Goal: Information Seeking & Learning: Learn about a topic

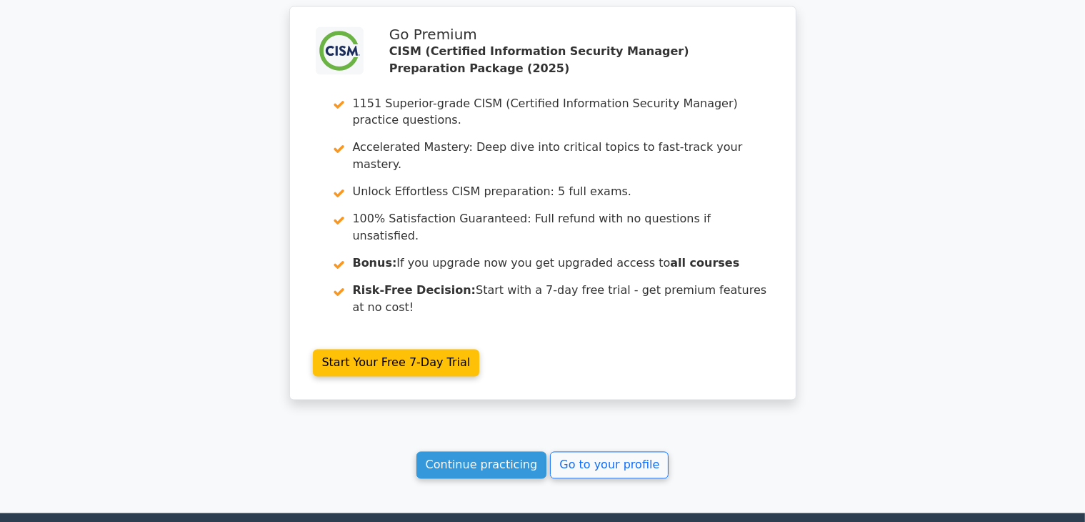
scroll to position [2612, 0]
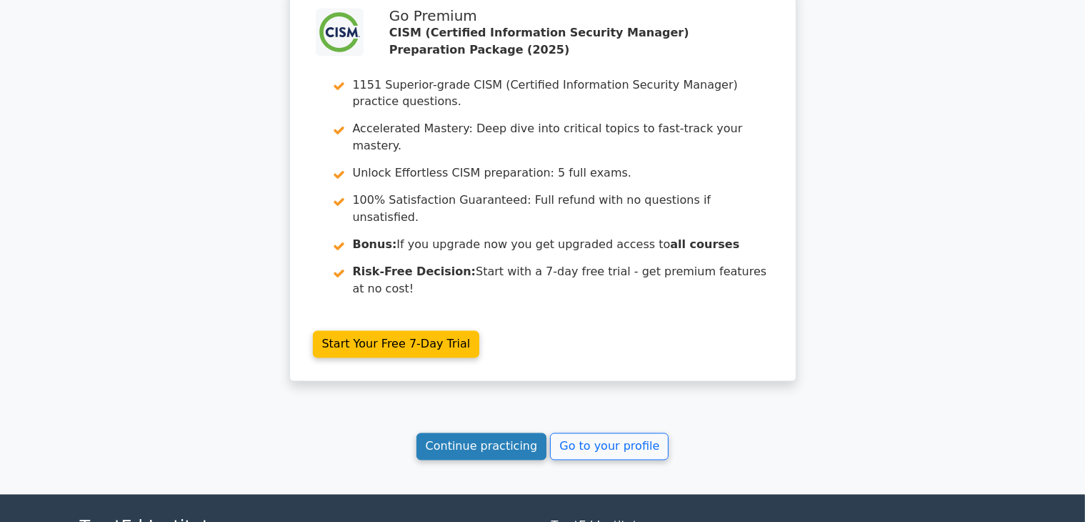
click at [483, 433] on link "Continue practicing" at bounding box center [482, 446] width 131 height 27
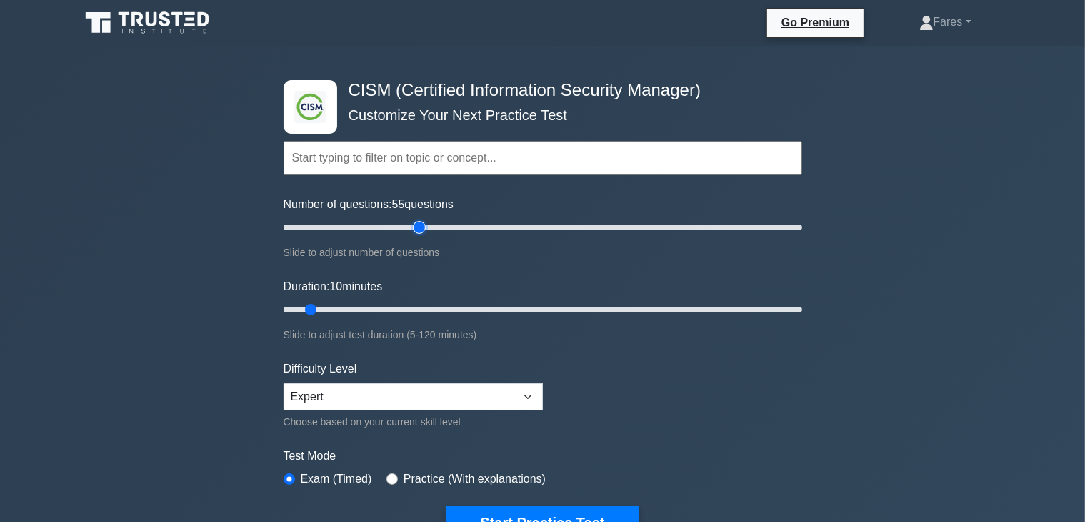
click at [417, 228] on input "Number of questions: 55 questions" at bounding box center [543, 227] width 519 height 17
type input "65"
click at [440, 228] on input "Number of questions: 65 questions" at bounding box center [543, 227] width 519 height 17
click at [379, 304] on input "Duration: 10 minutes" at bounding box center [543, 309] width 519 height 17
click at [447, 306] on input "Duration: 25 minutes" at bounding box center [543, 309] width 519 height 17
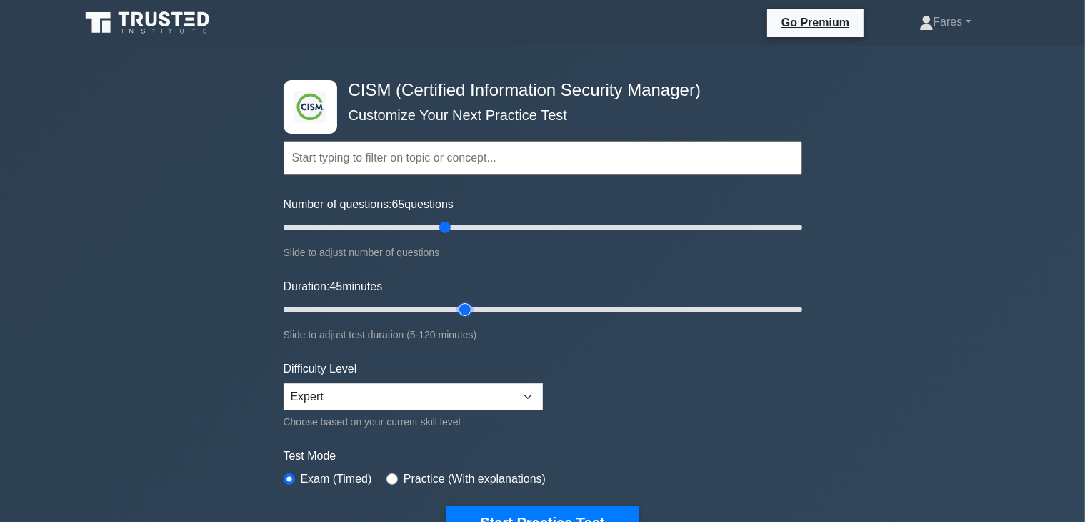
click at [466, 308] on input "Duration: 45 minutes" at bounding box center [543, 309] width 519 height 17
type input "50"
click at [482, 306] on input "Duration: 50 minutes" at bounding box center [543, 309] width 519 height 17
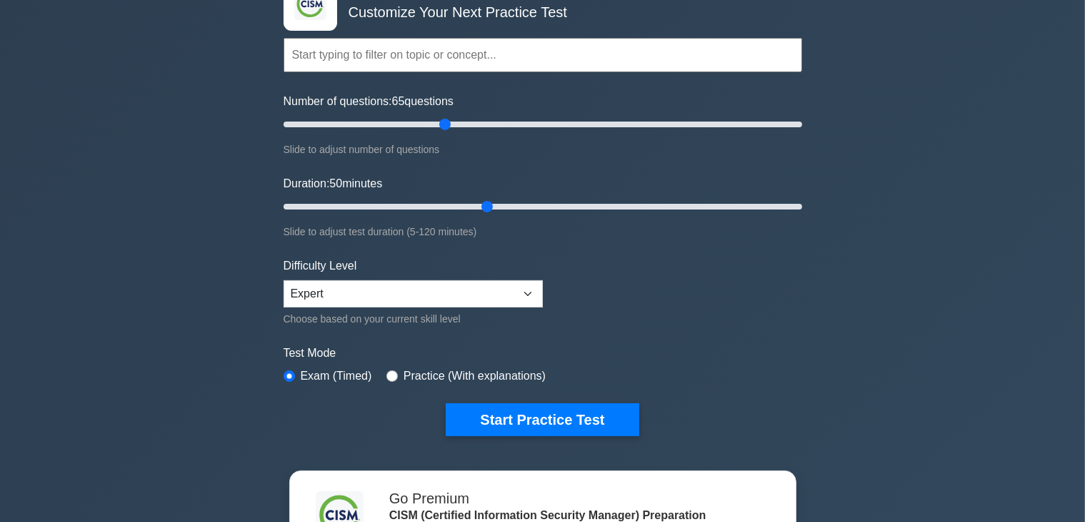
click at [486, 56] on input "text" at bounding box center [543, 55] width 519 height 34
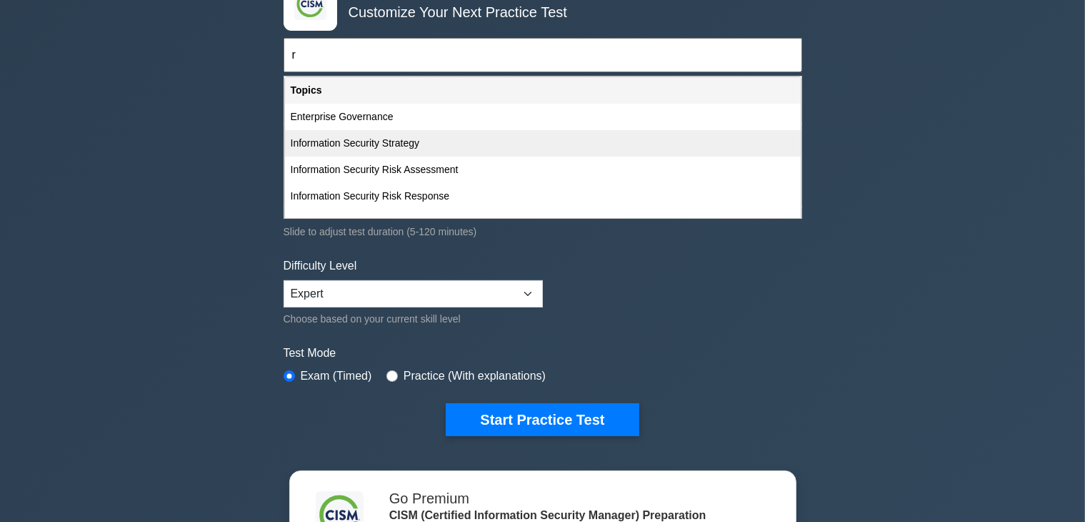
click at [383, 141] on div "Information Security Strategy" at bounding box center [543, 143] width 516 height 26
type input "Information Security Strategy"
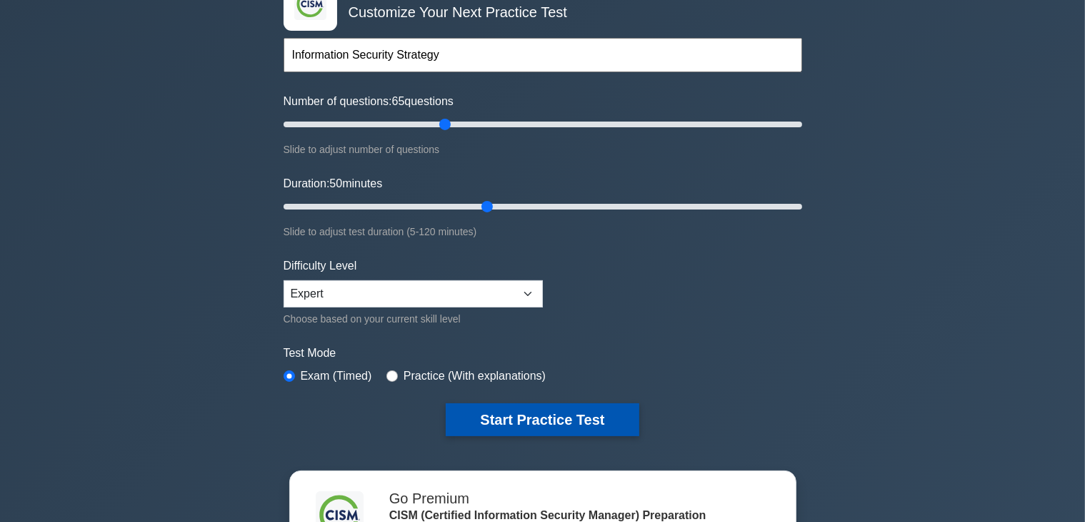
click at [530, 415] on button "Start Practice Test" at bounding box center [542, 419] width 193 height 33
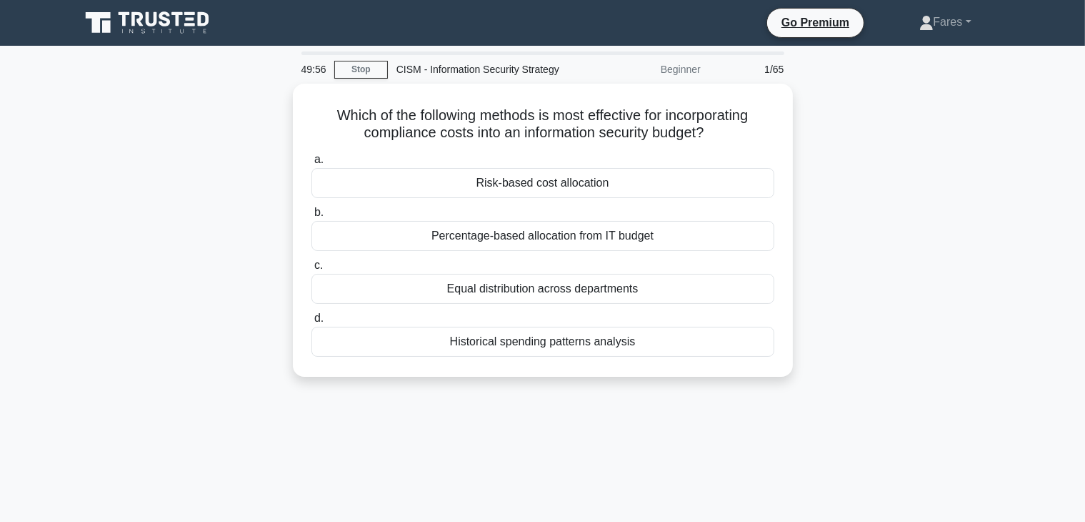
click at [827, 383] on div "Which of the following methods is most effective for incorporating compliance c…" at bounding box center [542, 239] width 943 height 310
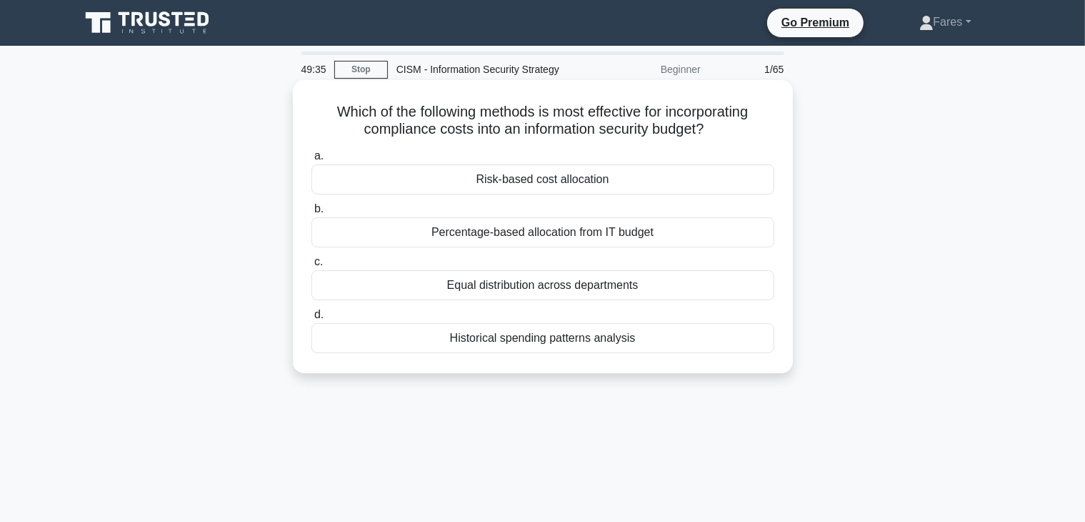
click at [554, 181] on div "Risk-based cost allocation" at bounding box center [542, 179] width 463 height 30
click at [311, 161] on input "a. Risk-based cost allocation" at bounding box center [311, 155] width 0 height 9
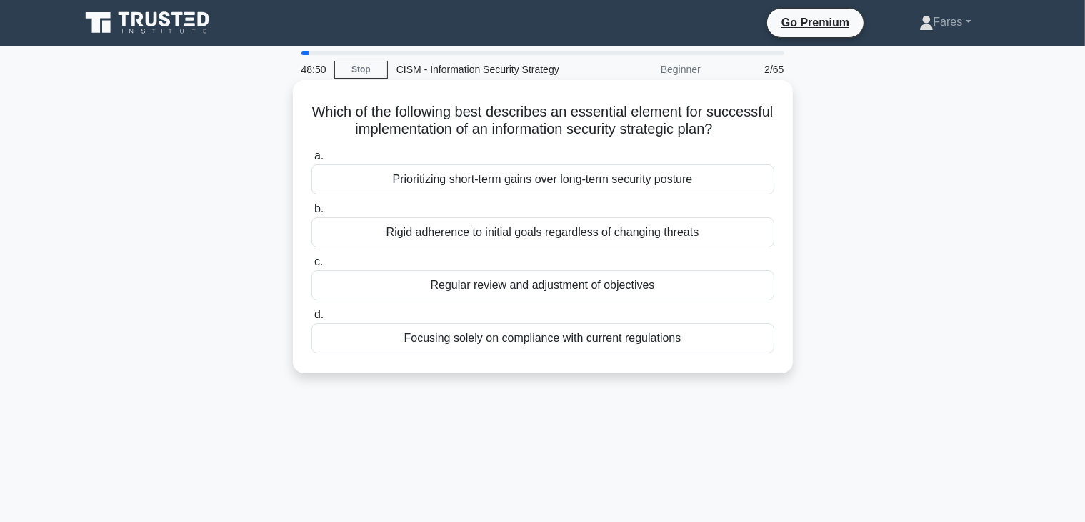
click at [599, 286] on div "Regular review and adjustment of objectives" at bounding box center [542, 285] width 463 height 30
click at [311, 266] on input "c. Regular review and adjustment of objectives" at bounding box center [311, 261] width 0 height 9
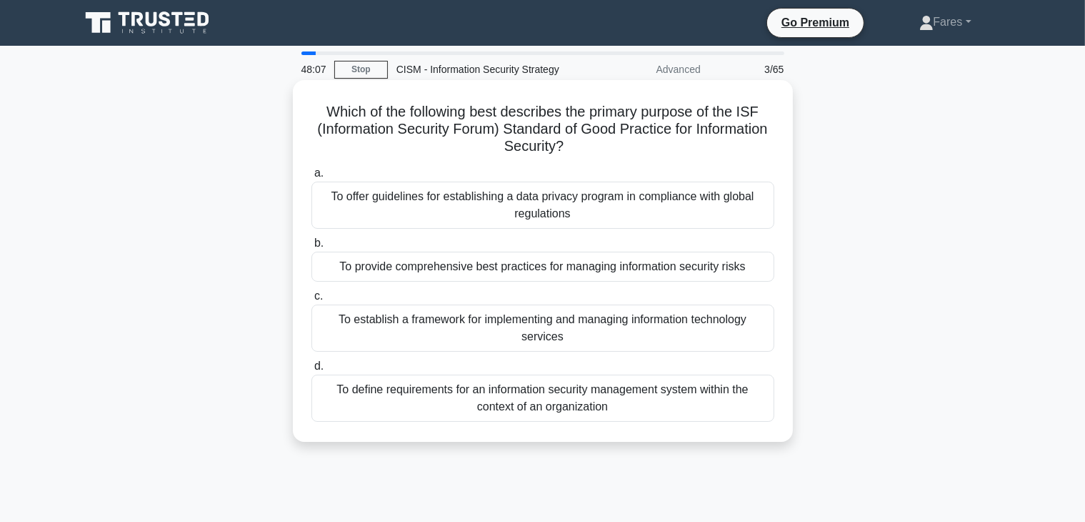
click at [608, 268] on div "To provide comprehensive best practices for managing information security risks" at bounding box center [542, 266] width 463 height 30
click at [311, 248] on input "b. To provide comprehensive best practices for managing information security ri…" at bounding box center [311, 243] width 0 height 9
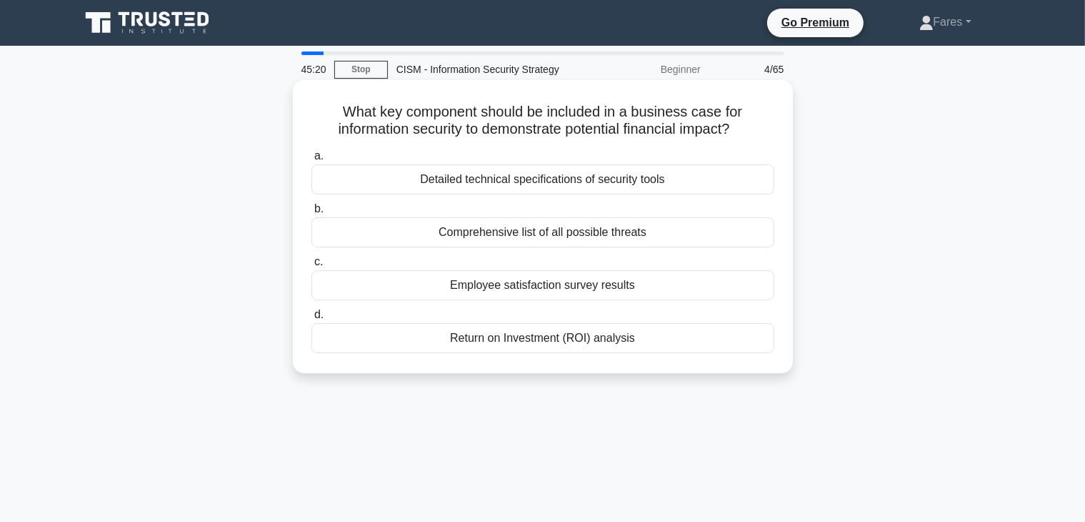
click at [531, 340] on div "Return on Investment (ROI) analysis" at bounding box center [542, 338] width 463 height 30
click at [311, 319] on input "d. Return on Investment (ROI) analysis" at bounding box center [311, 314] width 0 height 9
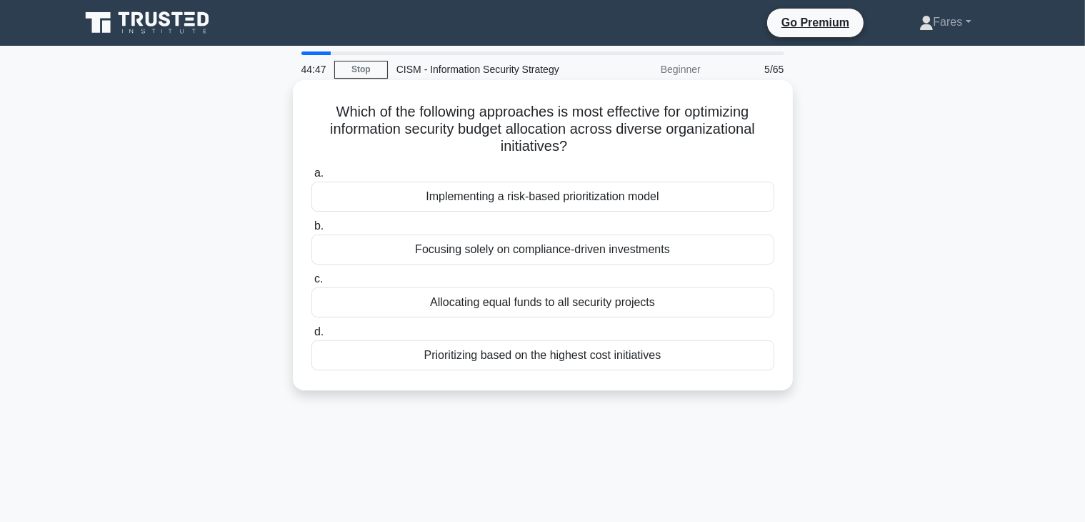
drag, startPoint x: 837, startPoint y: 290, endPoint x: 588, endPoint y: 201, distance: 264.2
click at [588, 201] on div "Which of the following approaches is most effective for optimizing information …" at bounding box center [542, 247] width 943 height 327
click at [588, 201] on div "Implementing a risk-based prioritization model" at bounding box center [542, 196] width 463 height 30
click at [311, 178] on input "a. Implementing a risk-based prioritization model" at bounding box center [311, 173] width 0 height 9
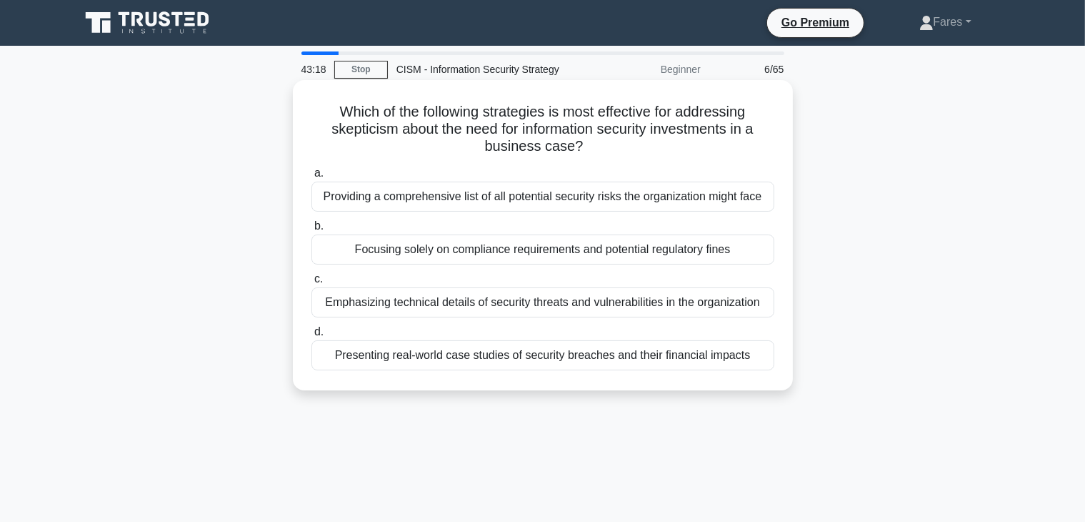
click at [491, 204] on div "Providing a comprehensive list of all potential security risks the organization…" at bounding box center [542, 196] width 463 height 30
click at [311, 178] on input "a. Providing a comprehensive list of all potential security risks the organizat…" at bounding box center [311, 173] width 0 height 9
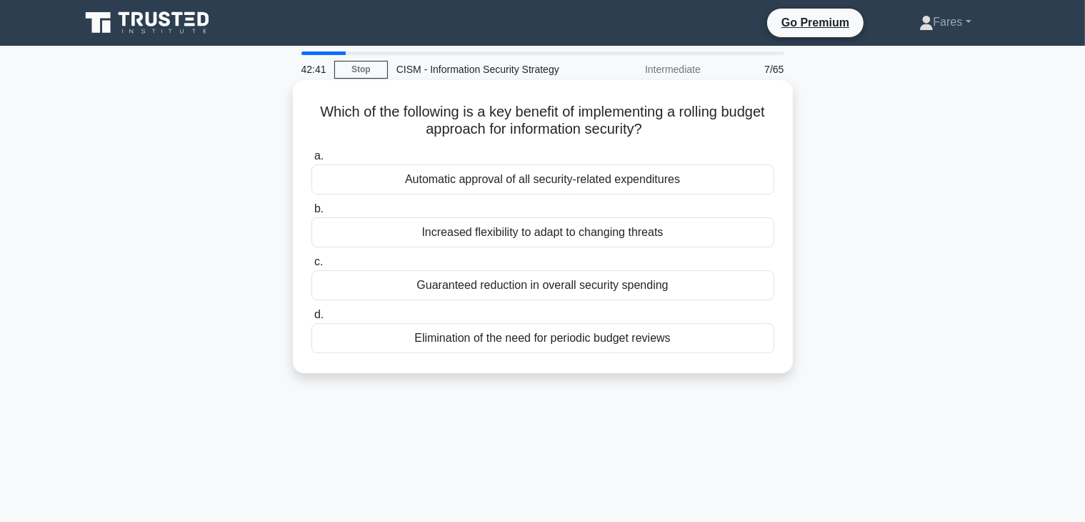
click at [555, 236] on div "Increased flexibility to adapt to changing threats" at bounding box center [542, 232] width 463 height 30
click at [311, 214] on input "b. Increased flexibility to adapt to changing threats" at bounding box center [311, 208] width 0 height 9
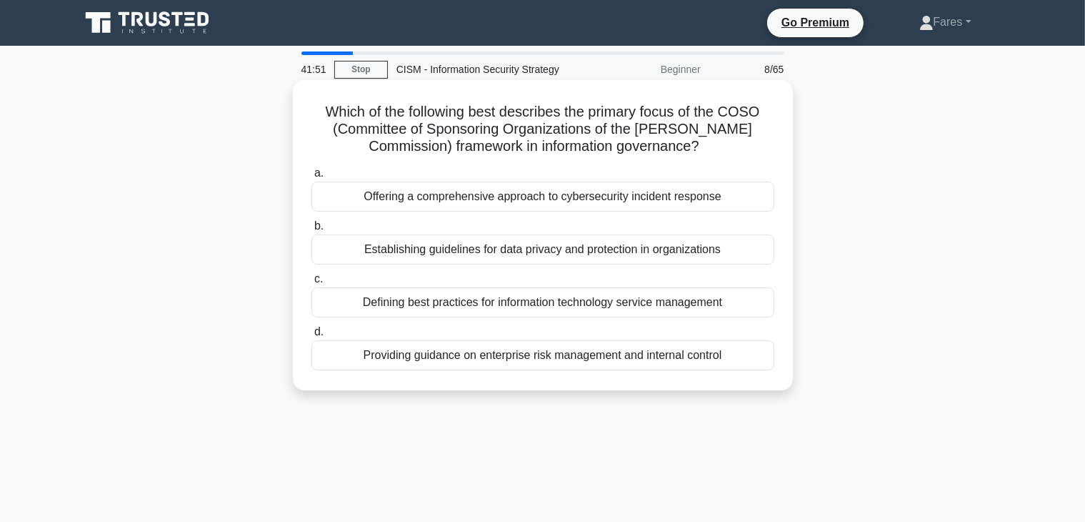
click at [611, 358] on div "Providing guidance on enterprise risk management and internal control" at bounding box center [542, 355] width 463 height 30
click at [311, 337] on input "d. Providing guidance on enterprise risk management and internal control" at bounding box center [311, 331] width 0 height 9
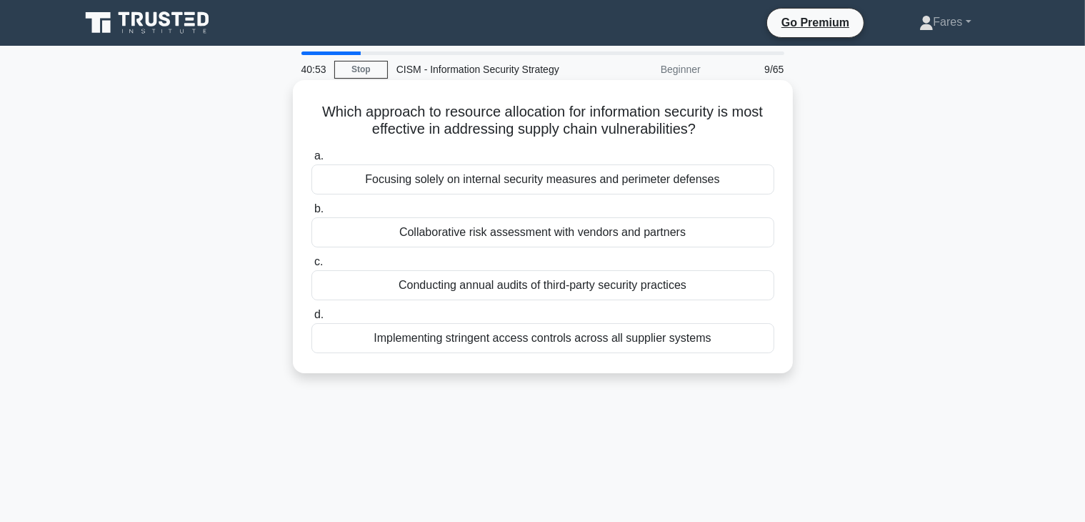
click at [620, 238] on div "Collaborative risk assessment with vendors and partners" at bounding box center [542, 232] width 463 height 30
click at [311, 214] on input "b. Collaborative risk assessment with vendors and partners" at bounding box center [311, 208] width 0 height 9
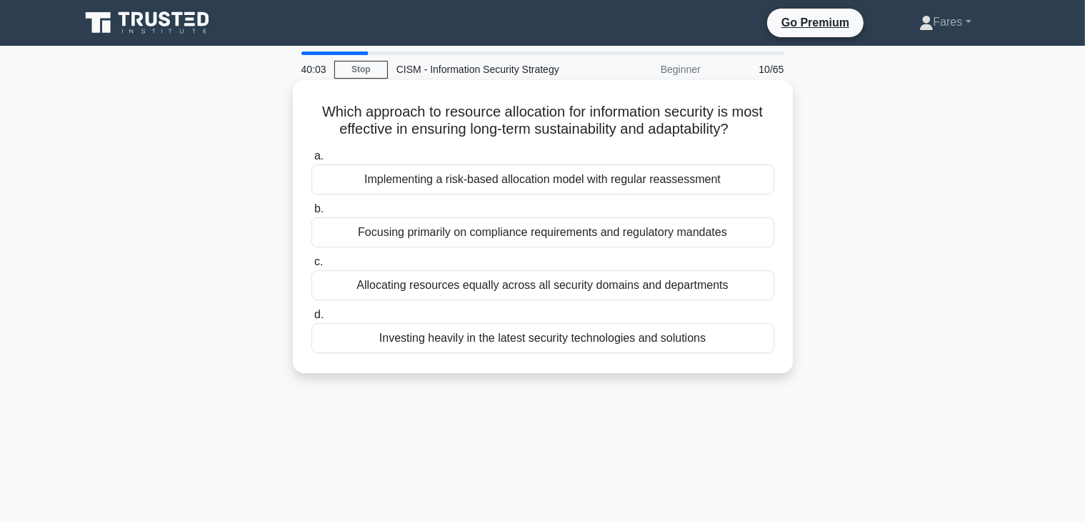
click at [662, 180] on div "Implementing a risk-based allocation model with regular reassessment" at bounding box center [542, 179] width 463 height 30
click at [311, 161] on input "a. Implementing a risk-based allocation model with regular reassessment" at bounding box center [311, 155] width 0 height 9
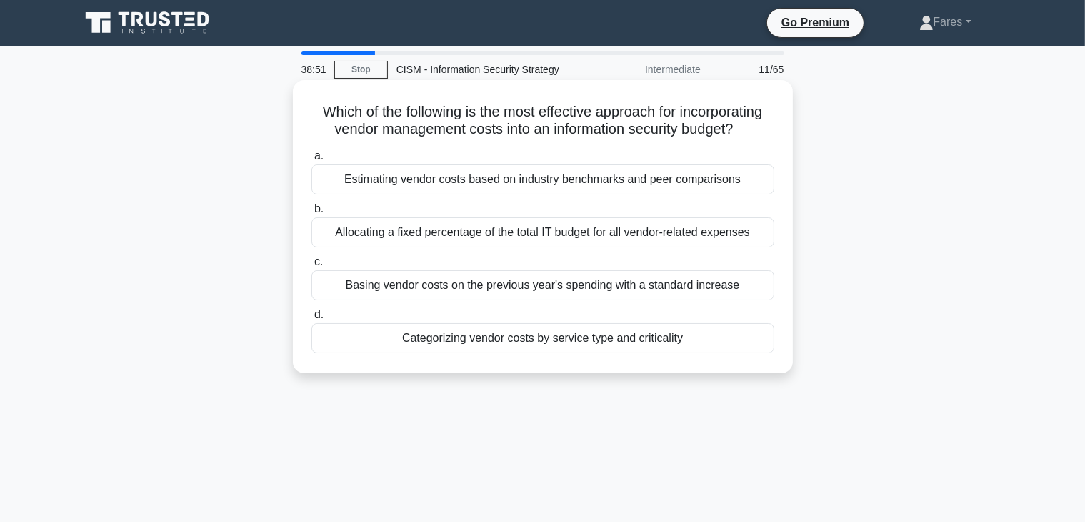
click at [613, 339] on div "Categorizing vendor costs by service type and criticality" at bounding box center [542, 338] width 463 height 30
click at [311, 319] on input "d. Categorizing vendor costs by service type and criticality" at bounding box center [311, 314] width 0 height 9
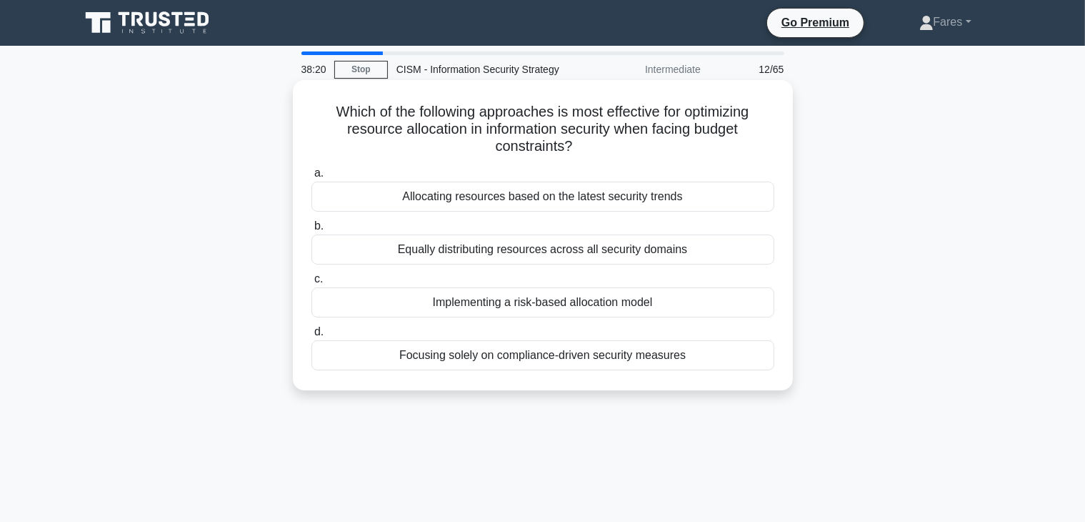
click at [606, 306] on div "Implementing a risk-based allocation model" at bounding box center [542, 302] width 463 height 30
click at [311, 284] on input "c. Implementing a risk-based allocation model" at bounding box center [311, 278] width 0 height 9
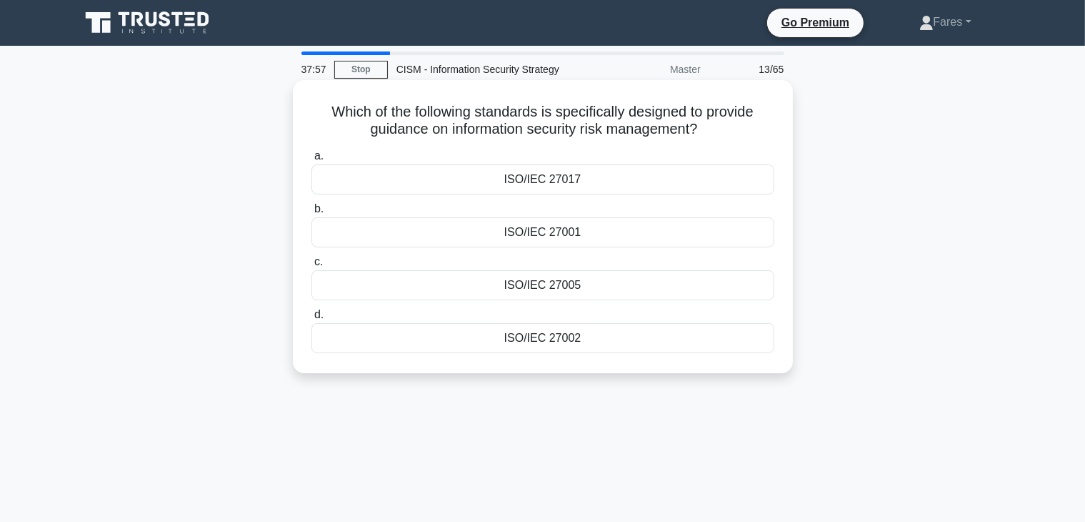
click at [567, 342] on div "ISO/IEC 27002" at bounding box center [542, 338] width 463 height 30
click at [311, 319] on input "d. ISO/IEC 27002" at bounding box center [311, 314] width 0 height 9
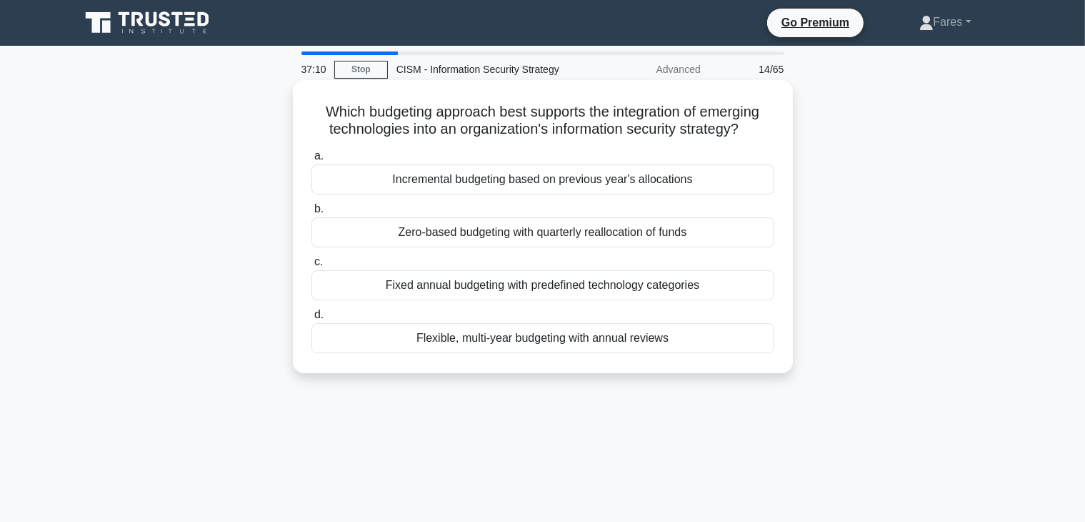
click at [580, 344] on div "Flexible, multi-year budgeting with annual reviews" at bounding box center [542, 338] width 463 height 30
click at [311, 319] on input "d. Flexible, multi-year budgeting with annual reviews" at bounding box center [311, 314] width 0 height 9
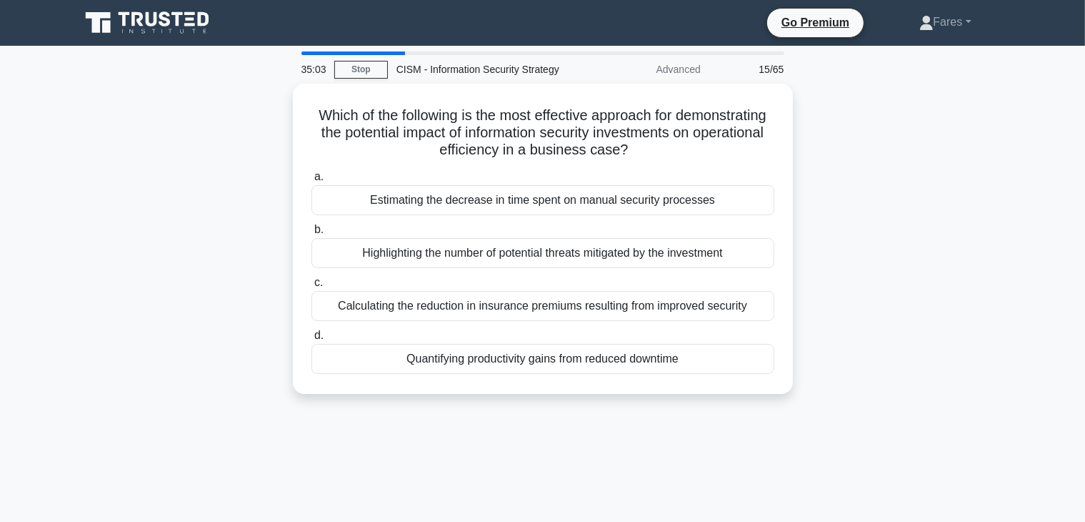
click at [981, 321] on div "Which of the following is the most effective approach for demonstrating the pot…" at bounding box center [542, 247] width 943 height 327
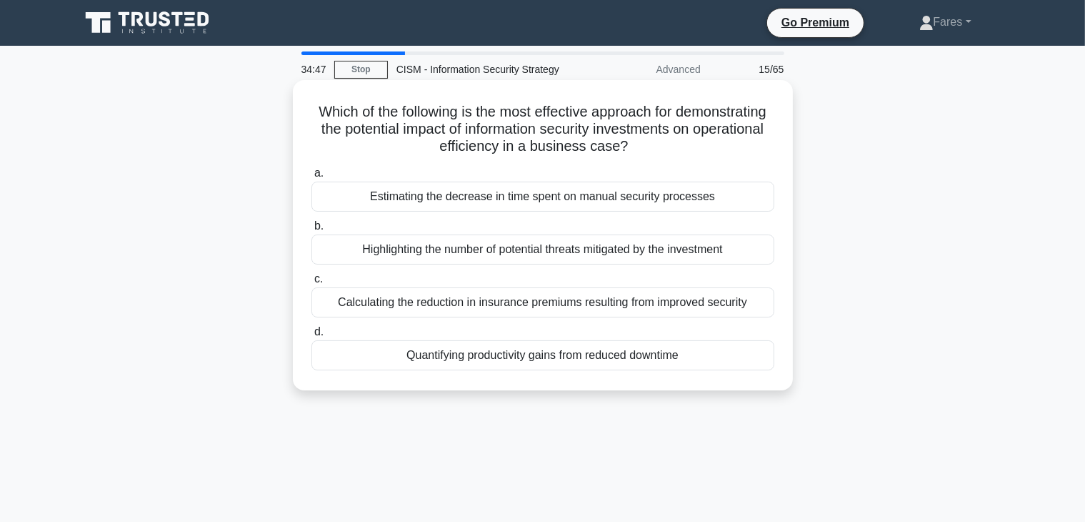
click at [602, 358] on div "Quantifying productivity gains from reduced downtime" at bounding box center [542, 355] width 463 height 30
click at [311, 337] on input "d. Quantifying productivity gains from reduced downtime" at bounding box center [311, 331] width 0 height 9
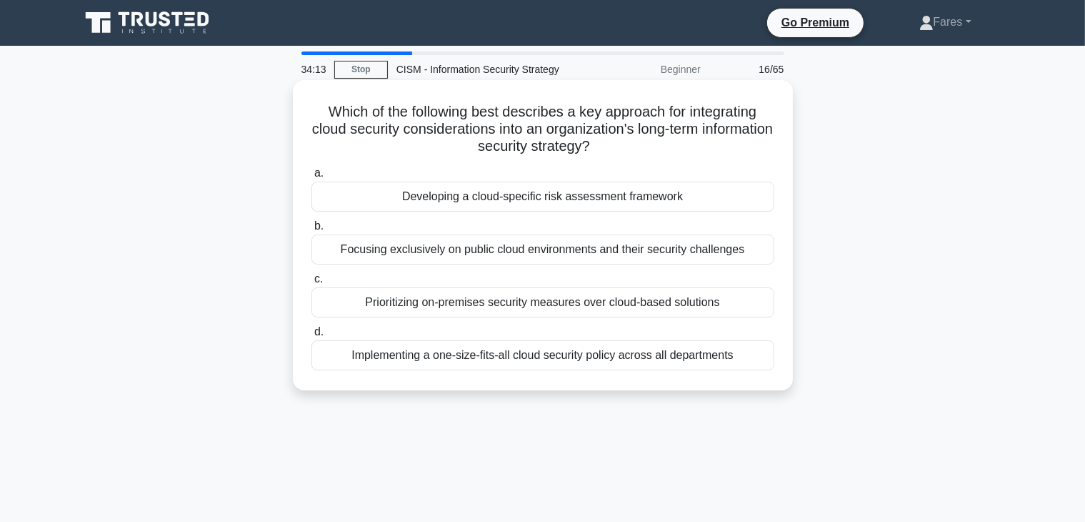
click at [540, 199] on div "Developing a cloud-specific risk assessment framework" at bounding box center [542, 196] width 463 height 30
click at [311, 178] on input "a. Developing a cloud-specific risk assessment framework" at bounding box center [311, 173] width 0 height 9
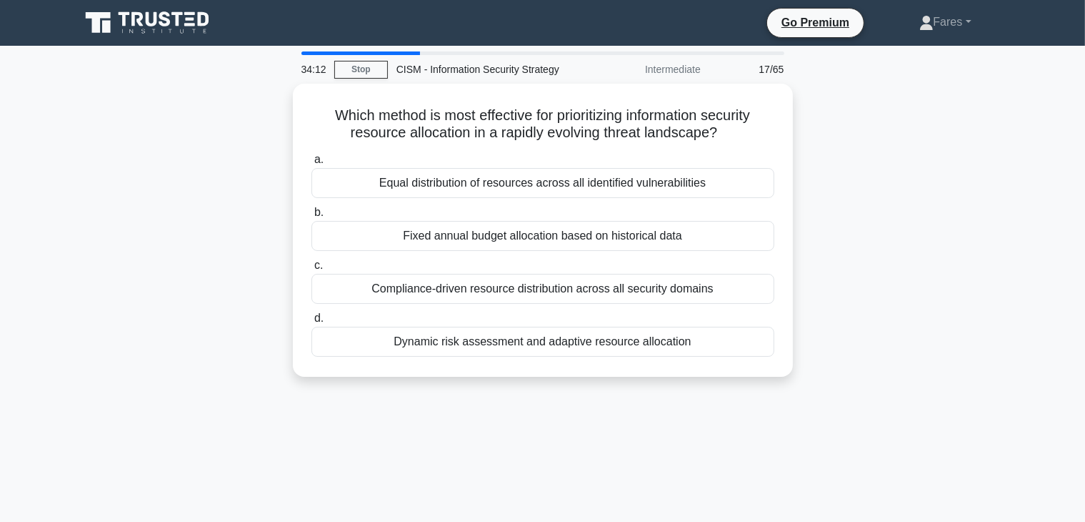
click at [902, 181] on div "Which method is most effective for prioritizing information security resource a…" at bounding box center [542, 239] width 943 height 310
click at [859, 289] on div "Which method is most effective for prioritizing information security resource a…" at bounding box center [542, 239] width 943 height 310
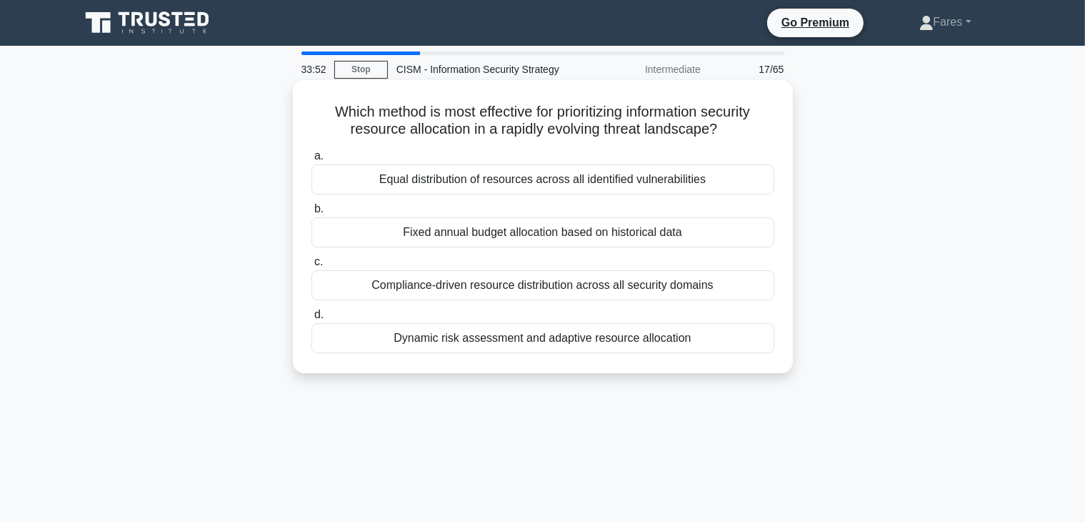
click at [557, 345] on div "Dynamic risk assessment and adaptive resource allocation" at bounding box center [542, 338] width 463 height 30
click at [311, 319] on input "d. Dynamic risk assessment and adaptive resource allocation" at bounding box center [311, 314] width 0 height 9
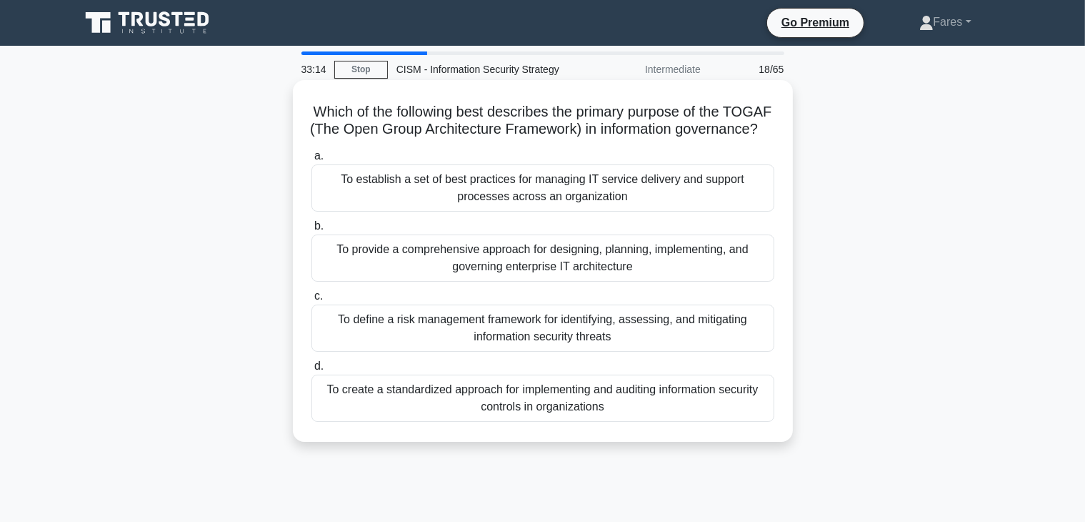
click at [552, 278] on div "To provide a comprehensive approach for designing, planning, implementing, and …" at bounding box center [542, 257] width 463 height 47
click at [311, 231] on input "b. To provide a comprehensive approach for designing, planning, implementing, a…" at bounding box center [311, 225] width 0 height 9
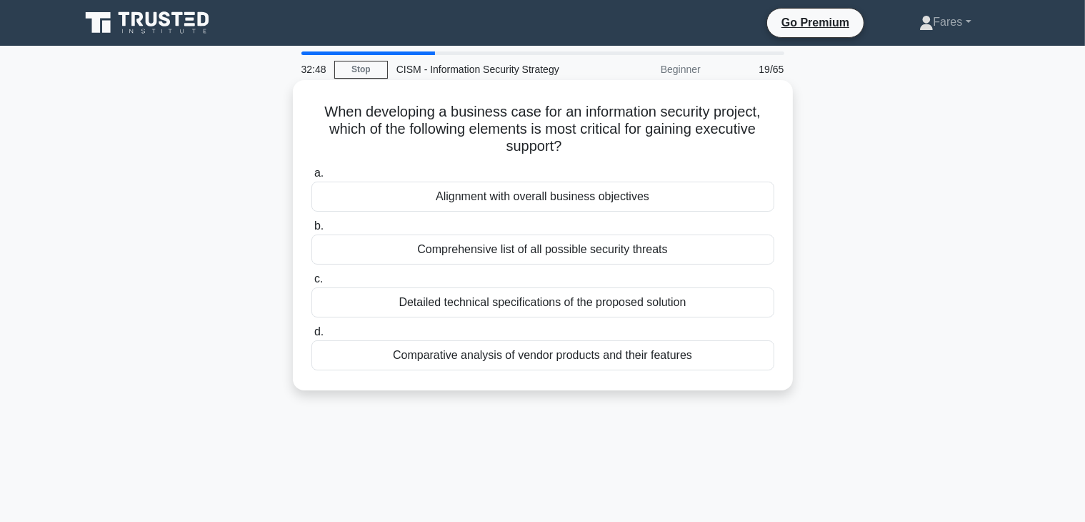
click at [680, 200] on div "Alignment with overall business objectives" at bounding box center [542, 196] width 463 height 30
click at [311, 178] on input "a. Alignment with overall business objectives" at bounding box center [311, 173] width 0 height 9
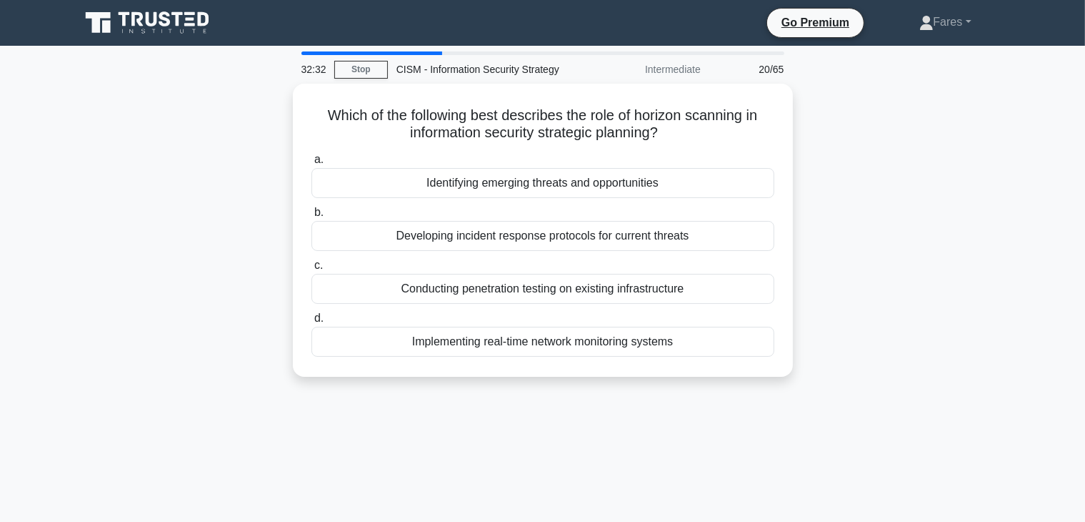
click at [837, 176] on div "Which of the following best describes the role of horizon scanning in informati…" at bounding box center [542, 239] width 943 height 310
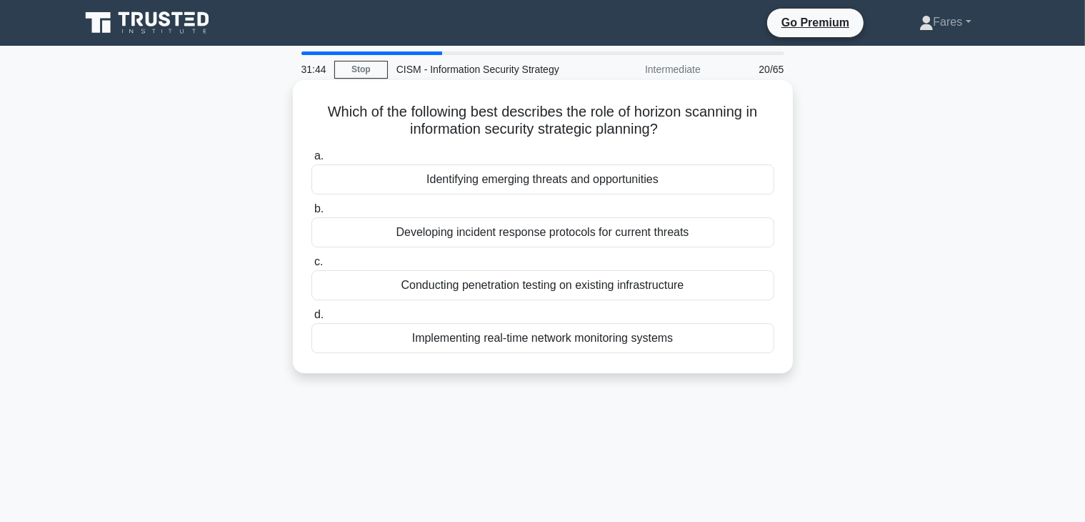
click at [594, 184] on div "Identifying emerging threats and opportunities" at bounding box center [542, 179] width 463 height 30
click at [311, 161] on input "a. Identifying emerging threats and opportunities" at bounding box center [311, 155] width 0 height 9
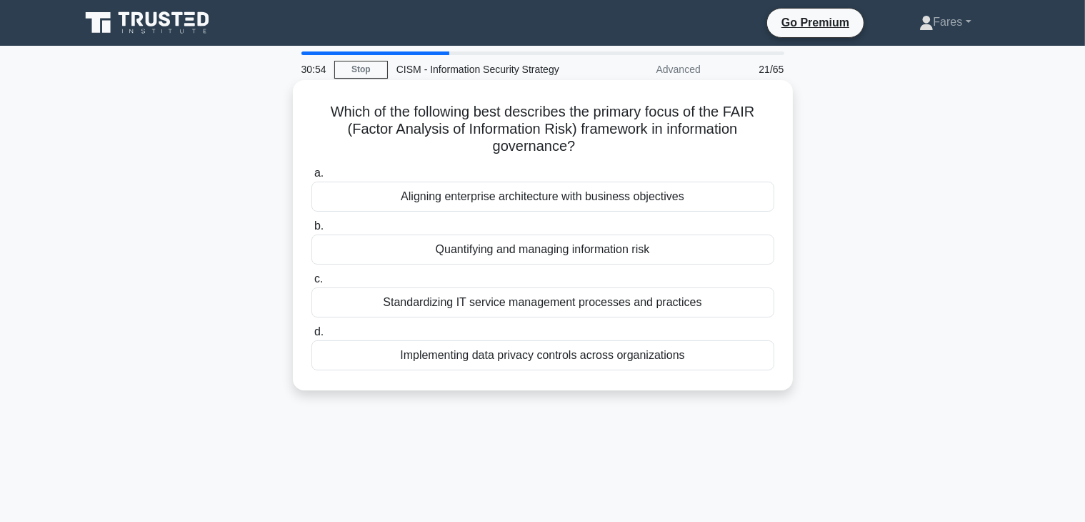
drag, startPoint x: 594, startPoint y: 266, endPoint x: 667, endPoint y: 250, distance: 74.7
click at [667, 250] on div "a. Aligning enterprise architecture with business objectives b. Quantifying and…" at bounding box center [543, 266] width 480 height 211
click at [718, 257] on div "Quantifying and managing information risk" at bounding box center [542, 249] width 463 height 30
click at [311, 231] on input "b. Quantifying and managing information risk" at bounding box center [311, 225] width 0 height 9
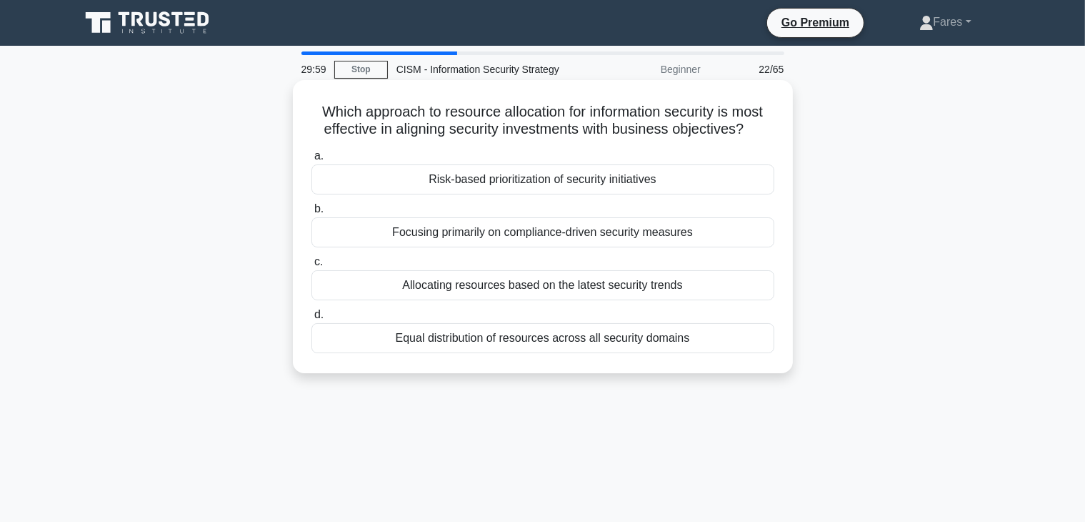
click at [585, 181] on div "Risk-based prioritization of security initiatives" at bounding box center [542, 179] width 463 height 30
click at [311, 161] on input "a. Risk-based prioritization of security initiatives" at bounding box center [311, 155] width 0 height 9
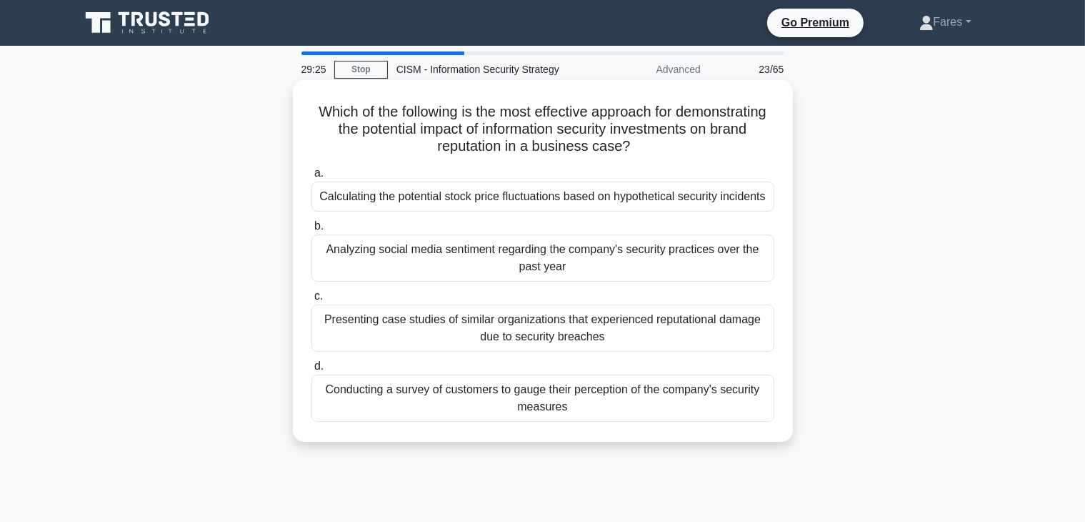
click at [649, 325] on div "Presenting case studies of similar organizations that experienced reputational …" at bounding box center [542, 327] width 463 height 47
click at [311, 301] on input "c. Presenting case studies of similar organizations that experienced reputation…" at bounding box center [311, 295] width 0 height 9
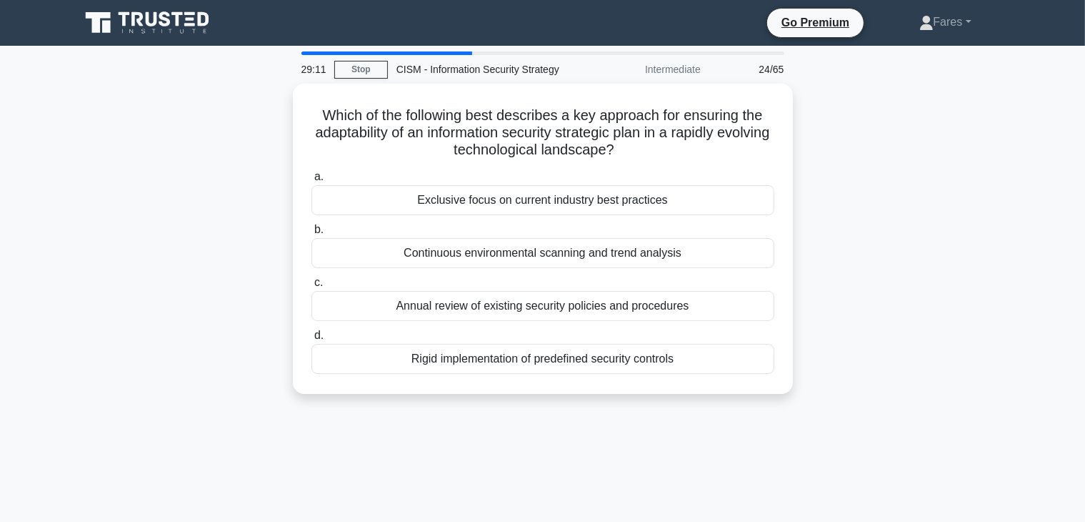
click at [812, 263] on div "Which of the following best describes a key approach for ensuring the adaptabil…" at bounding box center [542, 247] width 943 height 327
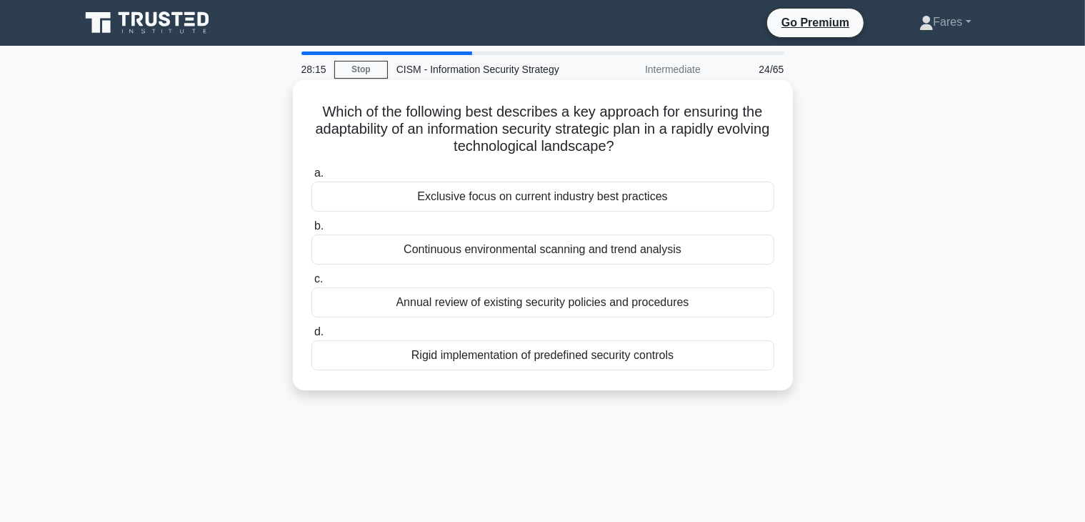
click at [657, 253] on div "Continuous environmental scanning and trend analysis" at bounding box center [542, 249] width 463 height 30
click at [311, 231] on input "b. Continuous environmental scanning and trend analysis" at bounding box center [311, 225] width 0 height 9
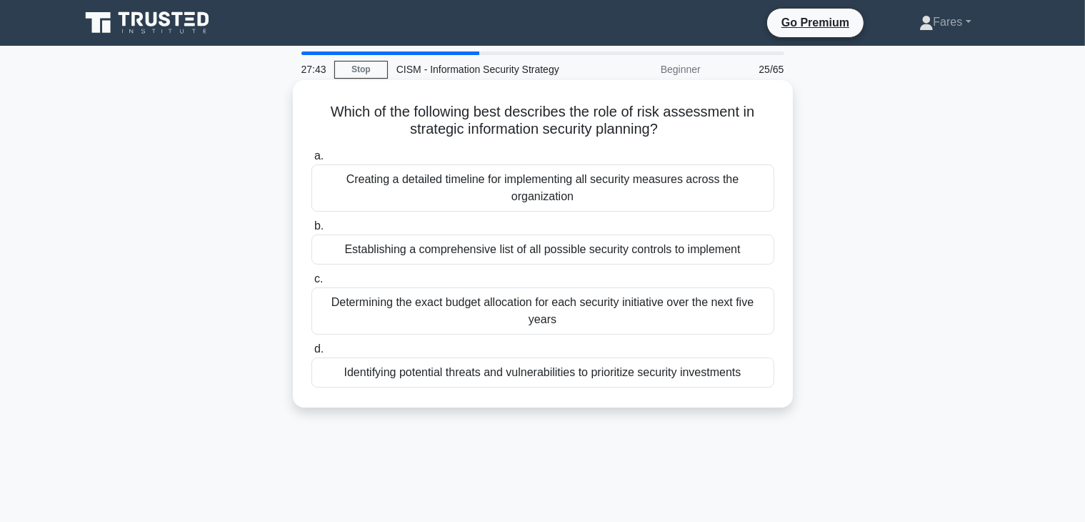
click at [674, 375] on div "Identifying potential threats and vulnerabilities to prioritize security invest…" at bounding box center [542, 372] width 463 height 30
click at [311, 354] on input "d. Identifying potential threats and vulnerabilities to prioritize security inv…" at bounding box center [311, 348] width 0 height 9
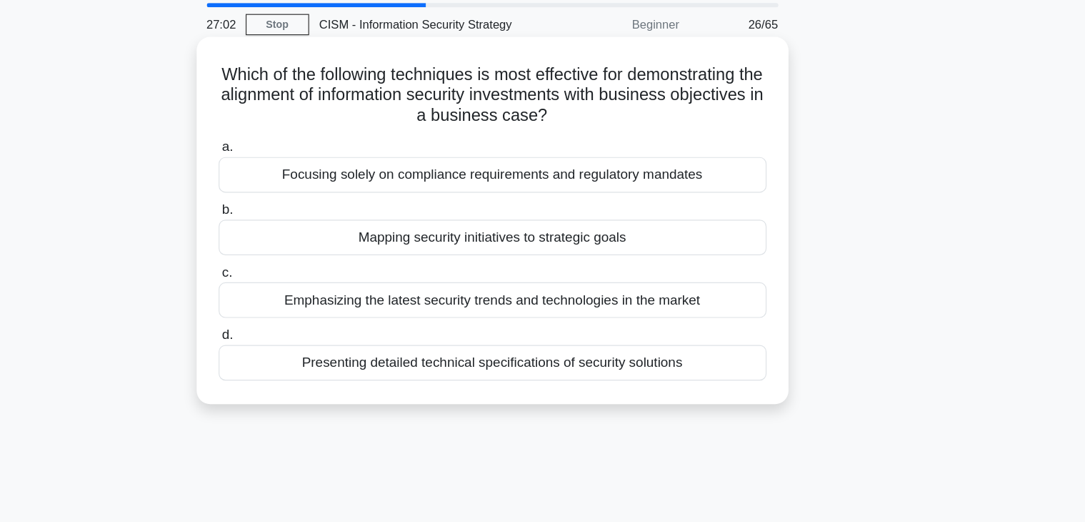
click at [704, 251] on div "Mapping security initiatives to strategic goals" at bounding box center [542, 249] width 463 height 30
click at [311, 231] on input "b. Mapping security initiatives to strategic goals" at bounding box center [311, 225] width 0 height 9
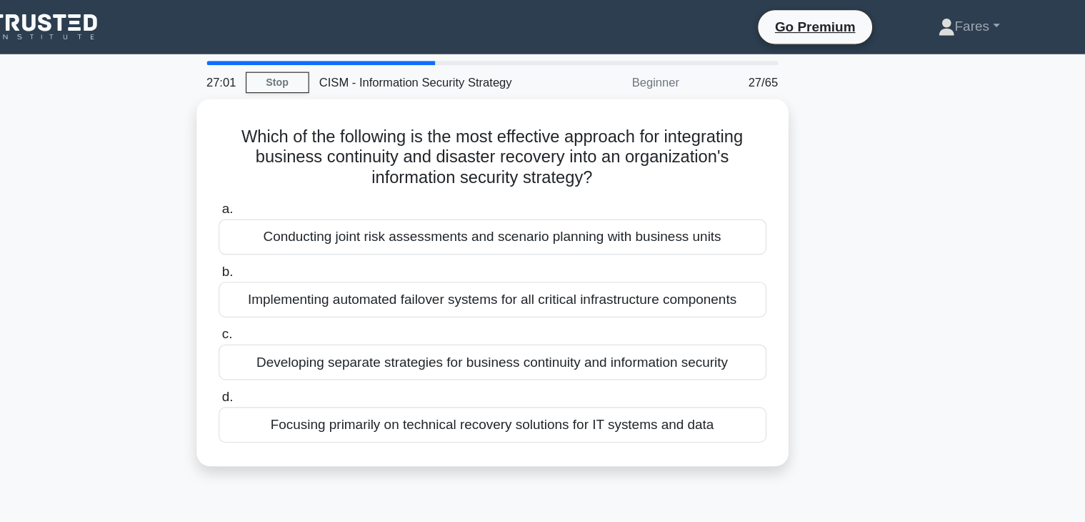
click at [973, 153] on div "Which of the following is the most effective approach for integrating business …" at bounding box center [542, 247] width 943 height 327
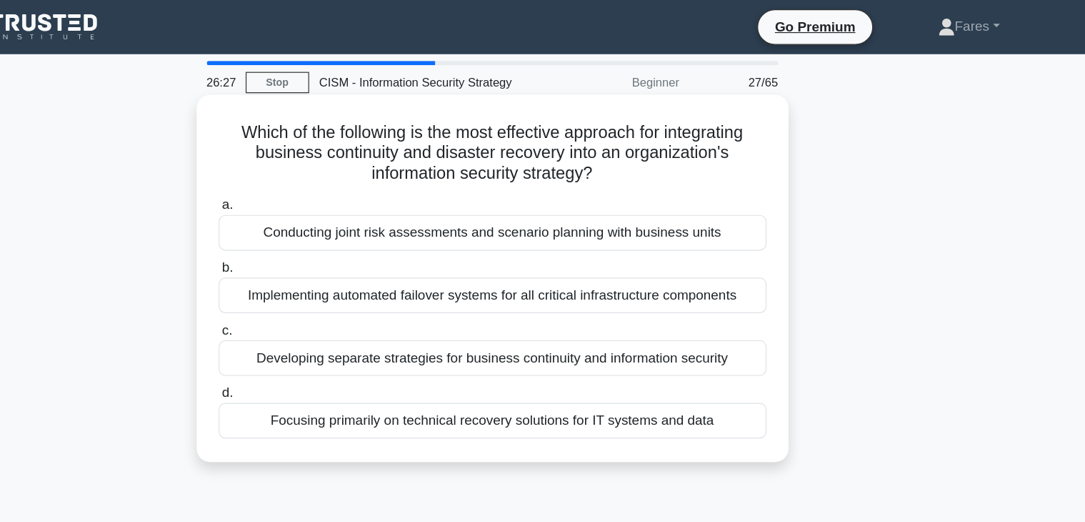
click at [653, 202] on div "Conducting joint risk assessments and scenario planning with business units" at bounding box center [542, 196] width 463 height 30
click at [311, 178] on input "a. Conducting joint risk assessments and scenario planning with business units" at bounding box center [311, 173] width 0 height 9
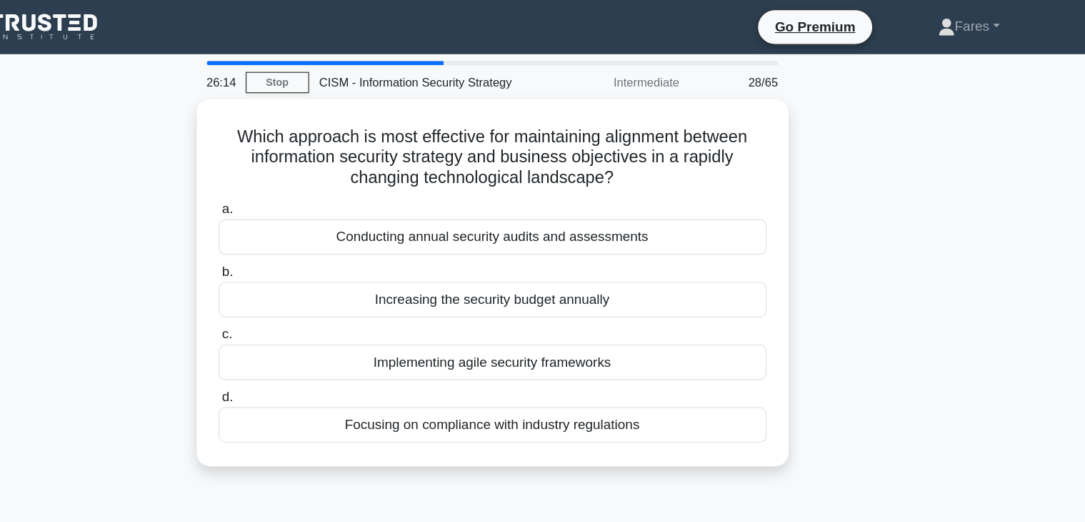
click at [988, 232] on div "Which approach is most effective for maintaining alignment between information …" at bounding box center [542, 247] width 943 height 327
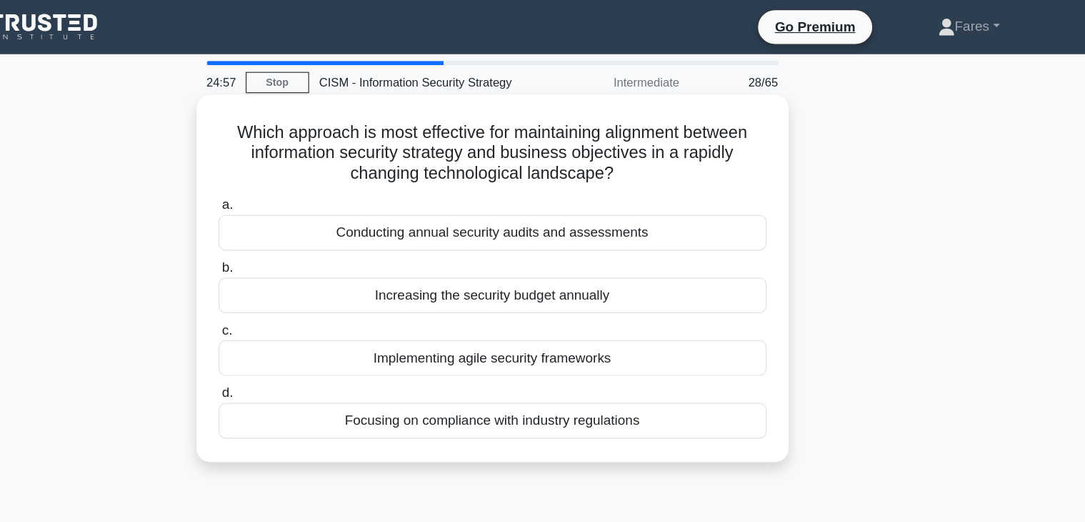
click at [564, 307] on div "Implementing agile security frameworks" at bounding box center [542, 302] width 463 height 30
click at [311, 284] on input "c. Implementing agile security frameworks" at bounding box center [311, 278] width 0 height 9
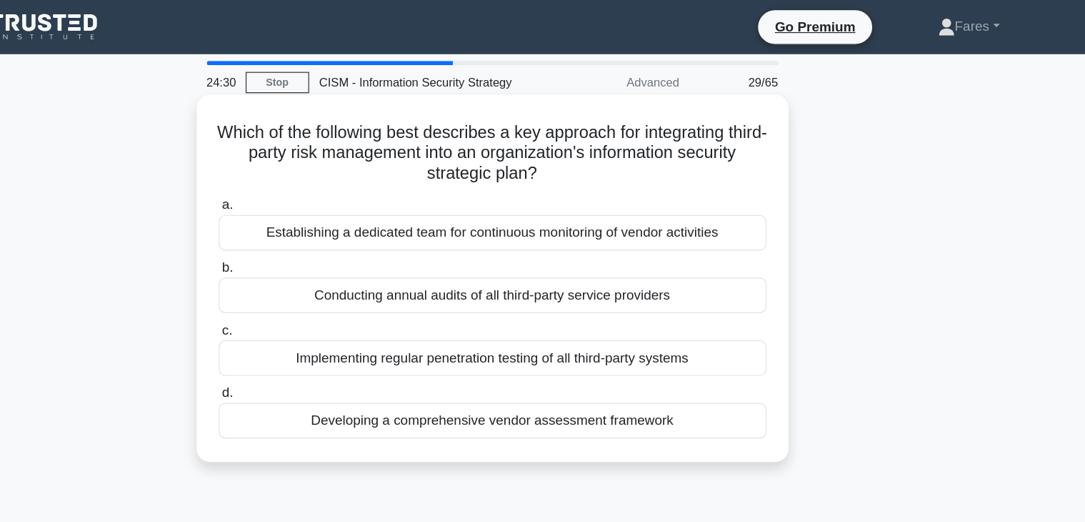
click at [600, 357] on div "Developing a comprehensive vendor assessment framework" at bounding box center [542, 355] width 463 height 30
click at [311, 337] on input "d. Developing a comprehensive vendor assessment framework" at bounding box center [311, 331] width 0 height 9
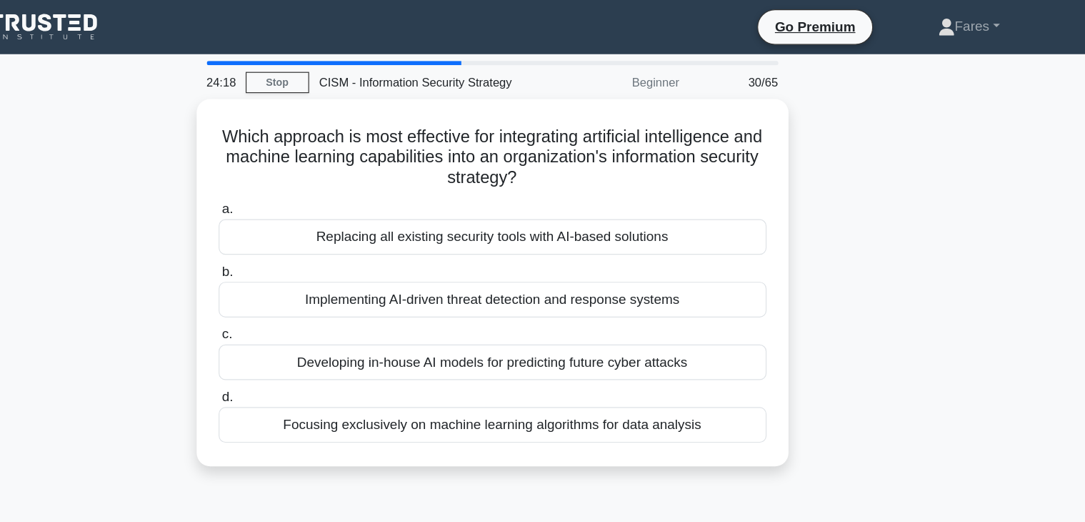
click at [863, 279] on div "Which approach is most effective for integrating artificial intelligence and ma…" at bounding box center [542, 247] width 943 height 327
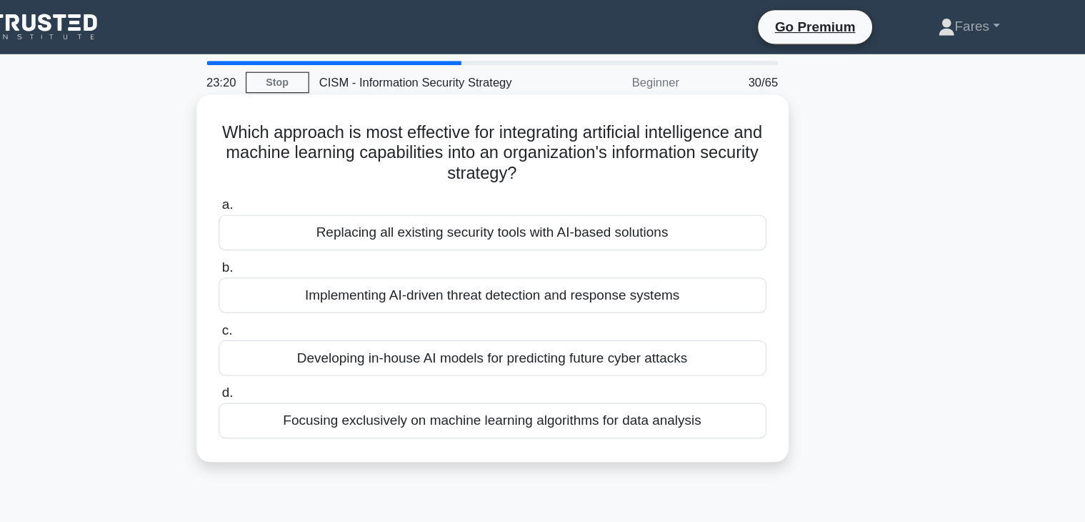
click at [647, 251] on div "Implementing AI-driven threat detection and response systems" at bounding box center [542, 249] width 463 height 30
click at [311, 231] on input "b. Implementing AI-driven threat detection and response systems" at bounding box center [311, 225] width 0 height 9
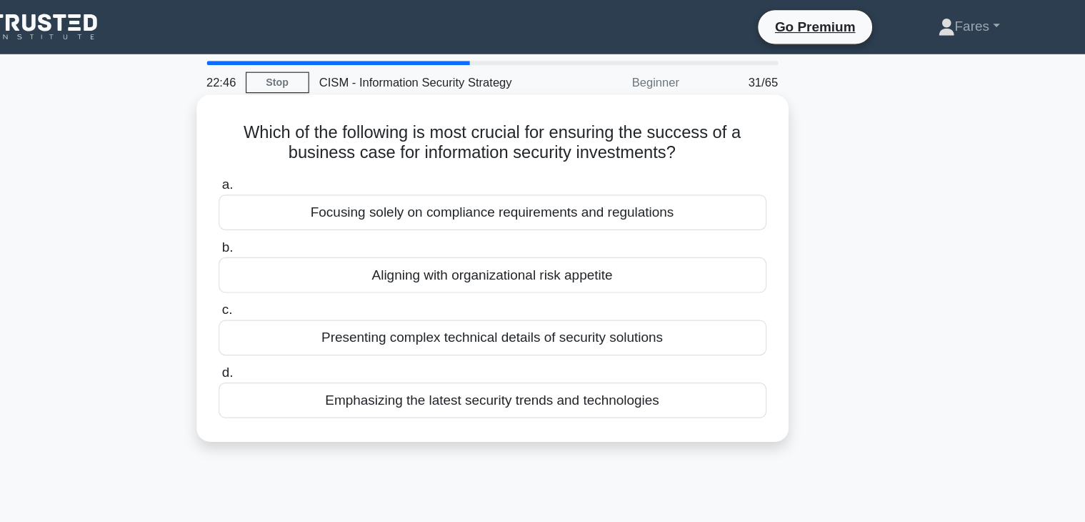
click at [633, 236] on div "Aligning with organizational risk appetite" at bounding box center [542, 232] width 463 height 30
click at [311, 214] on input "b. Aligning with organizational risk appetite" at bounding box center [311, 208] width 0 height 9
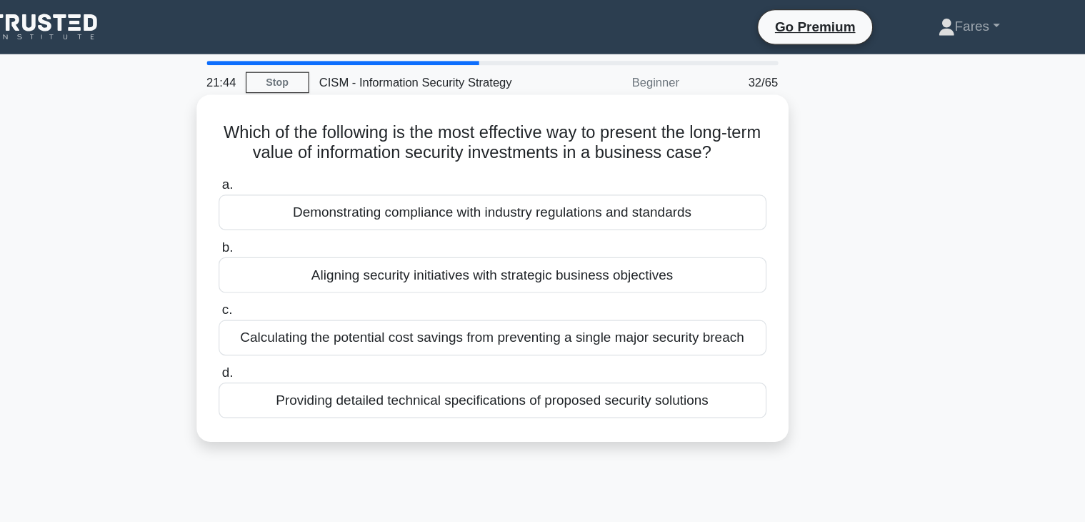
click at [617, 235] on div "Aligning security initiatives with strategic business objectives" at bounding box center [542, 232] width 463 height 30
click at [311, 214] on input "b. Aligning security initiatives with strategic business objectives" at bounding box center [311, 208] width 0 height 9
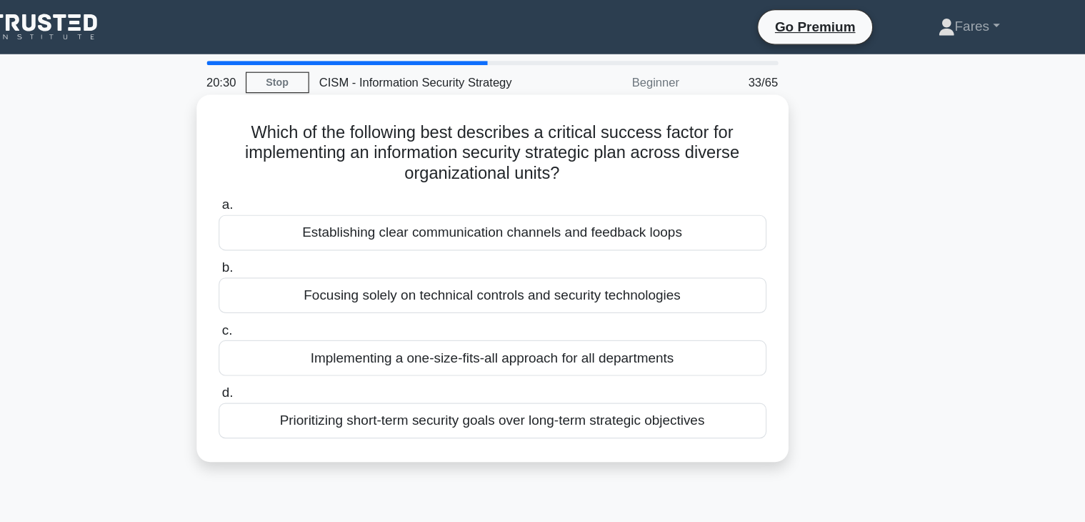
click at [595, 362] on div "Prioritizing short-term security goals over long-term strategic objectives" at bounding box center [542, 355] width 463 height 30
click at [311, 337] on input "d. Prioritizing short-term security goals over long-term strategic objectives" at bounding box center [311, 331] width 0 height 9
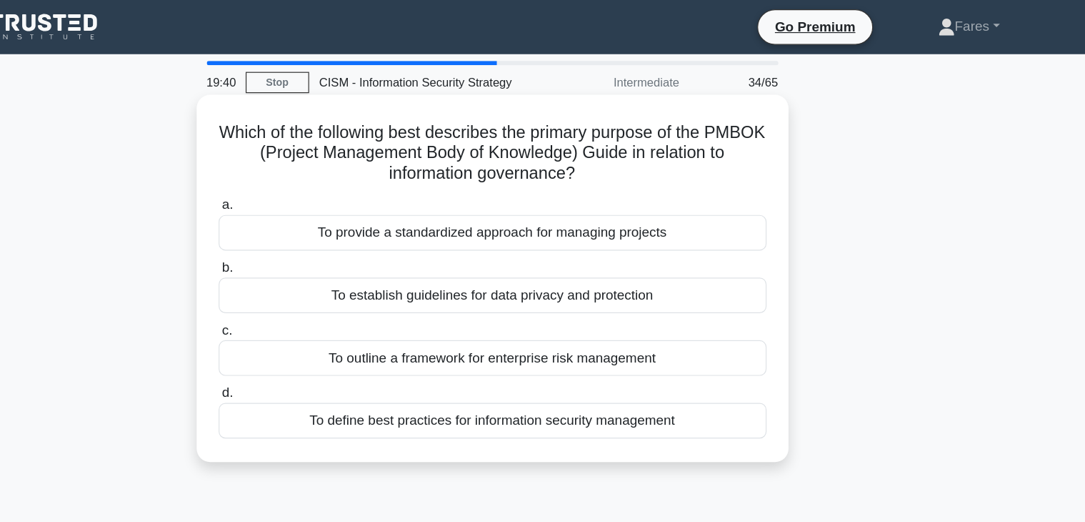
click at [605, 304] on div "To outline a framework for enterprise risk management" at bounding box center [542, 302] width 463 height 30
click at [311, 284] on input "c. To outline a framework for enterprise risk management" at bounding box center [311, 278] width 0 height 9
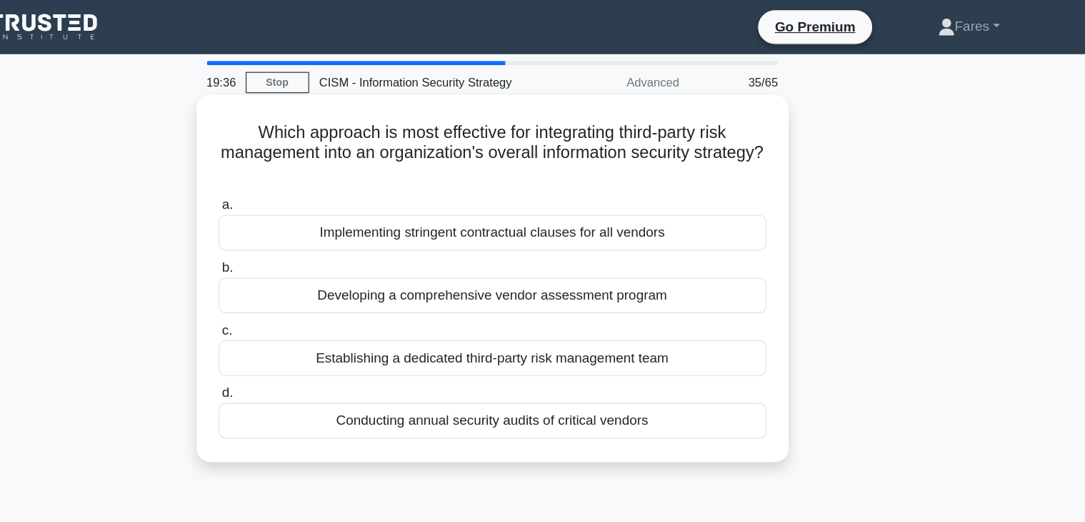
click at [681, 304] on div "Establishing a dedicated third-party risk management team" at bounding box center [542, 302] width 463 height 30
click at [311, 284] on input "c. Establishing a dedicated third-party risk management team" at bounding box center [311, 278] width 0 height 9
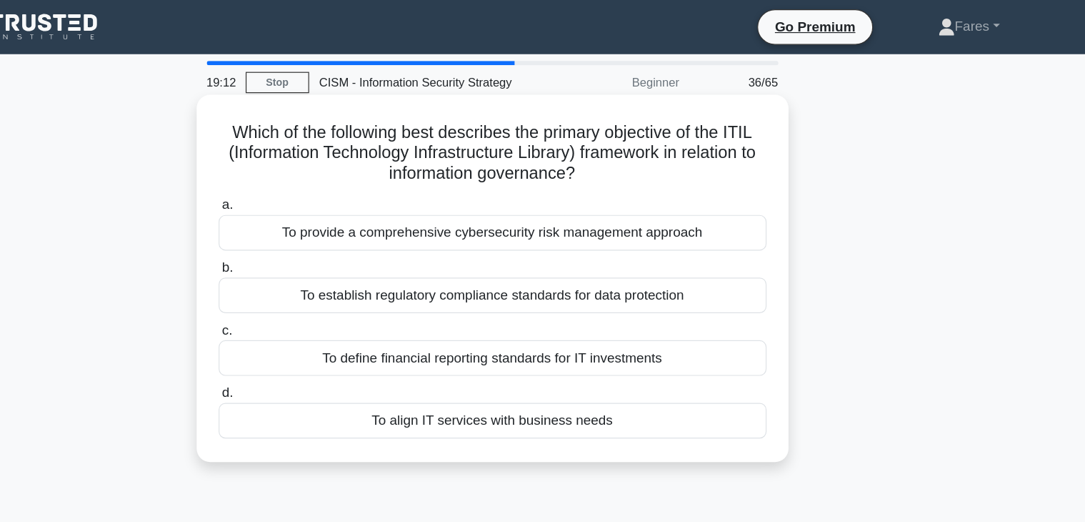
click at [616, 356] on div "To align IT services with business needs" at bounding box center [542, 355] width 463 height 30
click at [311, 337] on input "d. To align IT services with business needs" at bounding box center [311, 331] width 0 height 9
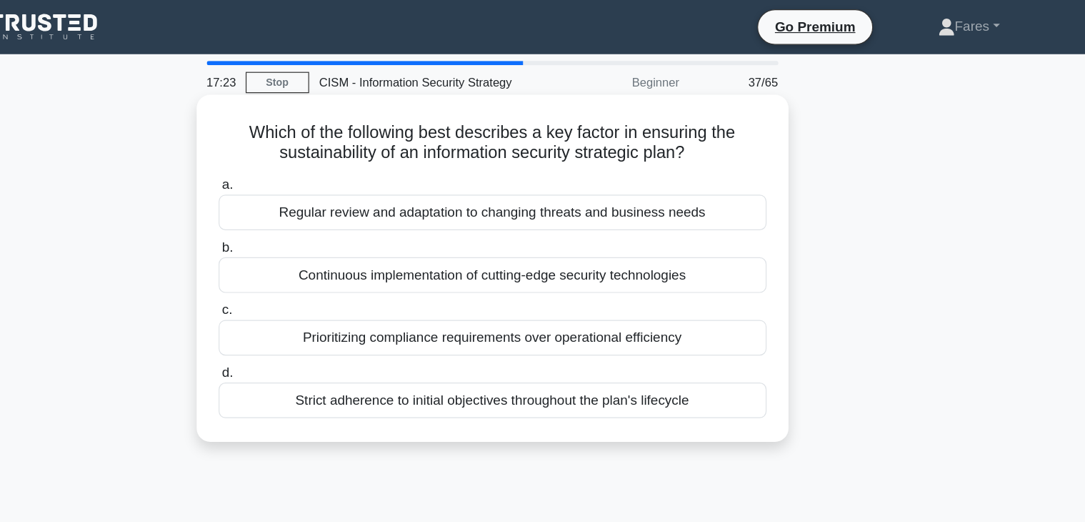
click at [677, 181] on div "Regular review and adaptation to changing threats and business needs" at bounding box center [542, 179] width 463 height 30
click at [311, 161] on input "a. Regular review and adaptation to changing threats and business needs" at bounding box center [311, 155] width 0 height 9
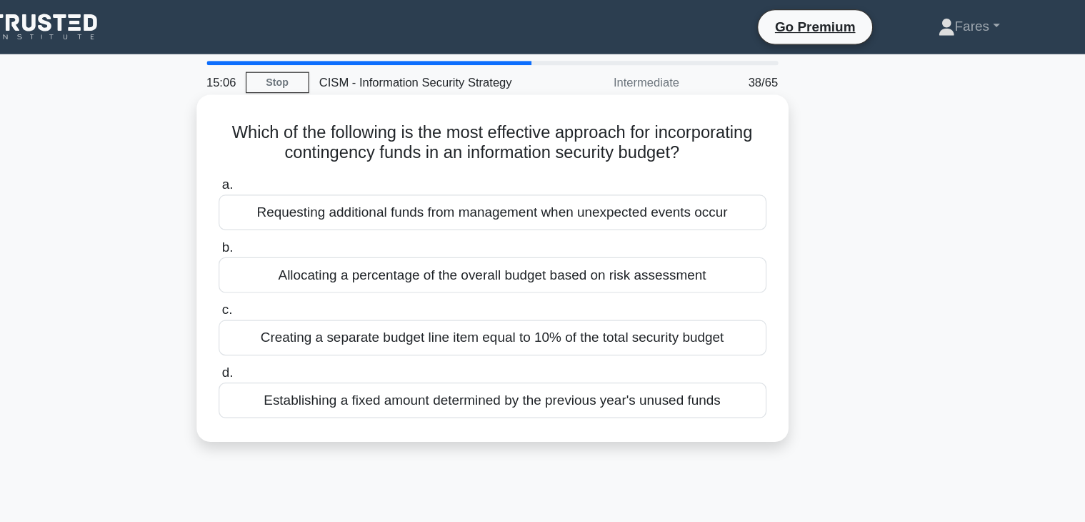
click at [679, 232] on div "Allocating a percentage of the overall budget based on risk assessment" at bounding box center [542, 232] width 463 height 30
click at [311, 214] on input "b. Allocating a percentage of the overall budget based on risk assessment" at bounding box center [311, 208] width 0 height 9
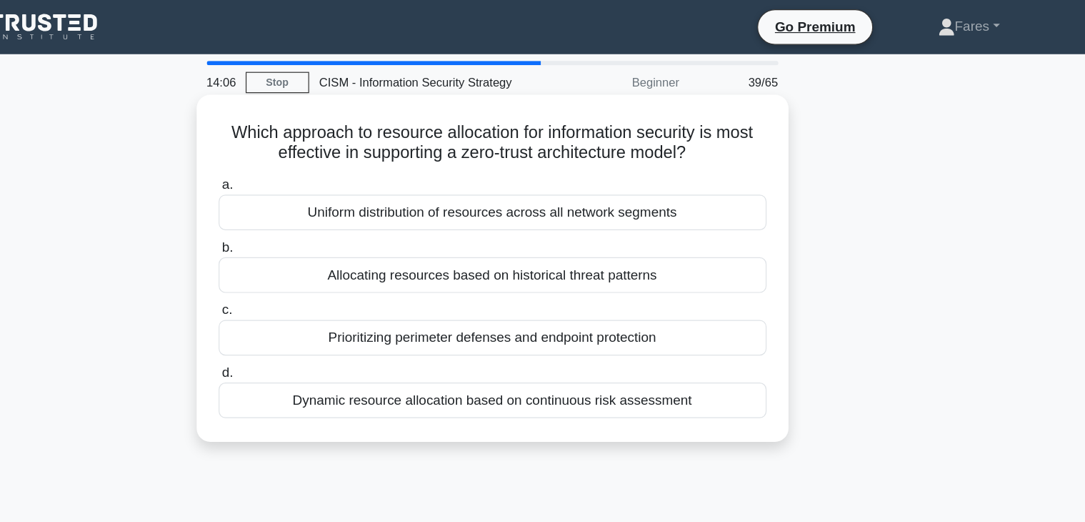
click at [637, 340] on div "Dynamic resource allocation based on continuous risk assessment" at bounding box center [542, 338] width 463 height 30
click at [311, 319] on input "d. Dynamic resource allocation based on continuous risk assessment" at bounding box center [311, 314] width 0 height 9
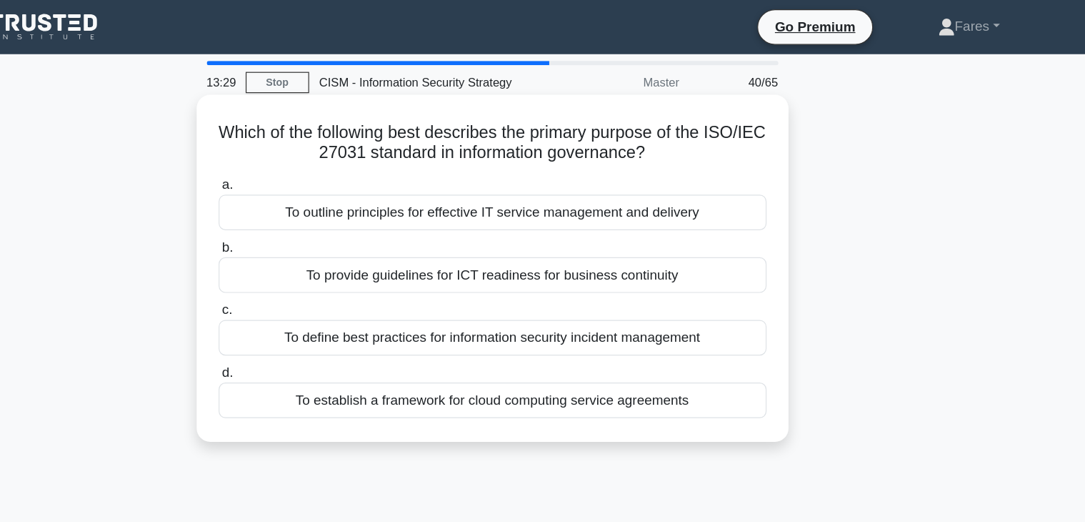
click at [579, 338] on div "To establish a framework for cloud computing service agreements" at bounding box center [542, 338] width 463 height 30
click at [311, 319] on input "d. To establish a framework for cloud computing service agreements" at bounding box center [311, 314] width 0 height 9
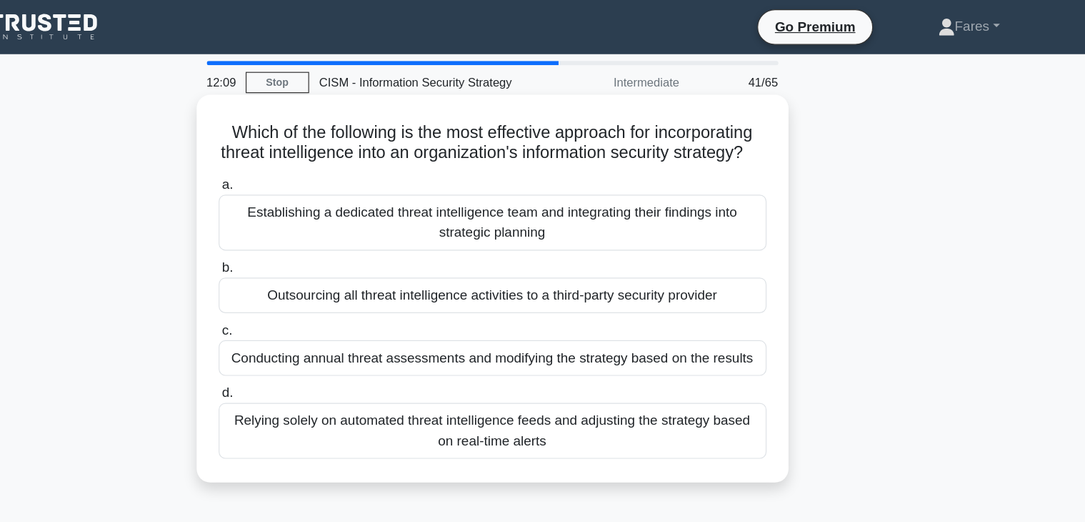
click at [667, 317] on div "Conducting annual threat assessments and modifying the strategy based on the re…" at bounding box center [542, 302] width 463 height 30
click at [311, 284] on input "c. Conducting annual threat assessments and modifying the strategy based on the…" at bounding box center [311, 278] width 0 height 9
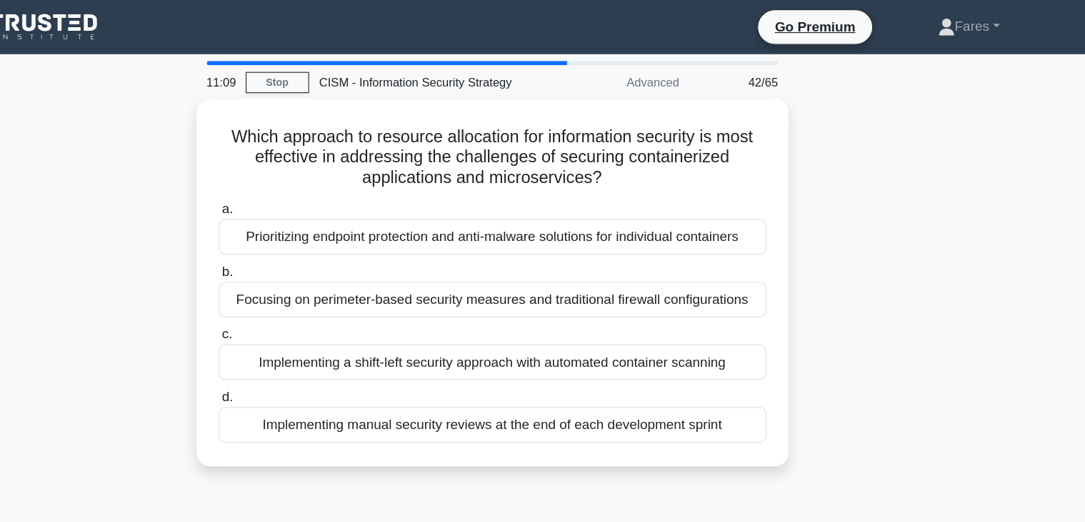
click at [863, 234] on div "Which approach to resource allocation for information security is most effectiv…" at bounding box center [542, 247] width 943 height 327
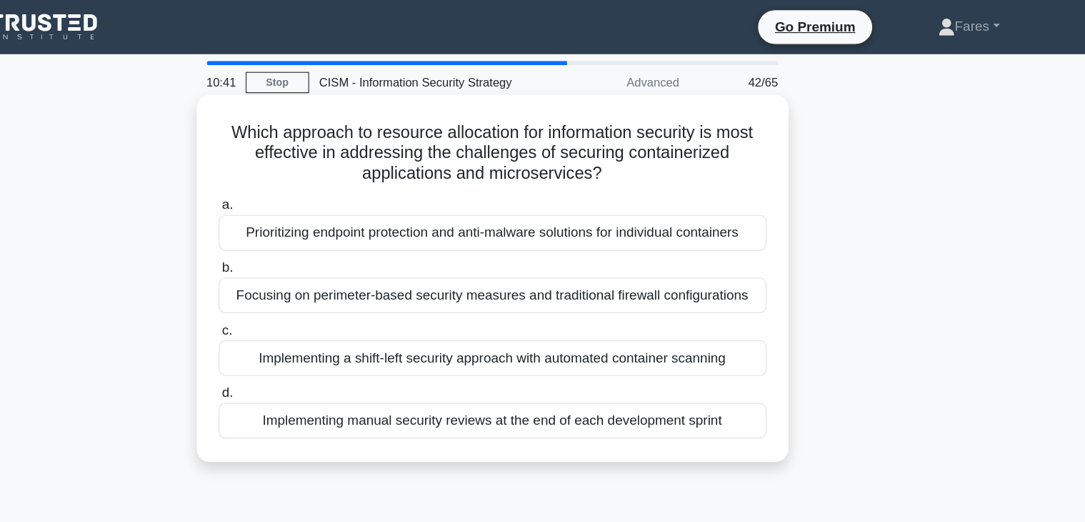
click at [559, 198] on div "Prioritizing endpoint protection and anti-malware solutions for individual cont…" at bounding box center [542, 196] width 463 height 30
click at [311, 178] on input "a. Prioritizing endpoint protection and anti-malware solutions for individual c…" at bounding box center [311, 173] width 0 height 9
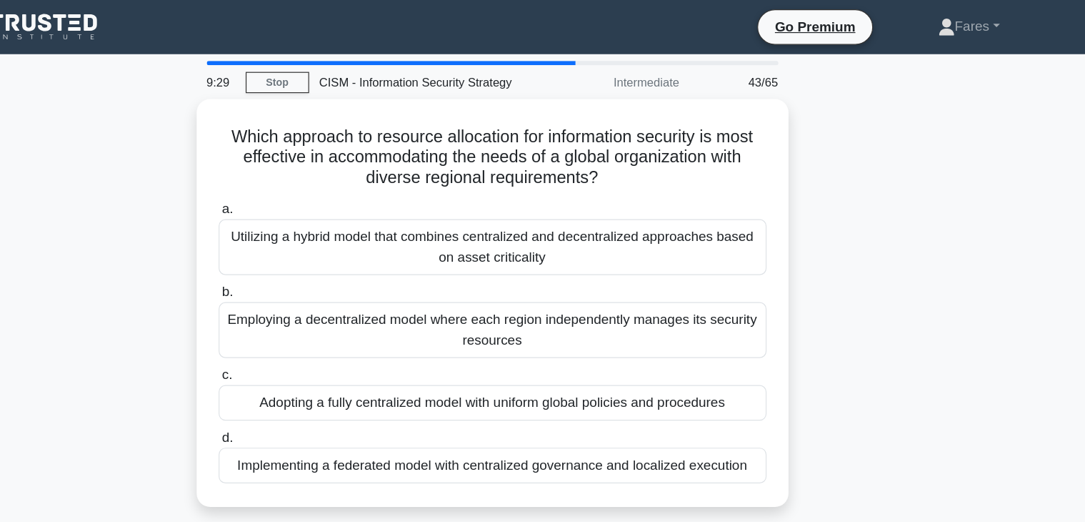
click at [1017, 73] on main "9:29 Stop CISM - Information Security Strategy Intermediate 43/65 Which approac…" at bounding box center [542, 409] width 1085 height 726
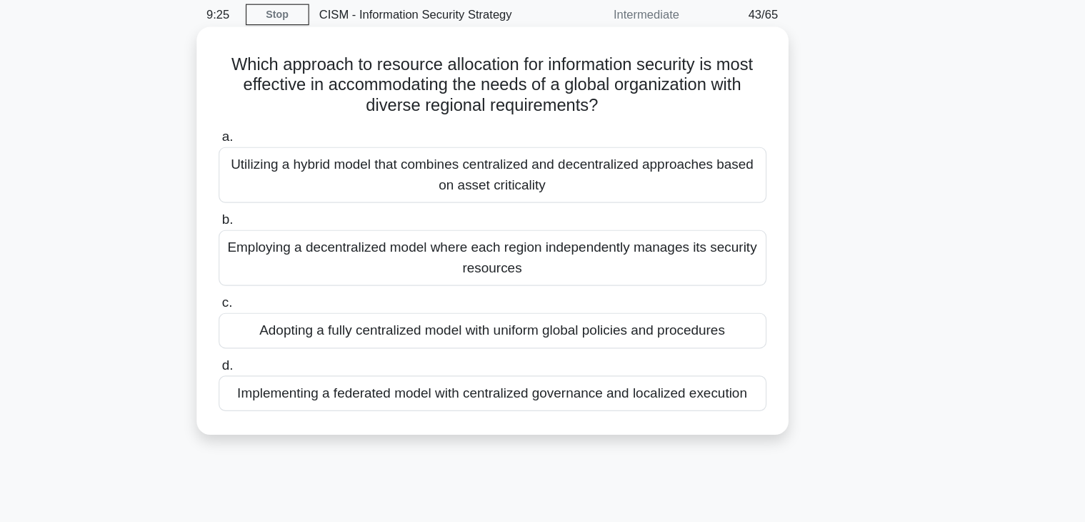
click at [674, 384] on div "Implementing a federated model with centralized governance and localized execut…" at bounding box center [542, 389] width 463 height 30
click at [311, 371] on input "d. Implementing a federated model with centralized governance and localized exe…" at bounding box center [311, 366] width 0 height 9
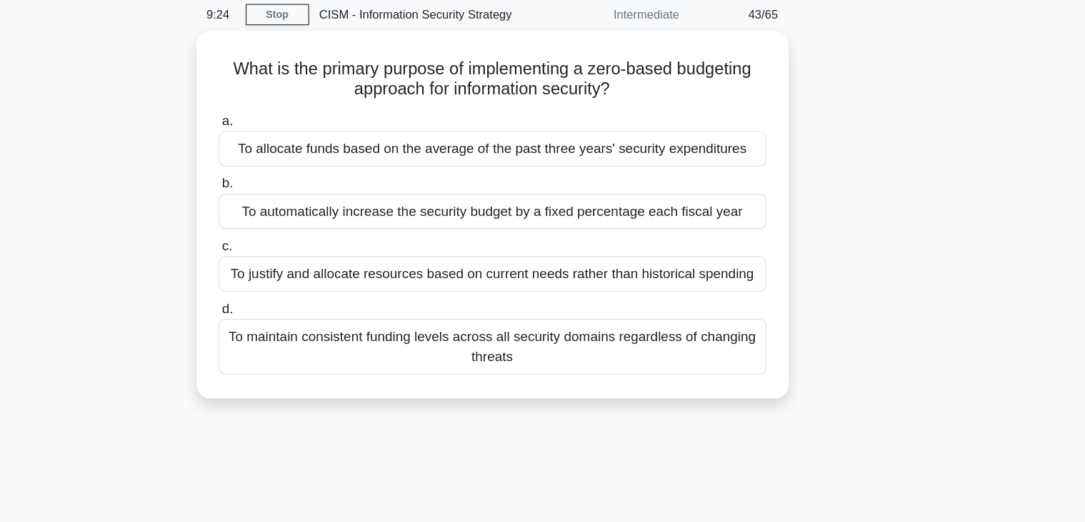
click at [674, 384] on div "What is the primary purpose of implementing a zero-based budgeting approach for…" at bounding box center [543, 239] width 500 height 310
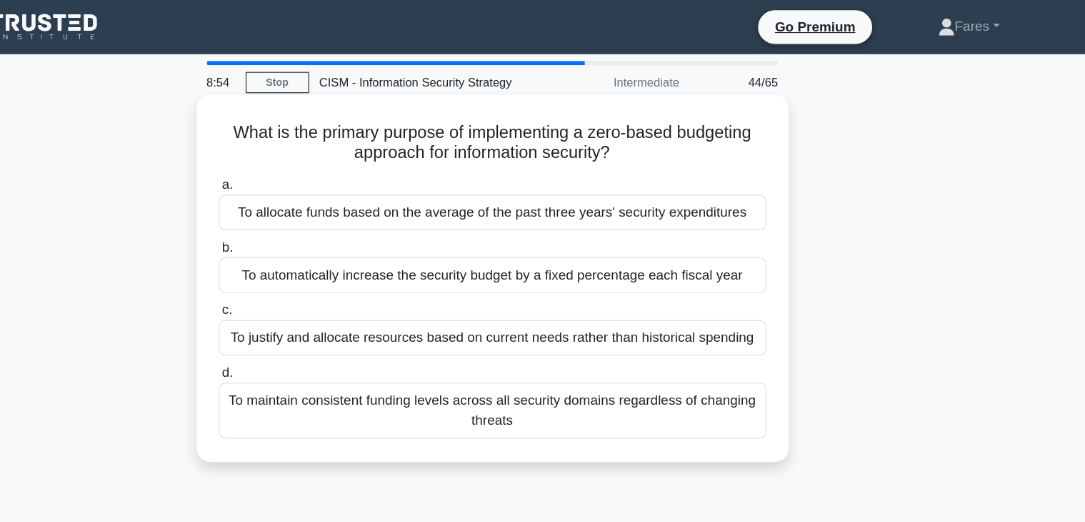
click at [603, 291] on div "To justify and allocate resources based on current needs rather than historical…" at bounding box center [542, 285] width 463 height 30
click at [311, 266] on input "c. To justify and allocate resources based on current needs rather than histori…" at bounding box center [311, 261] width 0 height 9
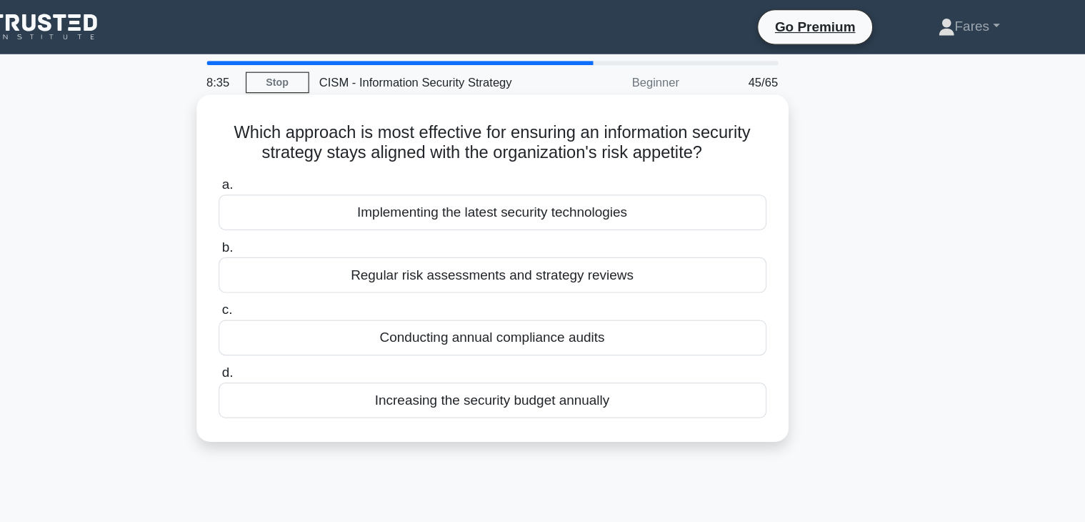
click at [629, 241] on div "Regular risk assessments and strategy reviews" at bounding box center [542, 232] width 463 height 30
click at [311, 214] on input "b. Regular risk assessments and strategy reviews" at bounding box center [311, 208] width 0 height 9
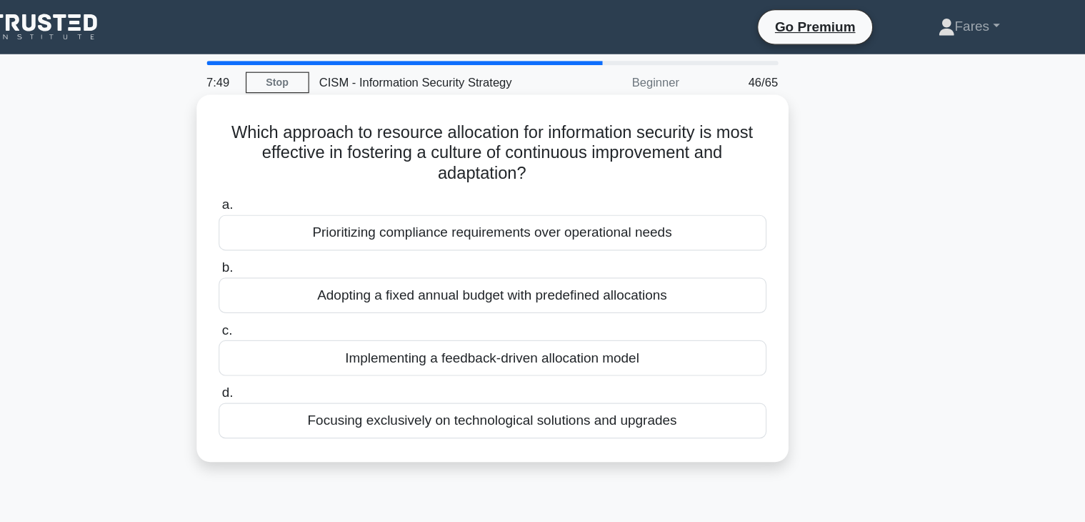
click at [602, 304] on div "Implementing a feedback-driven allocation model" at bounding box center [542, 302] width 463 height 30
click at [311, 284] on input "c. Implementing a feedback-driven allocation model" at bounding box center [311, 278] width 0 height 9
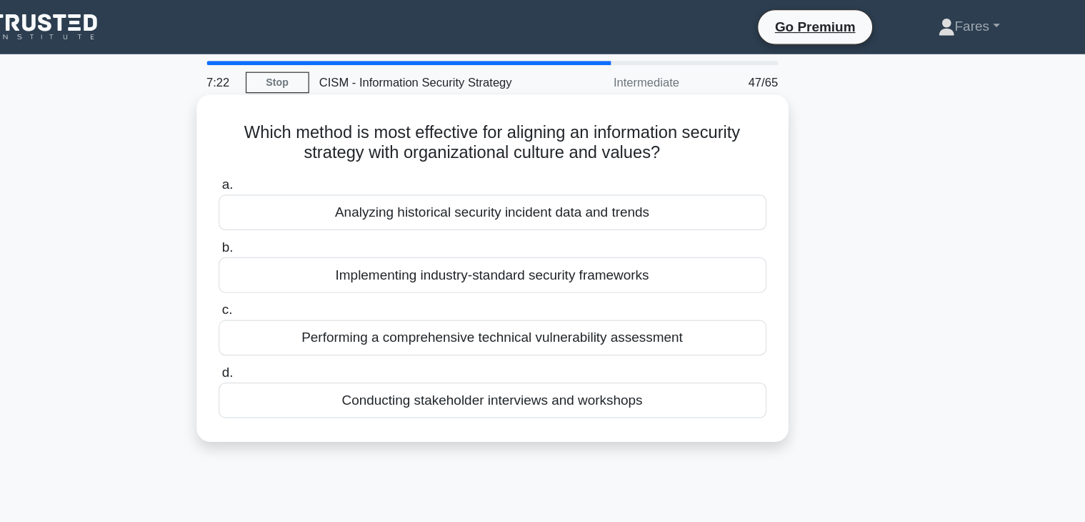
click at [622, 342] on div "Conducting stakeholder interviews and workshops" at bounding box center [542, 338] width 463 height 30
click at [311, 319] on input "d. Conducting stakeholder interviews and workshops" at bounding box center [311, 314] width 0 height 9
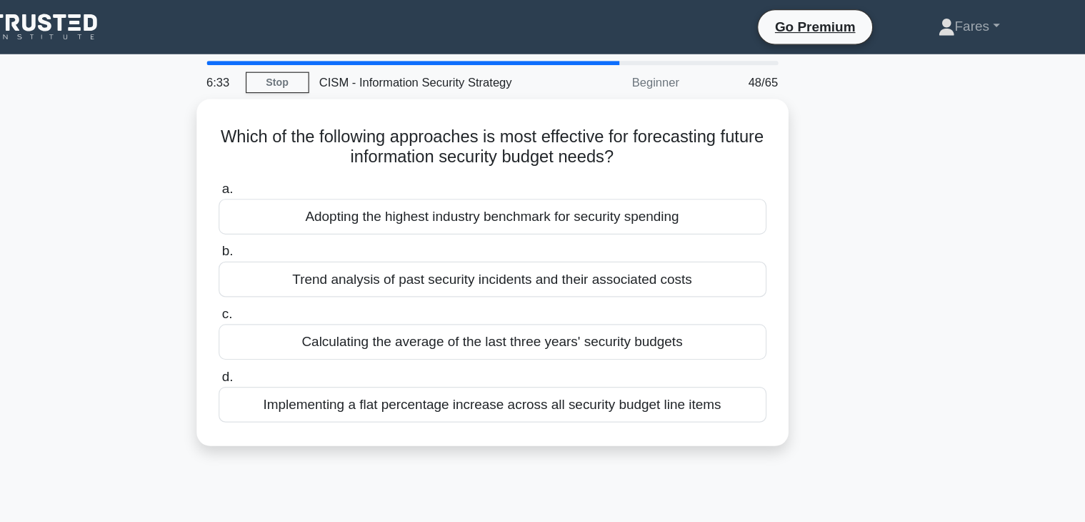
click at [837, 279] on div "Which of the following approaches is most effective for forecasting future info…" at bounding box center [542, 239] width 943 height 310
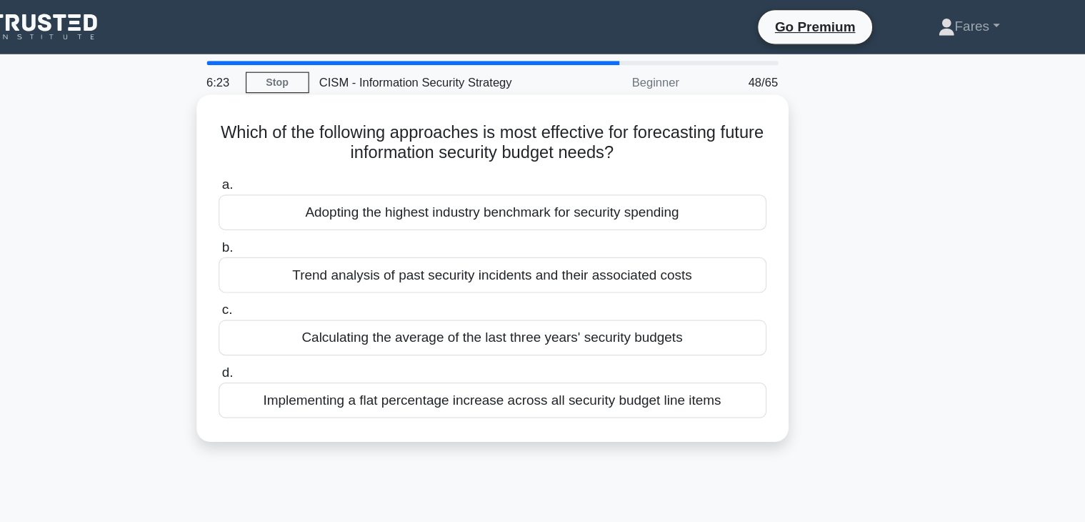
click at [646, 239] on div "Trend analysis of past security incidents and their associated costs" at bounding box center [542, 232] width 463 height 30
click at [311, 214] on input "b. Trend analysis of past security incidents and their associated costs" at bounding box center [311, 208] width 0 height 9
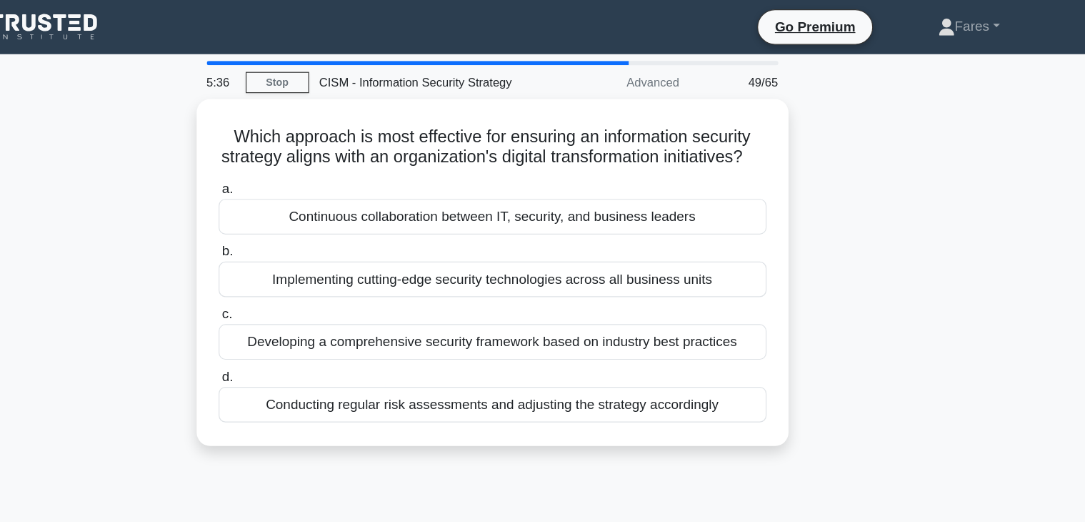
click at [965, 248] on div "Which approach is most effective for ensuring an information security strategy …" at bounding box center [542, 239] width 943 height 310
click at [889, 286] on div "Which approach is most effective for ensuring an information security strategy …" at bounding box center [542, 239] width 943 height 310
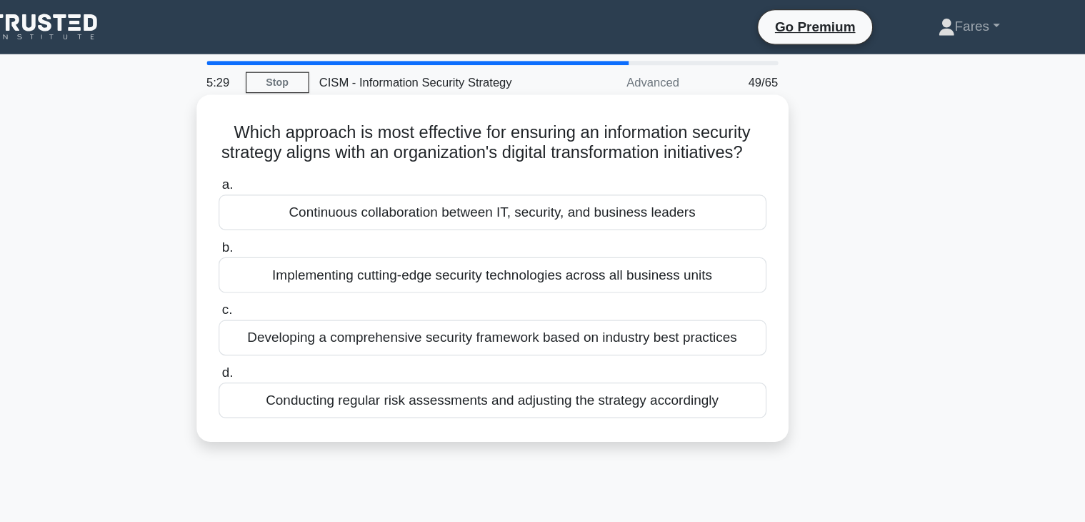
click at [649, 353] on div "Conducting regular risk assessments and adjusting the strategy accordingly" at bounding box center [542, 338] width 463 height 30
click at [311, 319] on input "d. Conducting regular risk assessments and adjusting the strategy accordingly" at bounding box center [311, 314] width 0 height 9
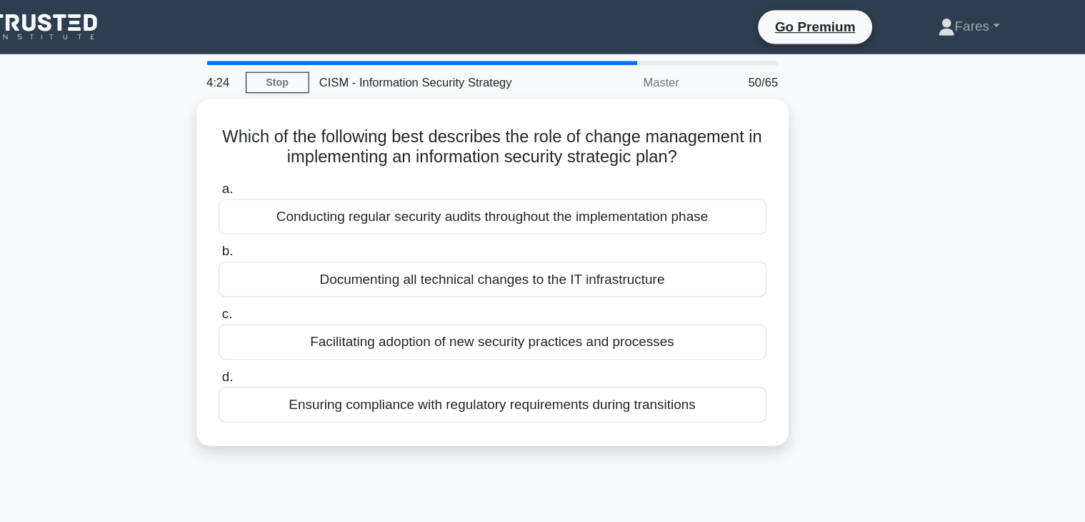
click at [799, 304] on div "Which of the following best describes the role of change management in implemen…" at bounding box center [542, 239] width 943 height 310
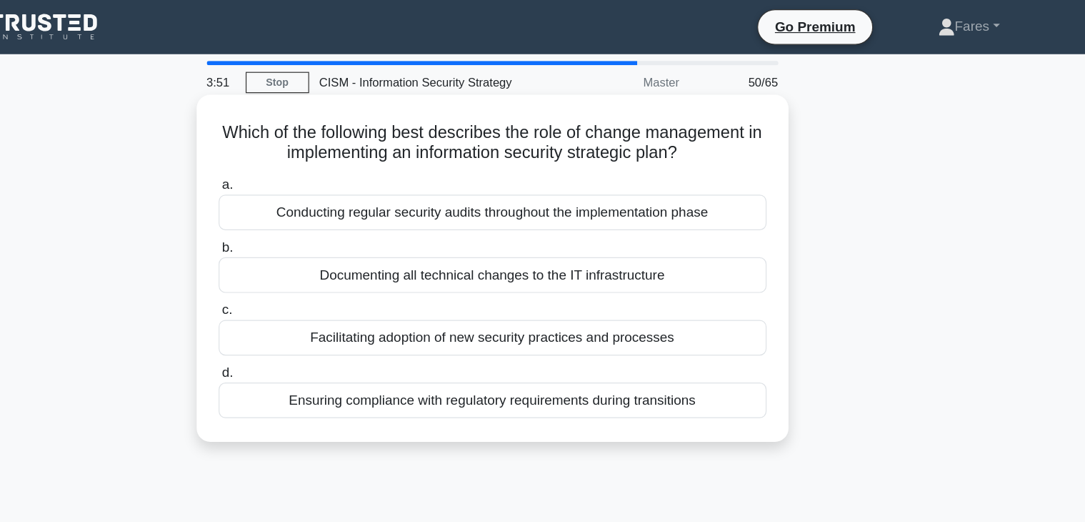
click at [571, 339] on div "Ensuring compliance with regulatory requirements during transitions" at bounding box center [542, 338] width 463 height 30
click at [311, 319] on input "d. Ensuring compliance with regulatory requirements during transitions" at bounding box center [311, 314] width 0 height 9
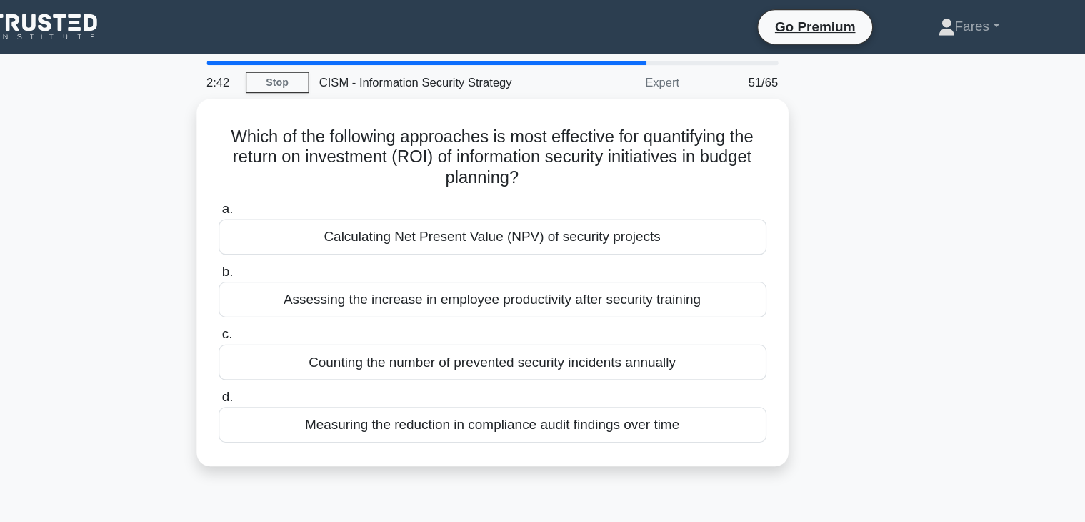
click at [822, 257] on div "Which of the following approaches is most effective for quantifying the return …" at bounding box center [542, 247] width 943 height 327
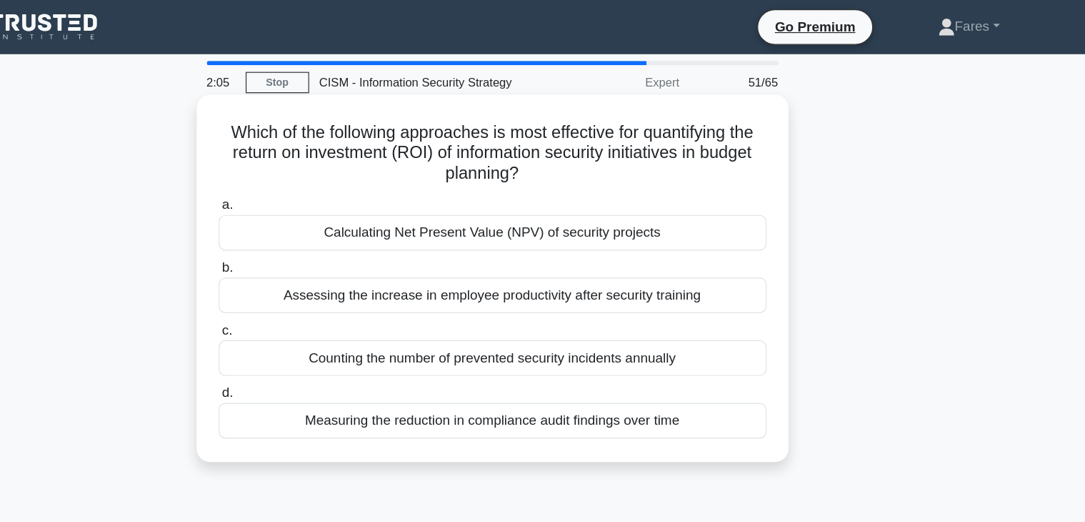
click at [624, 201] on div "Calculating Net Present Value (NPV) of security projects" at bounding box center [542, 196] width 463 height 30
click at [311, 178] on input "a. Calculating Net Present Value (NPV) of security projects" at bounding box center [311, 173] width 0 height 9
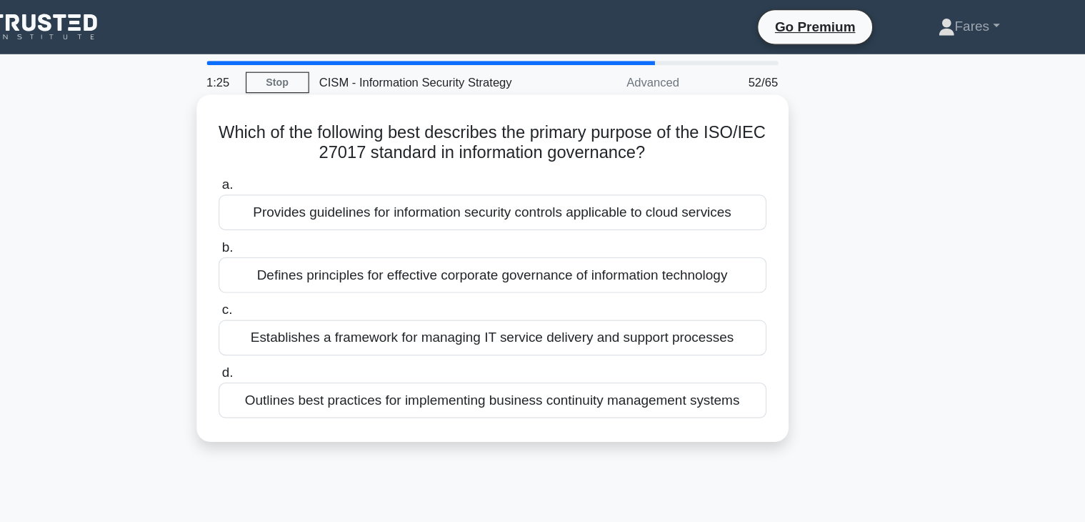
click at [669, 342] on div "Outlines best practices for implementing business continuity management systems" at bounding box center [542, 338] width 463 height 30
click at [311, 319] on input "d. Outlines best practices for implementing business continuity management syst…" at bounding box center [311, 314] width 0 height 9
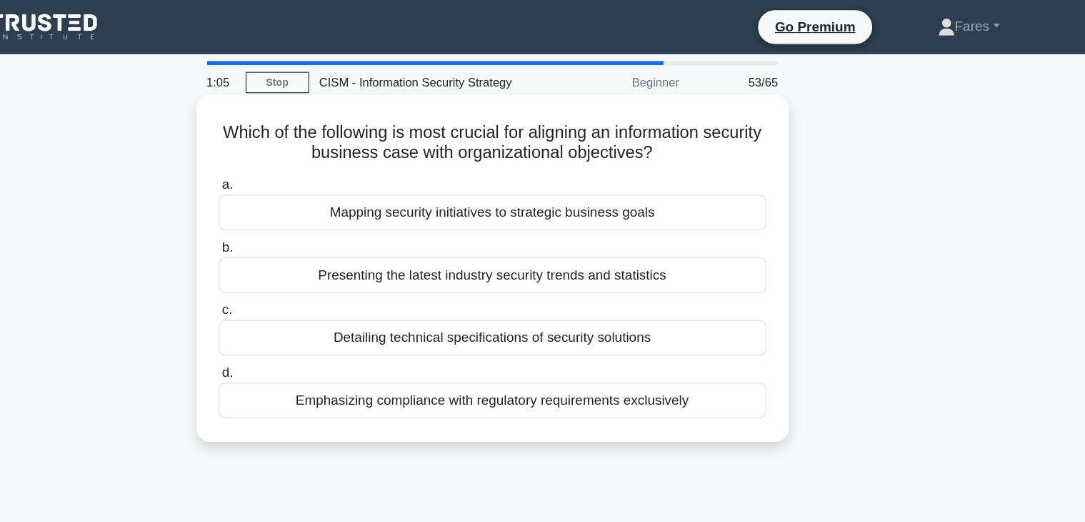
click at [646, 186] on div "Mapping security initiatives to strategic business goals" at bounding box center [542, 179] width 463 height 30
click at [311, 161] on input "a. Mapping security initiatives to strategic business goals" at bounding box center [311, 155] width 0 height 9
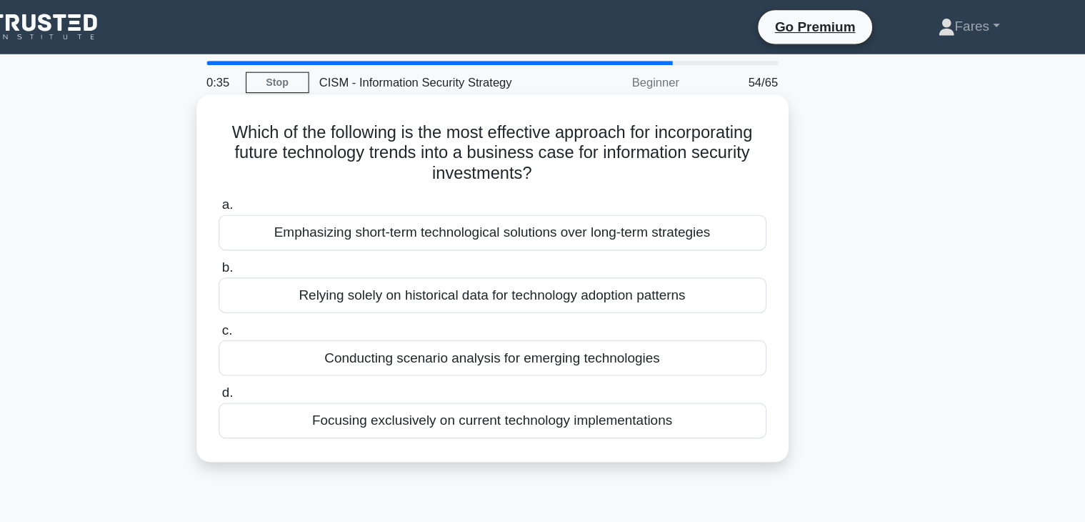
click at [628, 306] on div "Conducting scenario analysis for emerging technologies" at bounding box center [542, 302] width 463 height 30
click at [311, 284] on input "c. Conducting scenario analysis for emerging technologies" at bounding box center [311, 278] width 0 height 9
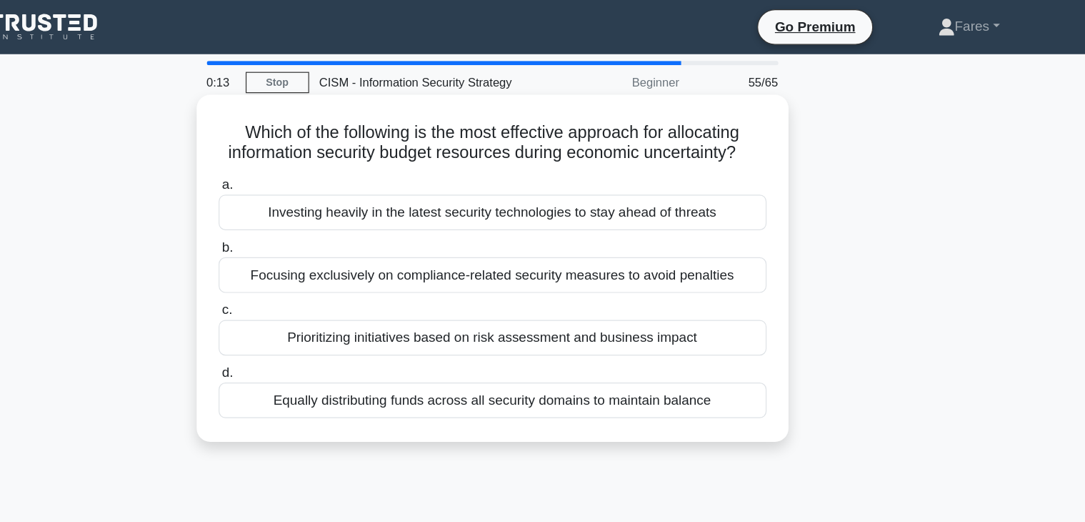
click at [575, 282] on div "Prioritizing initiatives based on risk assessment and business impact" at bounding box center [542, 285] width 463 height 30
click at [311, 266] on input "c. Prioritizing initiatives based on risk assessment and business impact" at bounding box center [311, 261] width 0 height 9
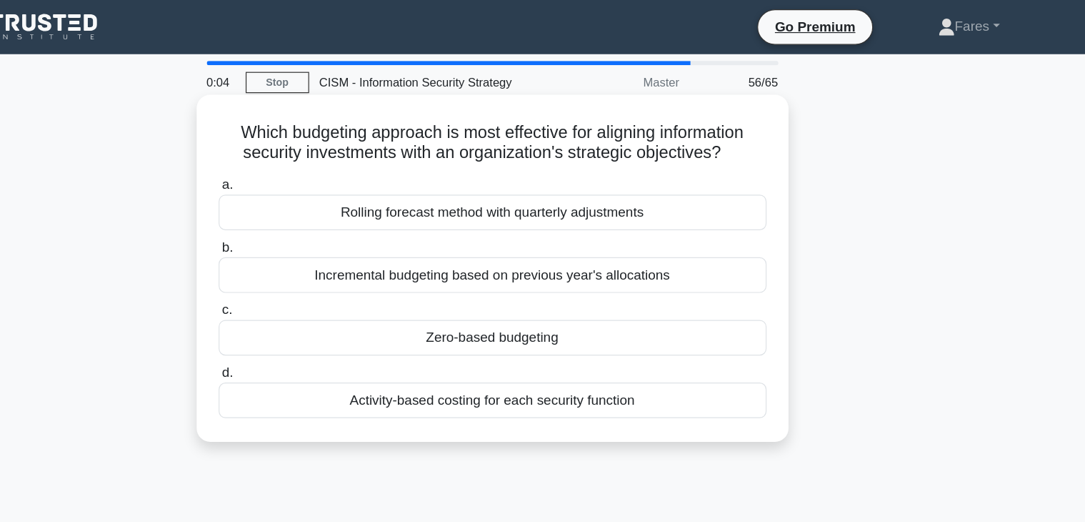
click at [528, 341] on div "Activity-based costing for each security function" at bounding box center [542, 338] width 463 height 30
click at [311, 319] on input "d. Activity-based costing for each security function" at bounding box center [311, 314] width 0 height 9
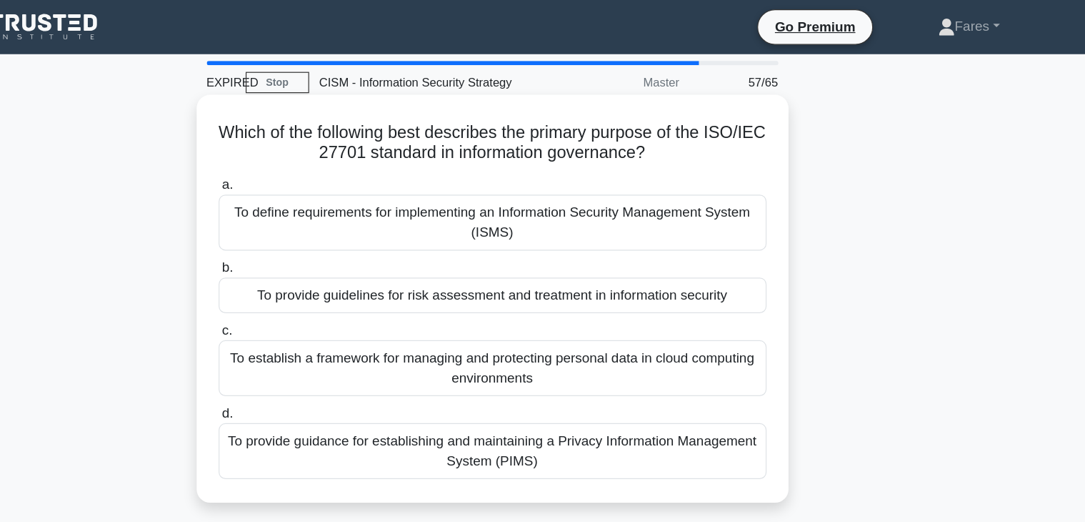
click at [567, 256] on div "To provide guidelines for risk assessment and treatment in information security" at bounding box center [542, 249] width 463 height 30
click at [311, 231] on input "b. To provide guidelines for risk assessment and treatment in information secur…" at bounding box center [311, 225] width 0 height 9
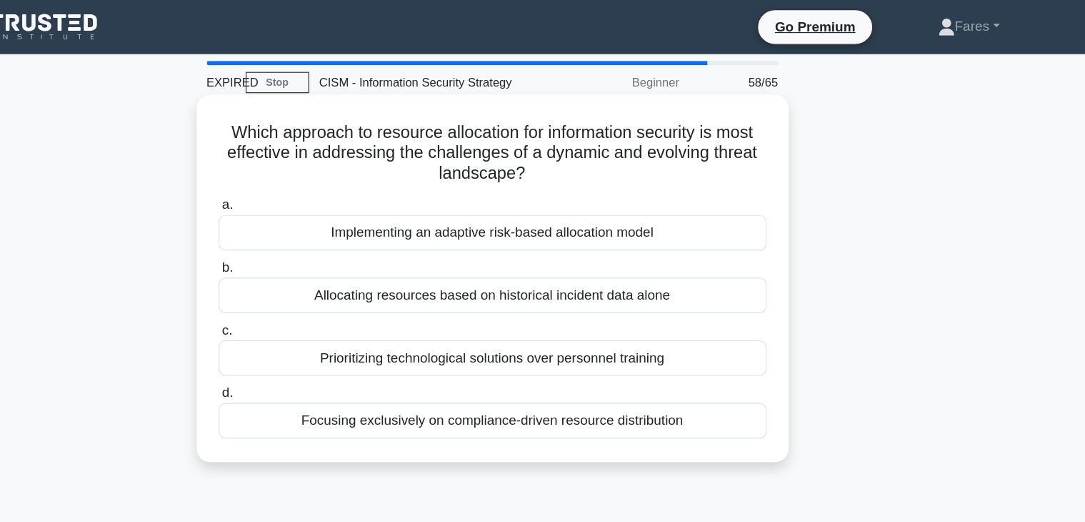
click at [553, 202] on div "Implementing an adaptive risk-based allocation model" at bounding box center [542, 196] width 463 height 30
click at [311, 178] on input "a. Implementing an adaptive risk-based allocation model" at bounding box center [311, 173] width 0 height 9
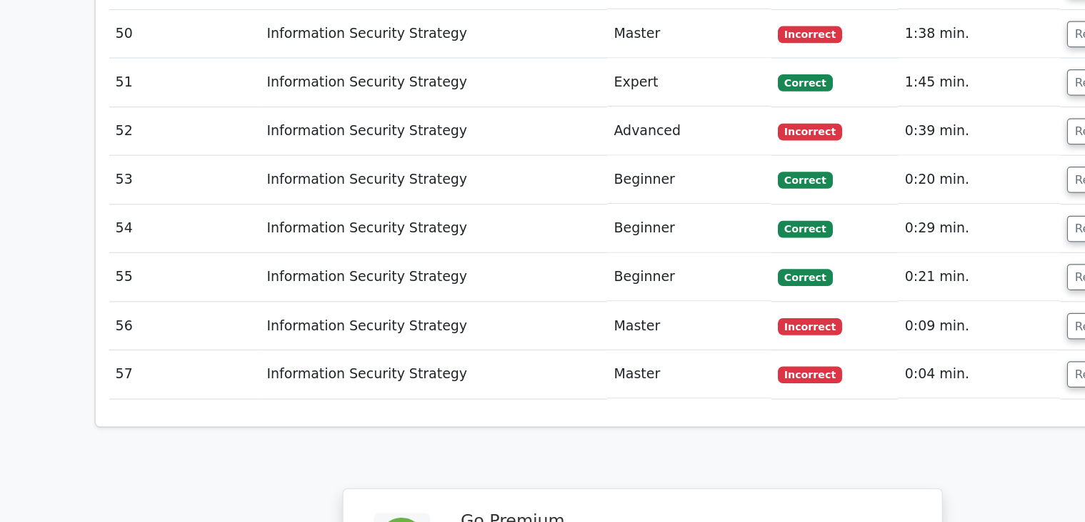
scroll to position [3901, 0]
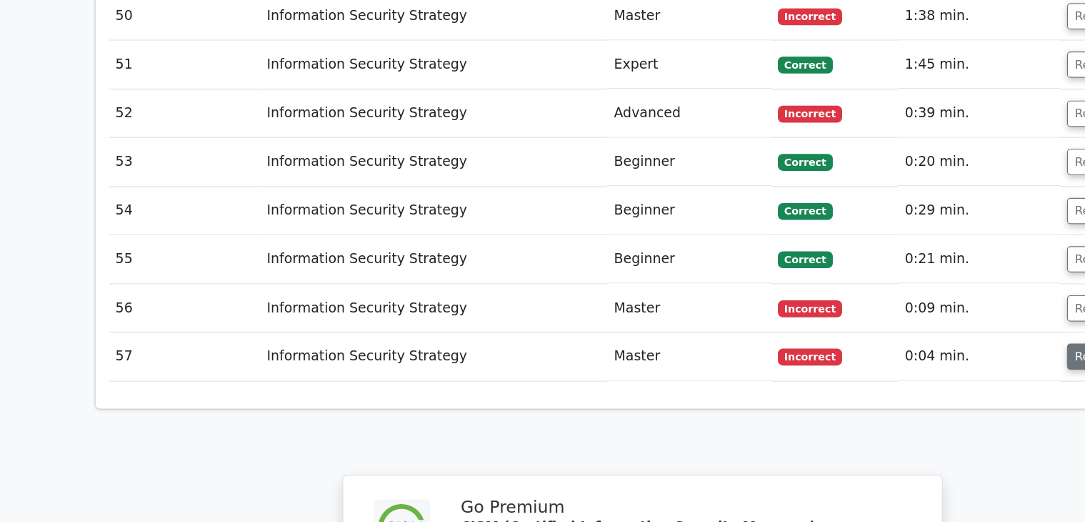
click at [910, 371] on button "Review" at bounding box center [926, 382] width 49 height 22
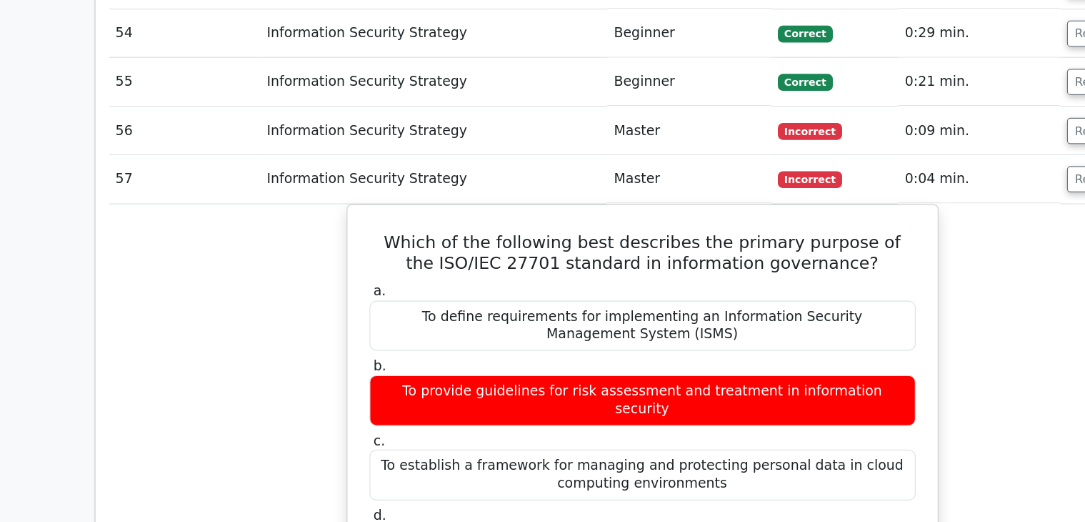
scroll to position [3998, 0]
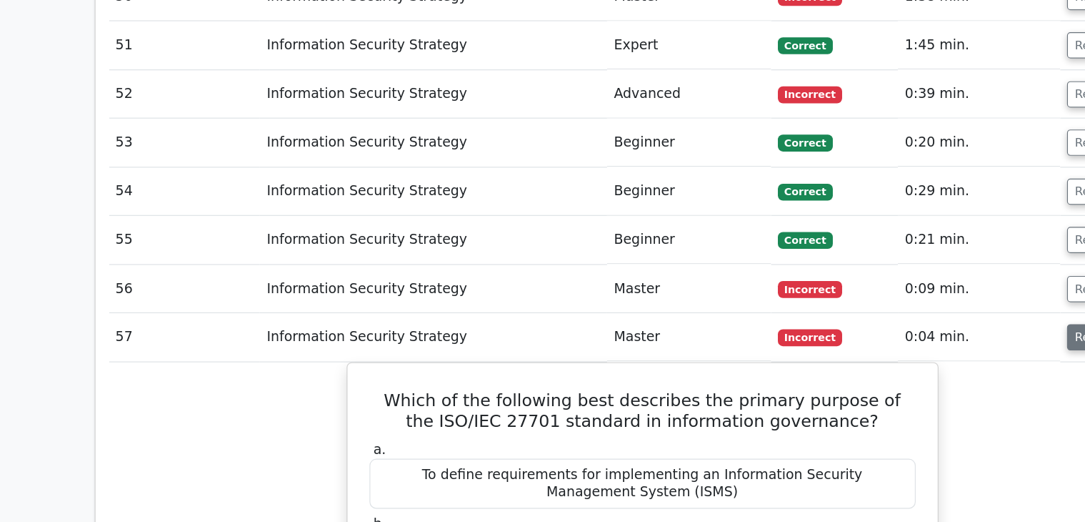
click at [911, 274] on button "Review" at bounding box center [926, 285] width 49 height 22
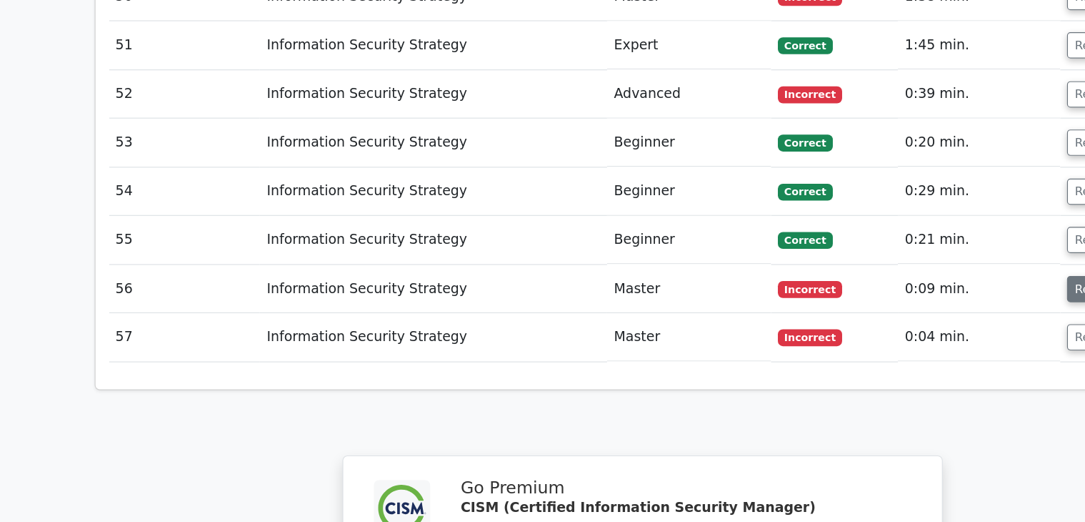
click at [908, 233] on button "Review" at bounding box center [926, 244] width 49 height 22
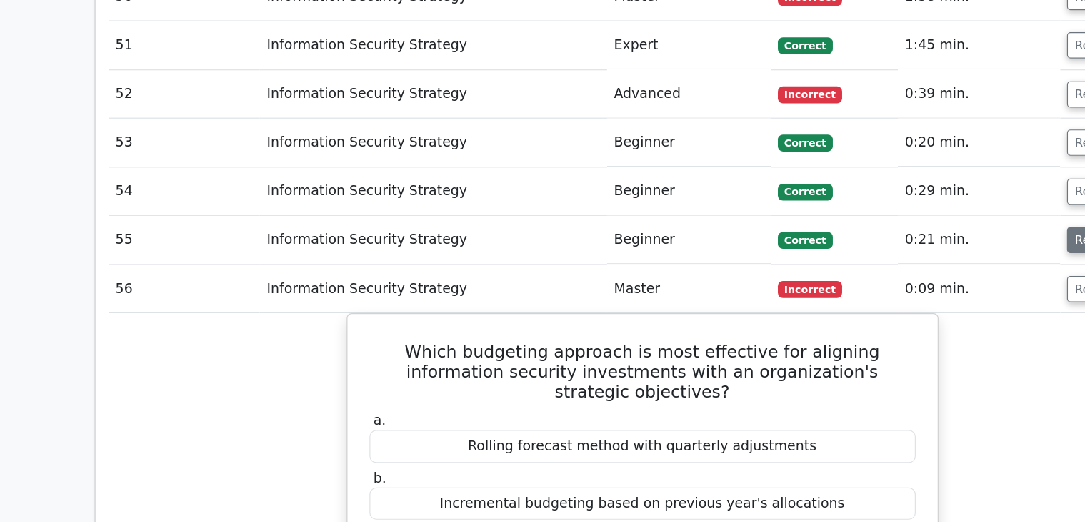
click at [909, 191] on button "Review" at bounding box center [926, 202] width 49 height 22
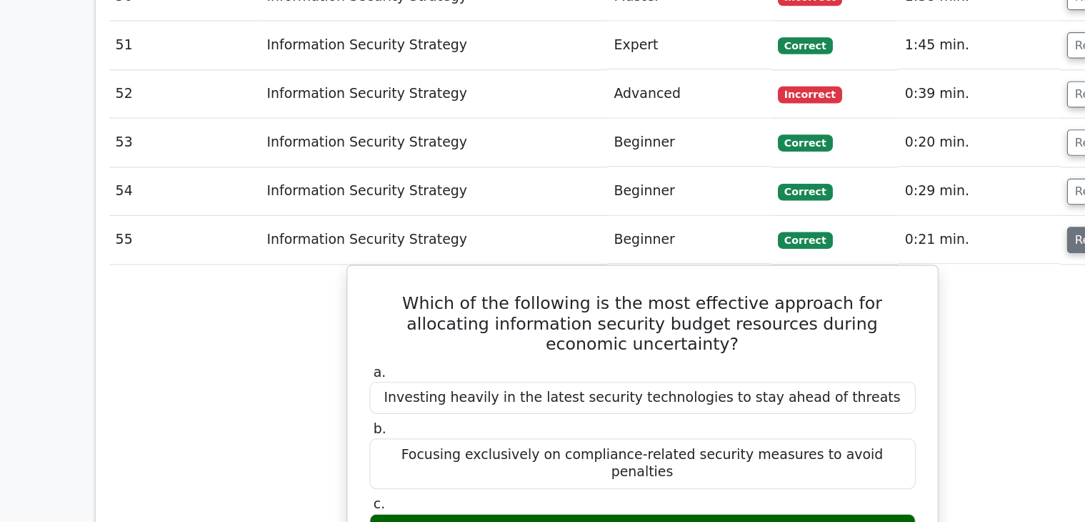
click at [909, 191] on button "Review" at bounding box center [926, 202] width 49 height 22
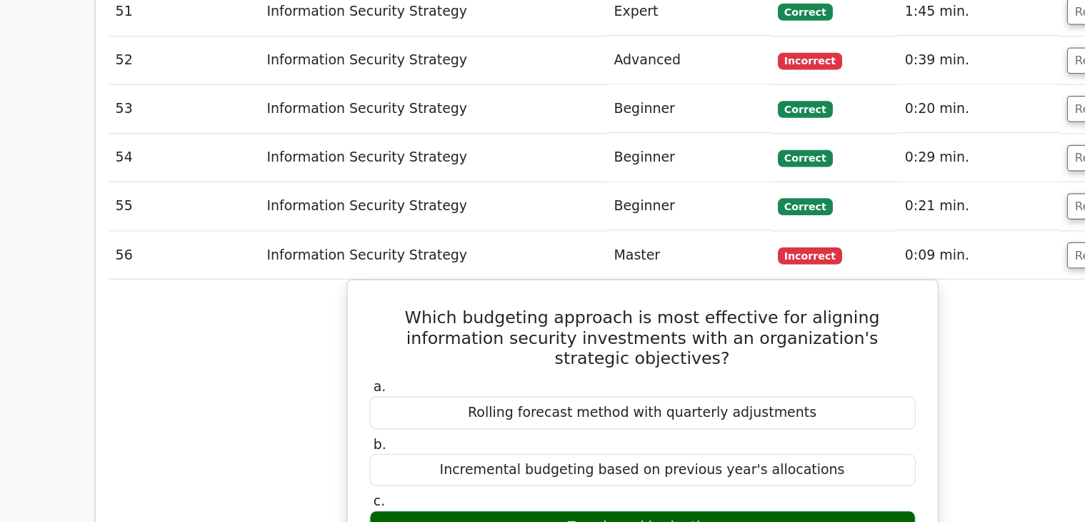
scroll to position [4004, 0]
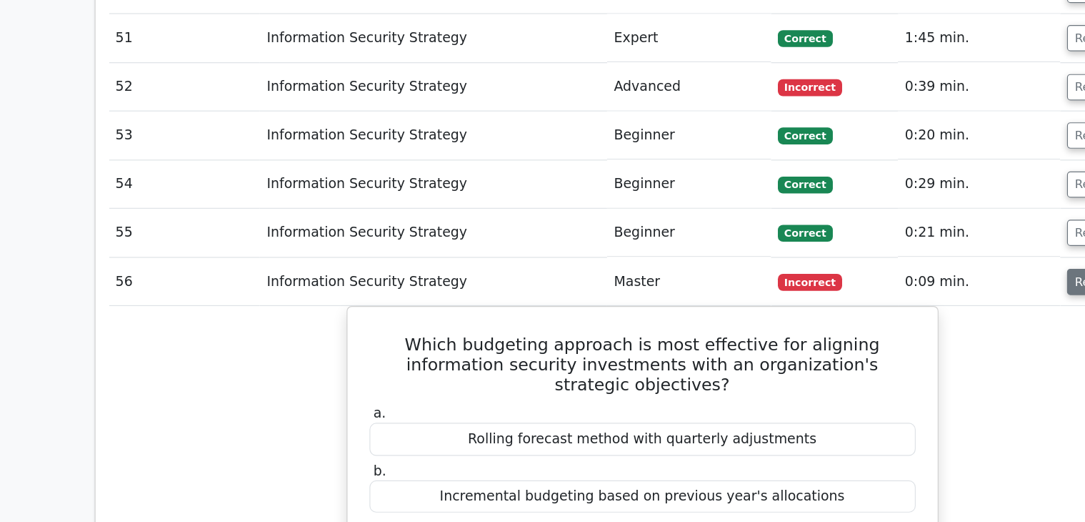
click at [905, 227] on button "Review" at bounding box center [926, 238] width 49 height 22
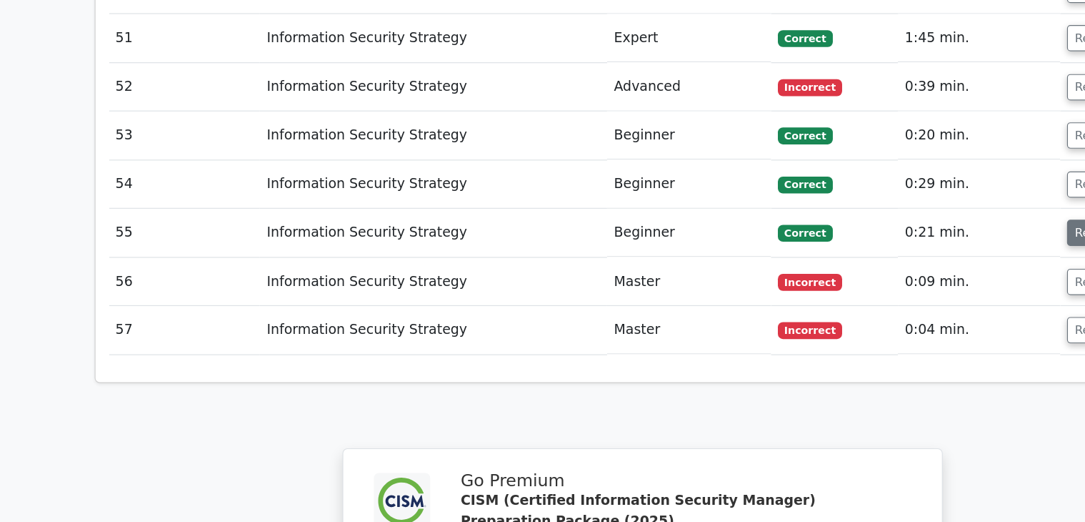
click at [909, 186] on button "Review" at bounding box center [926, 197] width 49 height 22
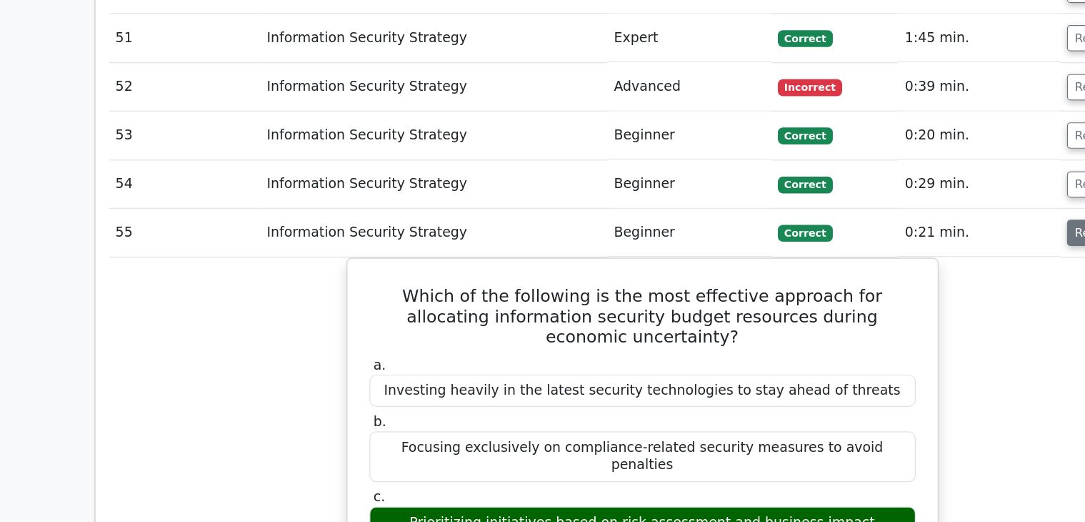
click at [909, 186] on button "Review" at bounding box center [926, 197] width 49 height 22
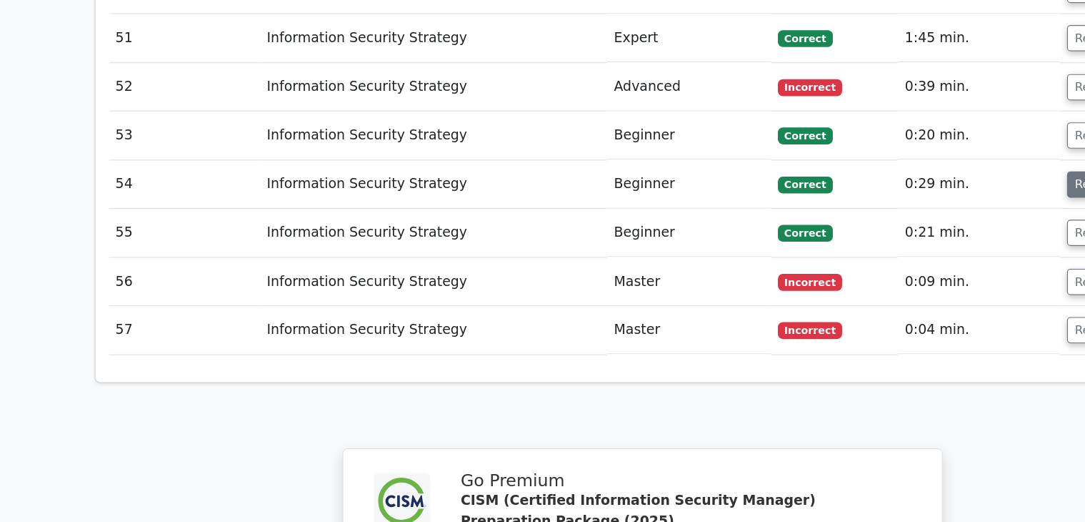
click at [909, 145] on button "Review" at bounding box center [926, 156] width 49 height 22
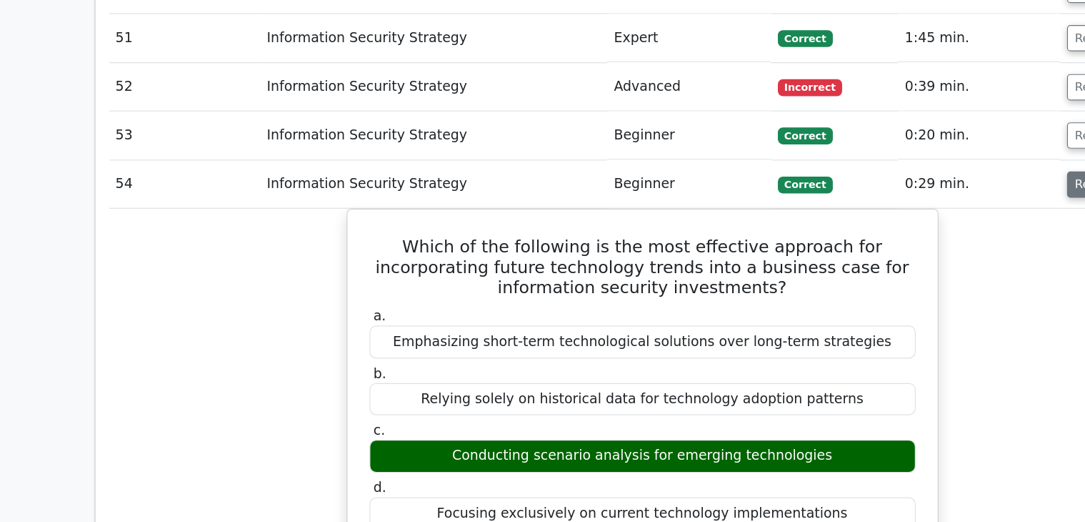
click at [911, 145] on button "Review" at bounding box center [926, 156] width 49 height 22
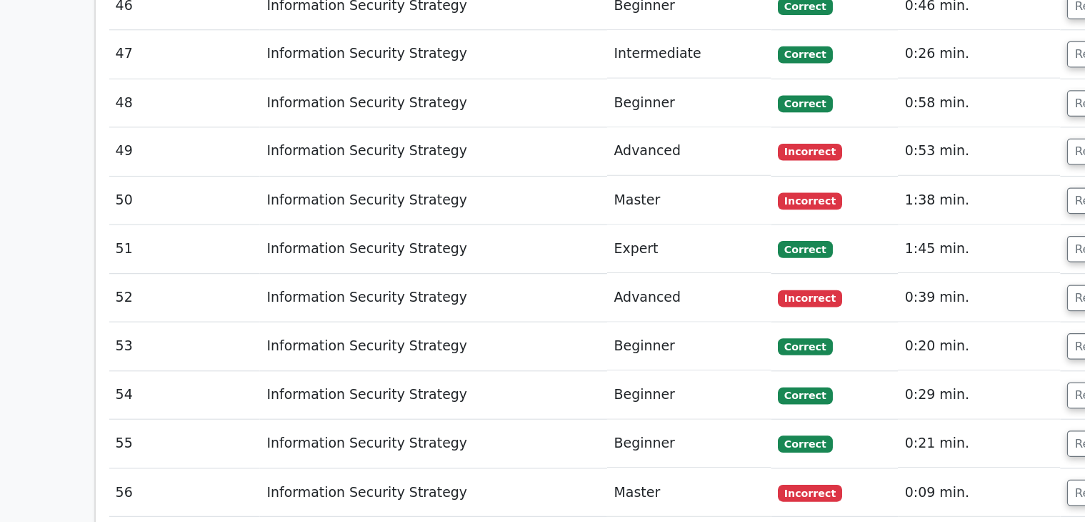
scroll to position [3818, 0]
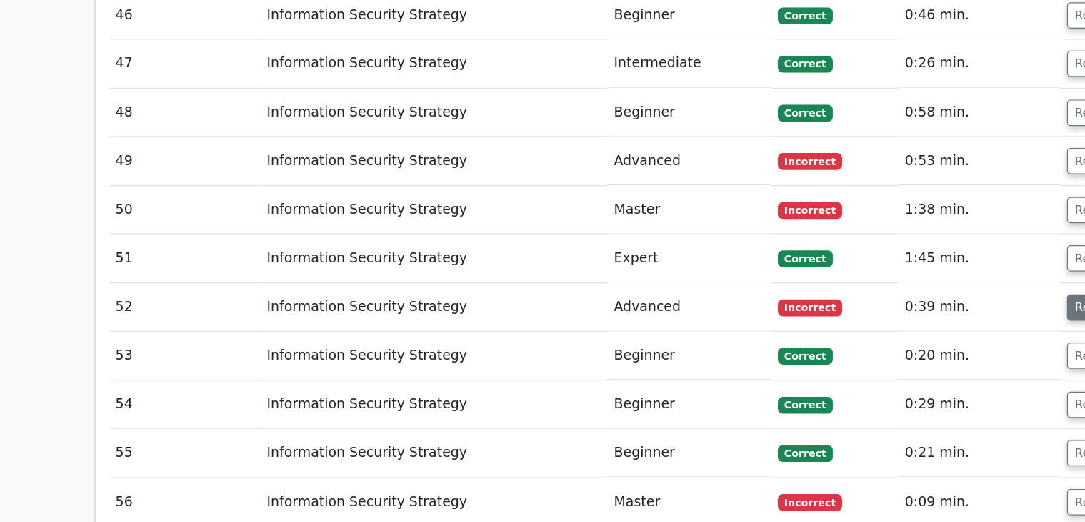
click at [904, 249] on button "Review" at bounding box center [926, 260] width 49 height 22
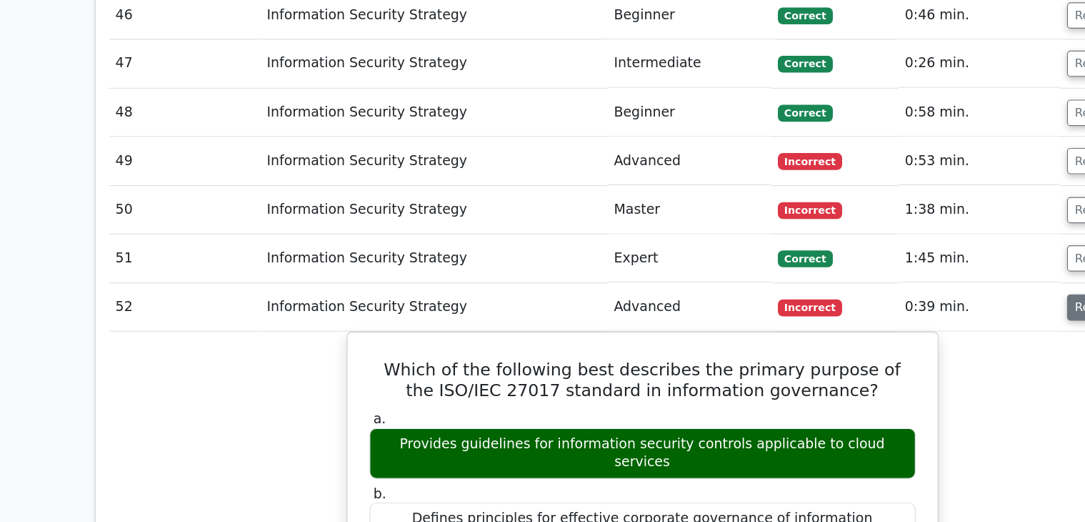
click at [907, 249] on button "Review" at bounding box center [926, 260] width 49 height 22
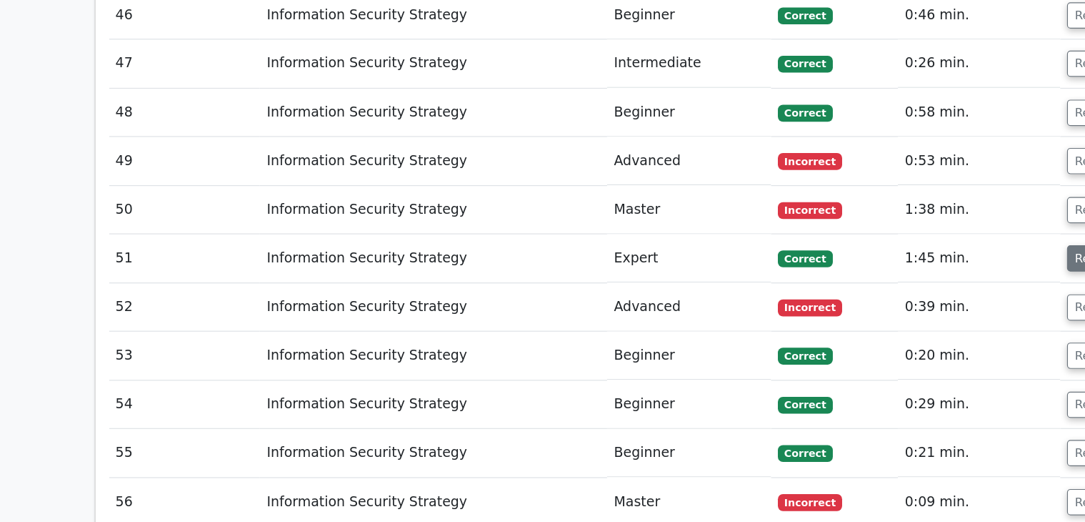
click at [909, 207] on button "Review" at bounding box center [926, 218] width 49 height 22
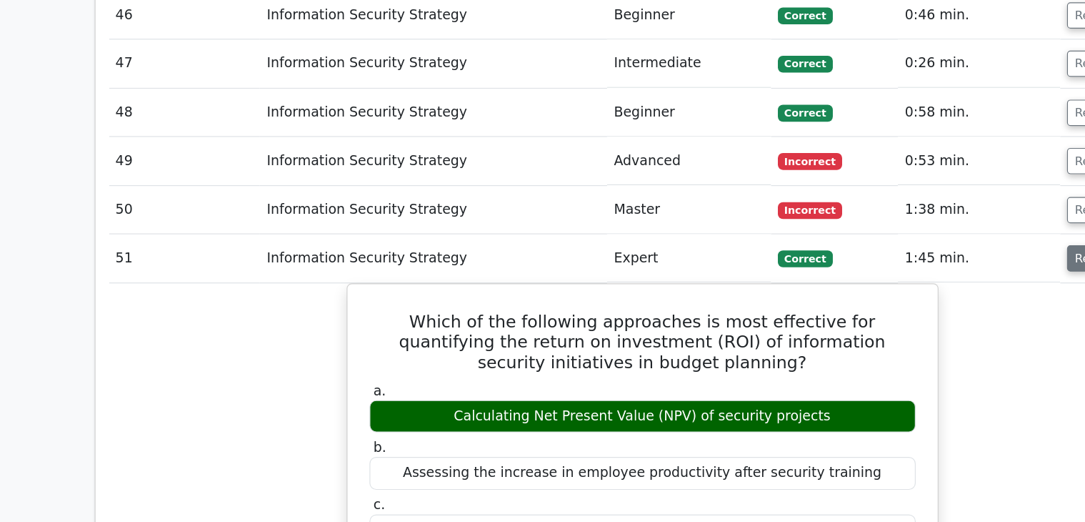
click at [904, 207] on button "Review" at bounding box center [926, 218] width 49 height 22
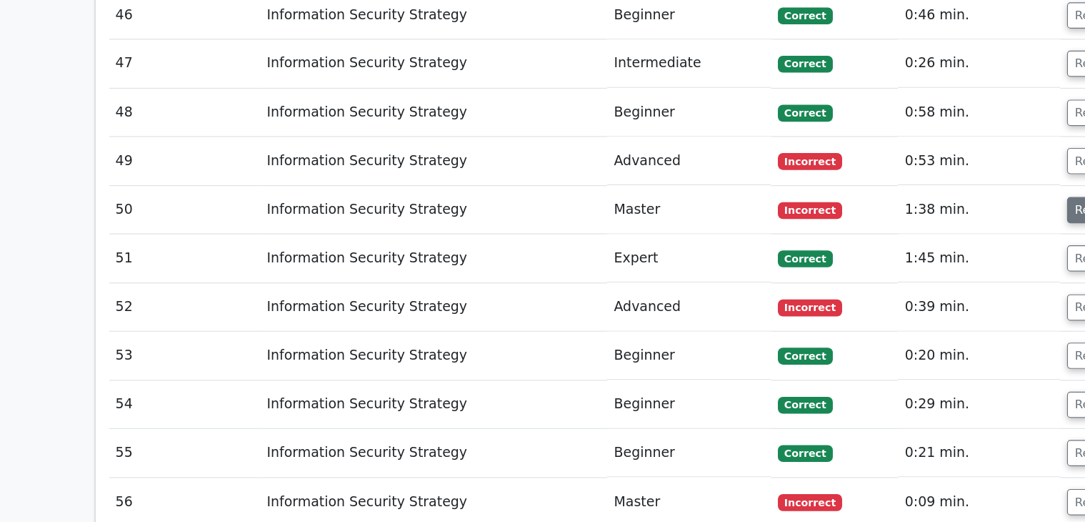
click at [910, 166] on button "Review" at bounding box center [926, 177] width 49 height 22
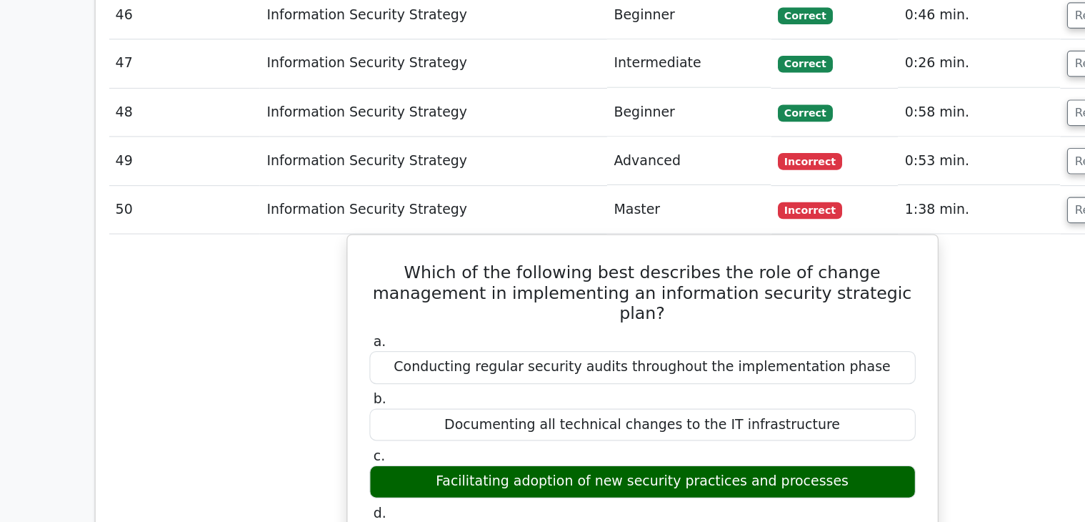
click at [910, 166] on button "Review" at bounding box center [926, 177] width 49 height 22
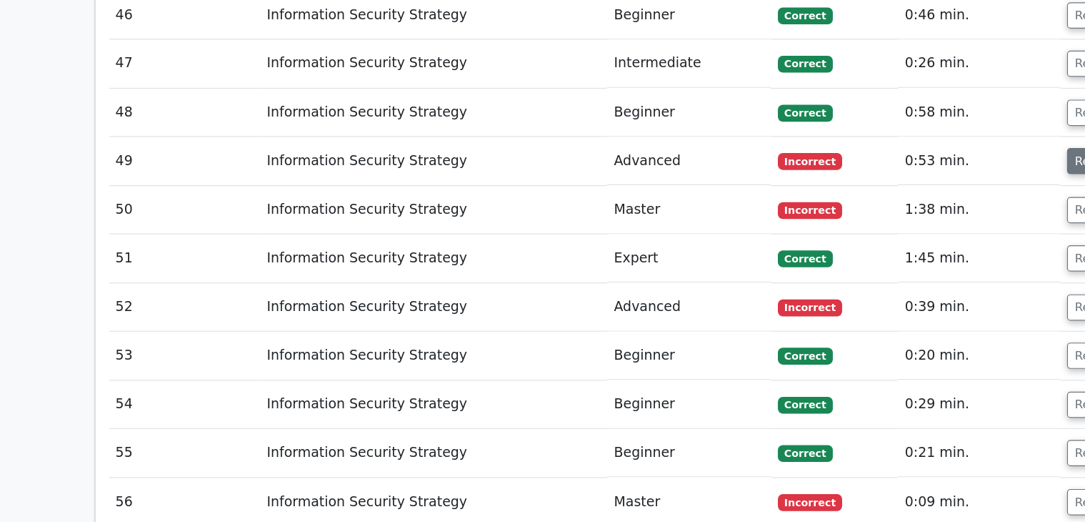
click at [909, 125] on button "Review" at bounding box center [926, 136] width 49 height 22
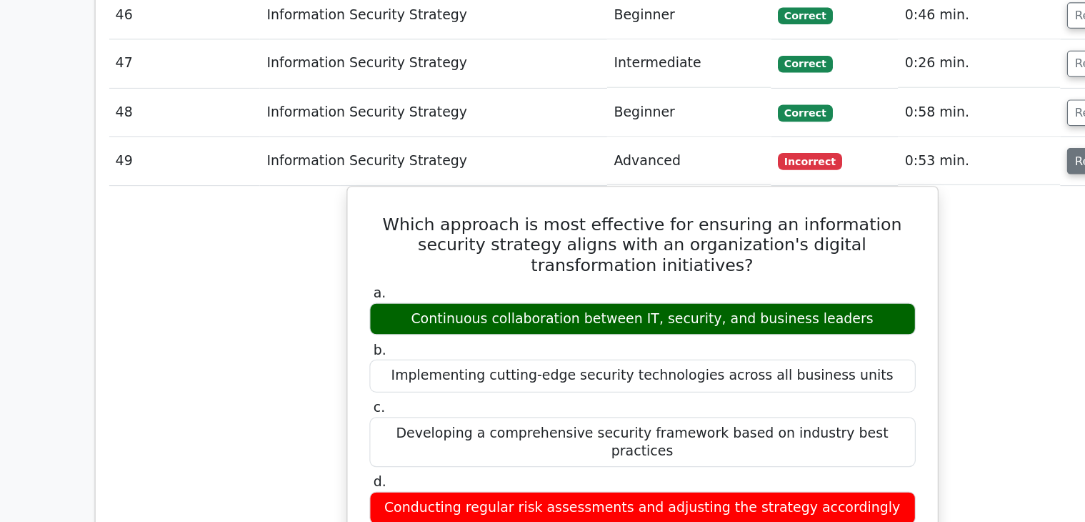
click at [909, 125] on button "Review" at bounding box center [926, 136] width 49 height 22
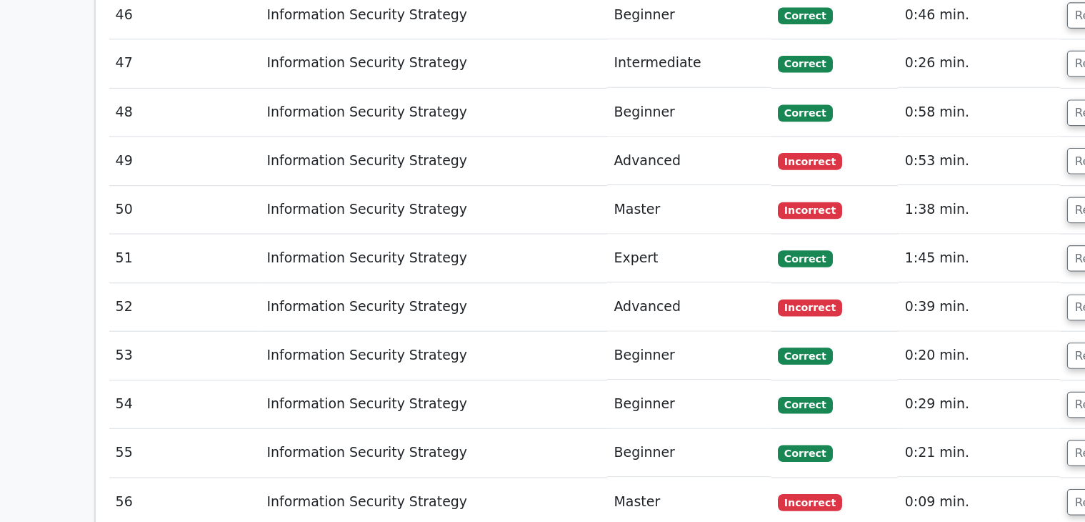
click at [829, 198] on td "1:45 min." at bounding box center [827, 218] width 137 height 41
click at [904, 125] on button "Review" at bounding box center [926, 136] width 49 height 22
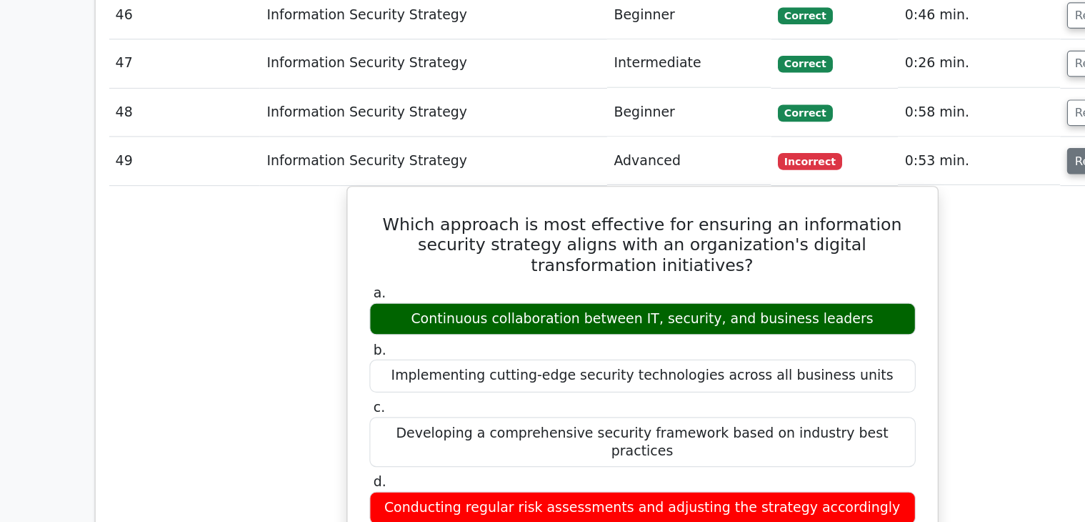
click at [907, 125] on button "Review" at bounding box center [926, 136] width 49 height 22
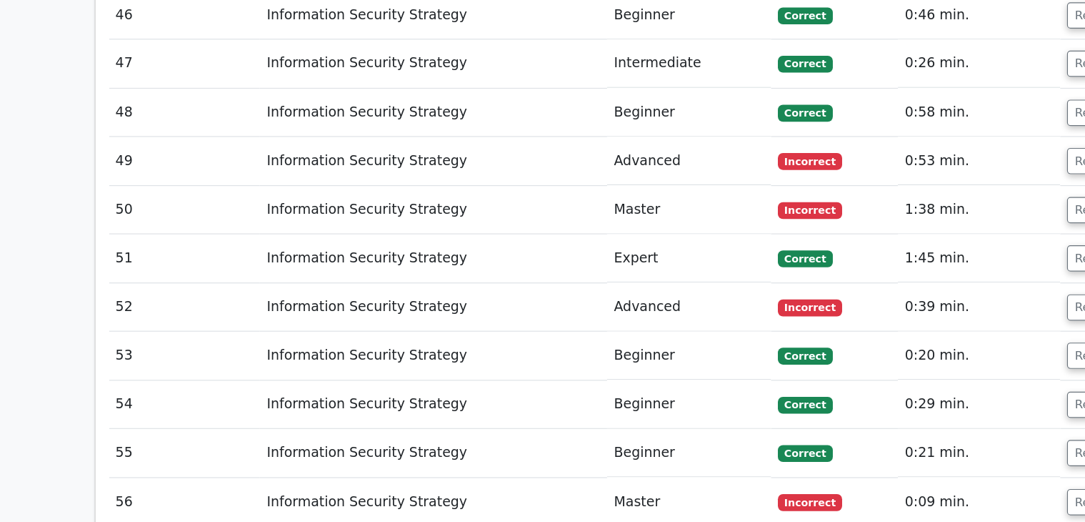
click at [859, 116] on td "0:53 min." at bounding box center [827, 136] width 137 height 41
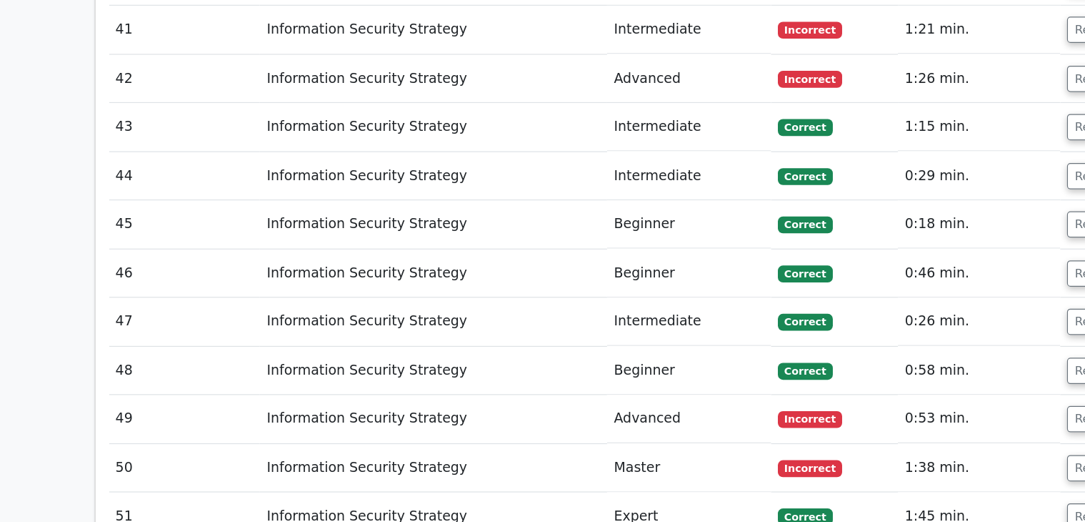
scroll to position [3589, 0]
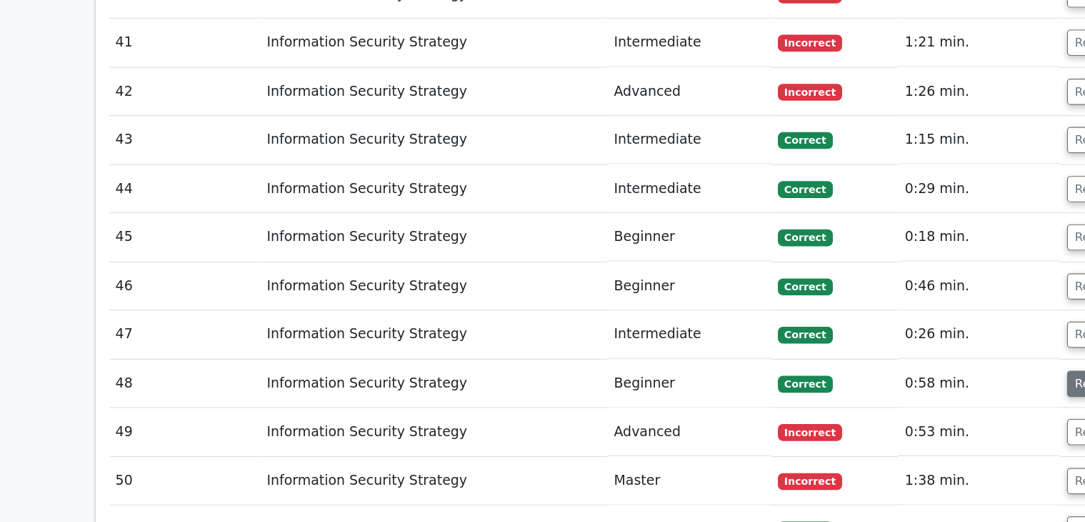
click at [907, 313] on button "Review" at bounding box center [926, 324] width 49 height 22
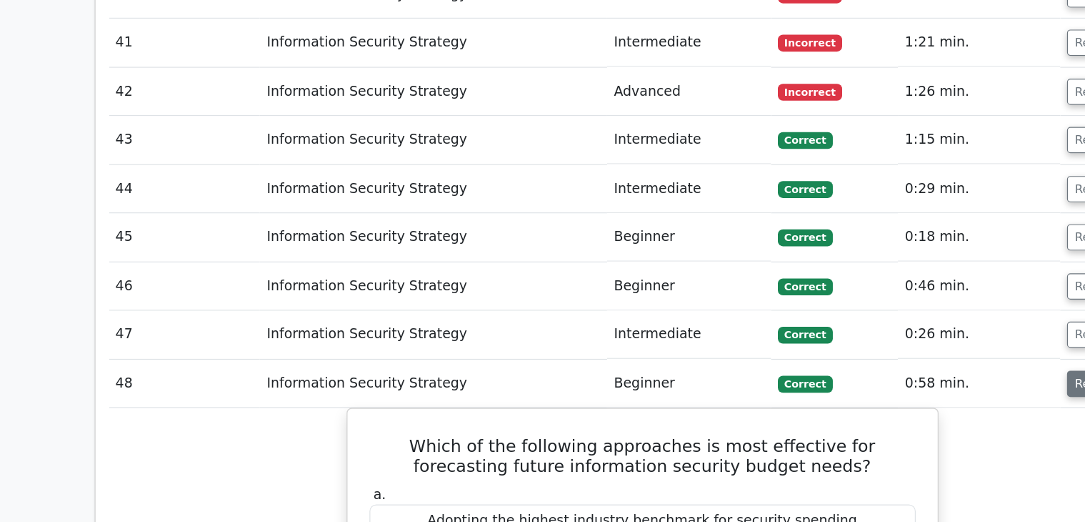
click at [907, 313] on button "Review" at bounding box center [926, 324] width 49 height 22
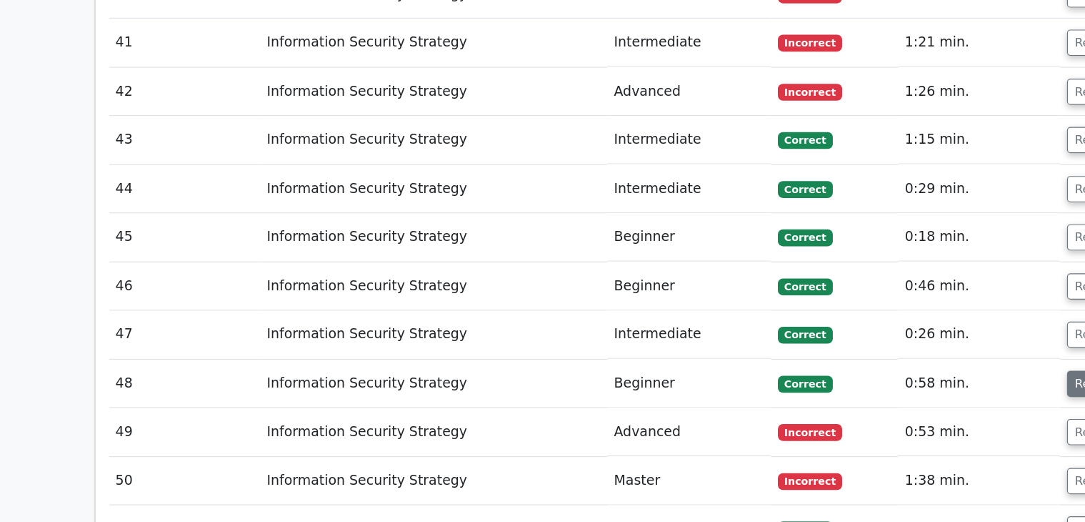
click at [907, 313] on button "Review" at bounding box center [926, 324] width 49 height 22
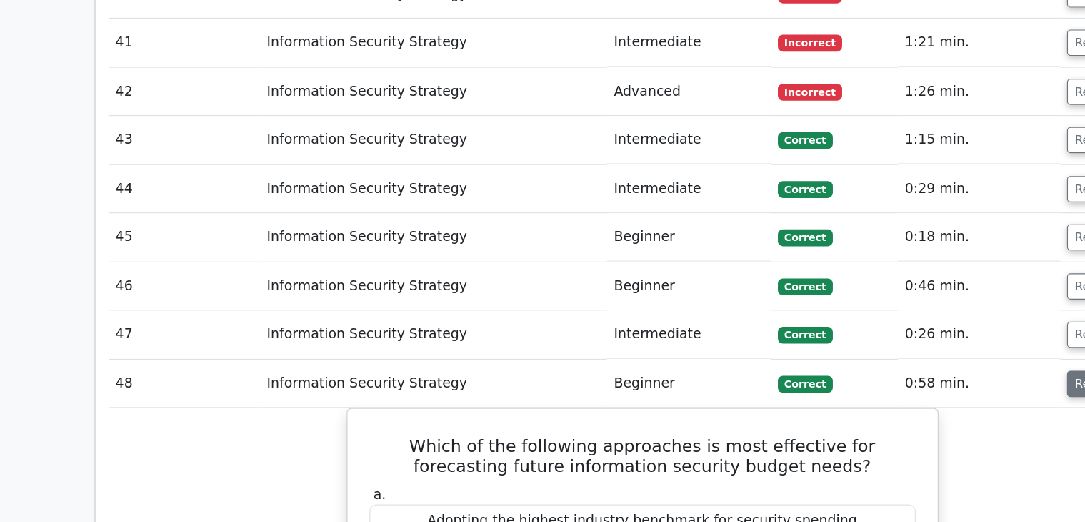
click at [908, 313] on button "Review" at bounding box center [926, 324] width 49 height 22
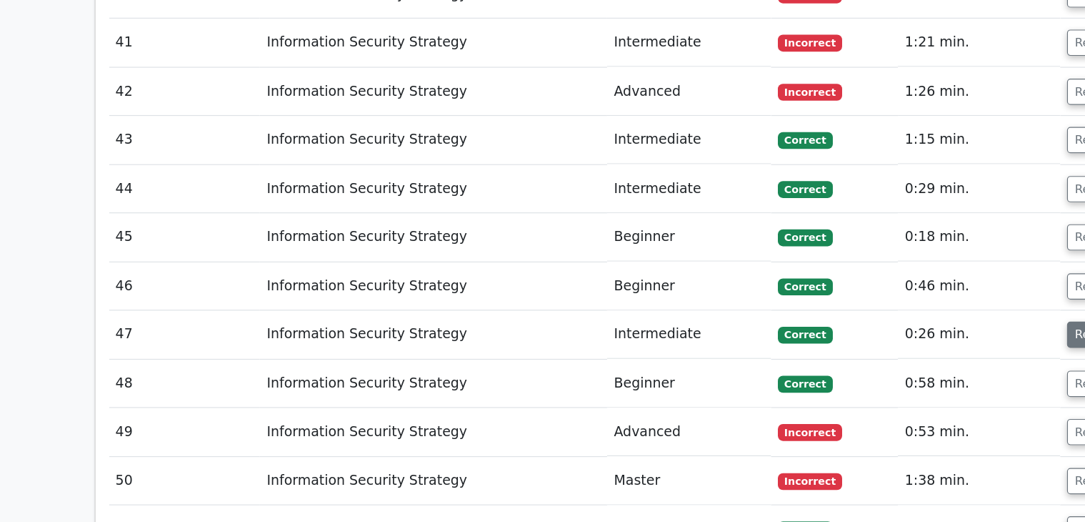
click at [910, 271] on button "Review" at bounding box center [926, 282] width 49 height 22
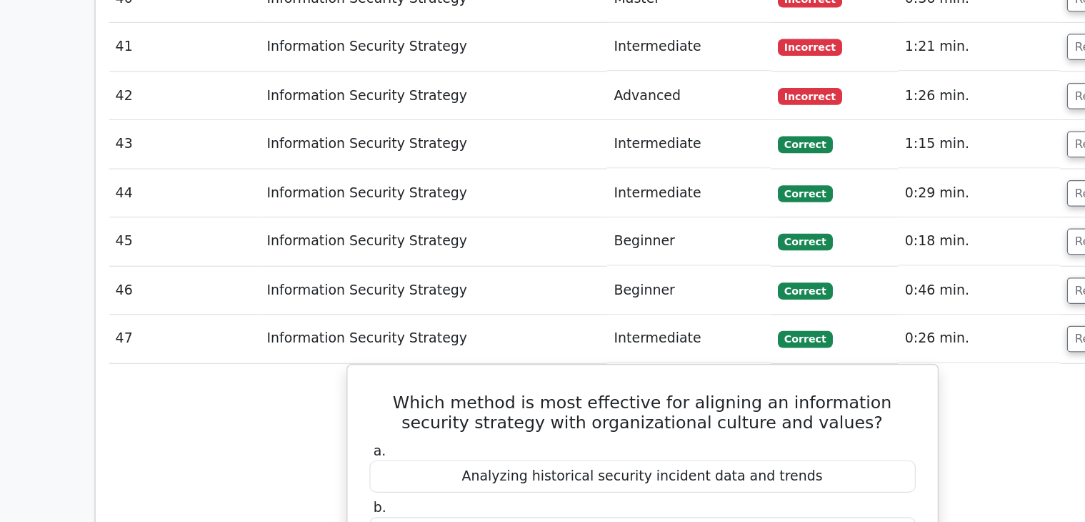
scroll to position [3589, 0]
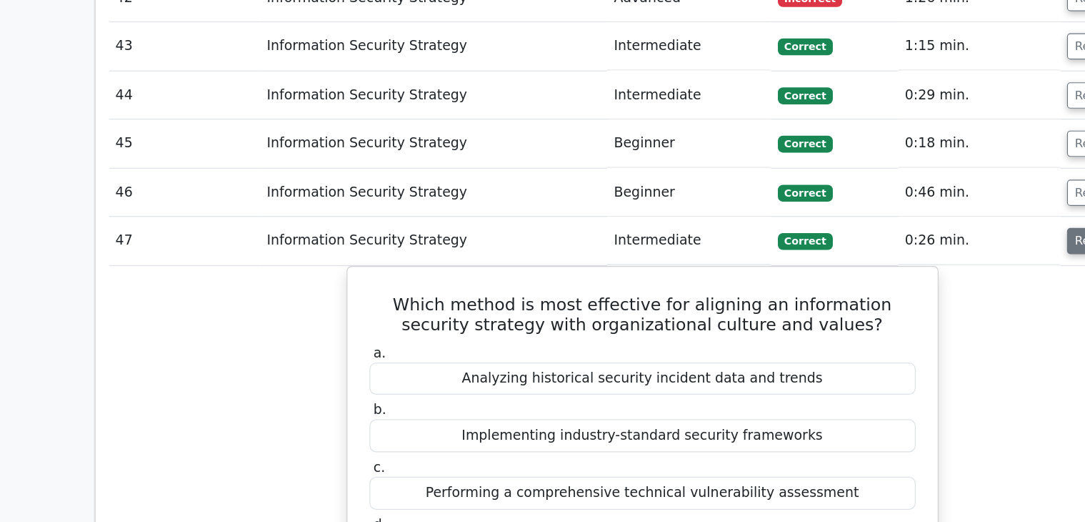
click at [908, 271] on button "Review" at bounding box center [926, 282] width 49 height 22
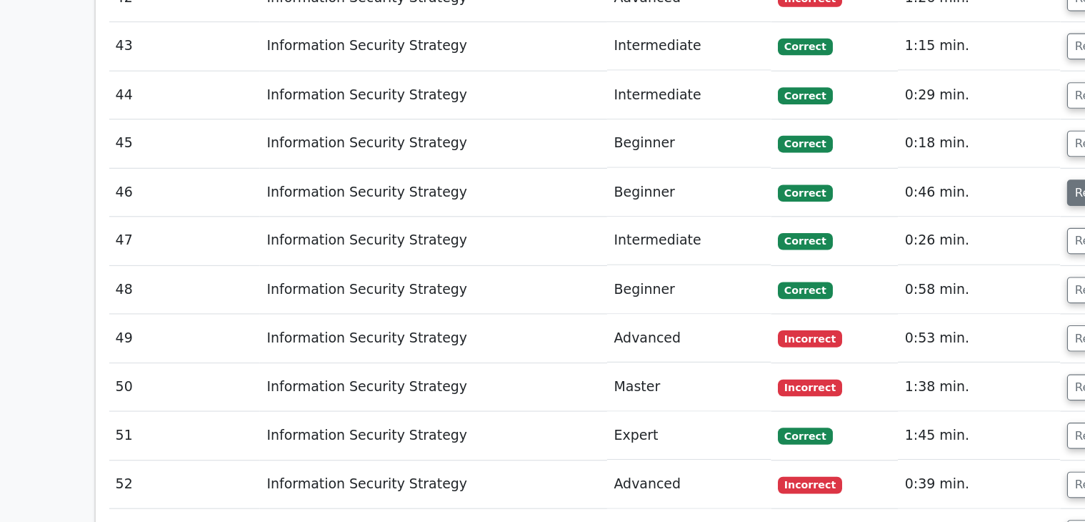
click at [910, 231] on button "Review" at bounding box center [926, 242] width 49 height 22
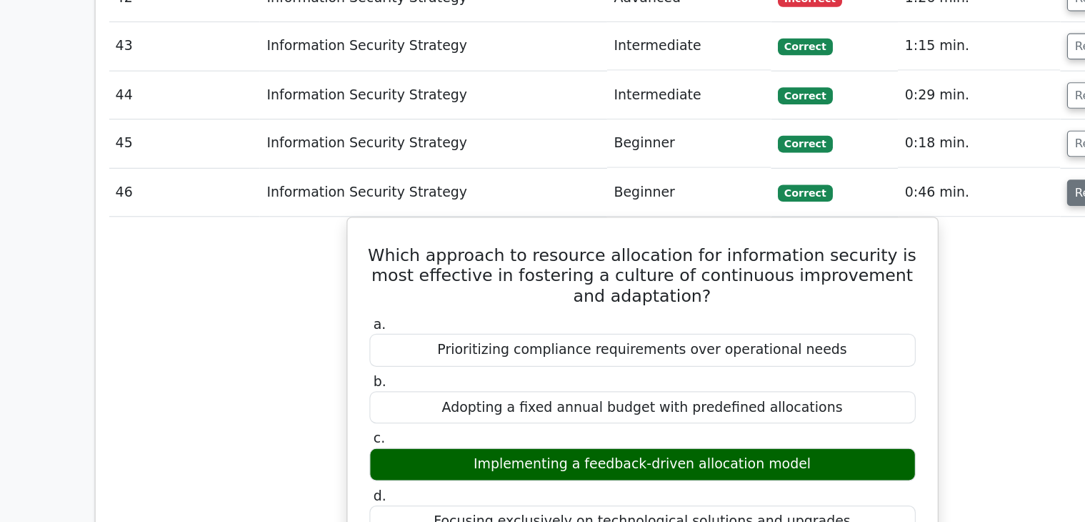
click at [910, 231] on button "Review" at bounding box center [926, 242] width 49 height 22
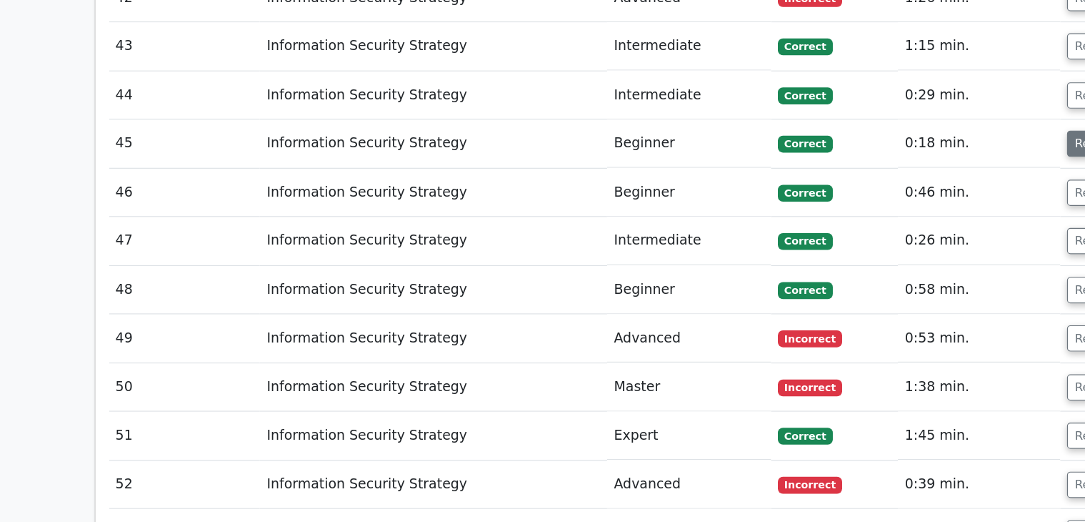
click at [911, 189] on button "Review" at bounding box center [926, 200] width 49 height 22
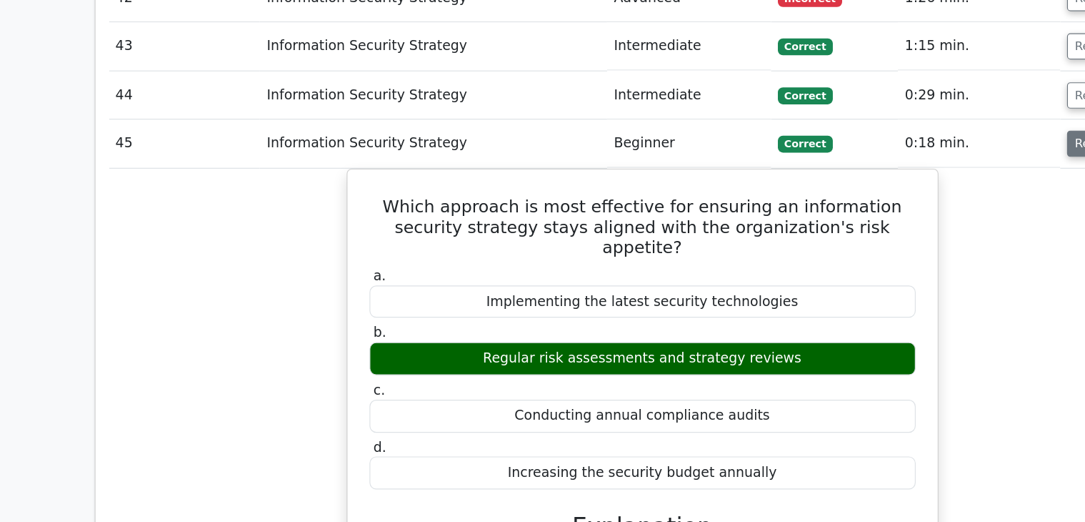
click at [907, 189] on button "Review" at bounding box center [926, 200] width 49 height 22
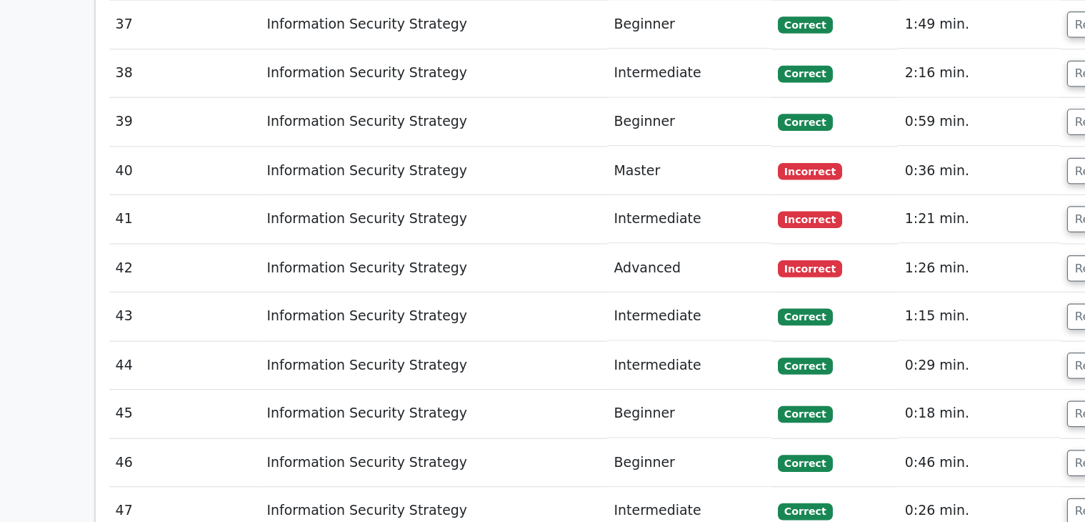
scroll to position [3369, 0]
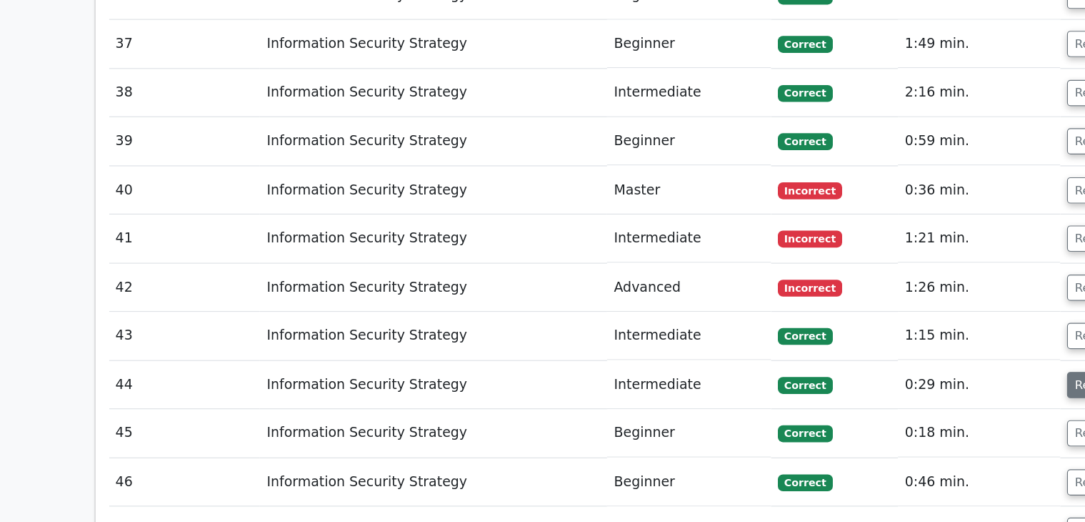
click at [909, 369] on button "Review" at bounding box center [926, 380] width 49 height 22
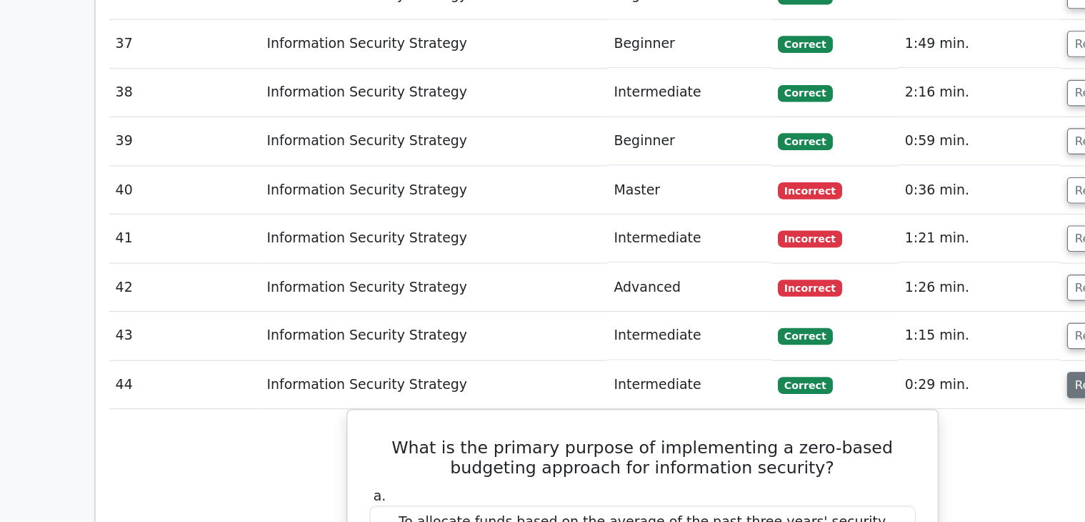
click at [909, 369] on button "Review" at bounding box center [926, 380] width 49 height 22
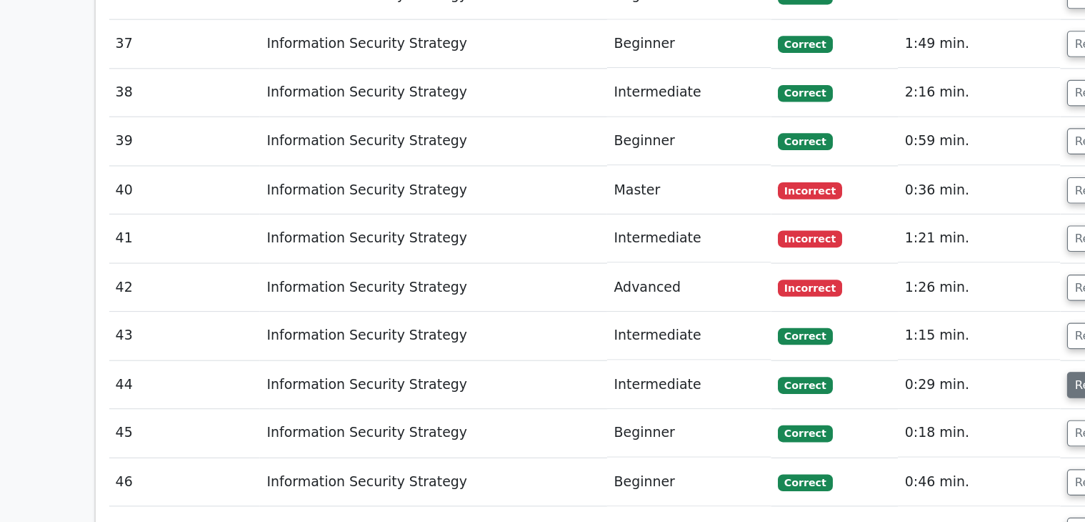
click at [909, 369] on button "Review" at bounding box center [926, 380] width 49 height 22
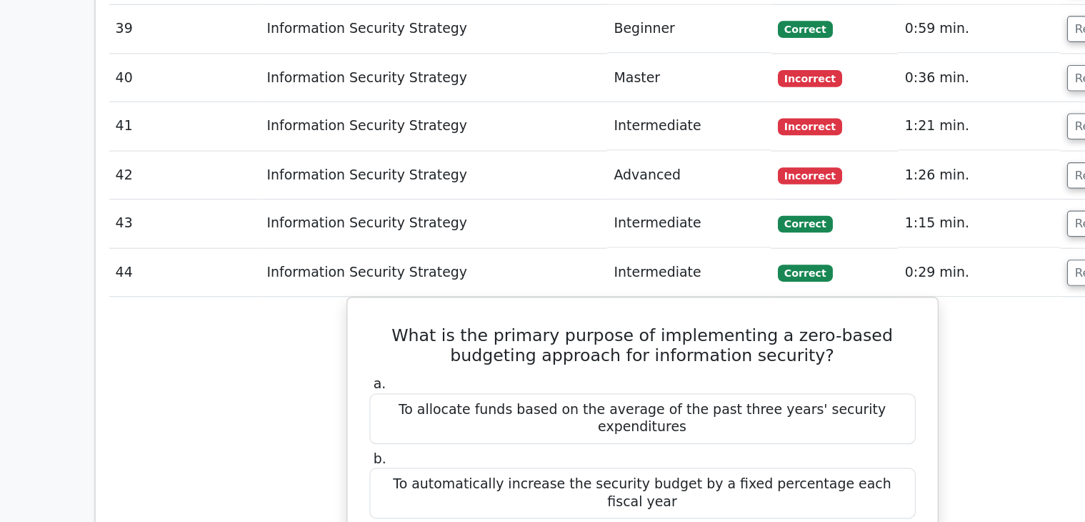
scroll to position [3438, 0]
click at [906, 300] on button "Review" at bounding box center [926, 311] width 49 height 22
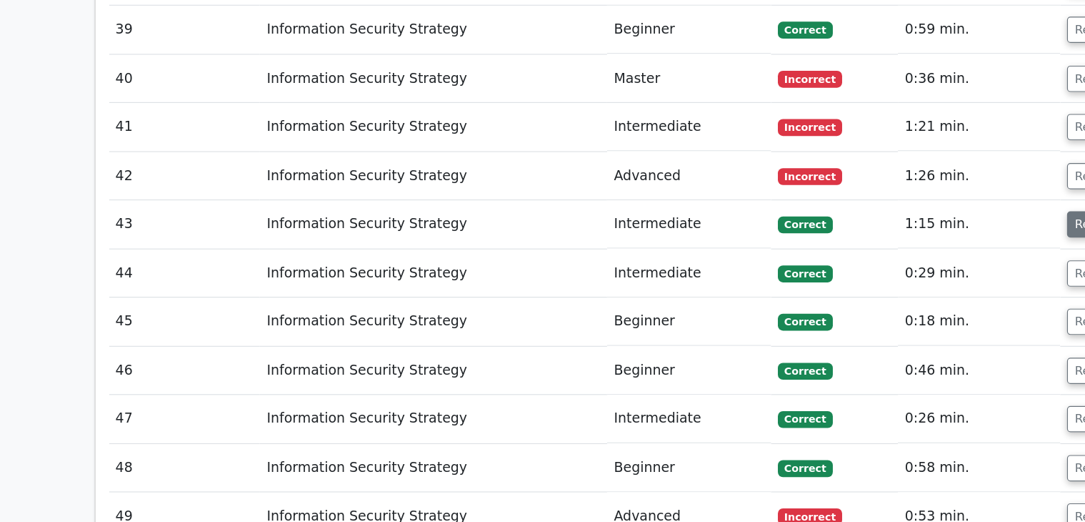
click at [904, 259] on button "Review" at bounding box center [926, 270] width 49 height 22
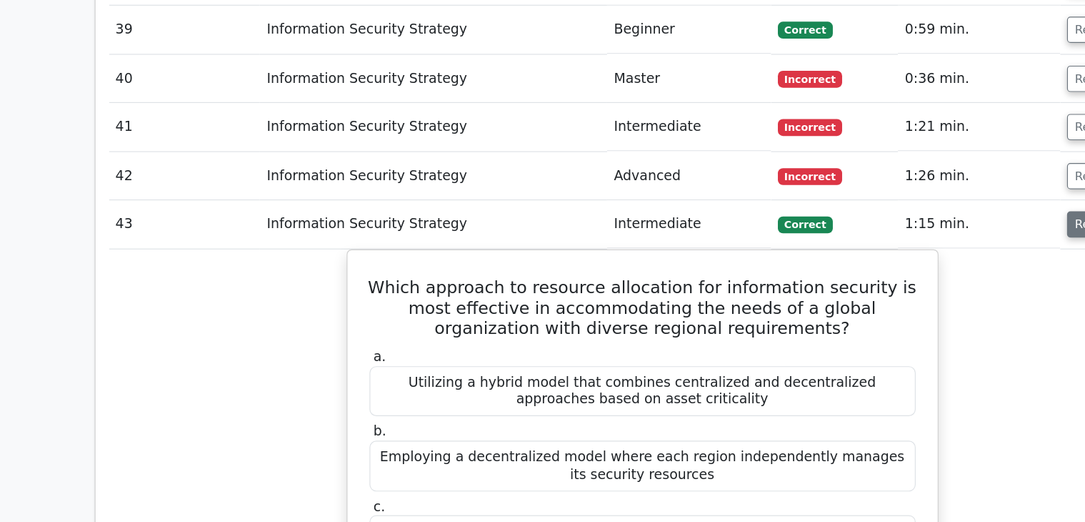
click at [904, 259] on button "Review" at bounding box center [926, 270] width 49 height 22
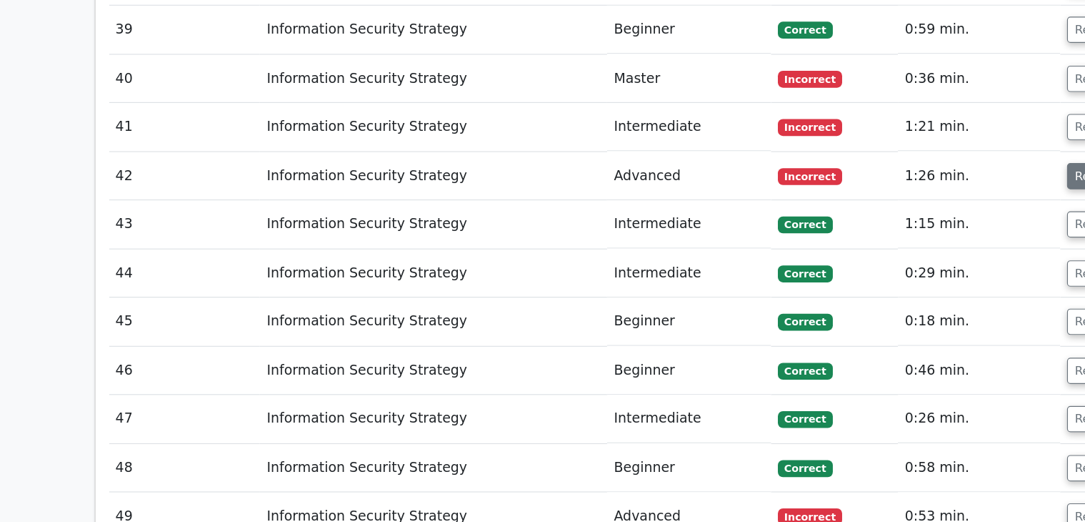
click at [909, 218] on button "Review" at bounding box center [926, 229] width 49 height 22
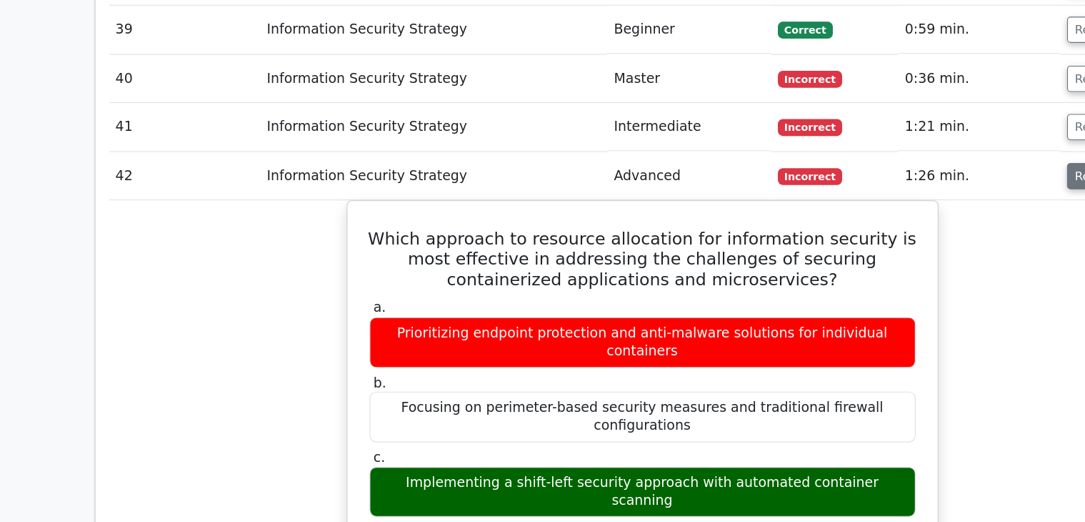
click at [909, 218] on button "Review" at bounding box center [926, 229] width 49 height 22
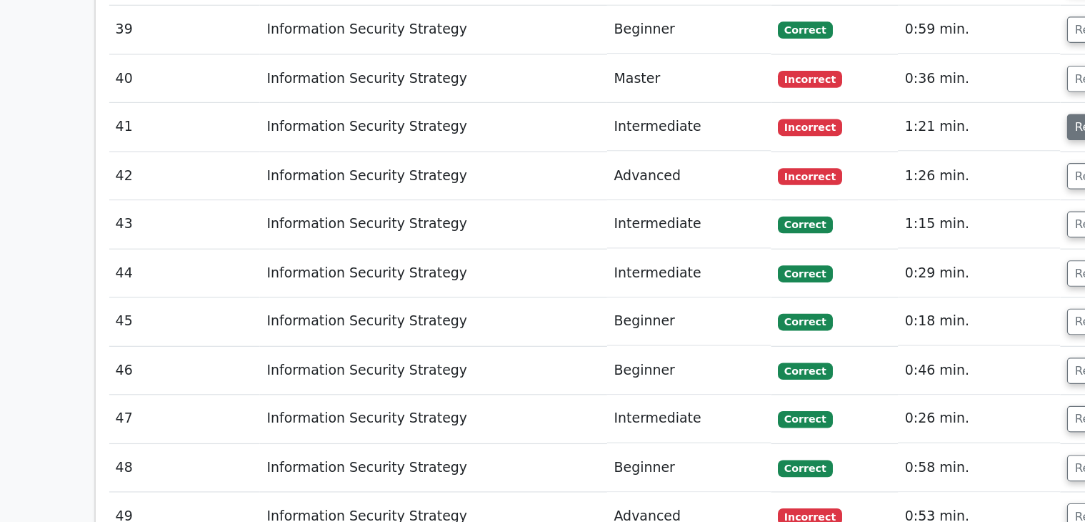
click at [907, 176] on button "Review" at bounding box center [926, 187] width 49 height 22
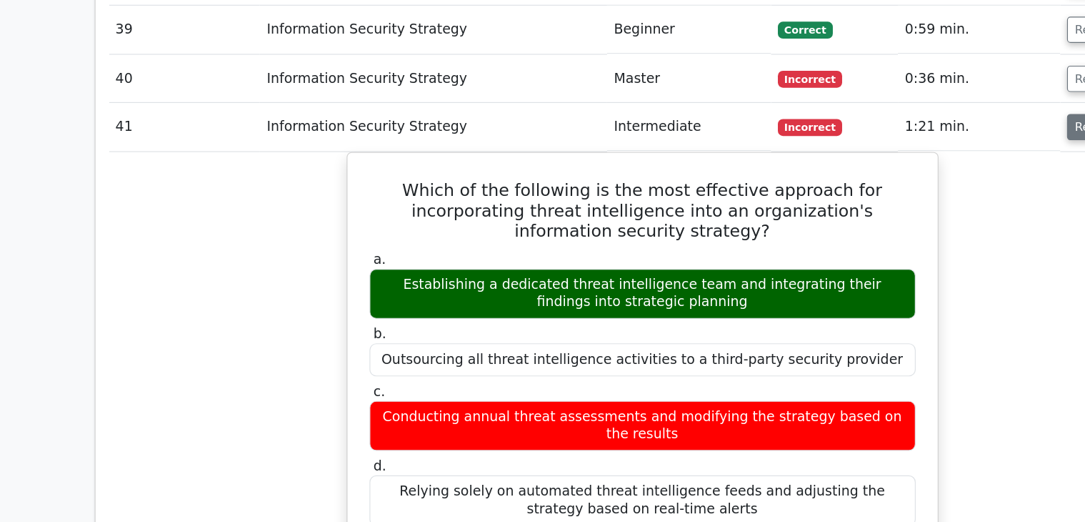
click at [907, 176] on button "Review" at bounding box center [926, 187] width 49 height 22
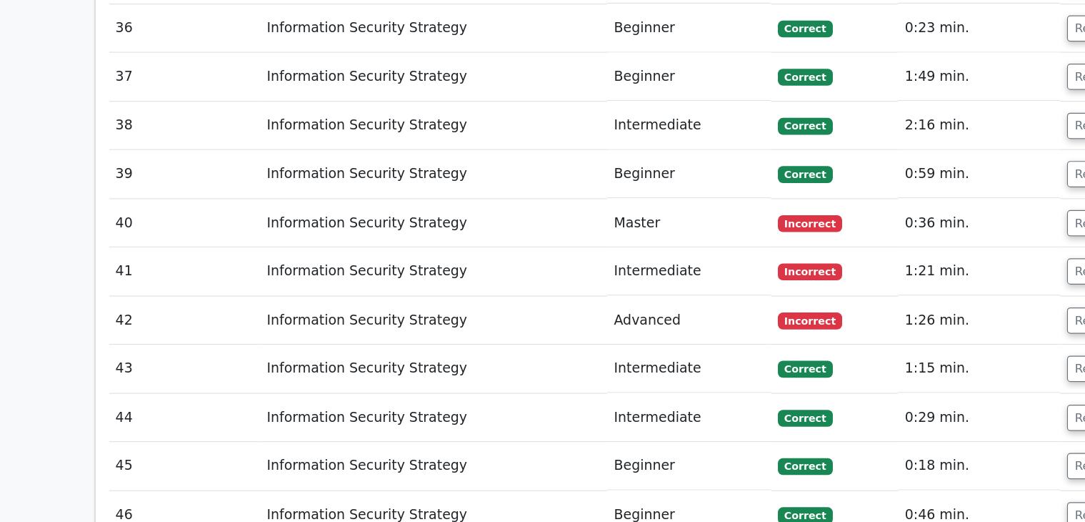
scroll to position [3329, 0]
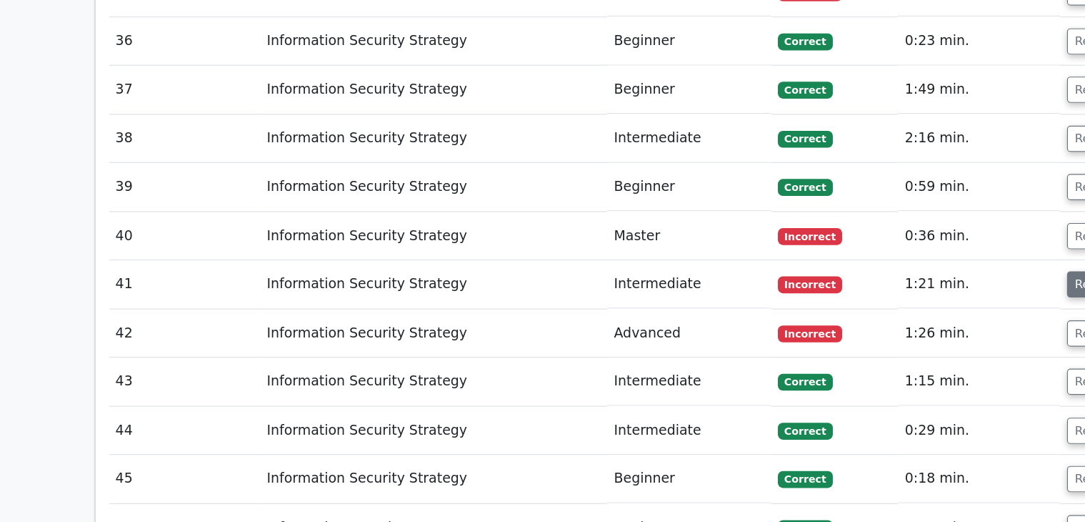
click at [910, 285] on button "Review" at bounding box center [926, 296] width 49 height 22
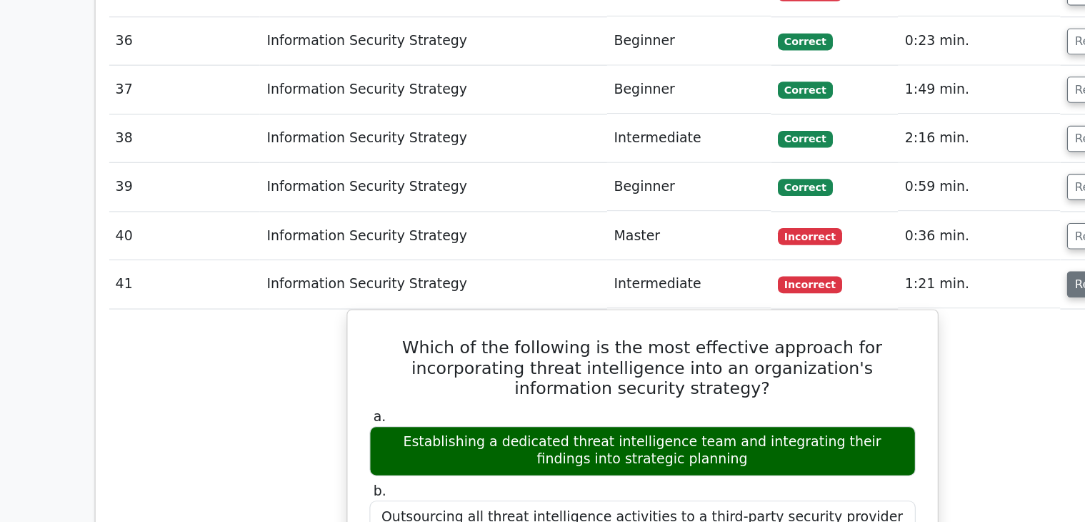
click at [910, 285] on button "Review" at bounding box center [926, 296] width 49 height 22
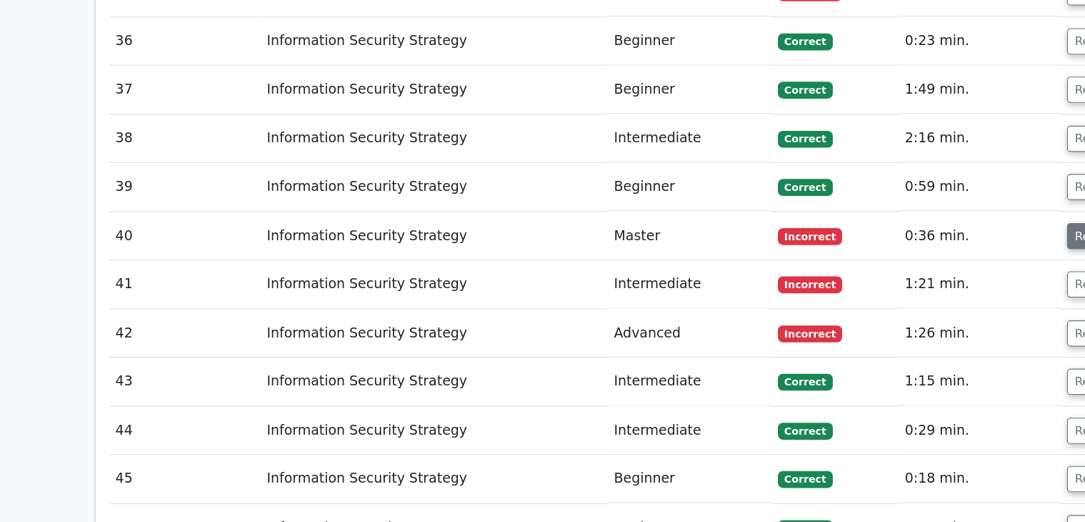
click at [907, 244] on button "Review" at bounding box center [926, 255] width 49 height 22
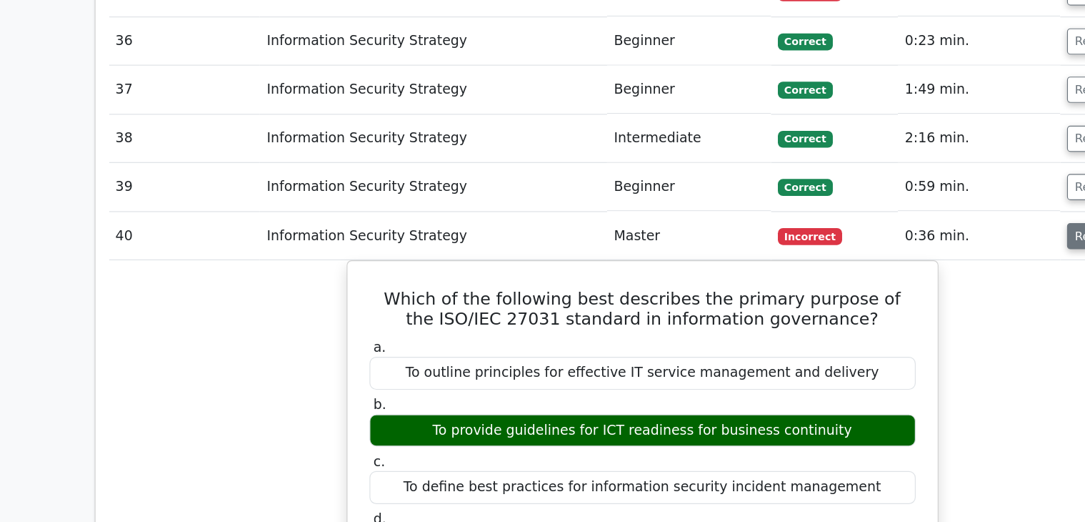
click at [907, 244] on button "Review" at bounding box center [926, 255] width 49 height 22
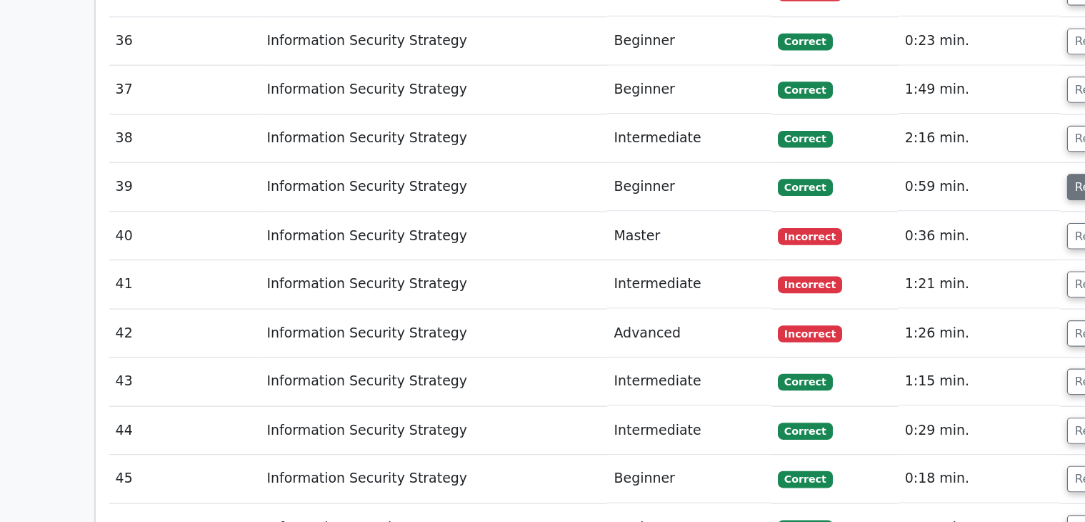
click at [905, 203] on button "Review" at bounding box center [926, 214] width 49 height 22
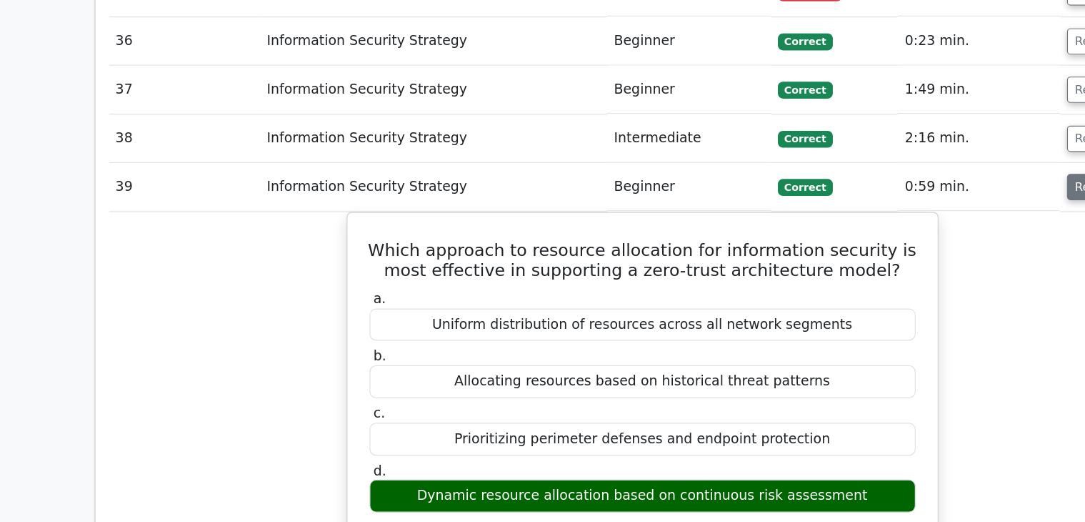
click at [905, 203] on button "Review" at bounding box center [926, 214] width 49 height 22
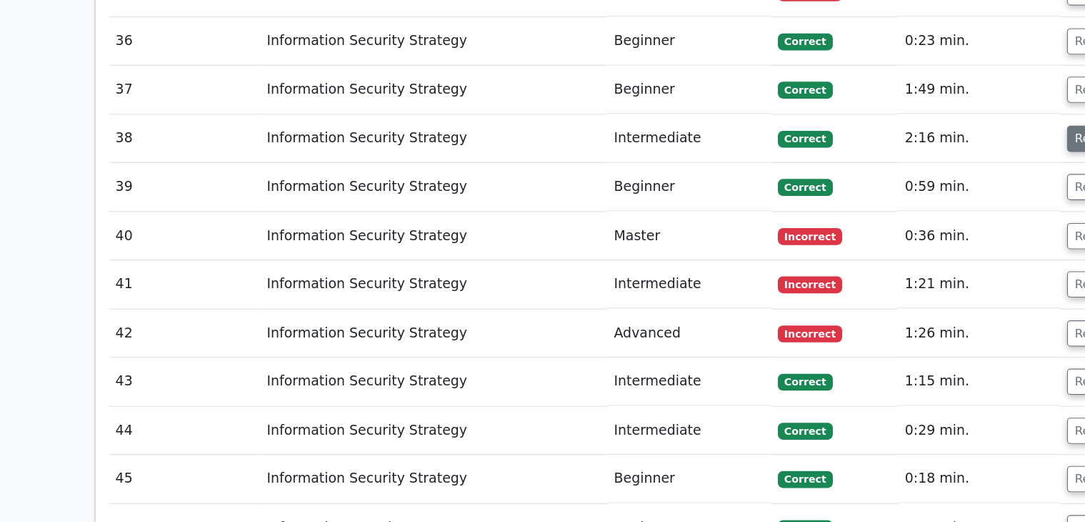
click at [904, 162] on button "Review" at bounding box center [926, 173] width 49 height 22
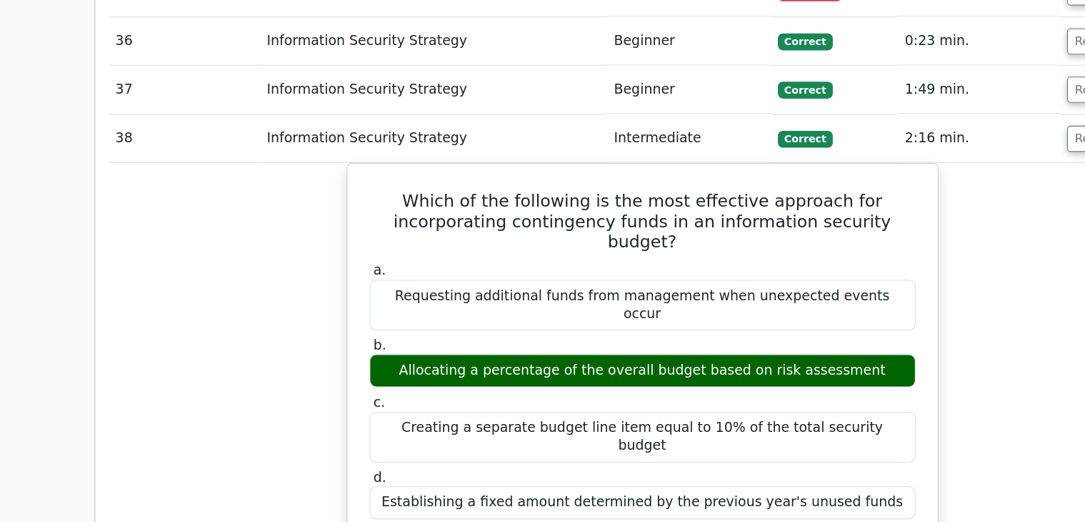
click at [892, 153] on td "2:16 min." at bounding box center [827, 173] width 137 height 41
click at [906, 162] on button "Review" at bounding box center [926, 173] width 49 height 22
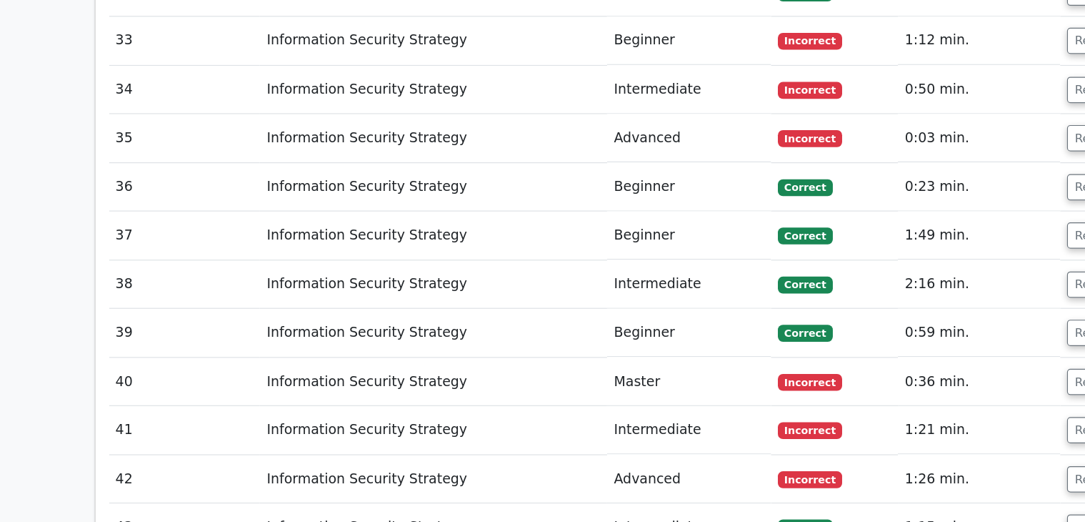
scroll to position [3162, 0]
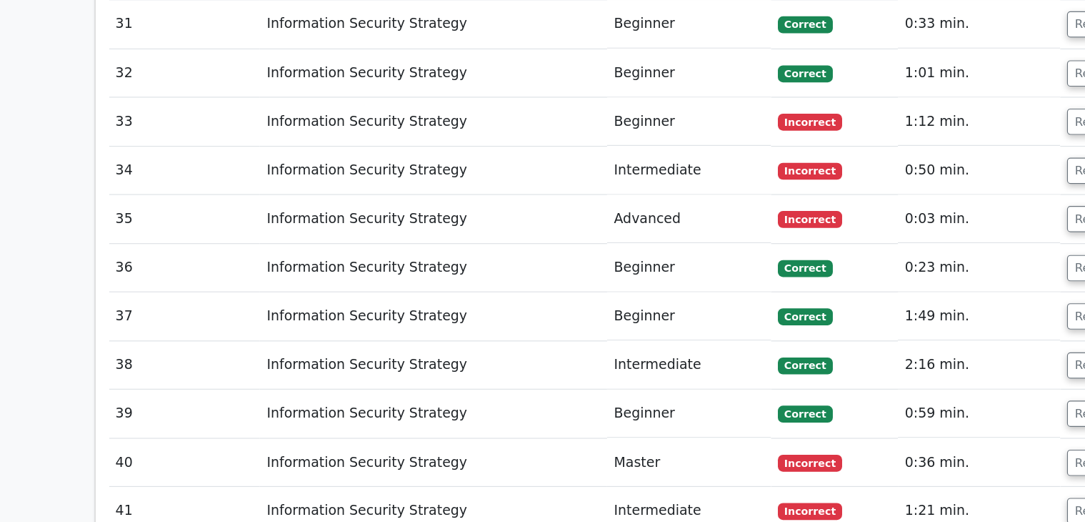
click at [898, 196] on td "Review" at bounding box center [944, 216] width 97 height 41
click at [912, 288] on button "Review" at bounding box center [926, 299] width 49 height 22
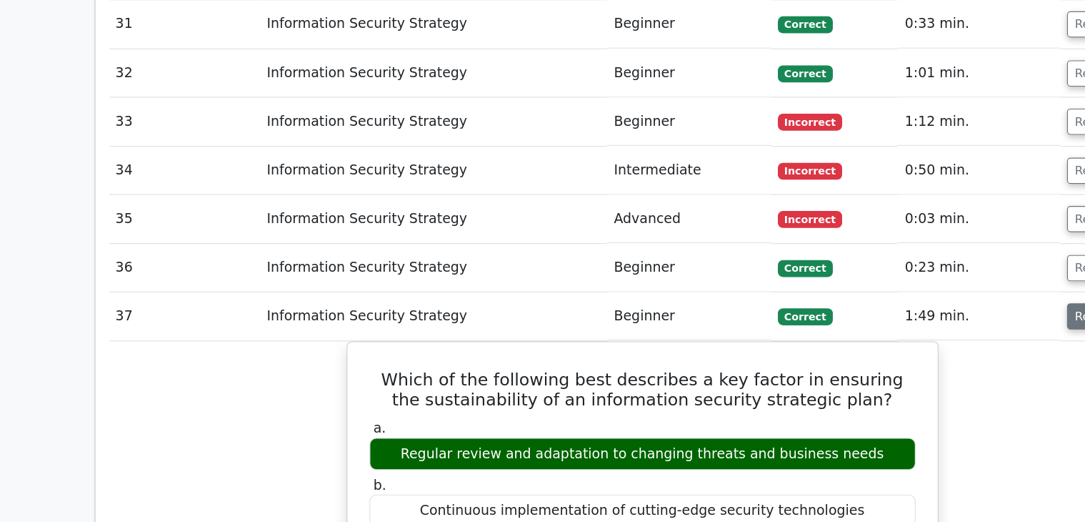
click at [912, 288] on button "Review" at bounding box center [926, 299] width 49 height 22
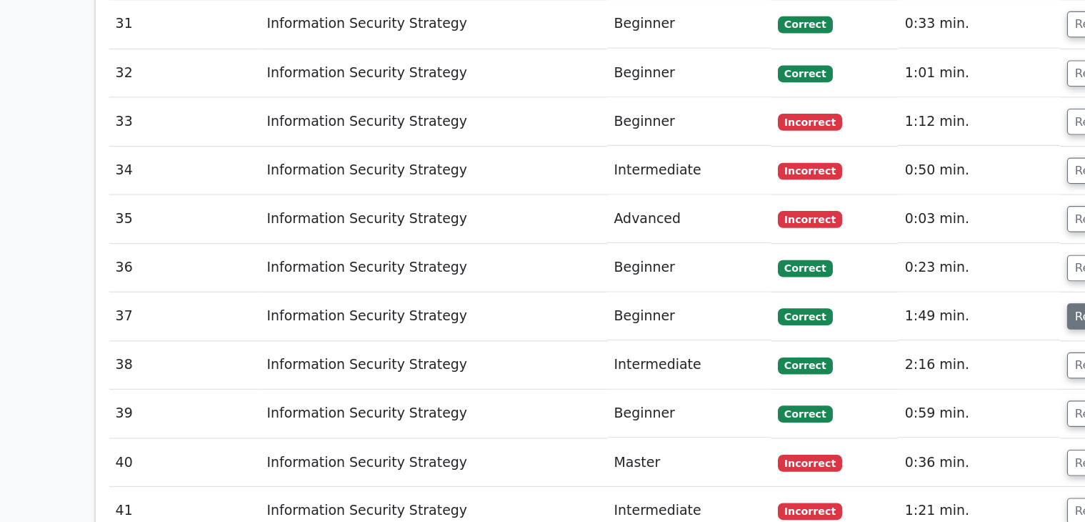
click at [912, 288] on button "Review" at bounding box center [926, 299] width 49 height 22
click at [907, 288] on button "Review" at bounding box center [926, 299] width 49 height 22
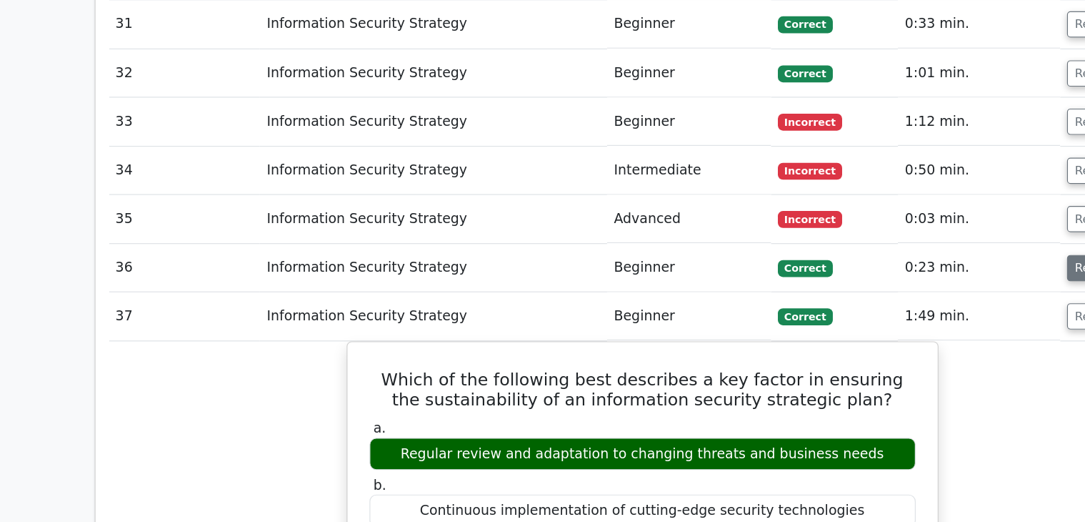
click at [908, 247] on button "Review" at bounding box center [926, 258] width 49 height 22
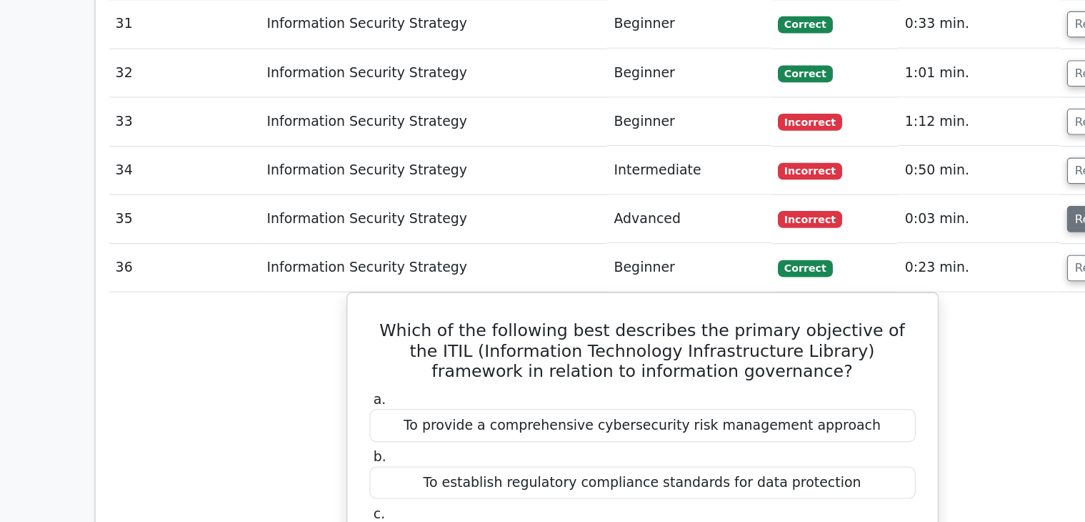
click at [912, 206] on button "Review" at bounding box center [926, 217] width 49 height 22
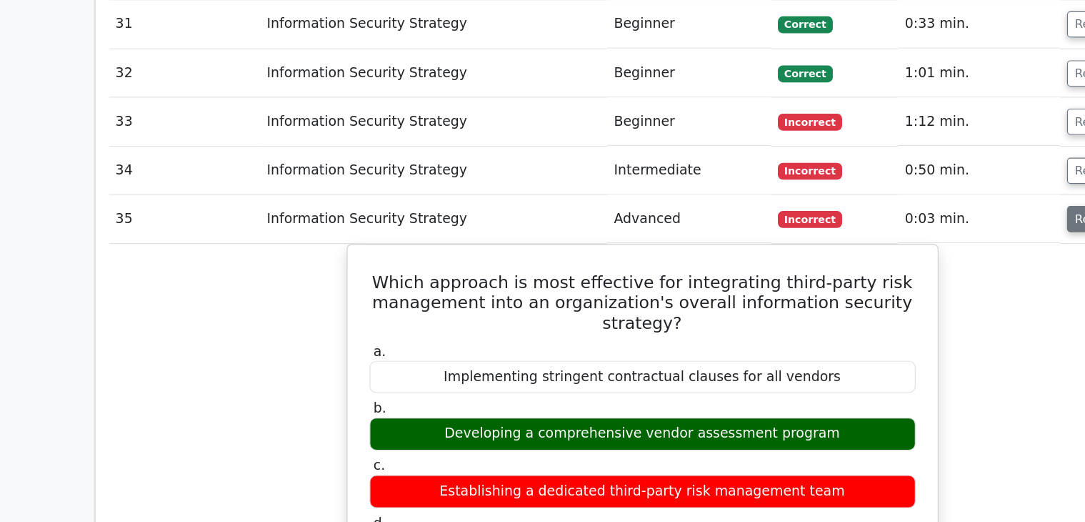
click at [909, 206] on button "Review" at bounding box center [926, 217] width 49 height 22
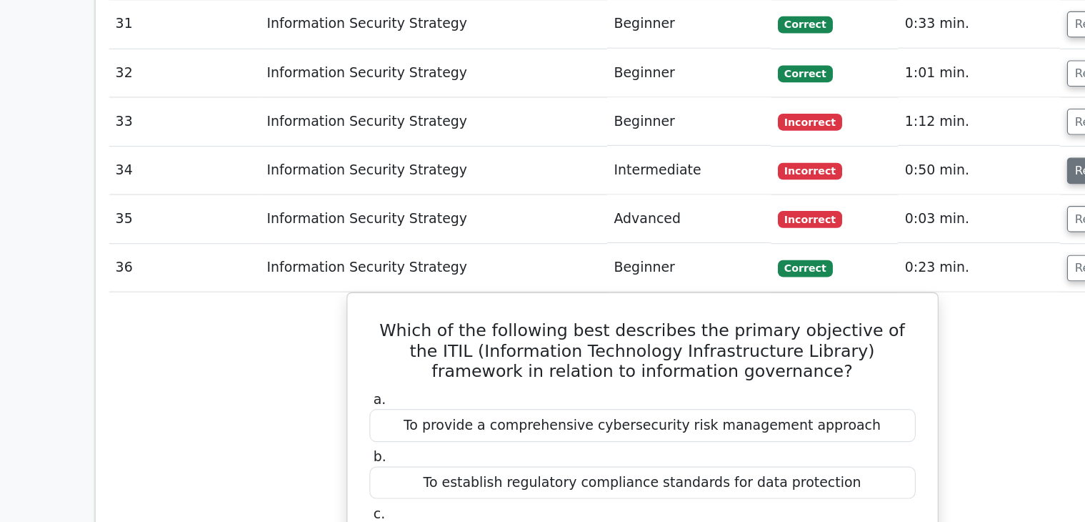
click at [907, 165] on button "Review" at bounding box center [926, 176] width 49 height 22
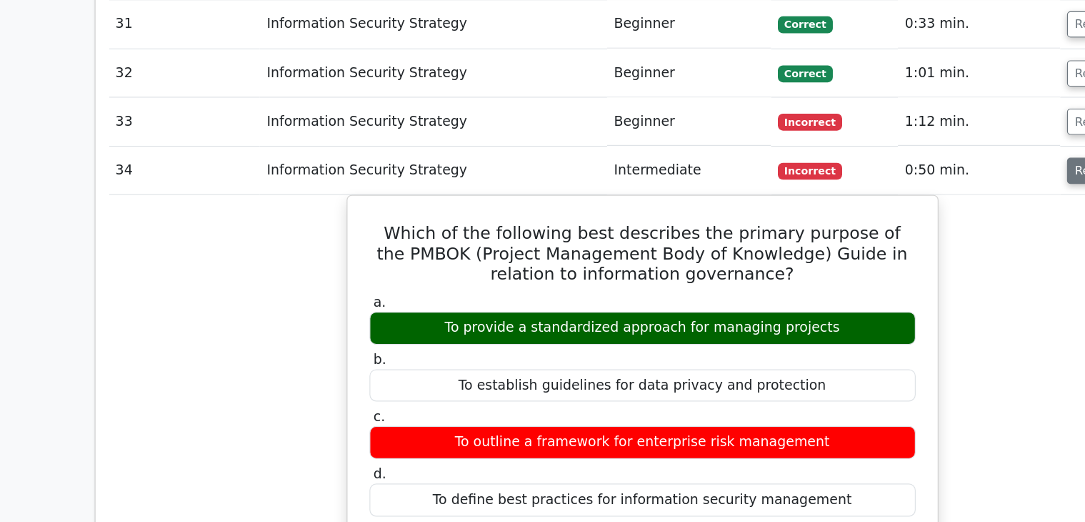
click at [908, 165] on button "Review" at bounding box center [926, 176] width 49 height 22
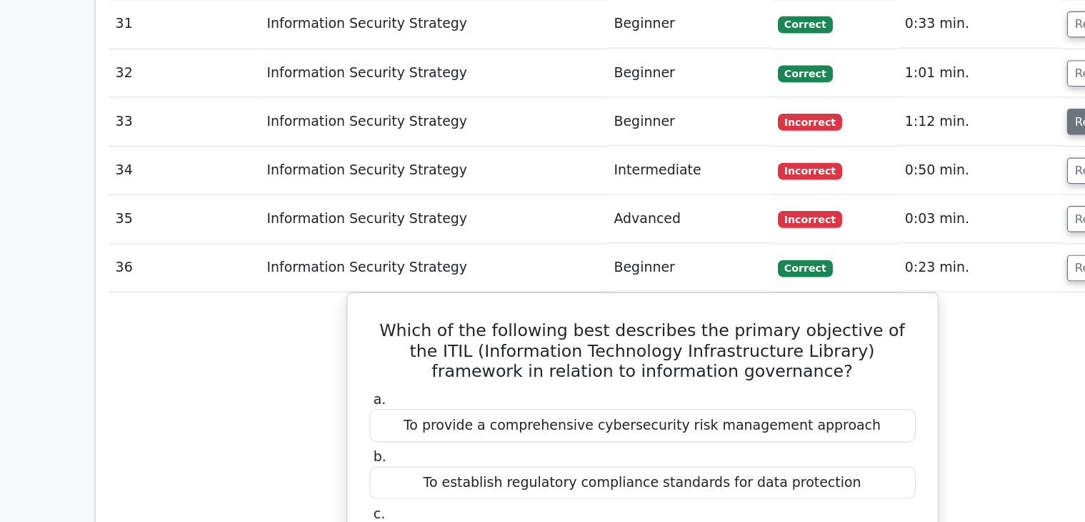
click at [906, 124] on button "Review" at bounding box center [926, 135] width 49 height 22
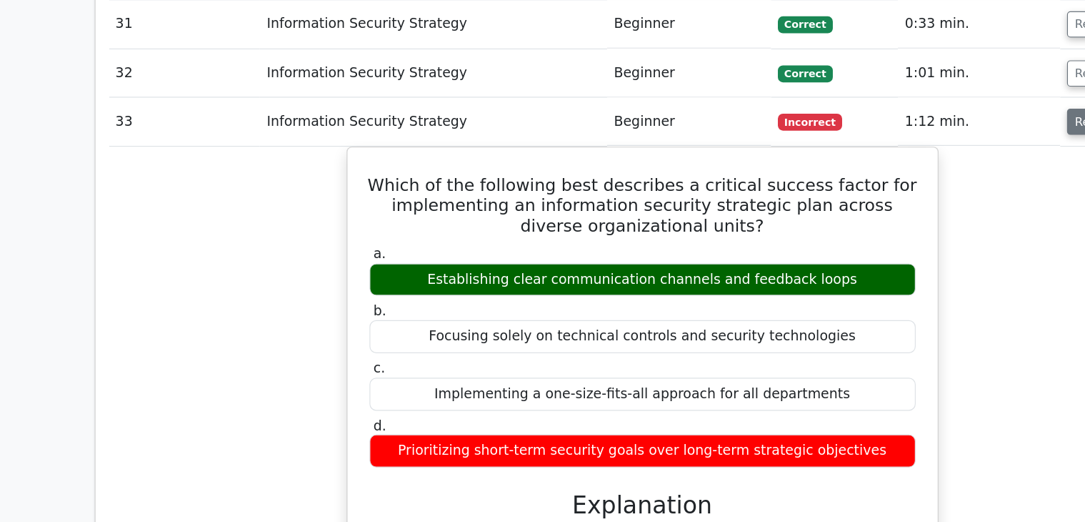
click at [905, 124] on button "Review" at bounding box center [926, 135] width 49 height 22
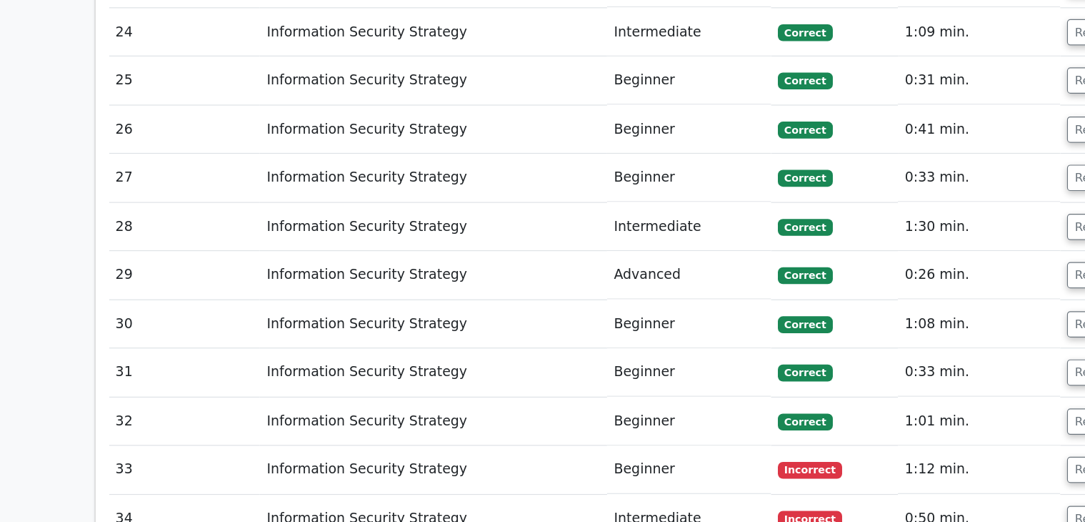
scroll to position [2898, 0]
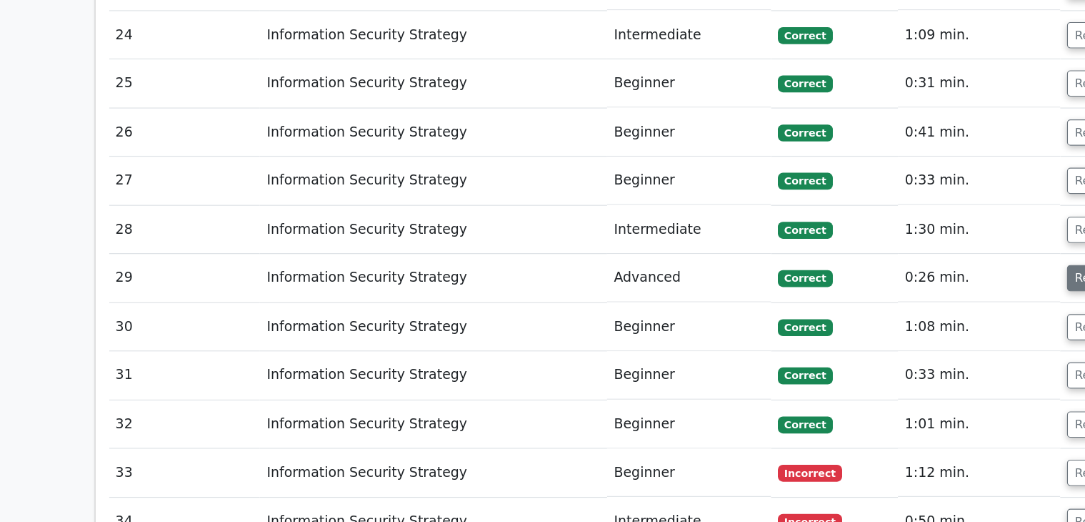
click at [909, 224] on button "Review" at bounding box center [926, 235] width 49 height 22
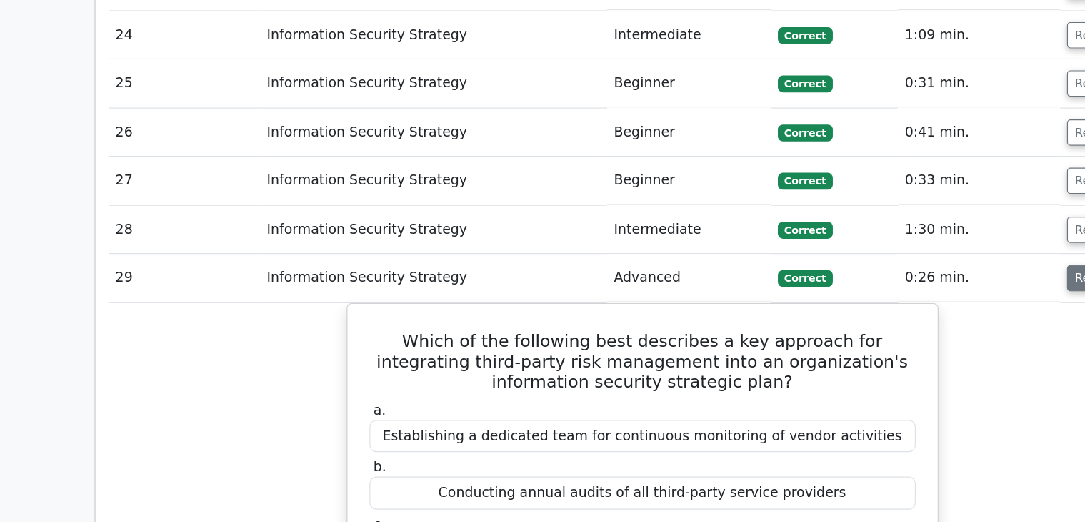
click at [909, 224] on button "Review" at bounding box center [926, 235] width 49 height 22
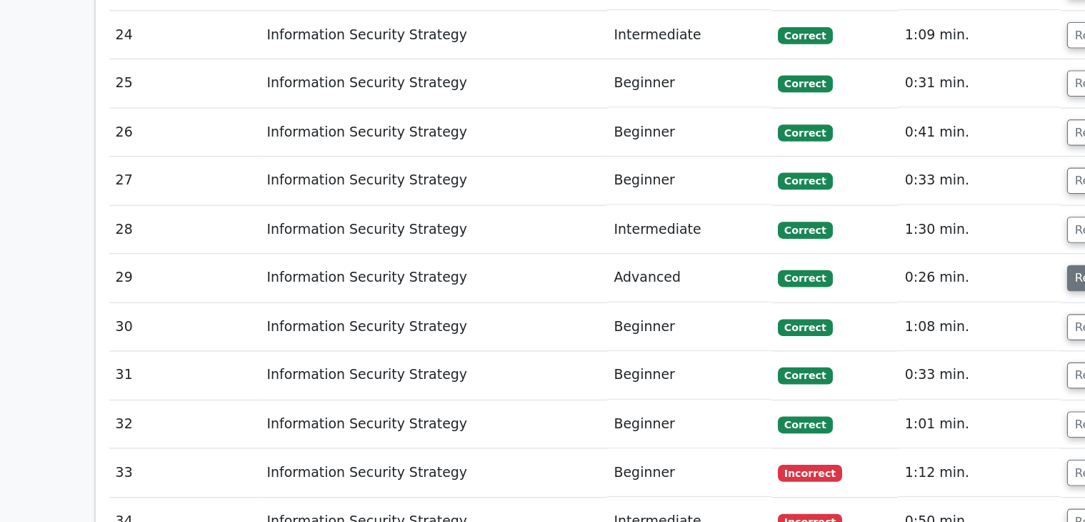
click at [909, 224] on button "Review" at bounding box center [926, 235] width 49 height 22
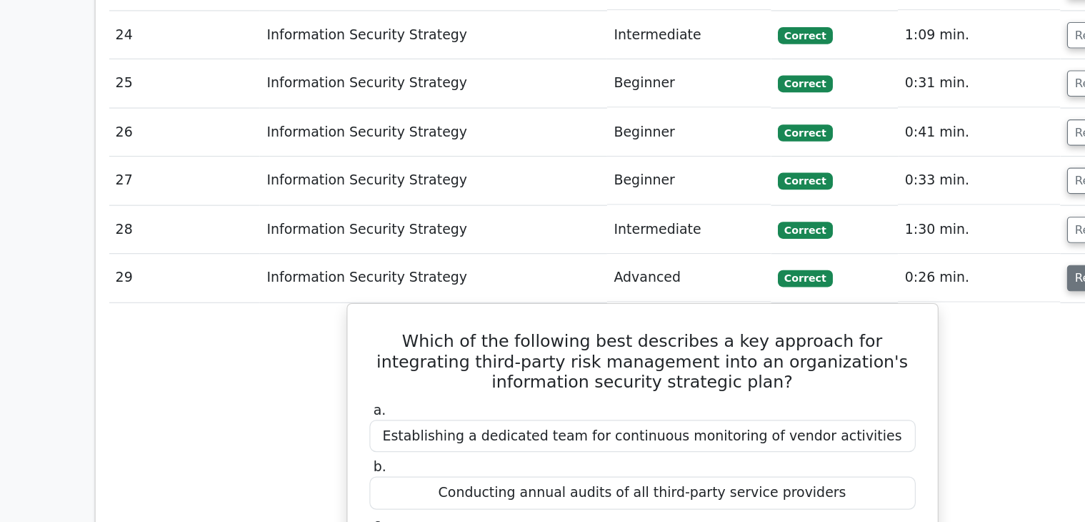
click at [909, 224] on button "Review" at bounding box center [926, 235] width 49 height 22
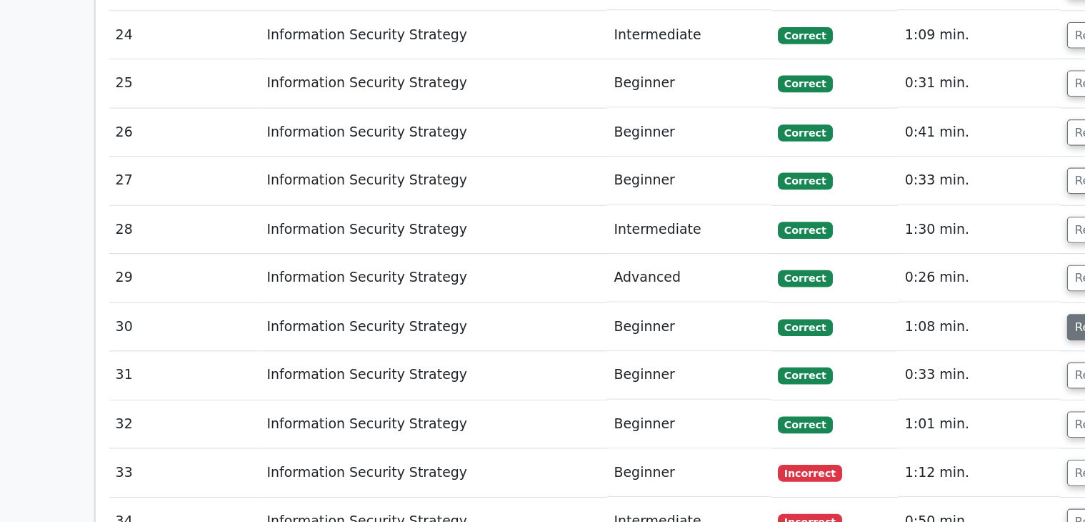
click at [908, 265] on button "Review" at bounding box center [926, 276] width 49 height 22
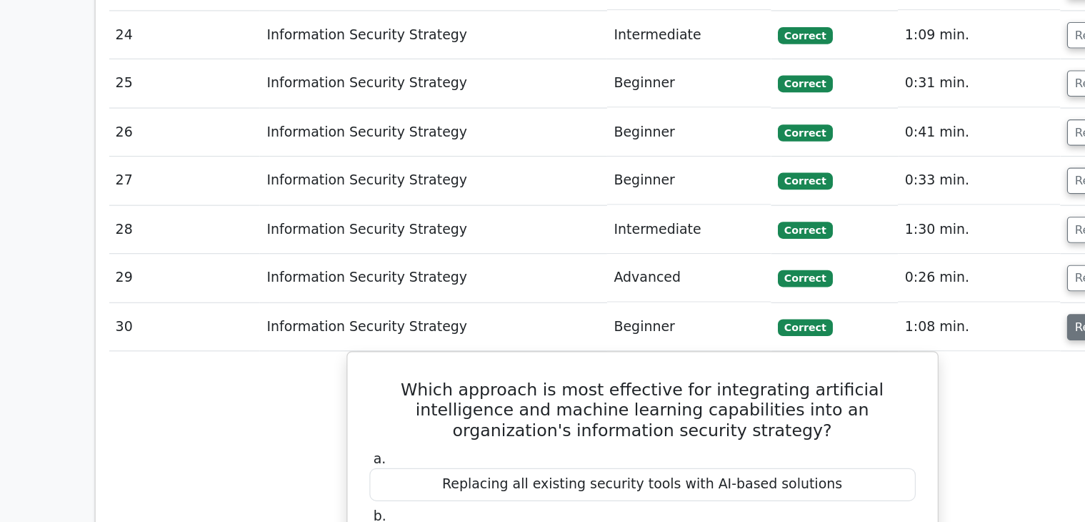
click at [908, 265] on button "Review" at bounding box center [926, 276] width 49 height 22
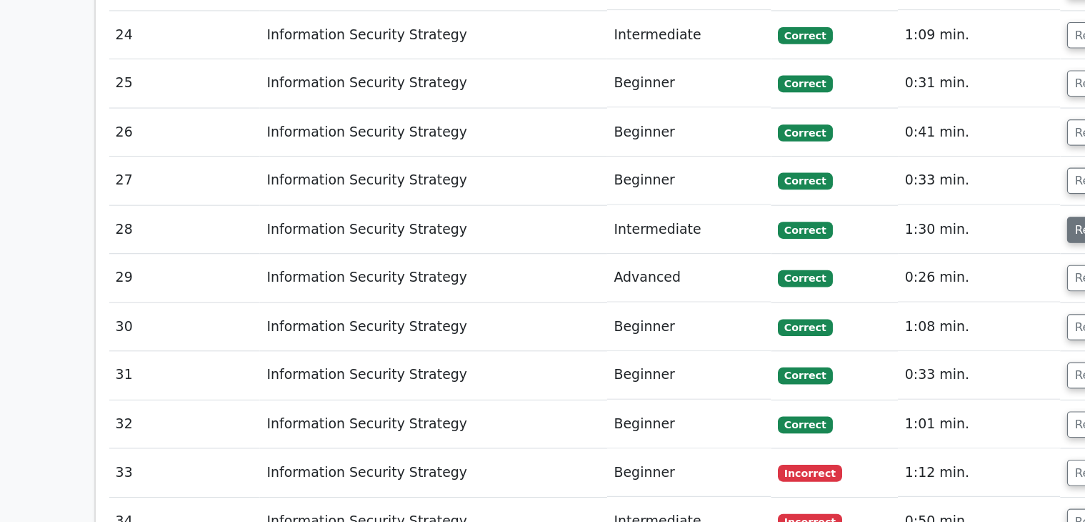
click at [909, 183] on button "Review" at bounding box center [926, 194] width 49 height 22
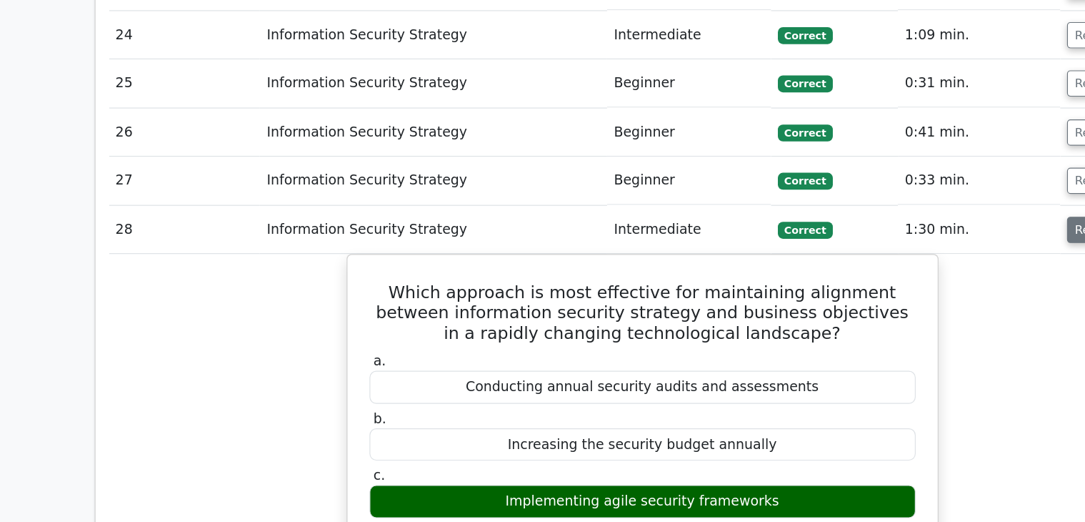
click at [902, 183] on button "Review" at bounding box center [926, 194] width 49 height 22
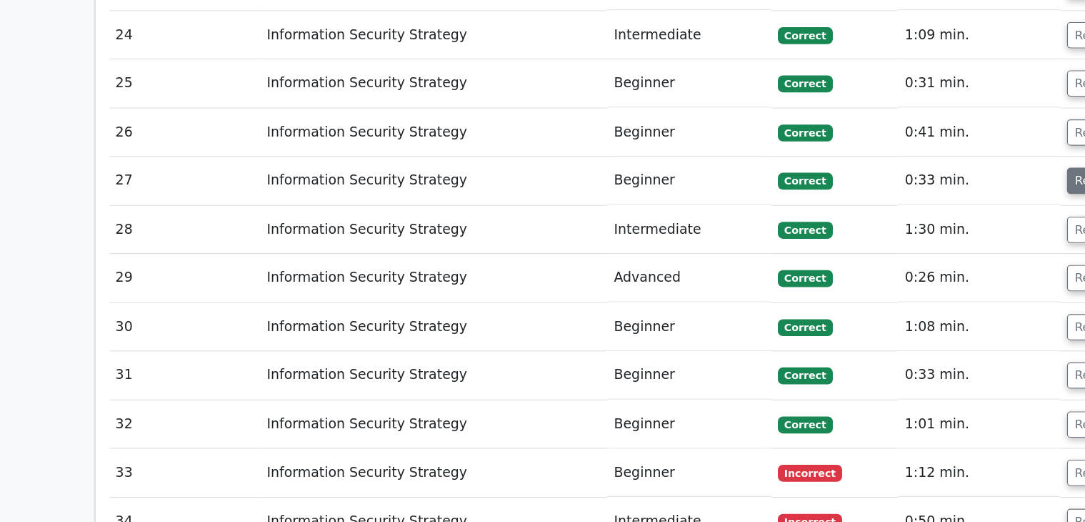
click at [912, 141] on button "Review" at bounding box center [926, 152] width 49 height 22
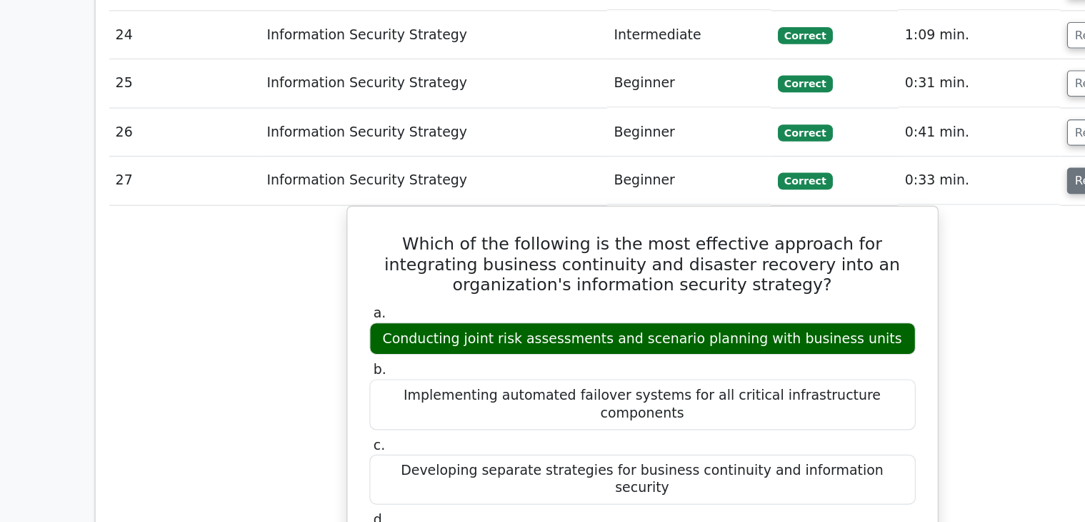
click at [912, 141] on button "Review" at bounding box center [926, 152] width 49 height 22
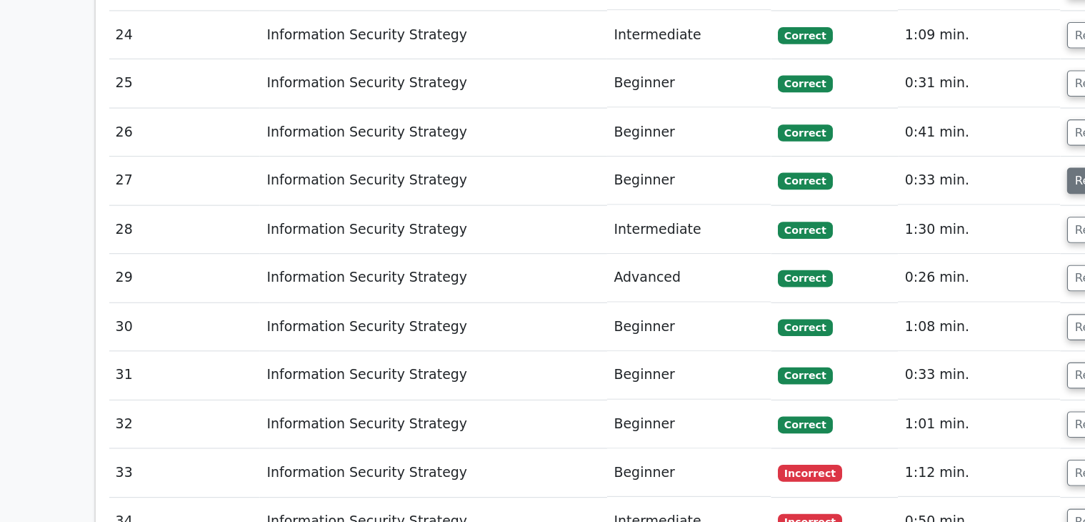
click at [912, 141] on button "Review" at bounding box center [926, 152] width 49 height 22
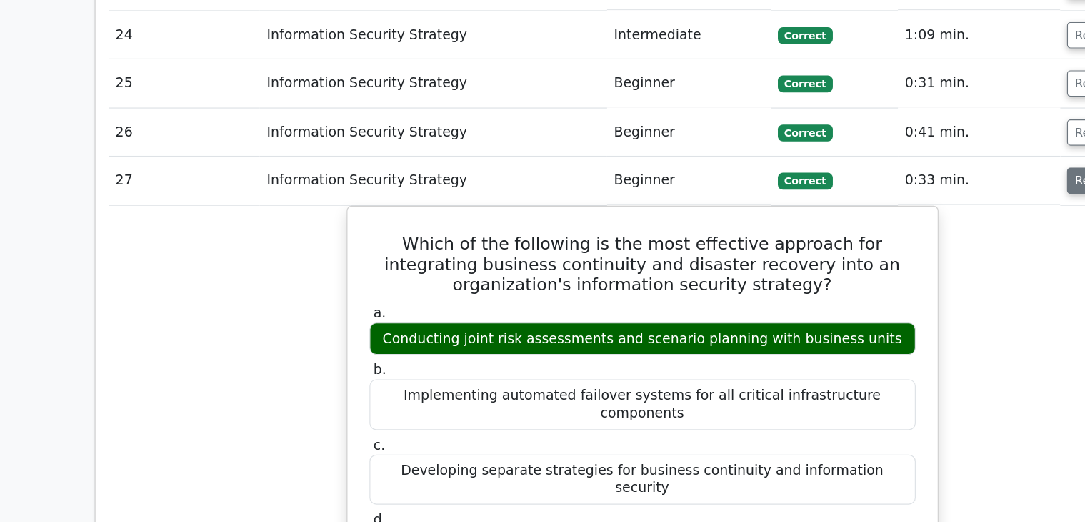
click at [906, 141] on button "Review" at bounding box center [926, 152] width 49 height 22
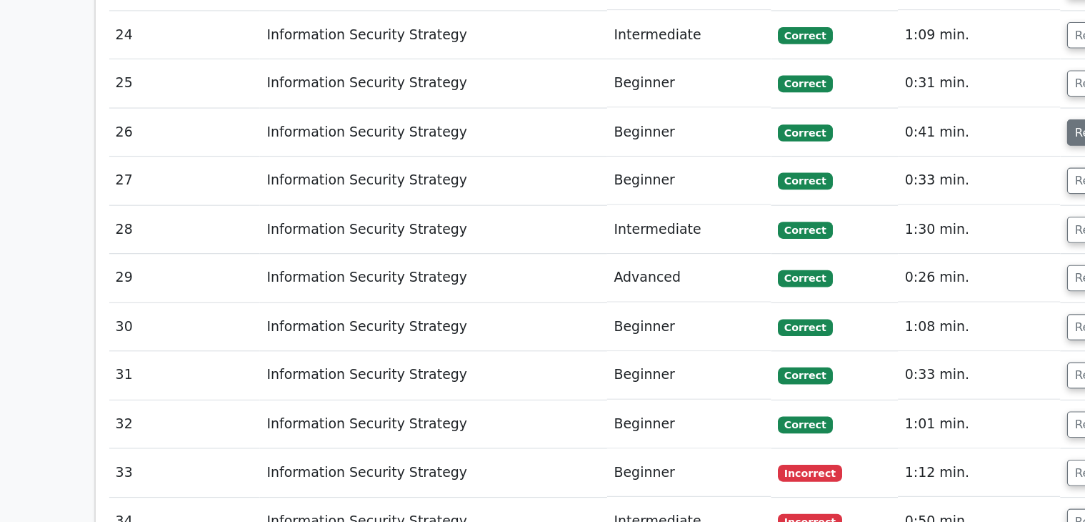
click at [907, 101] on button "Review" at bounding box center [926, 112] width 49 height 22
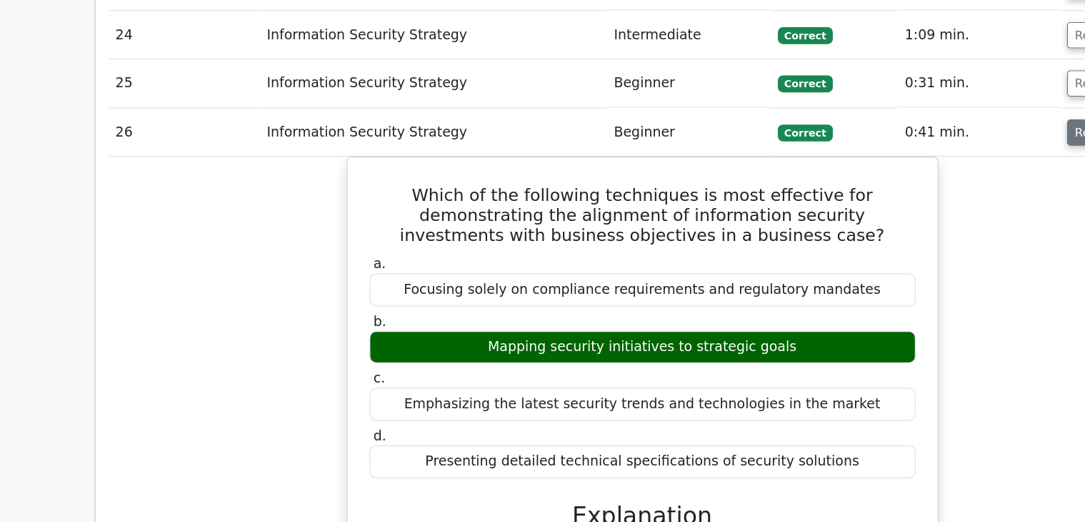
click at [907, 101] on button "Review" at bounding box center [926, 112] width 49 height 22
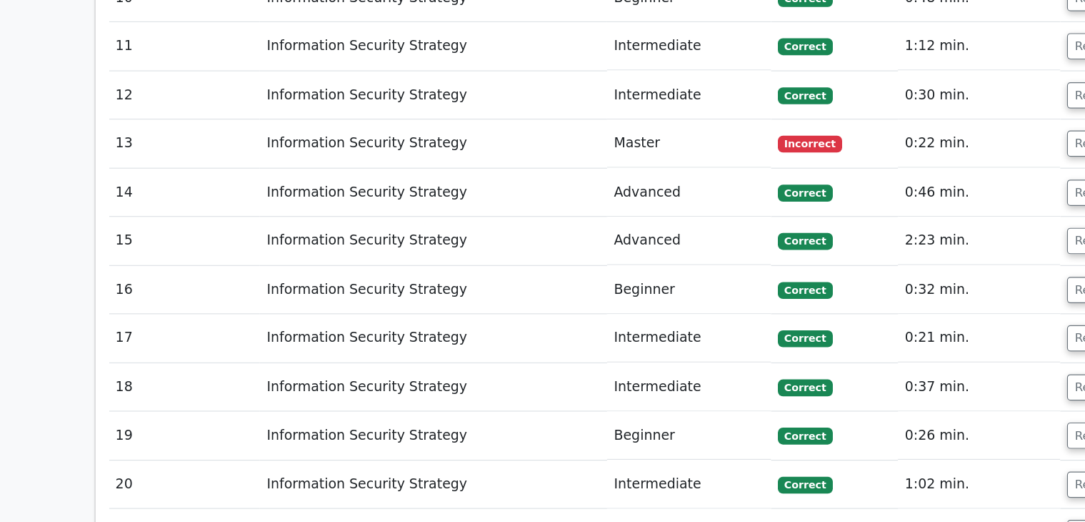
scroll to position [2315, 0]
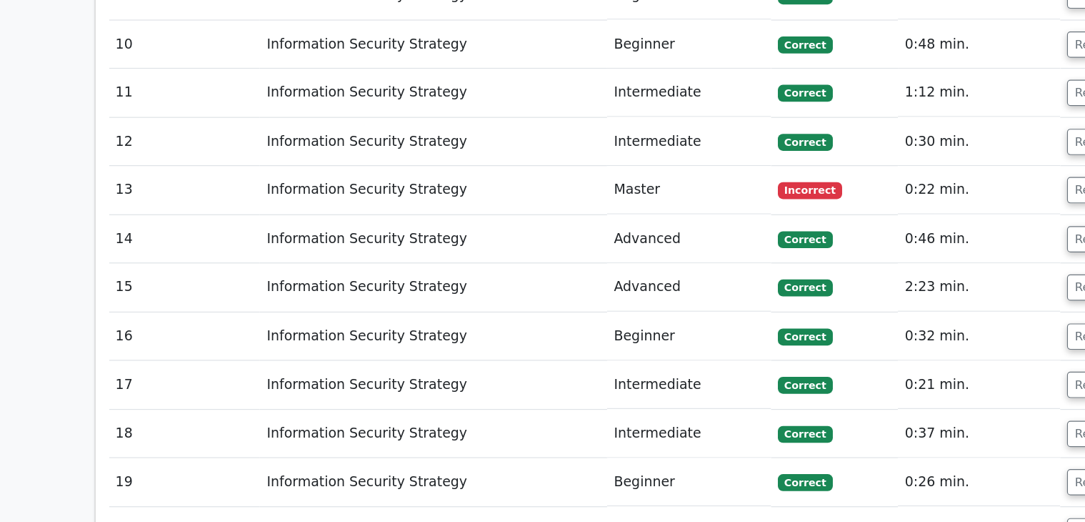
click at [887, 140] on td "0:22 min." at bounding box center [827, 160] width 137 height 41
click at [908, 149] on button "Review" at bounding box center [926, 160] width 49 height 22
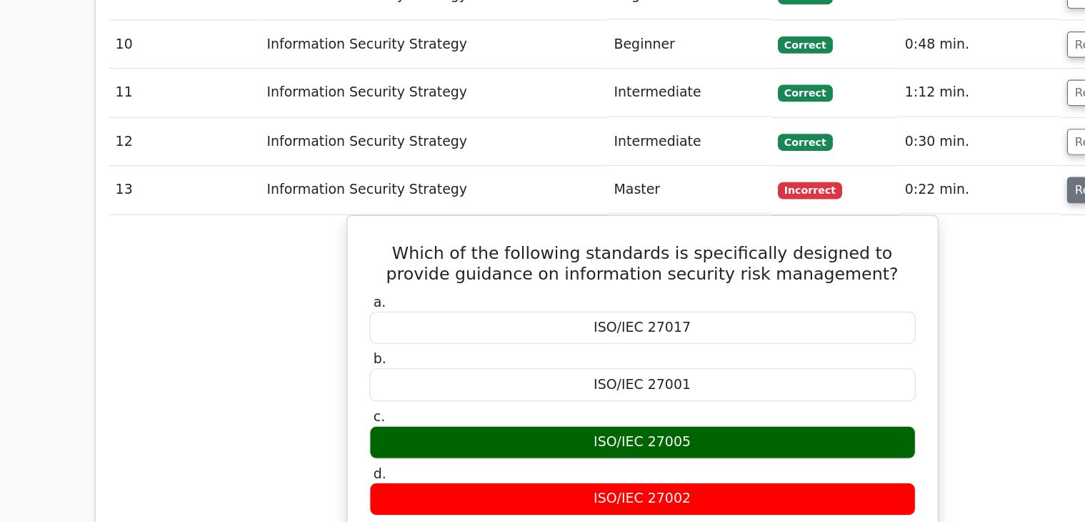
click at [908, 149] on button "Review" at bounding box center [926, 160] width 49 height 22
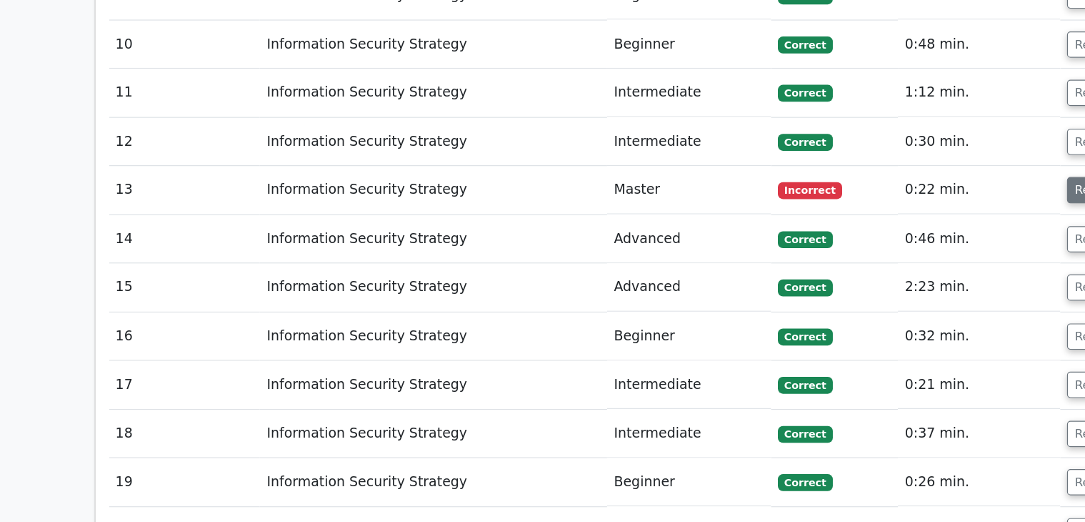
click at [908, 149] on button "Review" at bounding box center [926, 160] width 49 height 22
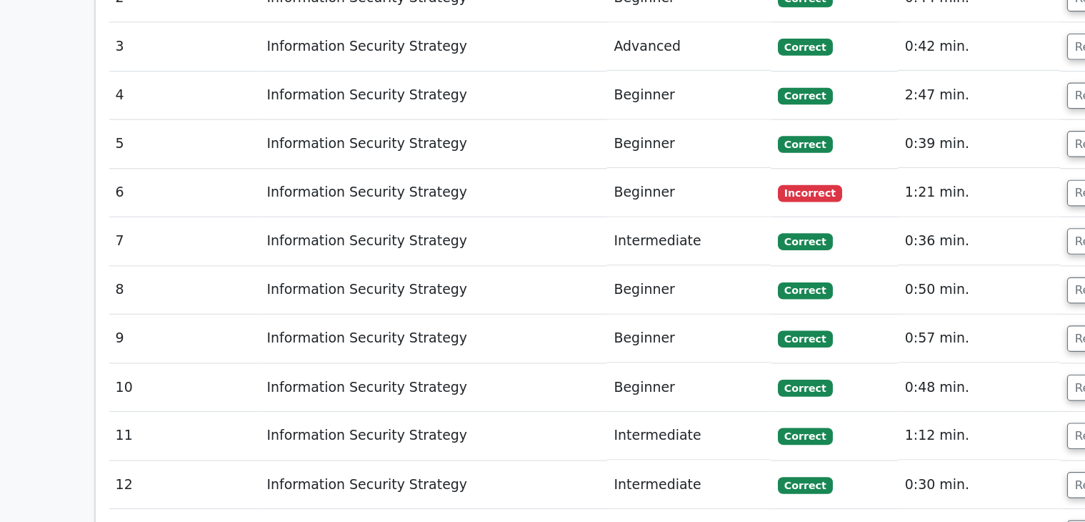
scroll to position [1976, 0]
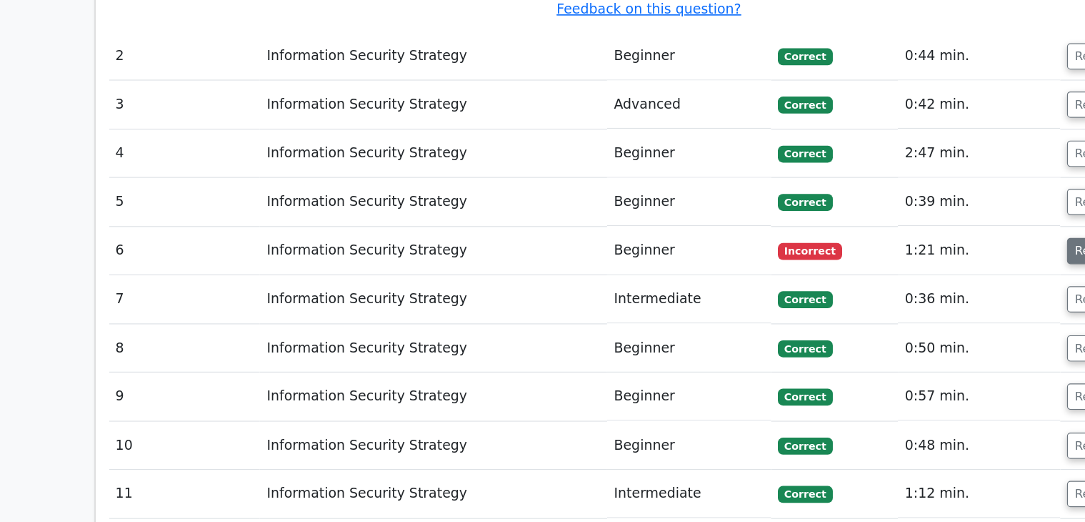
click at [906, 201] on button "Review" at bounding box center [926, 212] width 49 height 22
click at [907, 201] on button "Review" at bounding box center [926, 212] width 49 height 22
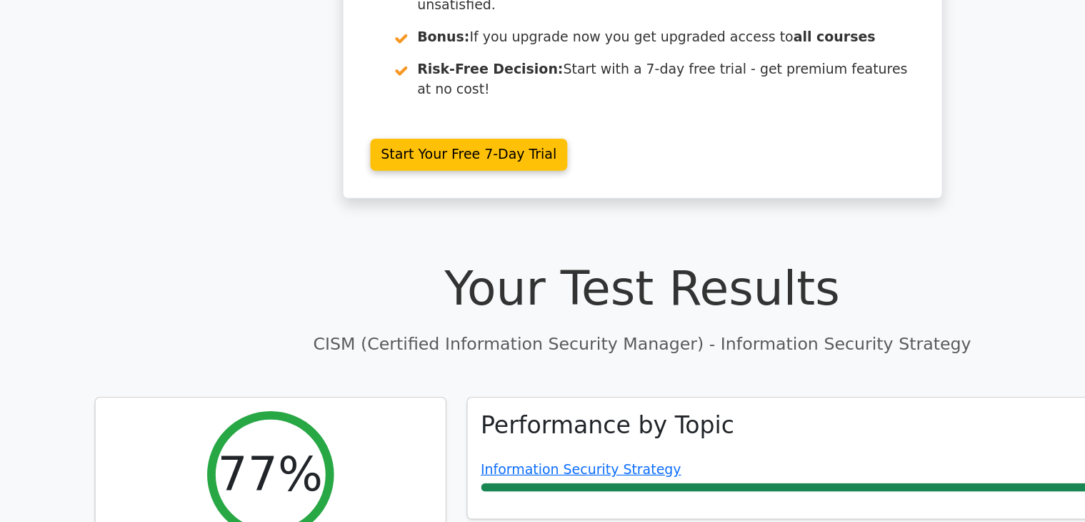
scroll to position [264, 0]
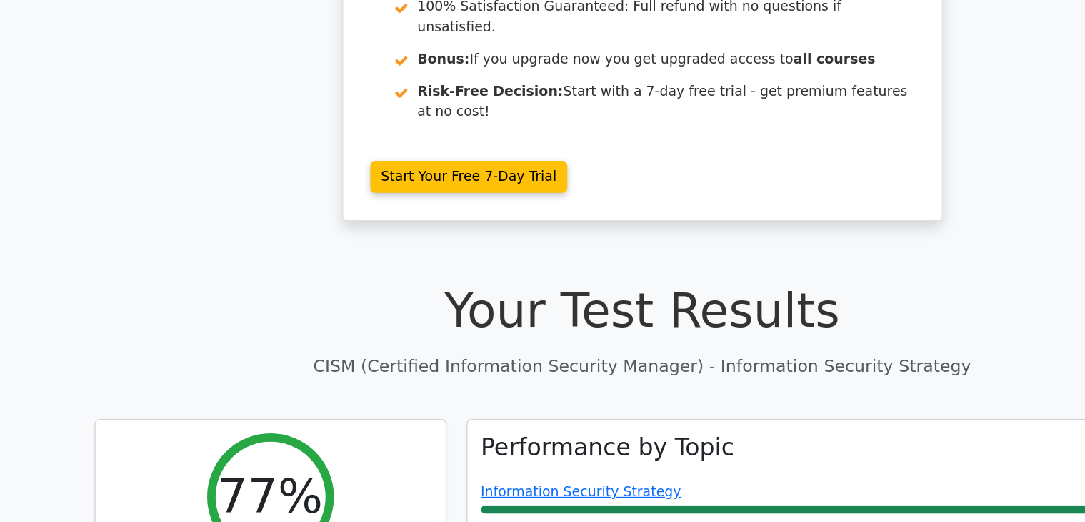
click at [756, 238] on h1 "Your Test Results" at bounding box center [543, 262] width 926 height 48
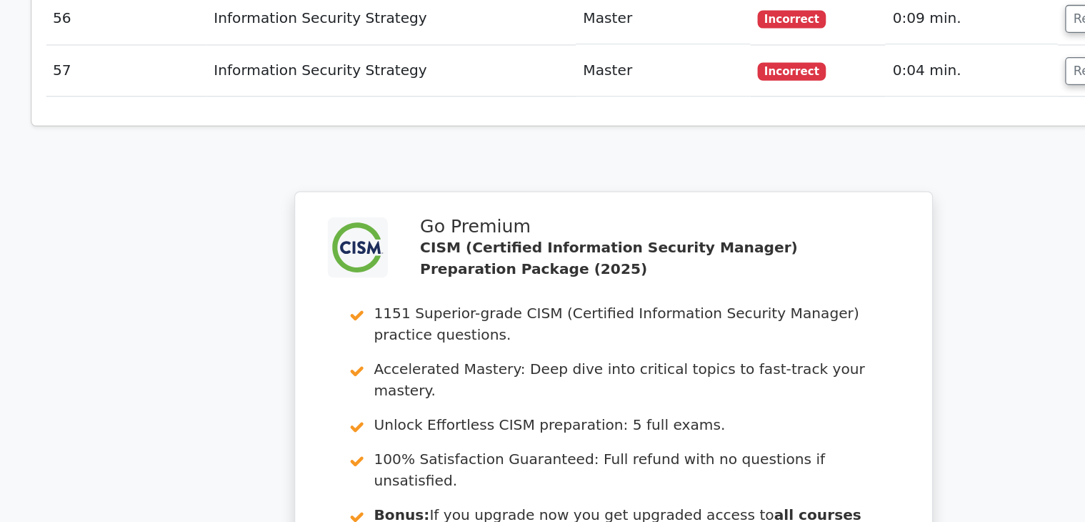
scroll to position [7597, 0]
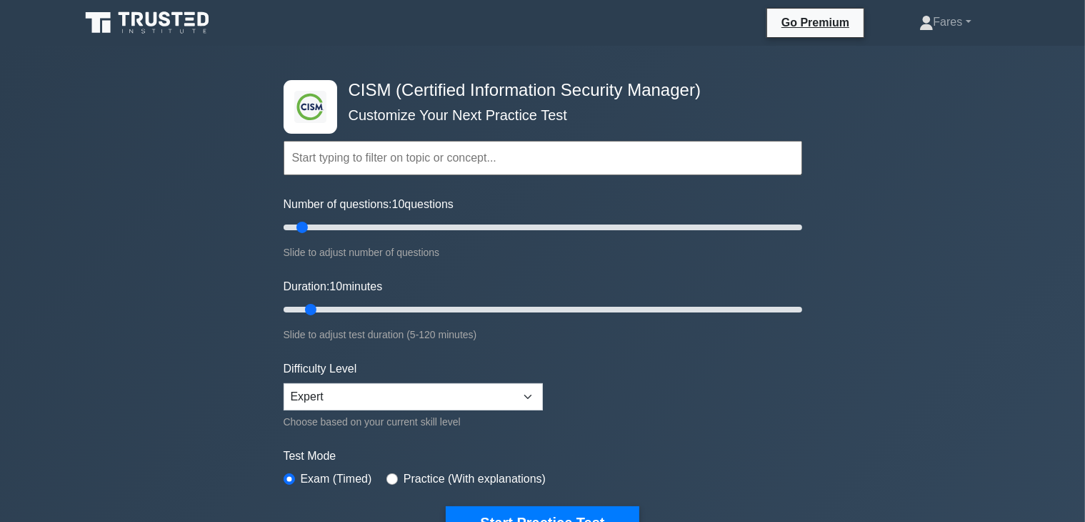
click at [413, 163] on input "text" at bounding box center [543, 158] width 519 height 34
drag, startPoint x: 413, startPoint y: 163, endPoint x: 323, endPoint y: 156, distance: 90.3
click at [323, 156] on input "text" at bounding box center [543, 158] width 519 height 34
type input "t"
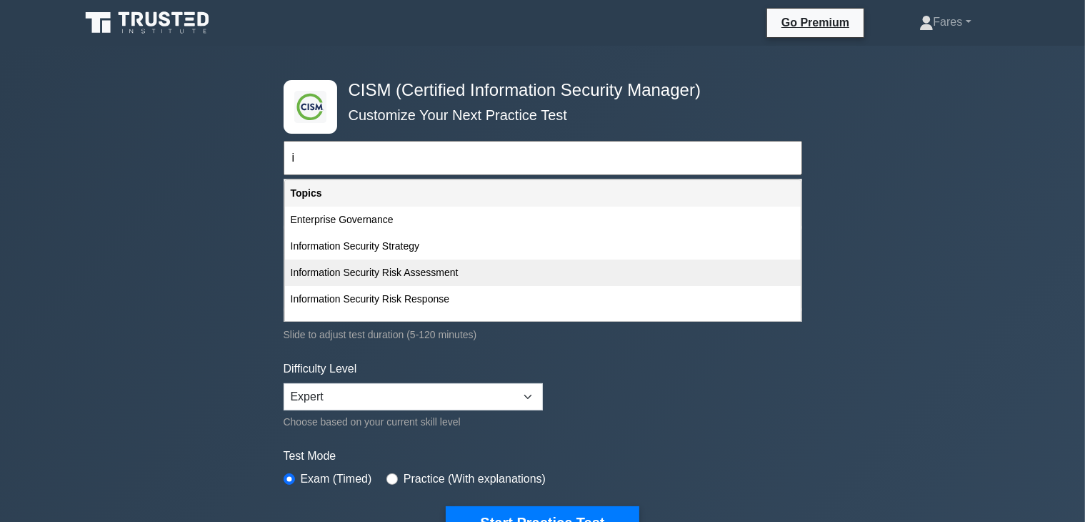
click at [407, 274] on div "Information Security Risk Assessment" at bounding box center [543, 272] width 516 height 26
type input "Information Security Risk Assessment"
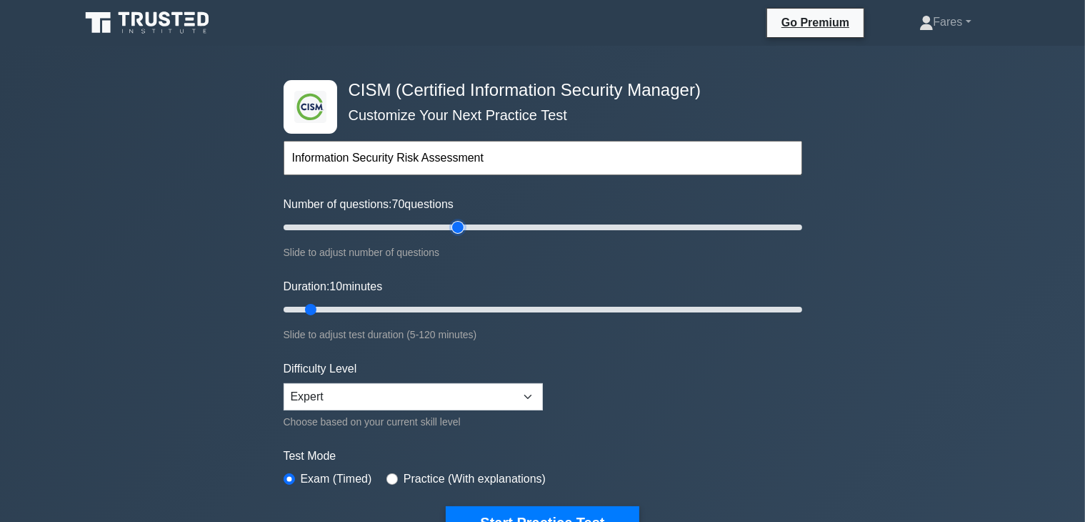
type input "70"
click at [457, 226] on input "Number of questions: 70 questions" at bounding box center [543, 227] width 519 height 17
type input "65"
click at [554, 311] on input "Duration: 65 minutes" at bounding box center [543, 309] width 519 height 17
click at [963, 34] on link "Fares" at bounding box center [945, 22] width 121 height 29
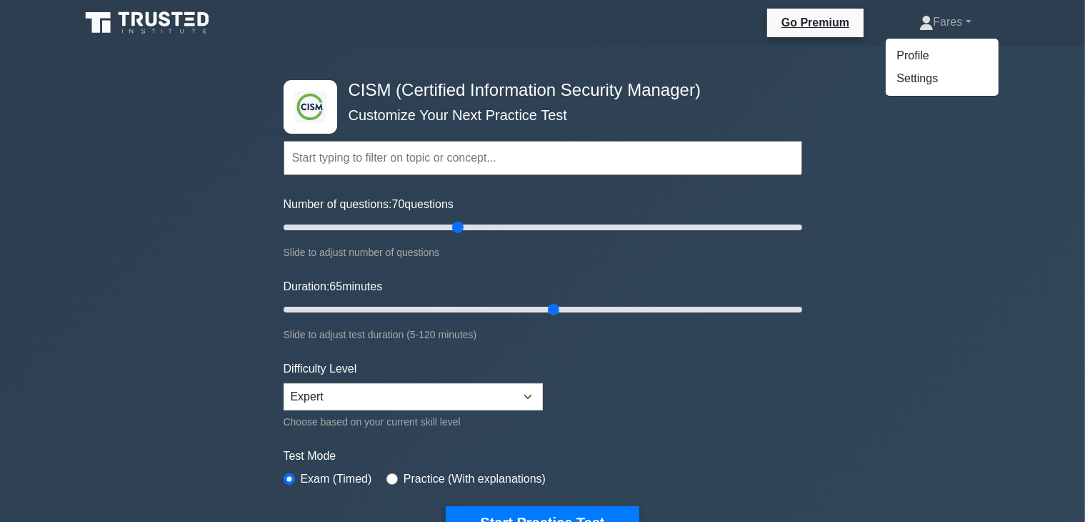
click at [834, 136] on div ".clsa-1{fill:#f6f7f8;}.clsa-2{fill:#6bb345;}.clsa-3{fill:#1d2e5c;} CISM (Certif…" at bounding box center [542, 482] width 1085 height 872
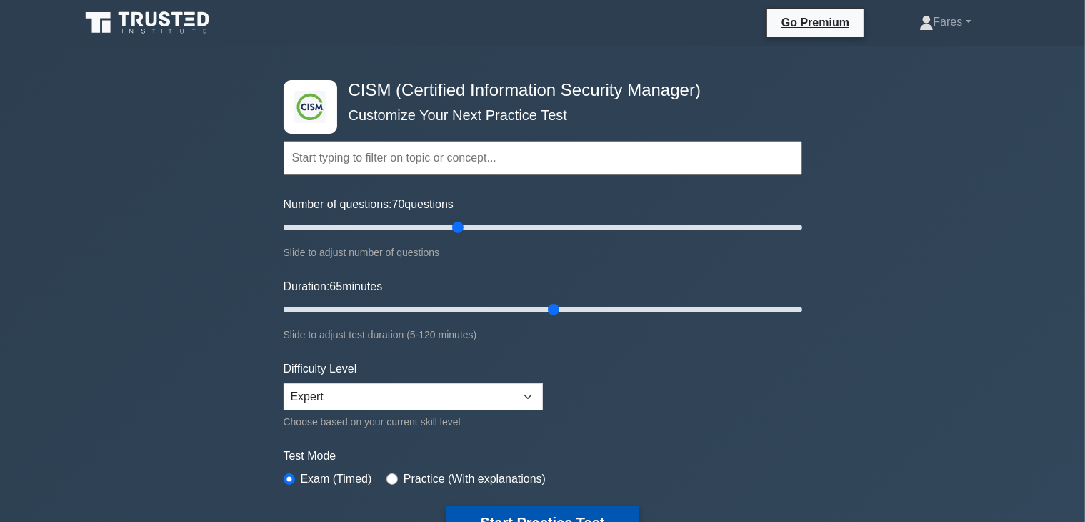
click at [583, 516] on button "Start Practice Test" at bounding box center [542, 522] width 193 height 33
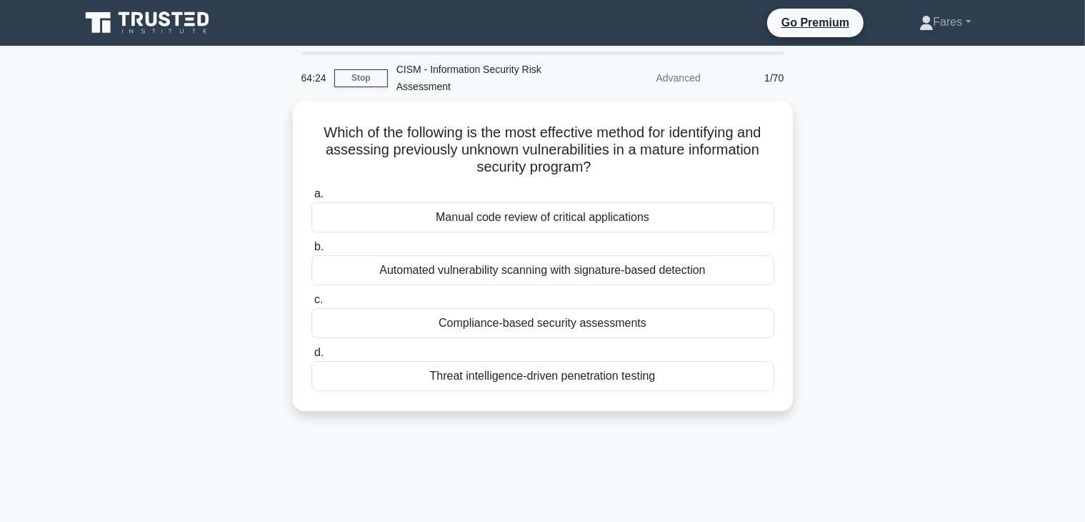
click at [675, 444] on div "64:24 Stop CISM - Information Security Risk Assessment Advanced 1/70 Which of t…" at bounding box center [542, 408] width 943 height 714
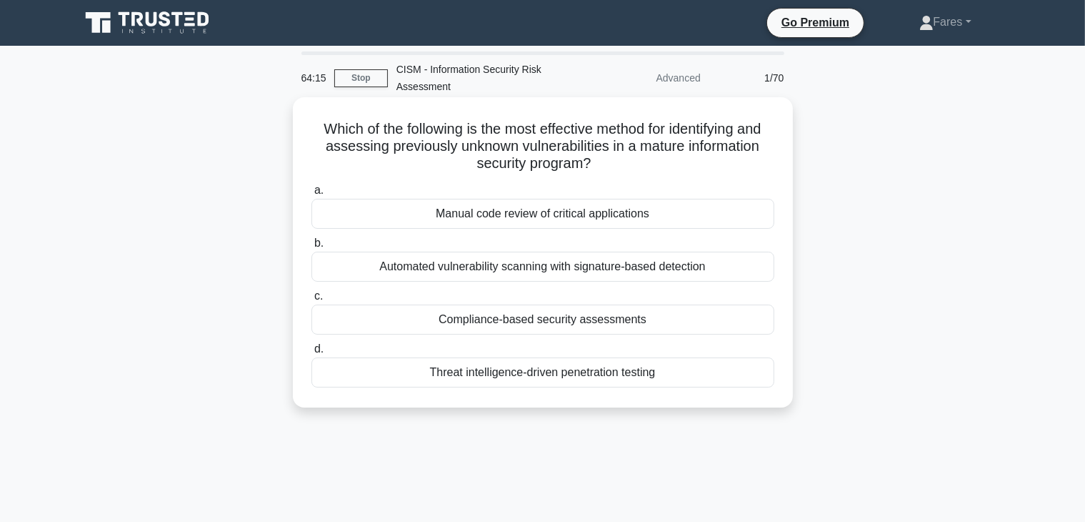
click at [608, 374] on div "Threat intelligence-driven penetration testing" at bounding box center [542, 372] width 463 height 30
click at [311, 354] on input "d. Threat intelligence-driven penetration testing" at bounding box center [311, 348] width 0 height 9
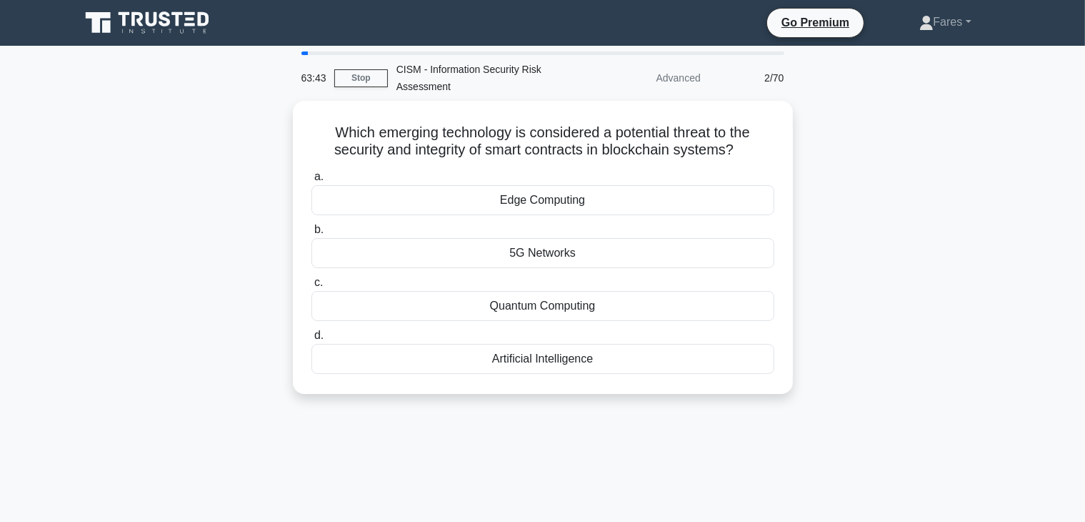
click at [617, 428] on div "63:43 Stop CISM - Information Security Risk Assessment Advanced 2/70 Which emer…" at bounding box center [542, 408] width 943 height 714
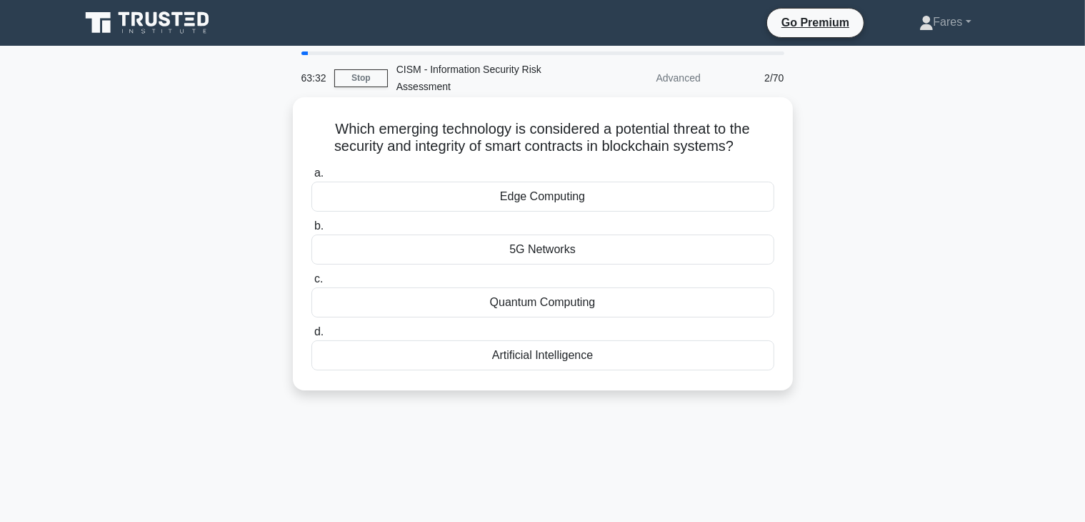
click at [556, 354] on div "Artificial Intelligence" at bounding box center [542, 355] width 463 height 30
click at [311, 337] on input "d. Artificial Intelligence" at bounding box center [311, 331] width 0 height 9
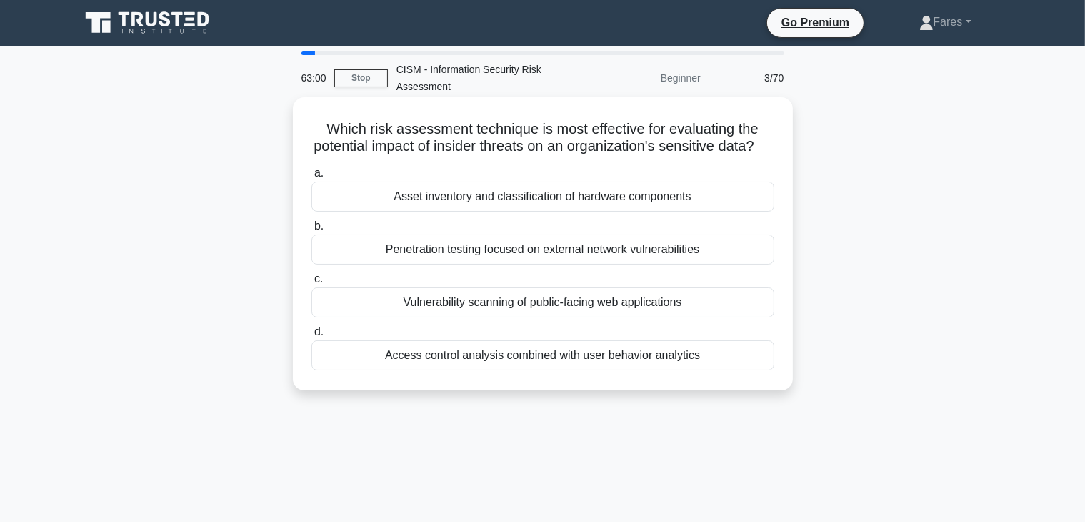
click at [636, 370] on div "Access control analysis combined with user behavior analytics" at bounding box center [542, 355] width 463 height 30
click at [311, 337] on input "d. Access control analysis combined with user behavior analytics" at bounding box center [311, 331] width 0 height 9
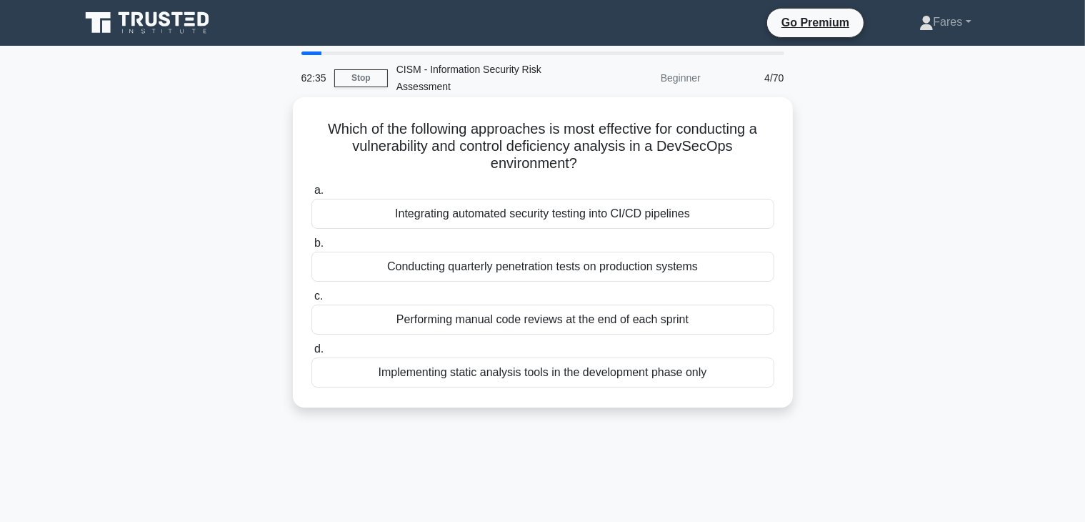
click at [629, 216] on div "Integrating automated security testing into CI/CD pipelines" at bounding box center [542, 214] width 463 height 30
click at [311, 195] on input "a. Integrating automated security testing into CI/CD pipelines" at bounding box center [311, 190] width 0 height 9
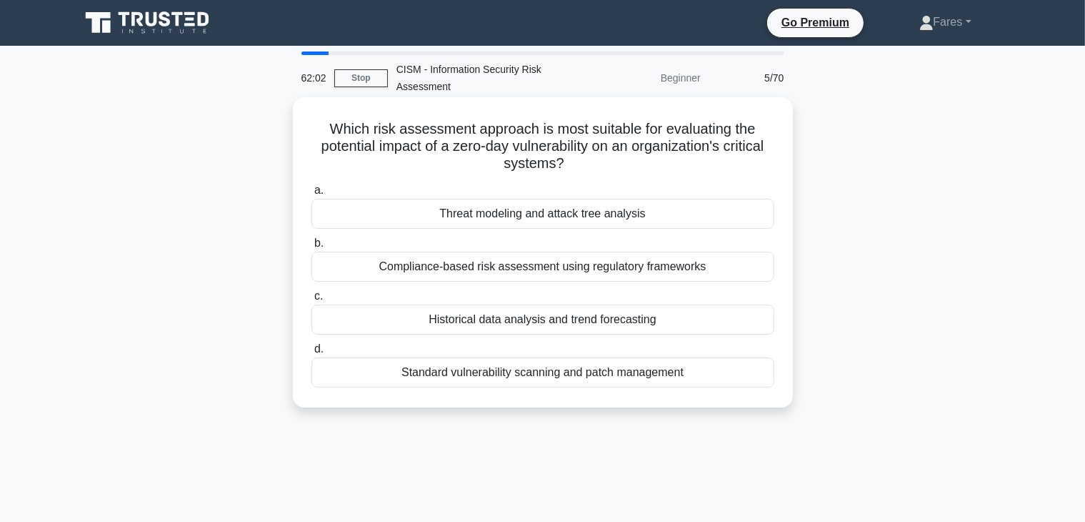
click at [629, 219] on div "Threat modeling and attack tree analysis" at bounding box center [542, 214] width 463 height 30
click at [311, 195] on input "a. Threat modeling and attack tree analysis" at bounding box center [311, 190] width 0 height 9
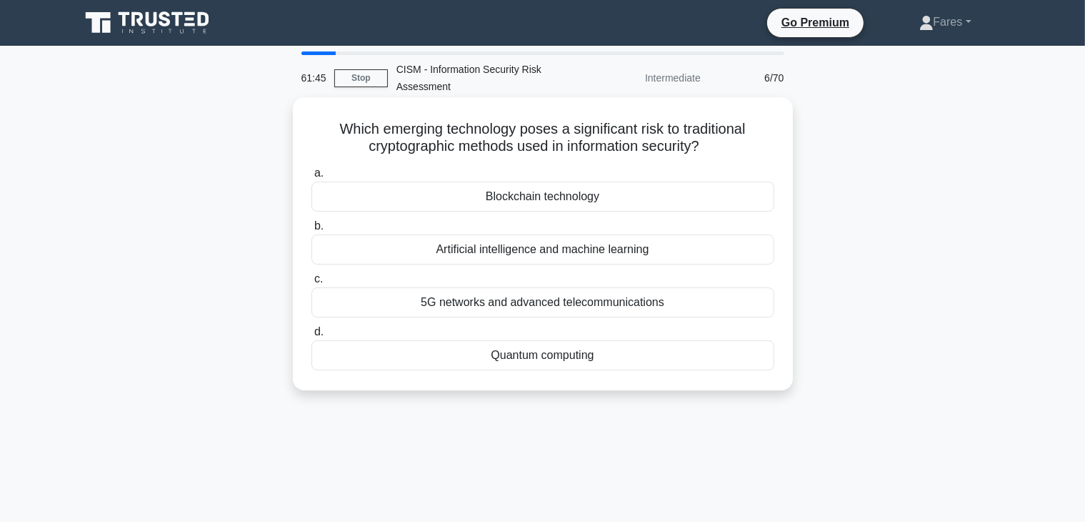
click at [677, 344] on div "Quantum computing" at bounding box center [542, 355] width 463 height 30
click at [311, 337] on input "d. Quantum computing" at bounding box center [311, 331] width 0 height 9
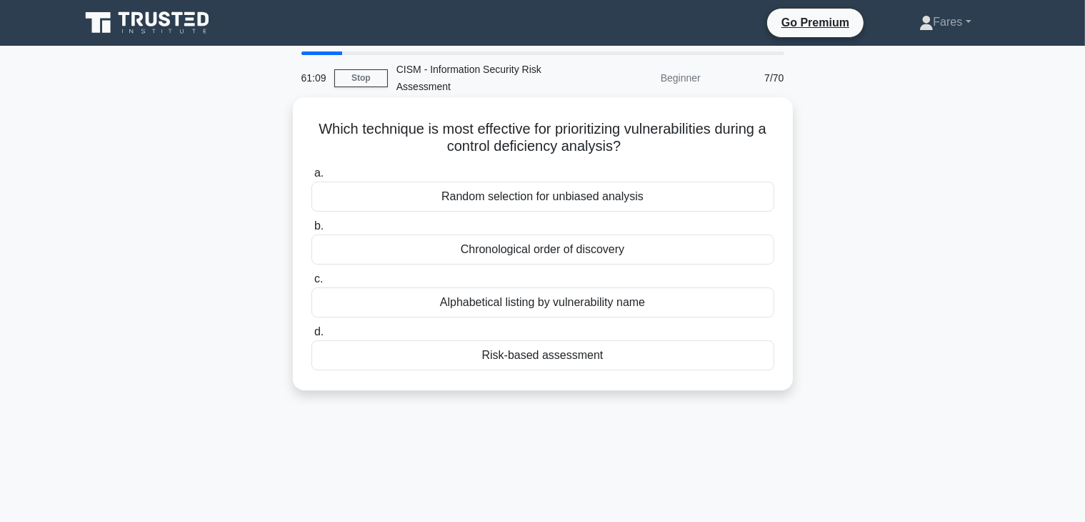
drag, startPoint x: 643, startPoint y: 362, endPoint x: 694, endPoint y: 354, distance: 51.9
click at [694, 354] on div "Risk-based assessment" at bounding box center [542, 355] width 463 height 30
click at [311, 337] on input "d. Risk-based assessment" at bounding box center [311, 331] width 0 height 9
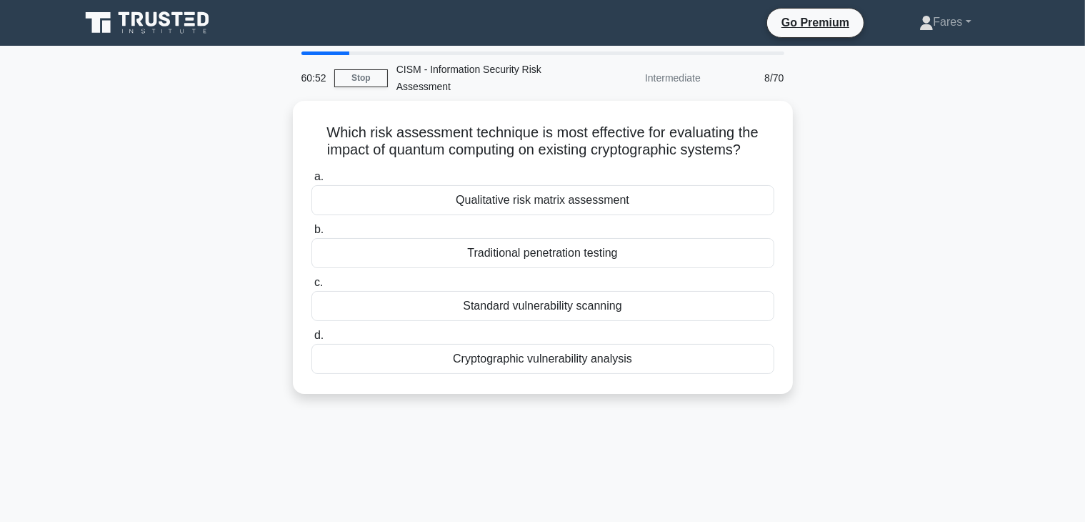
click at [566, 422] on div "60:52 Stop CISM - Information Security Risk Assessment Intermediate 8/70 Which …" at bounding box center [542, 408] width 943 height 714
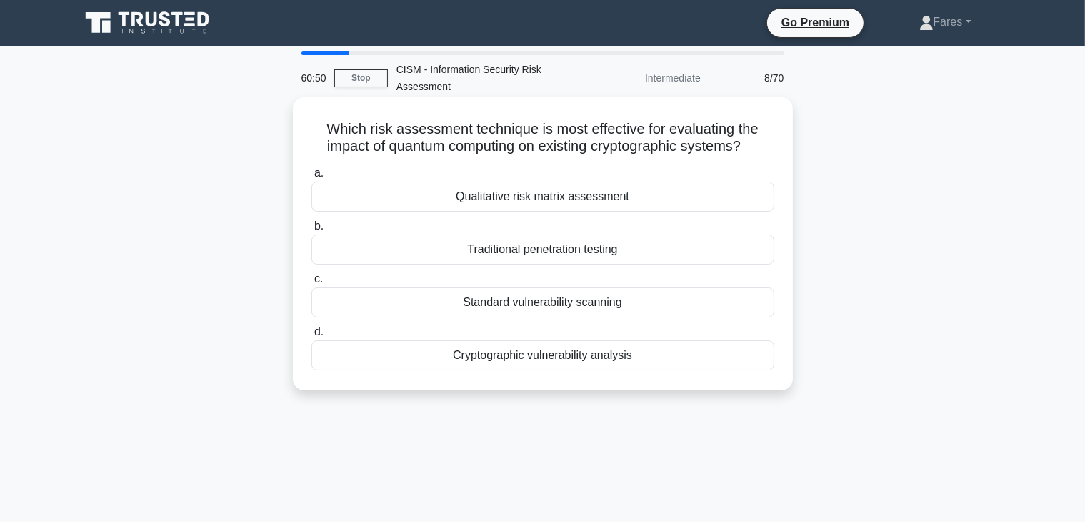
click at [580, 361] on div "Cryptographic vulnerability analysis" at bounding box center [542, 355] width 463 height 30
click at [311, 337] on input "d. Cryptographic vulnerability analysis" at bounding box center [311, 331] width 0 height 9
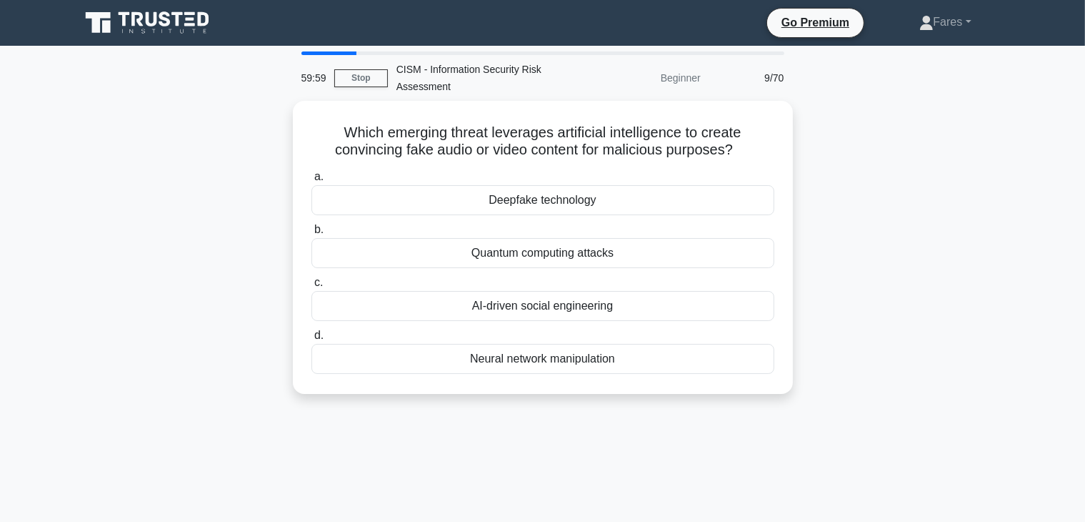
click at [850, 360] on div "Which emerging threat leverages artificial intelligence to create convincing fa…" at bounding box center [542, 256] width 943 height 310
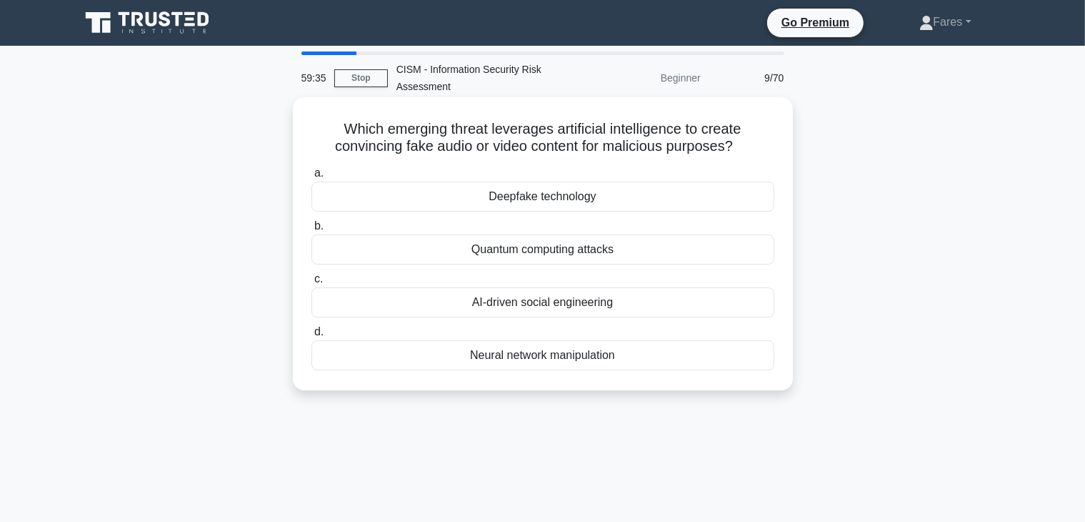
drag, startPoint x: 699, startPoint y: 302, endPoint x: 599, endPoint y: 200, distance: 143.0
click at [599, 200] on div "a. Deepfake technology b. Quantum computing attacks" at bounding box center [543, 266] width 480 height 211
click at [634, 200] on div "Deepfake technology" at bounding box center [542, 196] width 463 height 30
click at [311, 178] on input "a. Deepfake technology" at bounding box center [311, 173] width 0 height 9
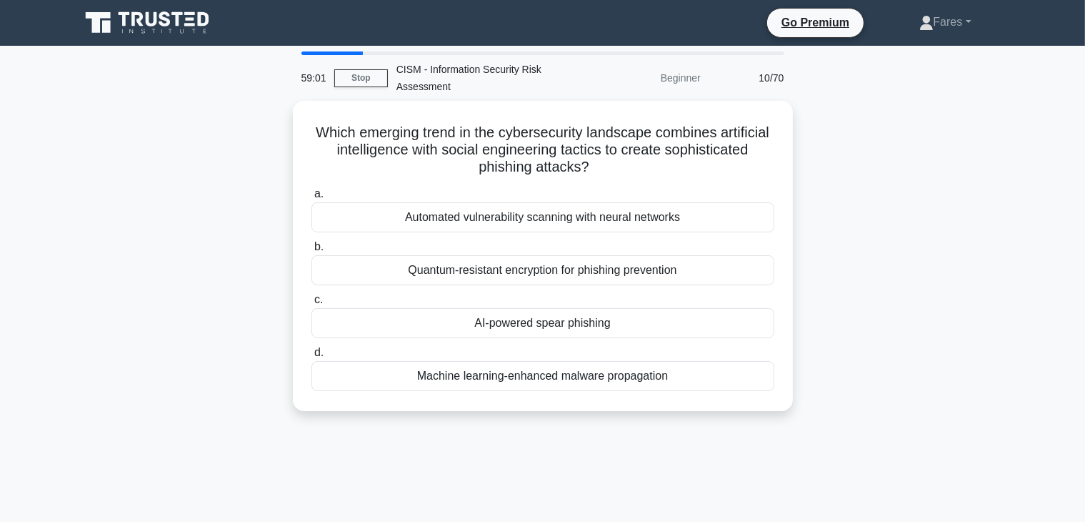
click at [851, 305] on div "Which emerging trend in the cybersecurity landscape combines artificial intelli…" at bounding box center [542, 264] width 943 height 327
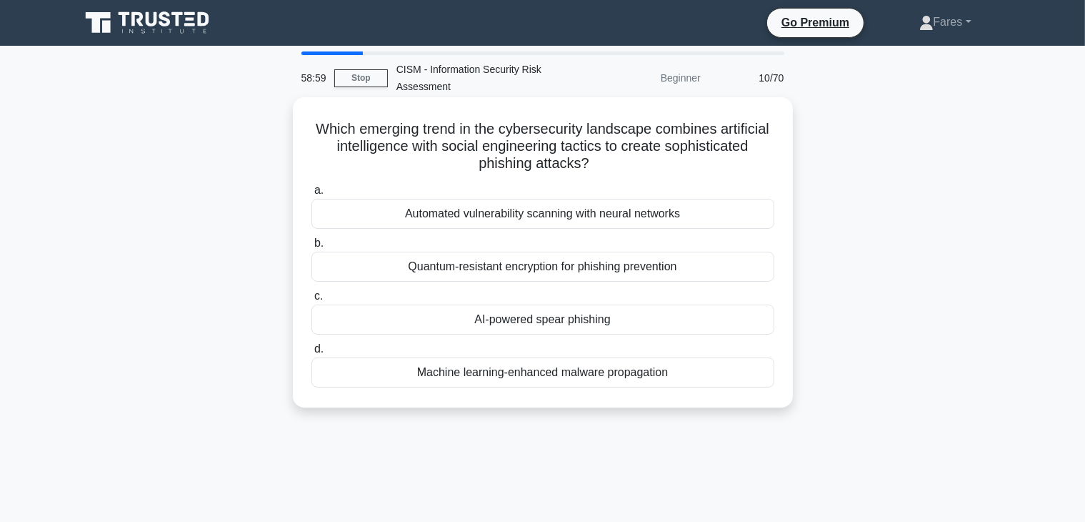
click at [659, 269] on div "Quantum-resistant encryption for phishing prevention" at bounding box center [542, 266] width 463 height 30
click at [311, 248] on input "b. Quantum-resistant encryption for phishing prevention" at bounding box center [311, 243] width 0 height 9
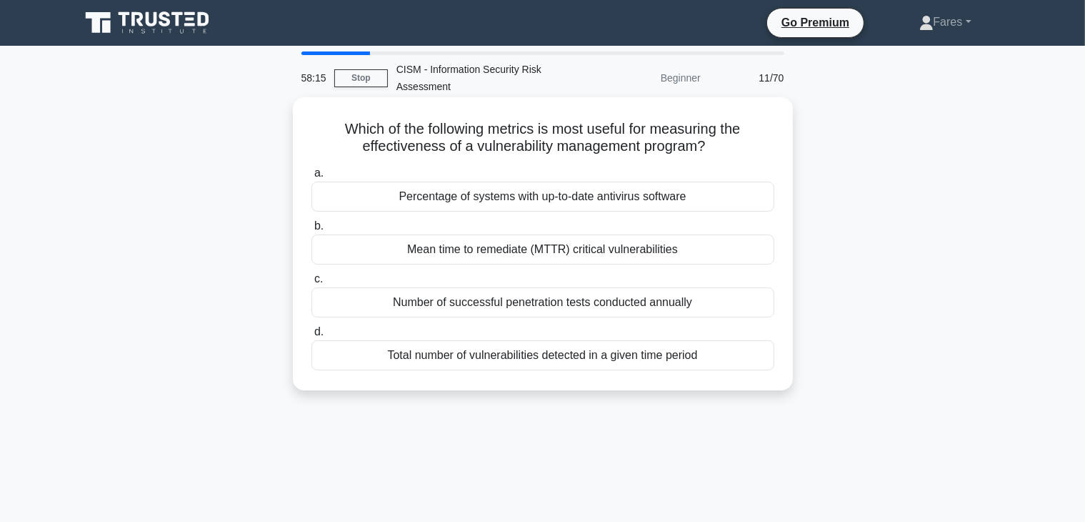
click at [676, 359] on div "Total number of vulnerabilities detected in a given time period" at bounding box center [542, 355] width 463 height 30
click at [311, 337] on input "d. Total number of vulnerabilities detected in a given time period" at bounding box center [311, 331] width 0 height 9
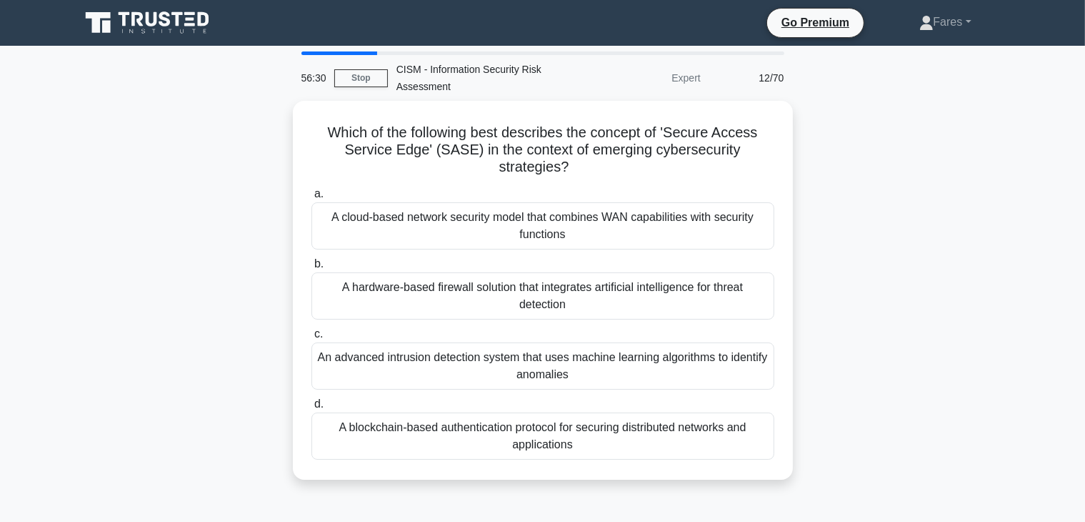
click at [958, 373] on div "Which of the following best describes the concept of 'Secure Access Service Edg…" at bounding box center [542, 299] width 943 height 396
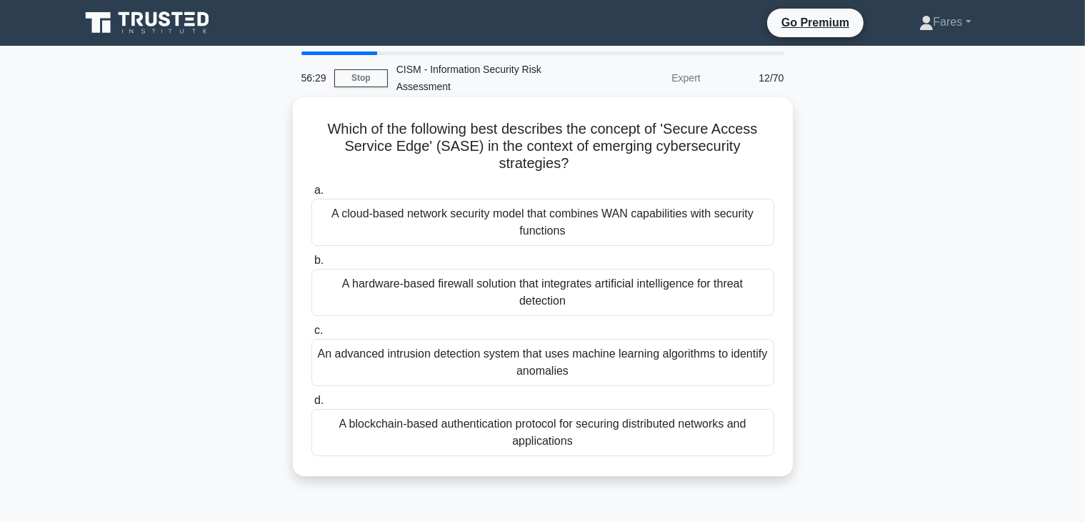
click at [622, 431] on div "A blockchain-based authentication protocol for securing distributed networks an…" at bounding box center [542, 432] width 463 height 47
click at [311, 405] on input "d. A blockchain-based authentication protocol for securing distributed networks…" at bounding box center [311, 400] width 0 height 9
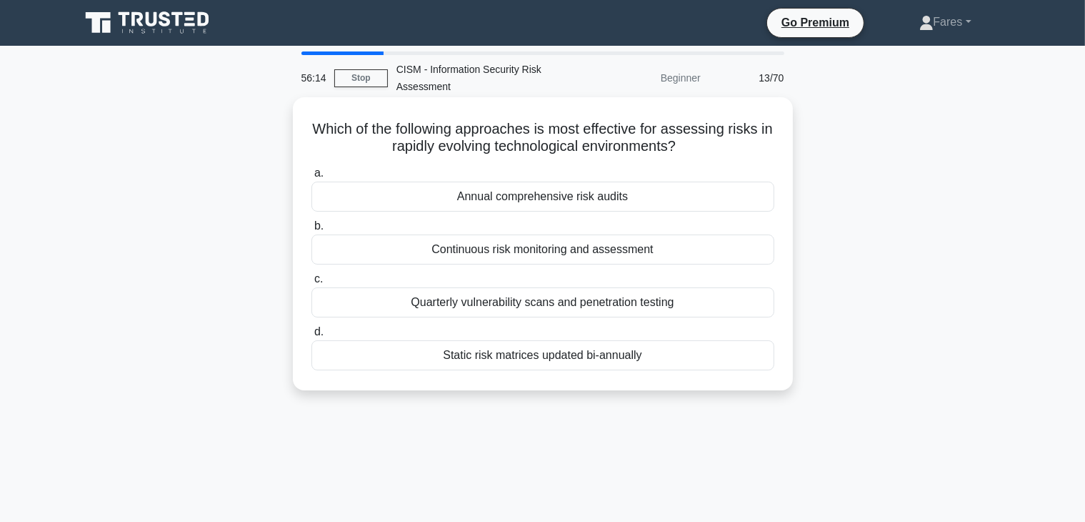
click at [590, 253] on div "Continuous risk monitoring and assessment" at bounding box center [542, 249] width 463 height 30
click at [311, 231] on input "b. Continuous risk monitoring and assessment" at bounding box center [311, 225] width 0 height 9
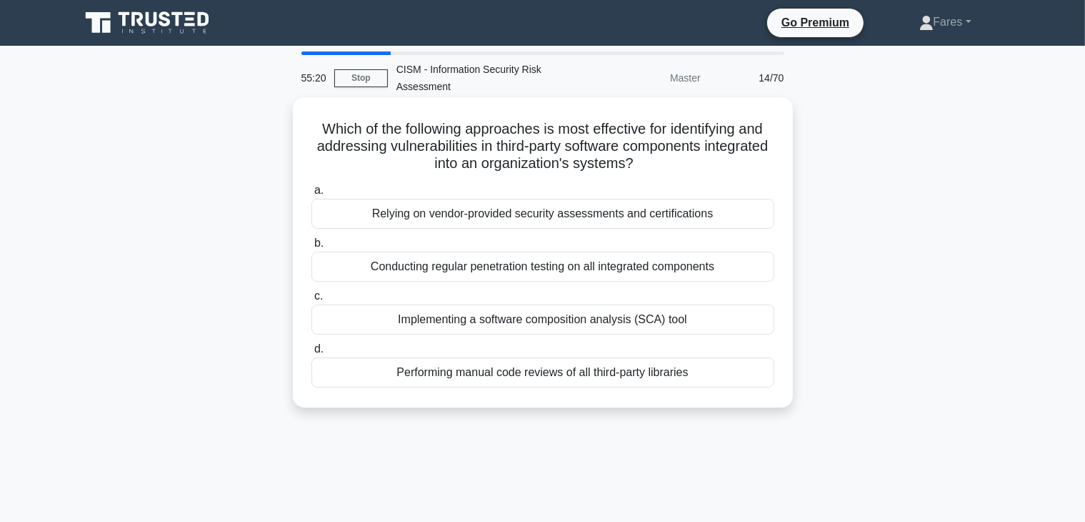
click at [568, 321] on div "Implementing a software composition analysis (SCA) tool" at bounding box center [542, 319] width 463 height 30
click at [311, 301] on input "c. Implementing a software composition analysis (SCA) tool" at bounding box center [311, 295] width 0 height 9
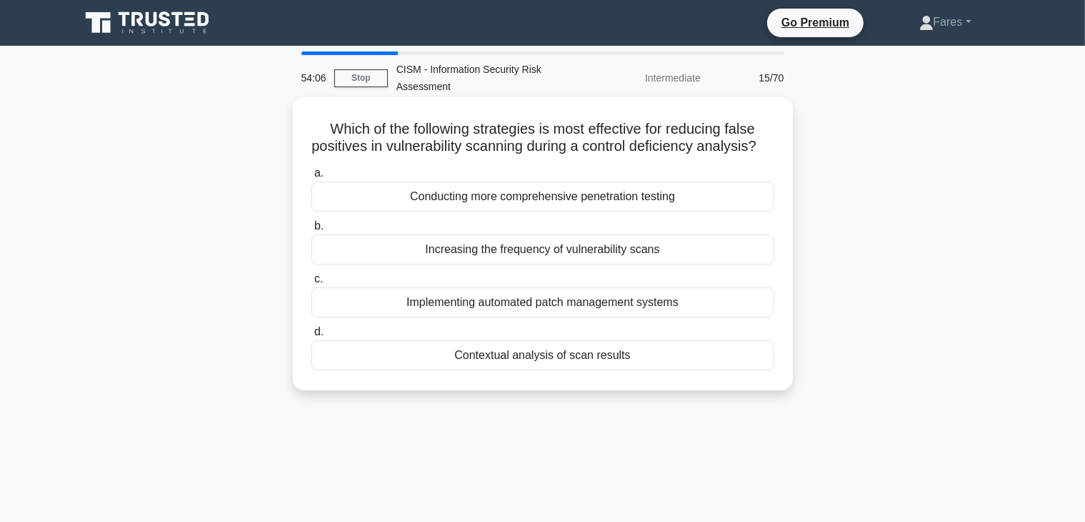
click at [548, 370] on div "Contextual analysis of scan results" at bounding box center [542, 355] width 463 height 30
click at [311, 337] on input "d. Contextual analysis of scan results" at bounding box center [311, 331] width 0 height 9
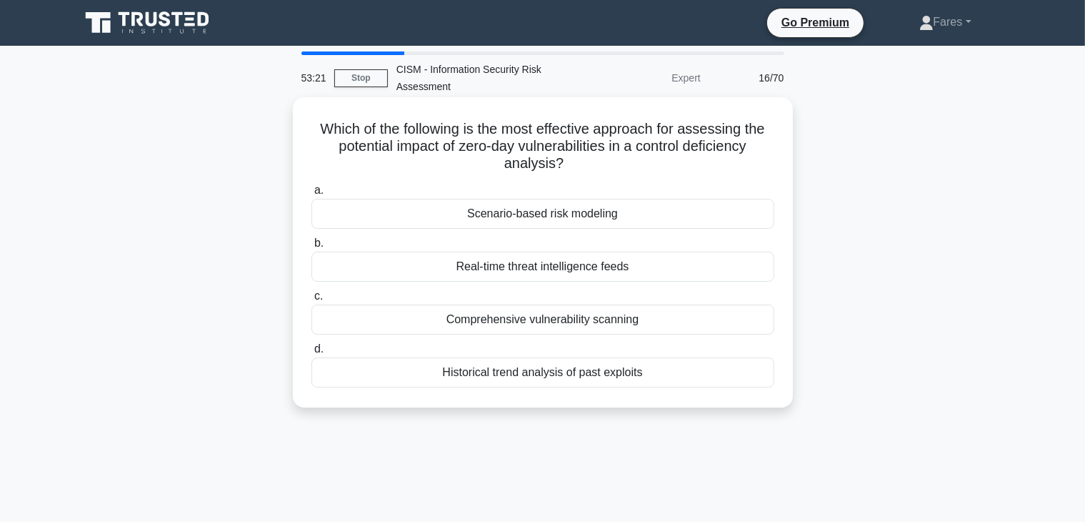
click at [586, 218] on div "Scenario-based risk modeling" at bounding box center [542, 214] width 463 height 30
click at [311, 195] on input "a. Scenario-based risk modeling" at bounding box center [311, 190] width 0 height 9
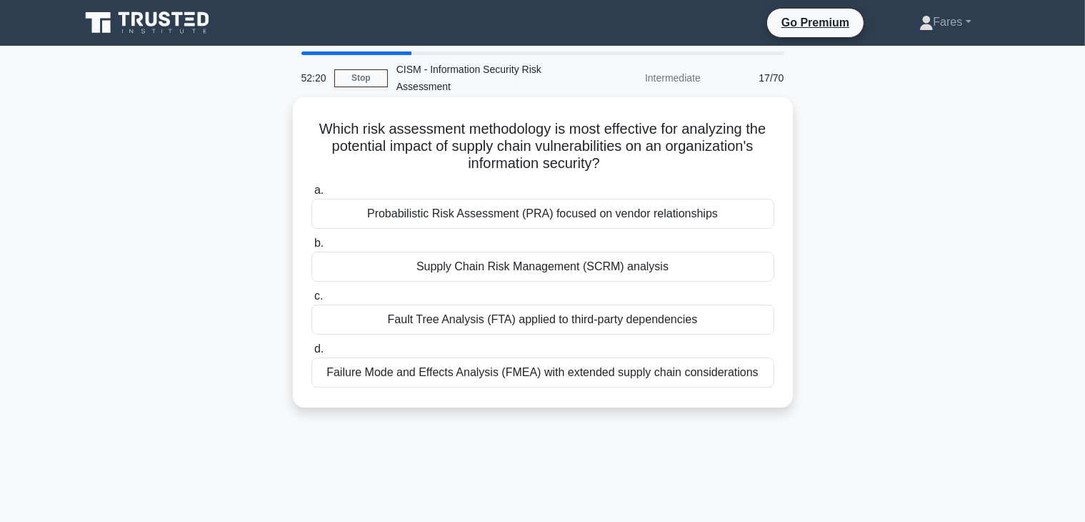
click at [581, 269] on div "Supply Chain Risk Management (SCRM) analysis" at bounding box center [542, 266] width 463 height 30
click at [311, 248] on input "b. Supply Chain Risk Management (SCRM) analysis" at bounding box center [311, 243] width 0 height 9
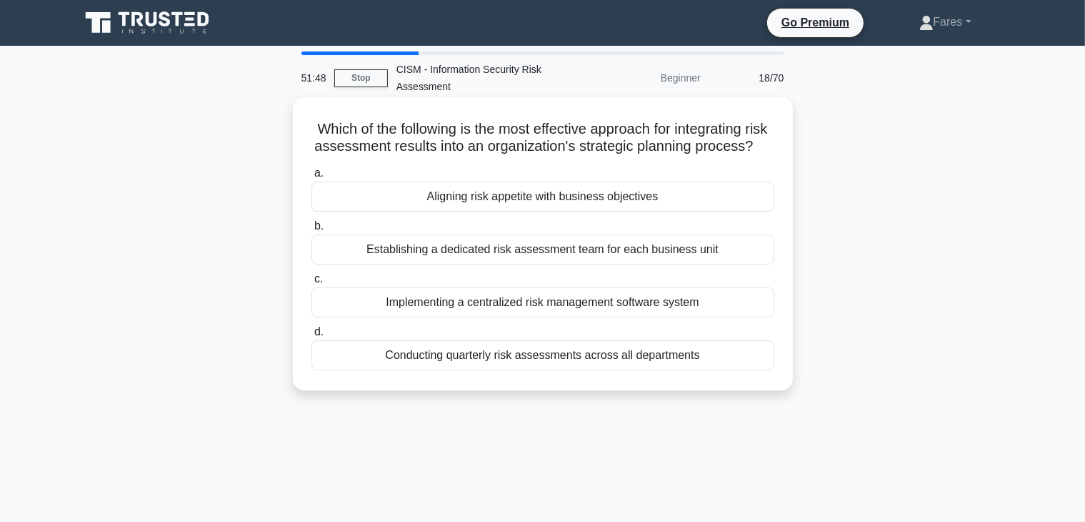
click at [616, 211] on div "Aligning risk appetite with business objectives" at bounding box center [542, 196] width 463 height 30
click at [311, 178] on input "a. Aligning risk appetite with business objectives" at bounding box center [311, 173] width 0 height 9
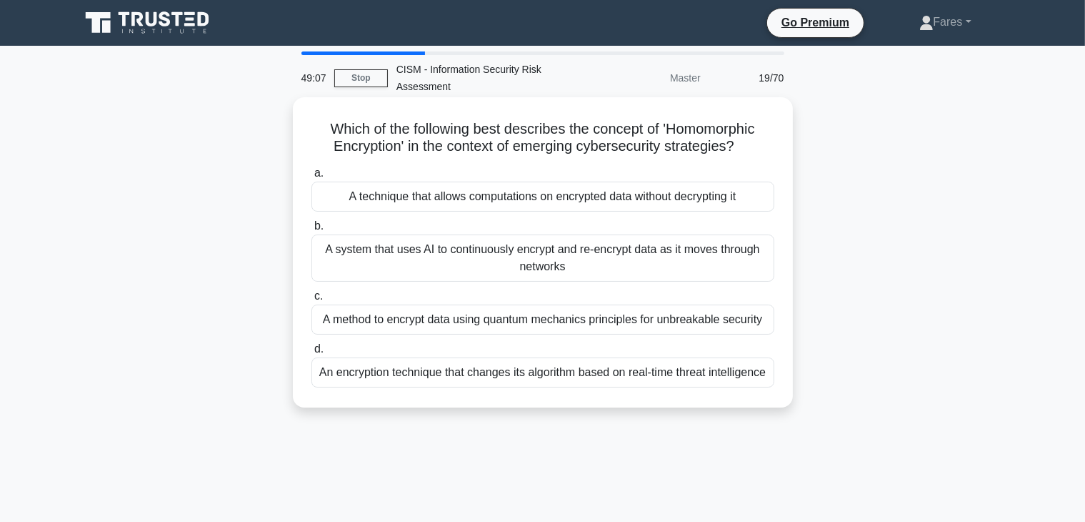
click at [587, 322] on div "A method to encrypt data using quantum mechanics principles for unbreakable sec…" at bounding box center [542, 319] width 463 height 30
click at [311, 301] on input "c. A method to encrypt data using quantum mechanics principles for unbreakable …" at bounding box center [311, 295] width 0 height 9
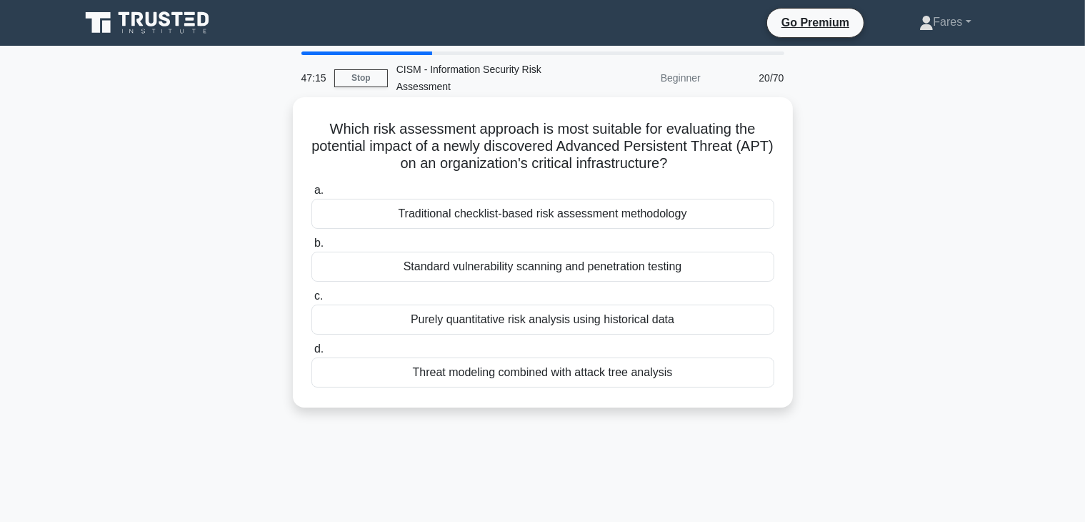
click at [634, 377] on div "Threat modeling combined with attack tree analysis" at bounding box center [542, 372] width 463 height 30
click at [311, 354] on input "d. Threat modeling combined with attack tree analysis" at bounding box center [311, 348] width 0 height 9
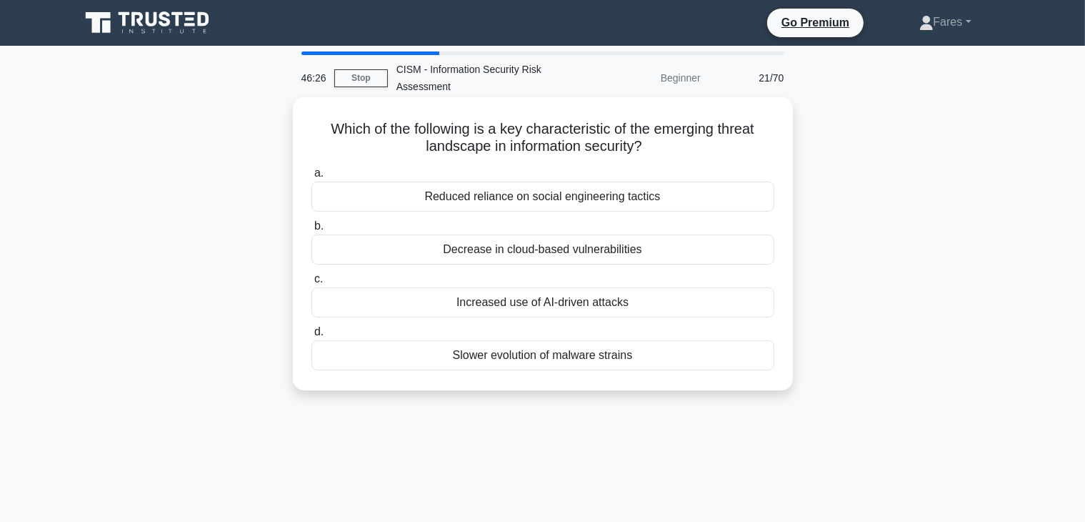
click at [768, 324] on label "d. Slower evolution of malware strains" at bounding box center [542, 346] width 463 height 47
click at [311, 327] on input "d. Slower evolution of malware strains" at bounding box center [311, 331] width 0 height 9
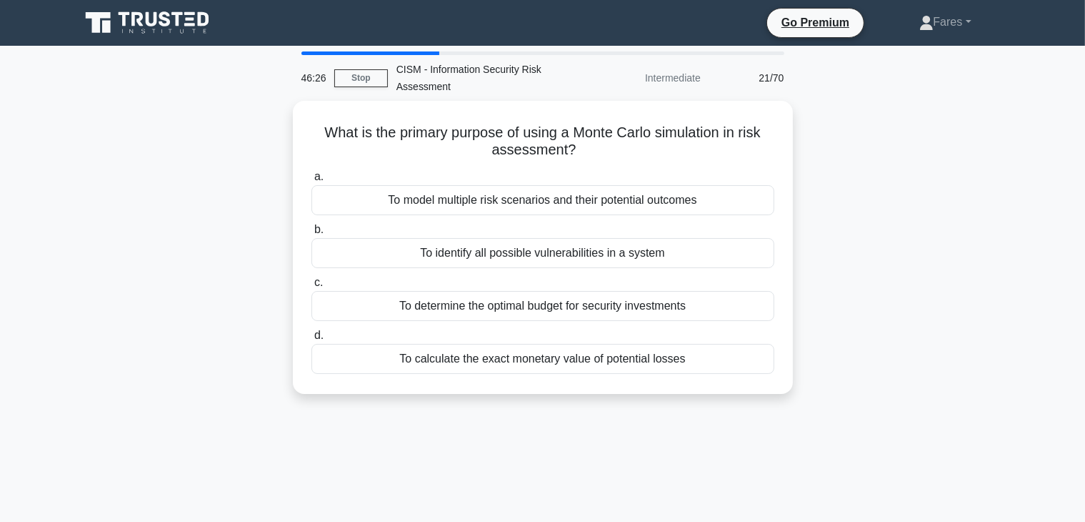
click at [768, 324] on div "a. To model multiple risk scenarios and their potential outcomes b. To identify…" at bounding box center [543, 270] width 480 height 211
click at [768, 327] on label "d. To calculate the exact monetary value of potential losses" at bounding box center [542, 350] width 463 height 47
click at [311, 331] on input "d. To calculate the exact monetary value of potential losses" at bounding box center [311, 335] width 0 height 9
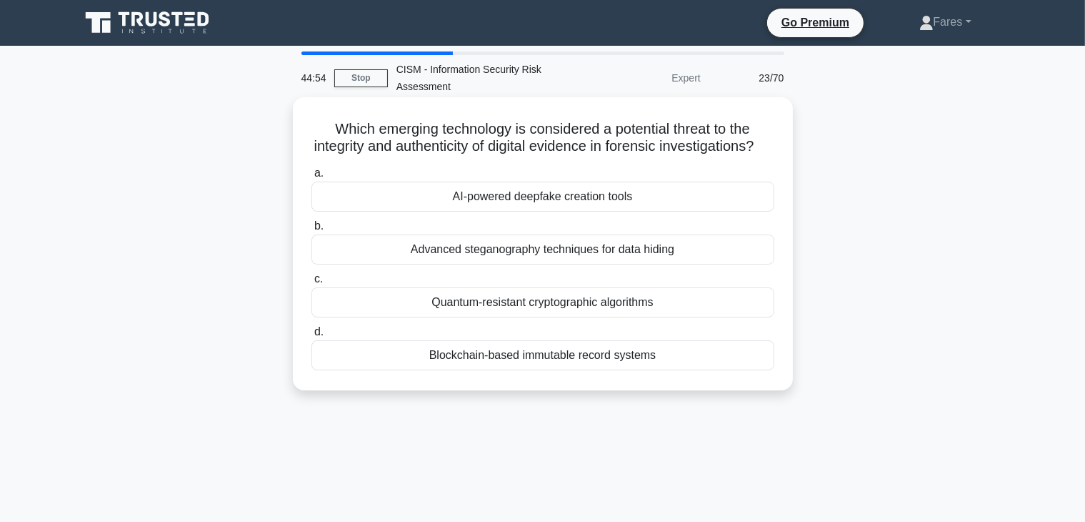
click at [562, 211] on div "AI-powered deepfake creation tools" at bounding box center [542, 196] width 463 height 30
click at [311, 178] on input "a. AI-powered deepfake creation tools" at bounding box center [311, 173] width 0 height 9
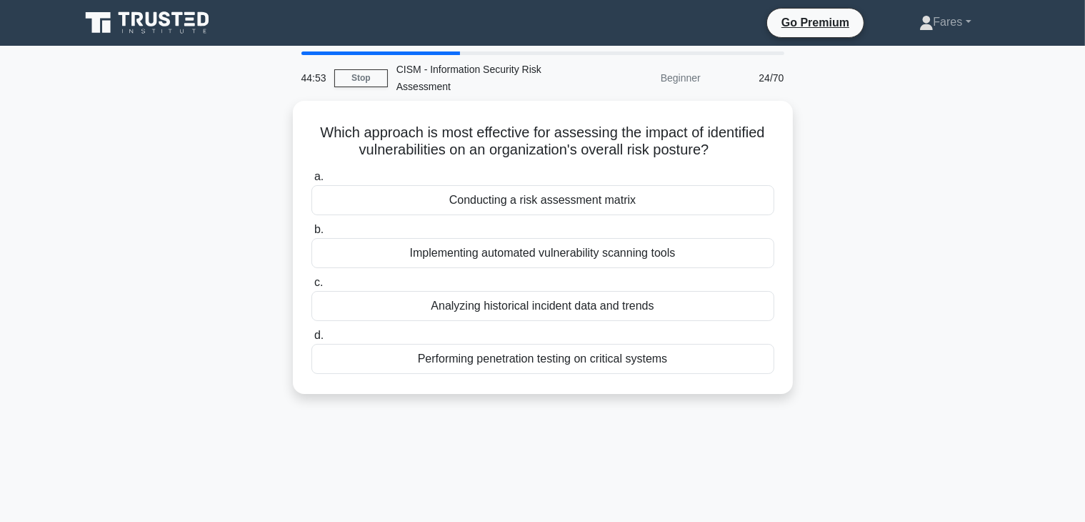
click at [915, 200] on div "Which approach is most effective for assessing the impact of identified vulnera…" at bounding box center [542, 256] width 943 height 310
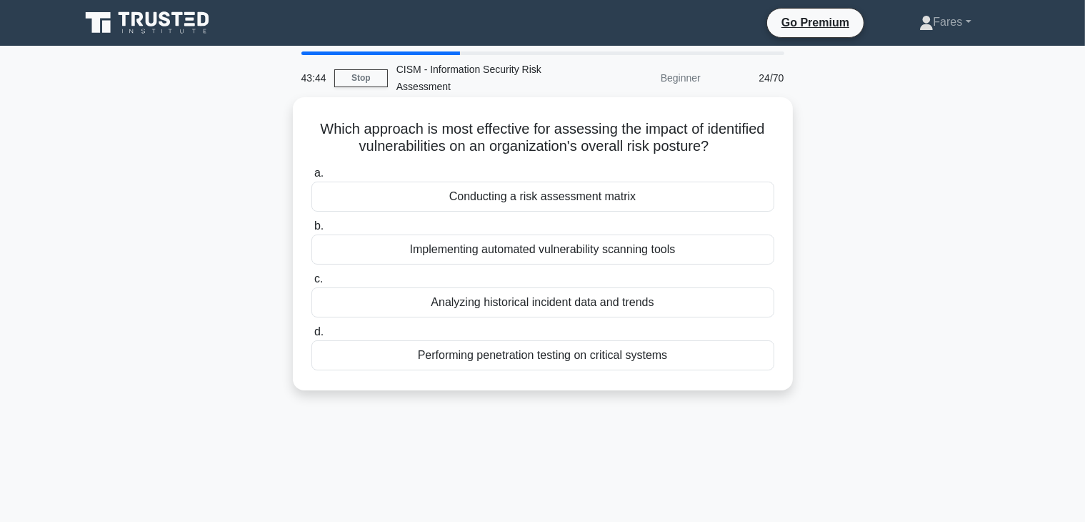
click at [597, 197] on div "Conducting a risk assessment matrix" at bounding box center [542, 196] width 463 height 30
click at [311, 178] on input "a. Conducting a risk assessment matrix" at bounding box center [311, 173] width 0 height 9
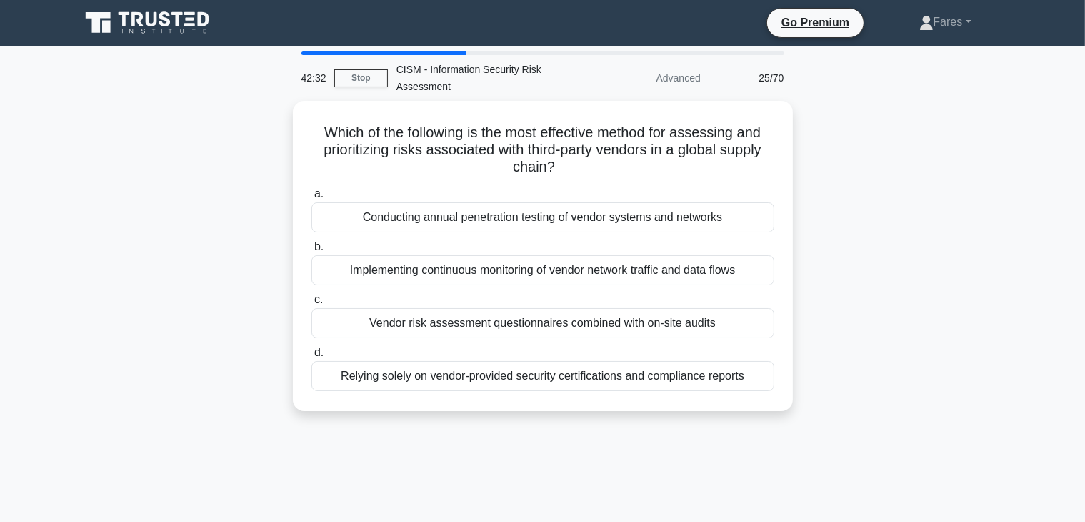
click at [869, 293] on div "Which of the following is the most effective method for assessing and prioritiz…" at bounding box center [542, 264] width 943 height 327
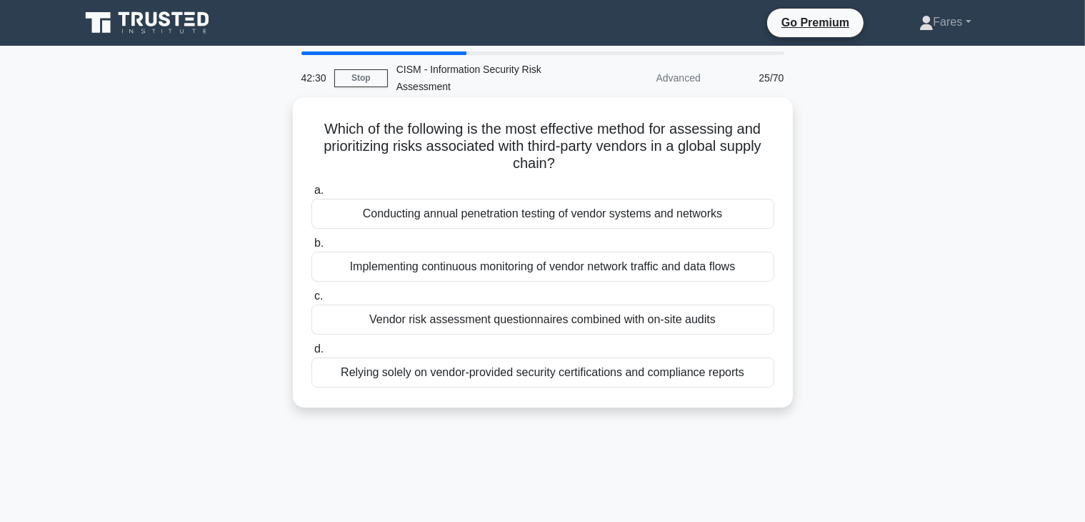
click at [706, 271] on div "Implementing continuous monitoring of vendor network traffic and data flows" at bounding box center [542, 266] width 463 height 30
click at [311, 248] on input "b. Implementing continuous monitoring of vendor network traffic and data flows" at bounding box center [311, 243] width 0 height 9
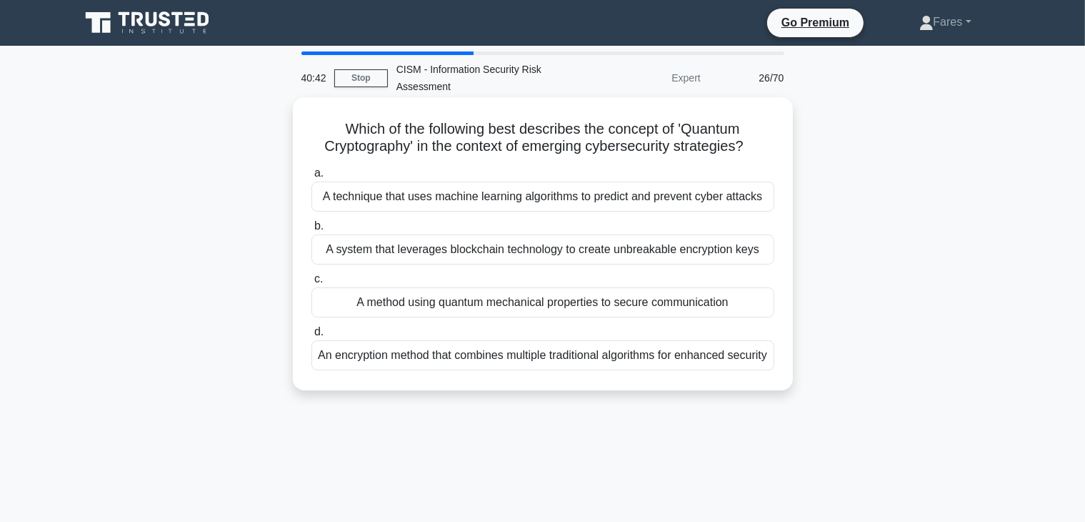
click at [629, 252] on div "A system that leverages blockchain technology to create unbreakable encryption …" at bounding box center [542, 249] width 463 height 30
click at [311, 231] on input "b. A system that leverages blockchain technology to create unbreakable encrypti…" at bounding box center [311, 225] width 0 height 9
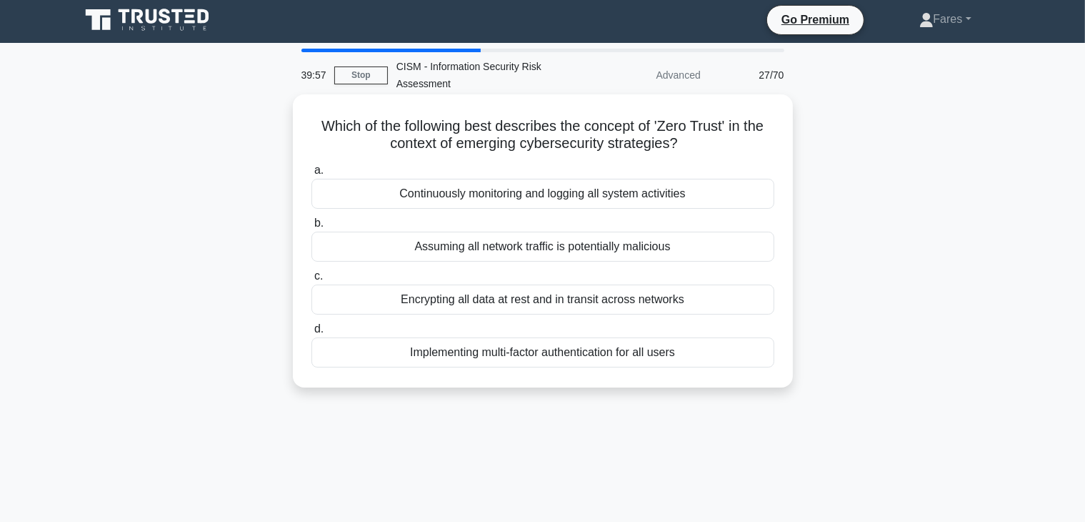
scroll to position [4, 0]
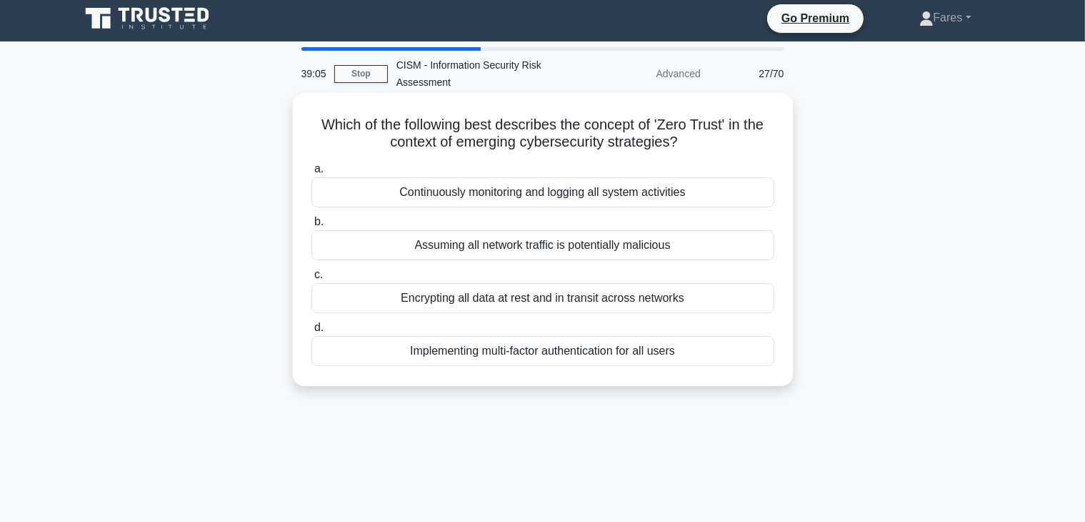
click at [664, 248] on div "Assuming all network traffic is potentially malicious" at bounding box center [542, 245] width 463 height 30
click at [311, 226] on input "b. Assuming all network traffic is potentially malicious" at bounding box center [311, 221] width 0 height 9
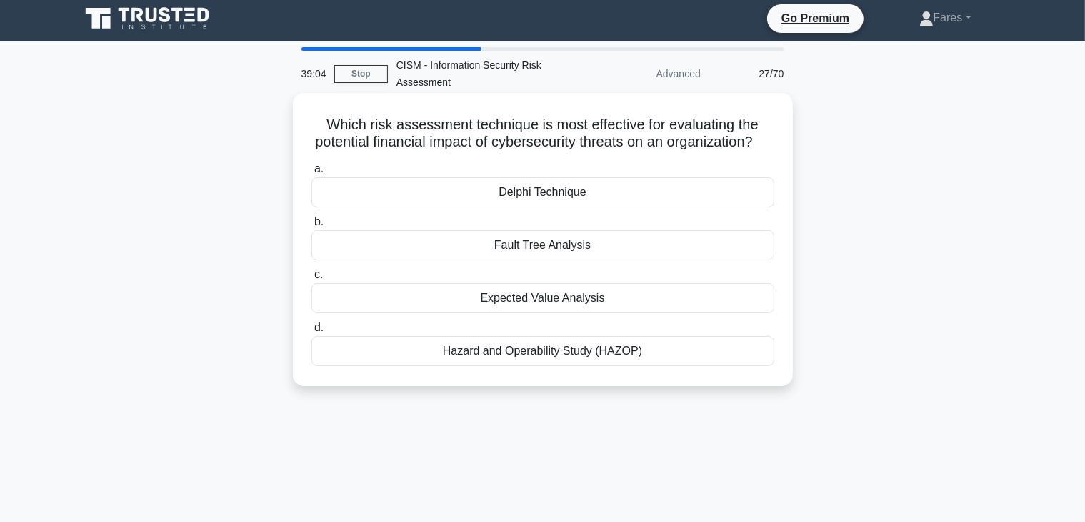
scroll to position [0, 0]
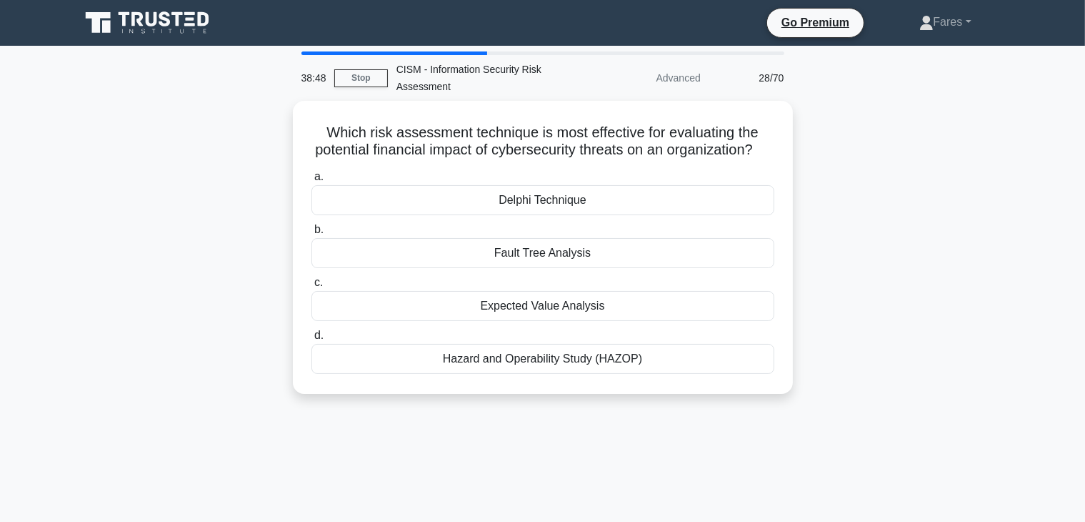
click at [855, 322] on div "Which risk assessment technique is most effective for evaluating the potential …" at bounding box center [542, 256] width 943 height 310
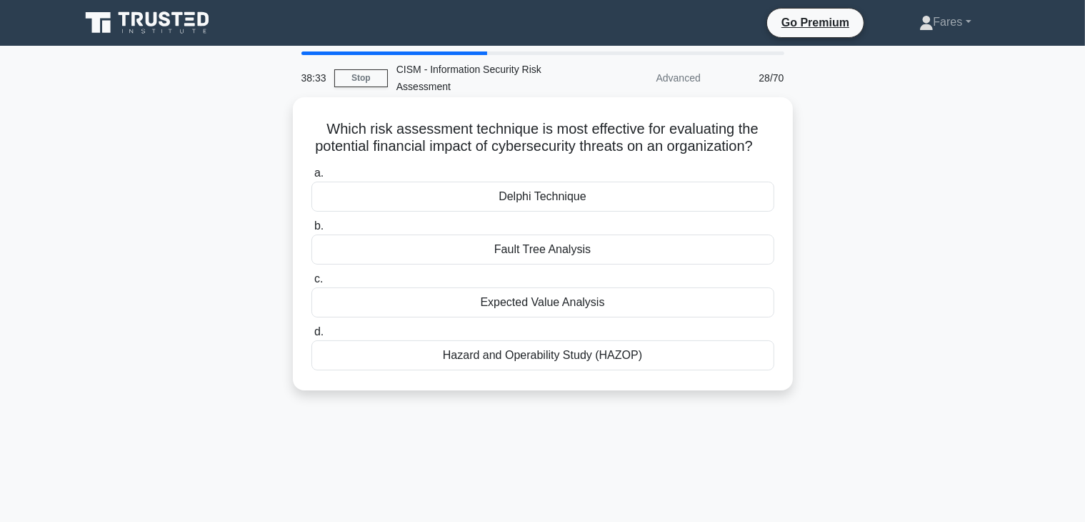
click at [584, 317] on div "Expected Value Analysis" at bounding box center [542, 302] width 463 height 30
click at [311, 284] on input "c. Expected Value Analysis" at bounding box center [311, 278] width 0 height 9
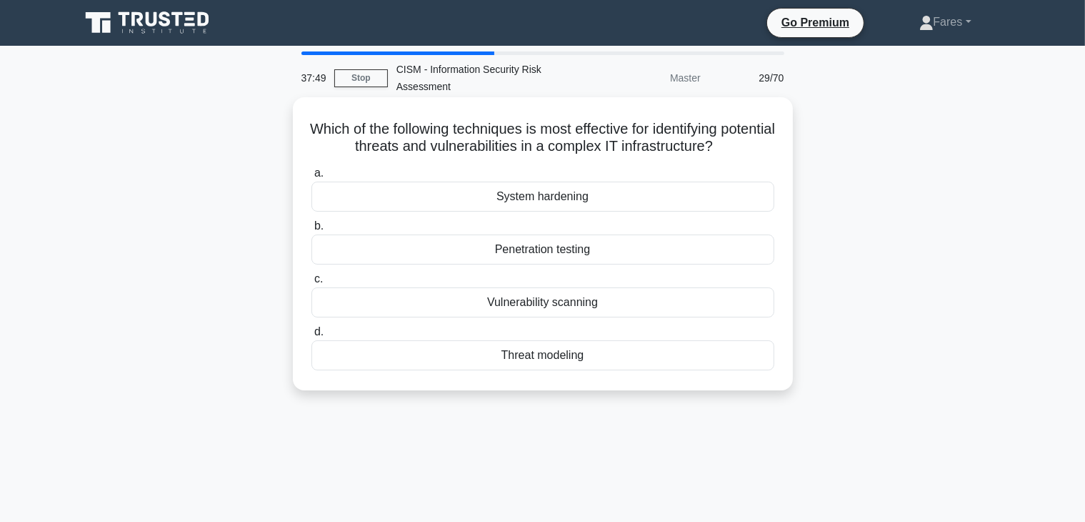
click at [573, 254] on div "Penetration testing" at bounding box center [542, 249] width 463 height 30
click at [311, 231] on input "b. Penetration testing" at bounding box center [311, 225] width 0 height 9
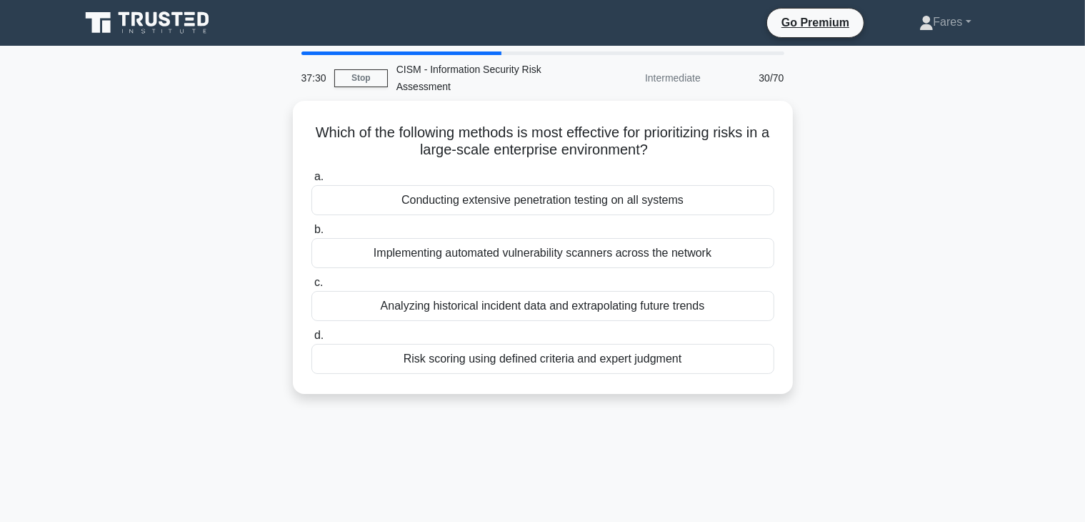
click at [886, 269] on div "Which of the following methods is most effective for prioritizing risks in a la…" at bounding box center [542, 256] width 943 height 310
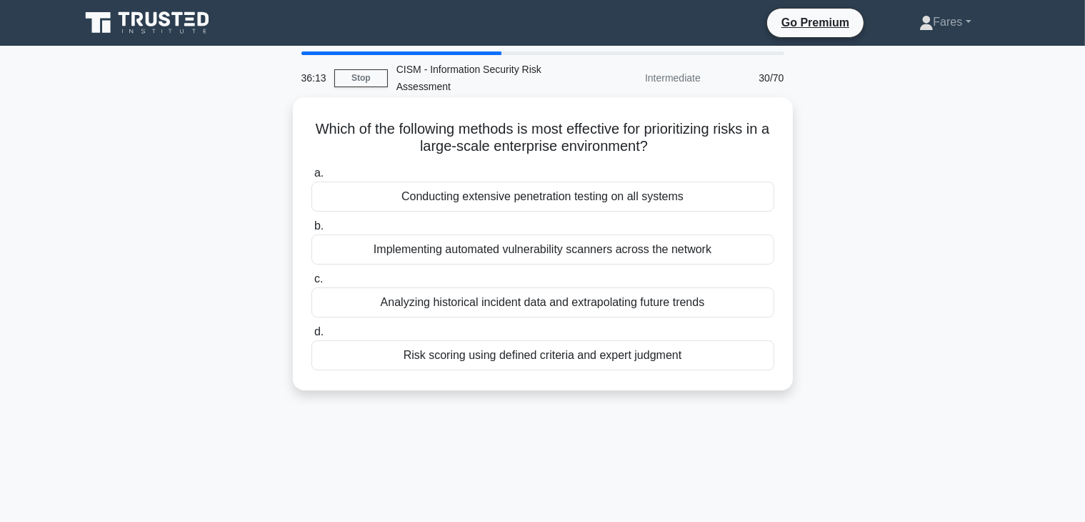
click at [559, 356] on div "Risk scoring using defined criteria and expert judgment" at bounding box center [542, 355] width 463 height 30
click at [311, 337] on input "d. Risk scoring using defined criteria and expert judgment" at bounding box center [311, 331] width 0 height 9
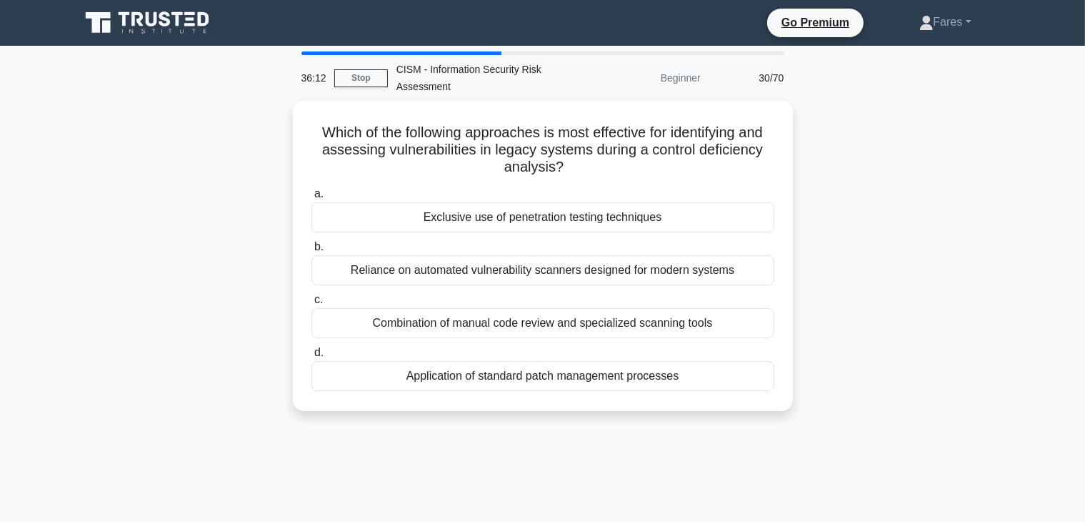
click at [559, 356] on label "d. Application of standard patch management processes" at bounding box center [542, 367] width 463 height 47
click at [311, 356] on input "d. Application of standard patch management processes" at bounding box center [311, 352] width 0 height 9
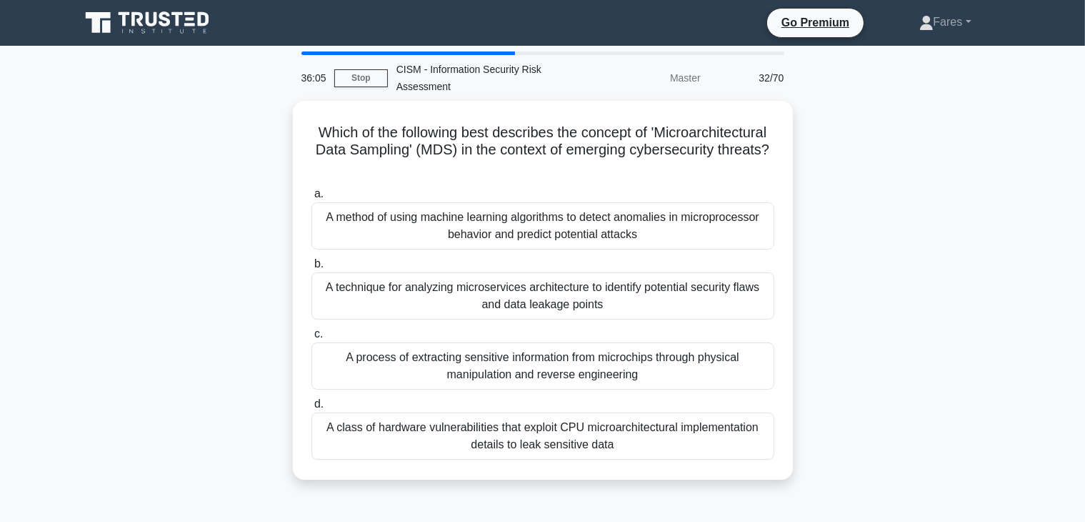
click at [834, 254] on div "Which of the following best describes the concept of 'Microarchitectural Data S…" at bounding box center [542, 299] width 943 height 396
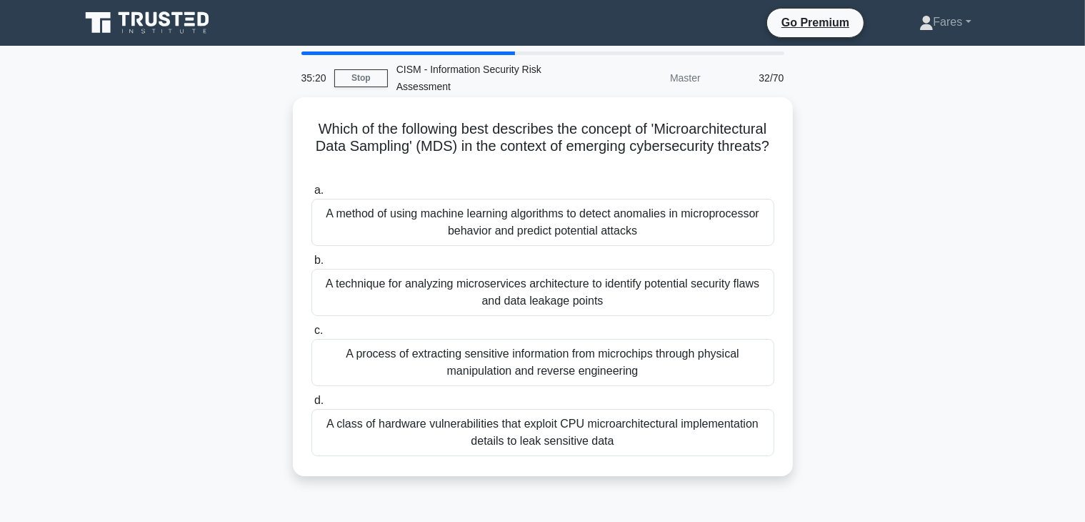
click at [587, 216] on div "A method of using machine learning algorithms to detect anomalies in microproce…" at bounding box center [542, 222] width 463 height 47
click at [311, 195] on input "a. A method of using machine learning algorithms to detect anomalies in micropr…" at bounding box center [311, 190] width 0 height 9
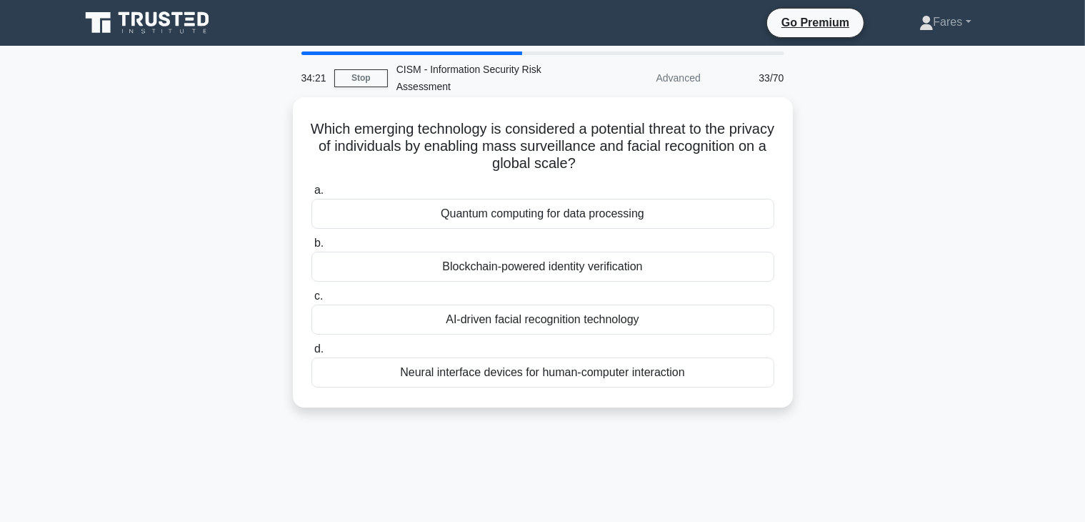
click at [564, 230] on div "a. Quantum computing for data processing b. Blockchain-powered identity verific…" at bounding box center [543, 284] width 480 height 211
click at [573, 218] on div "Quantum computing for data processing" at bounding box center [542, 214] width 463 height 30
click at [311, 195] on input "a. Quantum computing for data processing" at bounding box center [311, 190] width 0 height 9
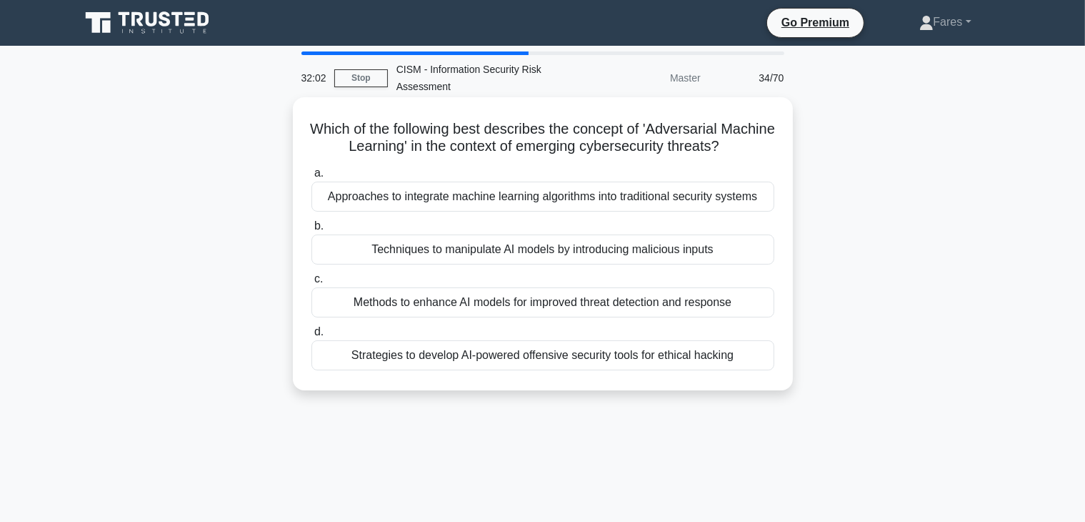
click at [600, 252] on div "Techniques to manipulate AI models by introducing malicious inputs" at bounding box center [542, 249] width 463 height 30
click at [311, 231] on input "b. Techniques to manipulate AI models by introducing malicious inputs" at bounding box center [311, 225] width 0 height 9
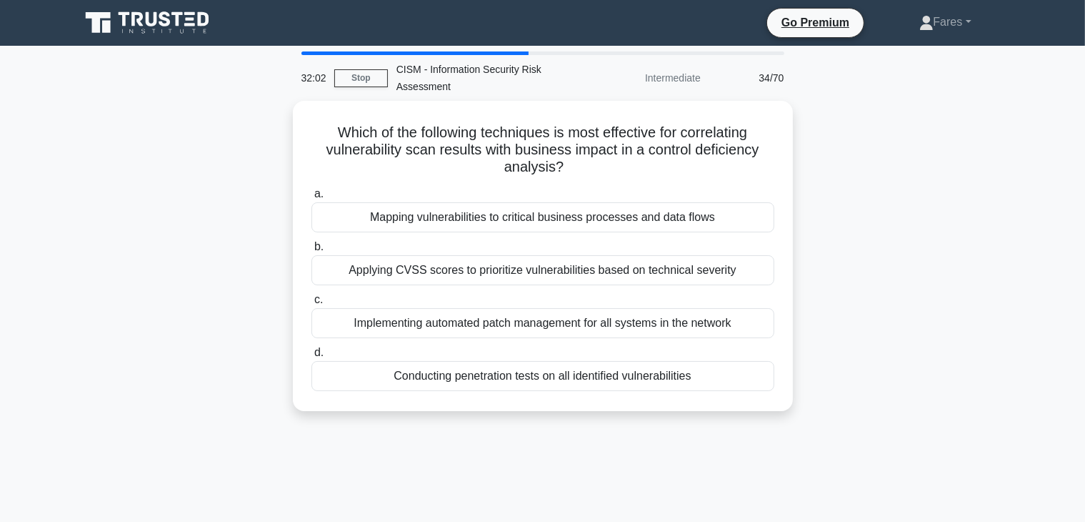
click at [600, 255] on div "Applying CVSS scores to prioritize vulnerabilities based on technical severity" at bounding box center [542, 270] width 463 height 30
click at [311, 251] on input "b. Applying CVSS scores to prioritize vulnerabilities based on technical severi…" at bounding box center [311, 246] width 0 height 9
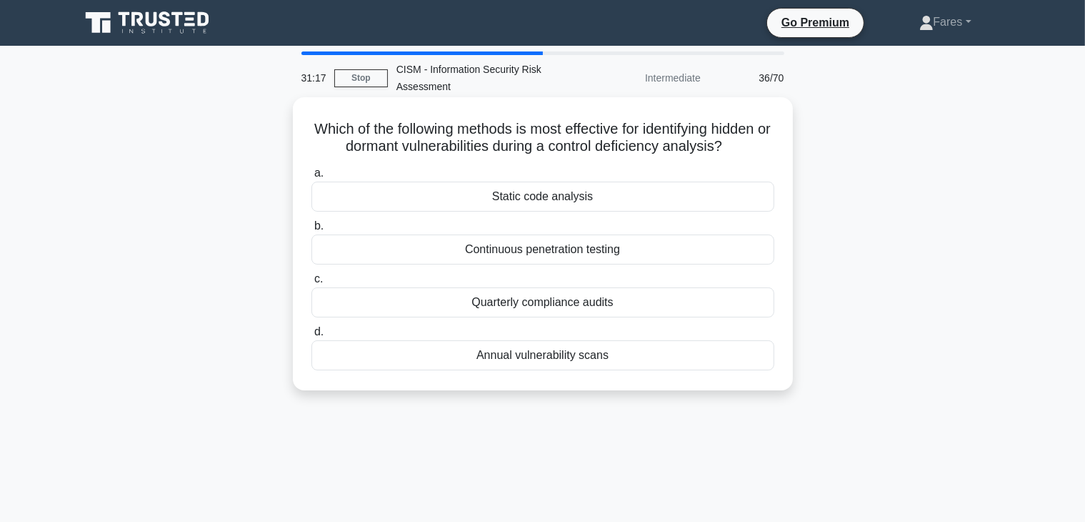
click at [594, 250] on div "Continuous penetration testing" at bounding box center [542, 249] width 463 height 30
click at [311, 231] on input "b. Continuous penetration testing" at bounding box center [311, 225] width 0 height 9
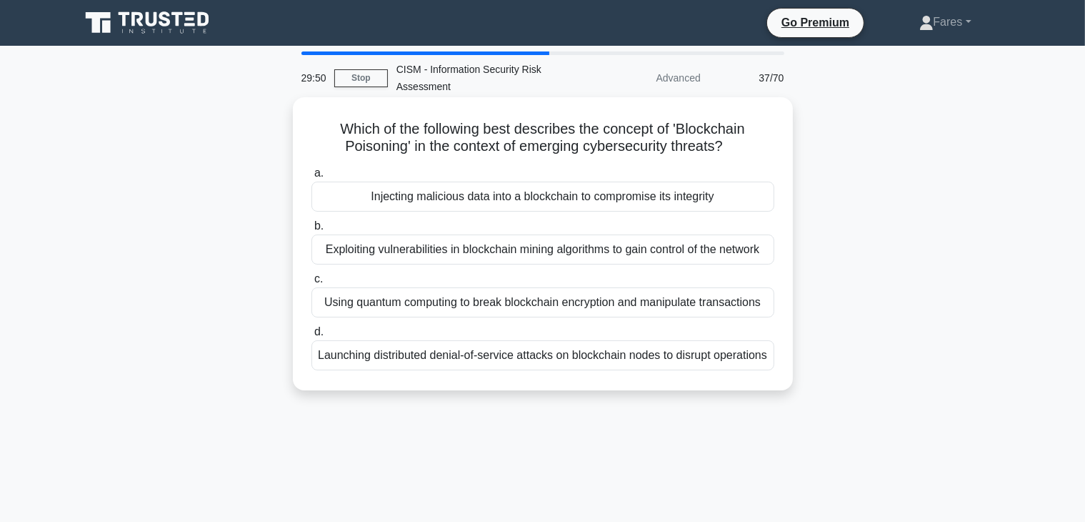
click at [590, 201] on div "Injecting malicious data into a blockchain to compromise its integrity" at bounding box center [542, 196] width 463 height 30
click at [311, 178] on input "a. Injecting malicious data into a blockchain to compromise its integrity" at bounding box center [311, 173] width 0 height 9
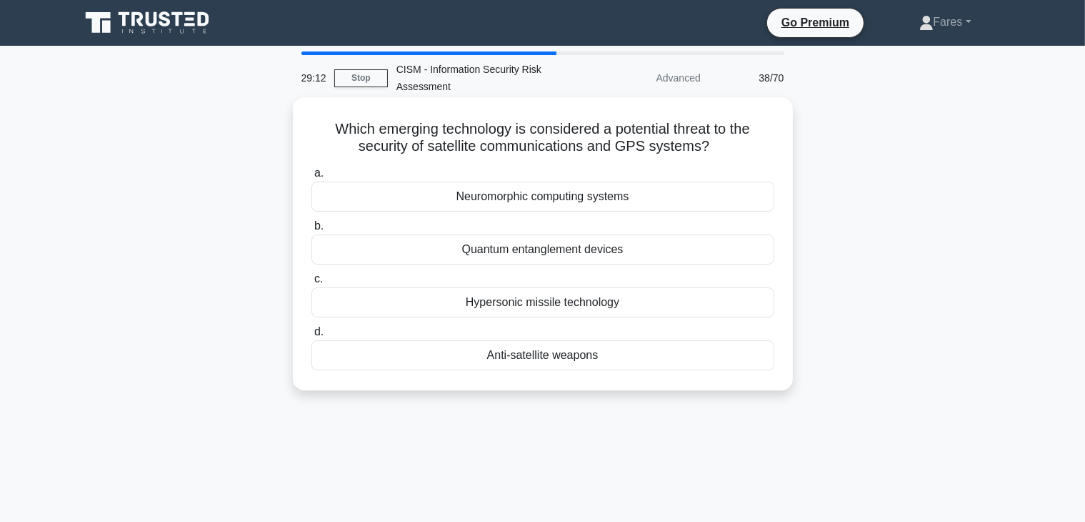
click at [567, 357] on div "Anti-satellite weapons" at bounding box center [542, 355] width 463 height 30
click at [311, 337] on input "d. Anti-satellite weapons" at bounding box center [311, 331] width 0 height 9
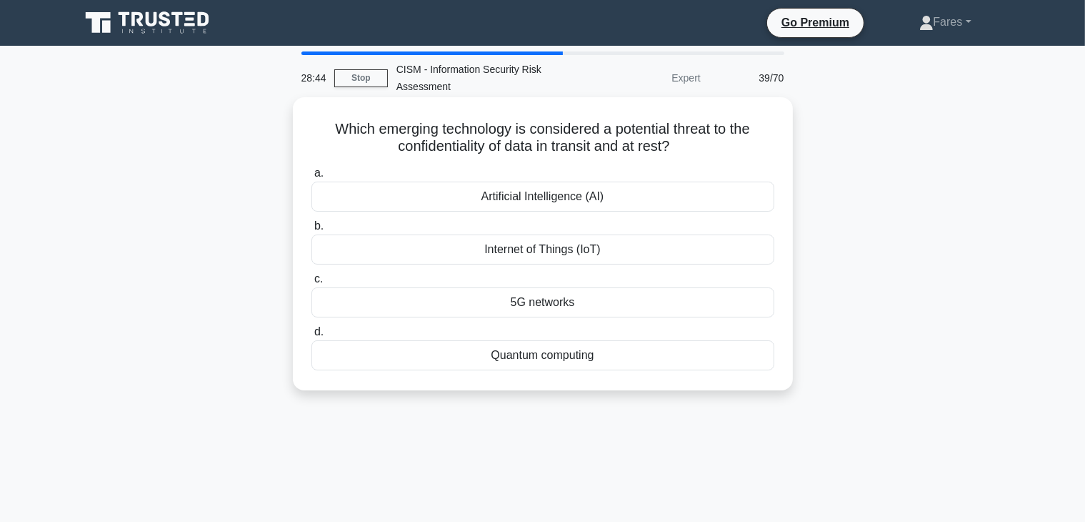
click at [564, 207] on div "Artificial Intelligence (AI)" at bounding box center [542, 196] width 463 height 30
click at [311, 178] on input "a. Artificial Intelligence (AI)" at bounding box center [311, 173] width 0 height 9
click at [563, 252] on div "Deepfake AI" at bounding box center [542, 249] width 463 height 30
click at [311, 231] on input "b. Deepfake AI" at bounding box center [311, 225] width 0 height 9
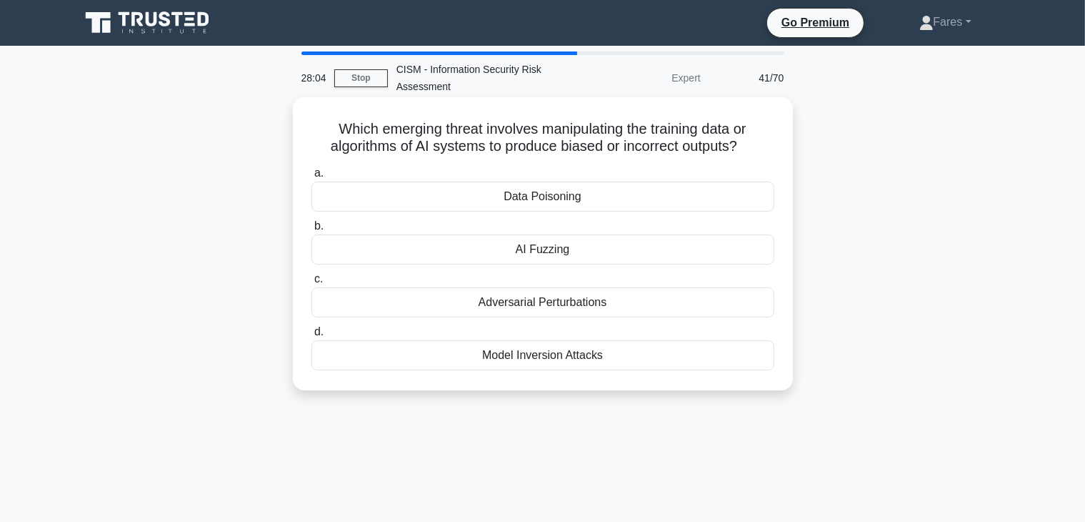
click at [742, 254] on div "AI Fuzzing" at bounding box center [542, 249] width 463 height 30
click at [311, 231] on input "b. AI Fuzzing" at bounding box center [311, 225] width 0 height 9
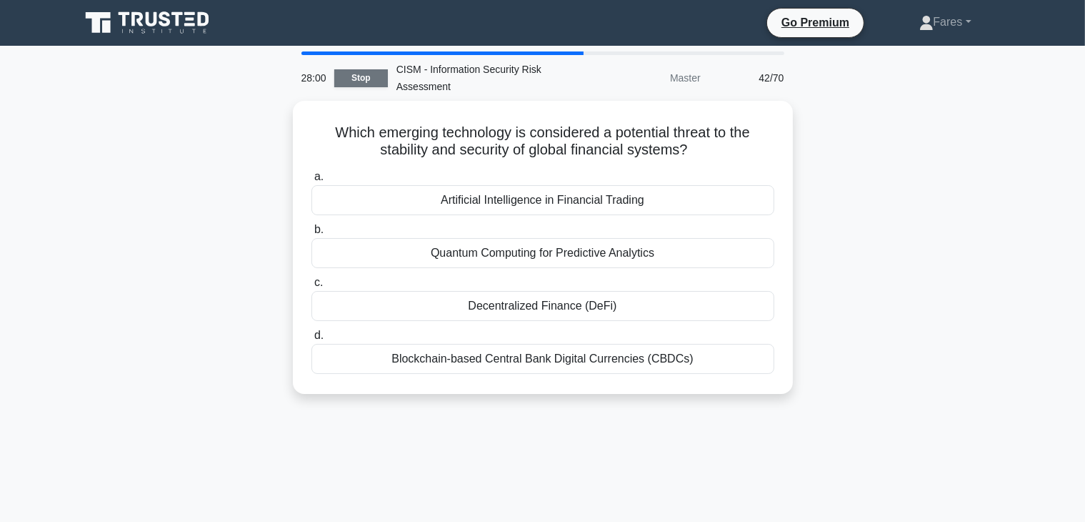
click at [362, 76] on link "Stop" at bounding box center [361, 78] width 54 height 18
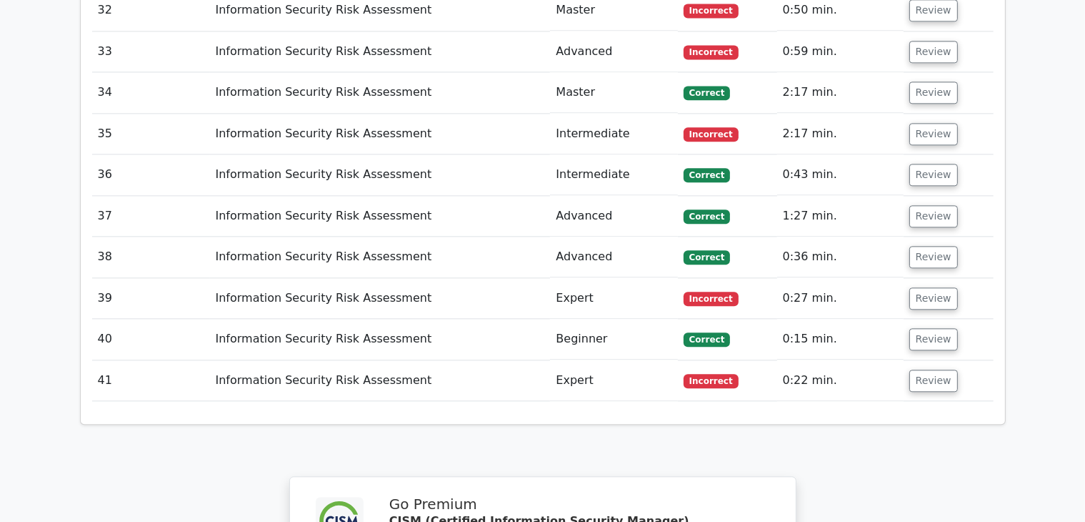
scroll to position [3189, 0]
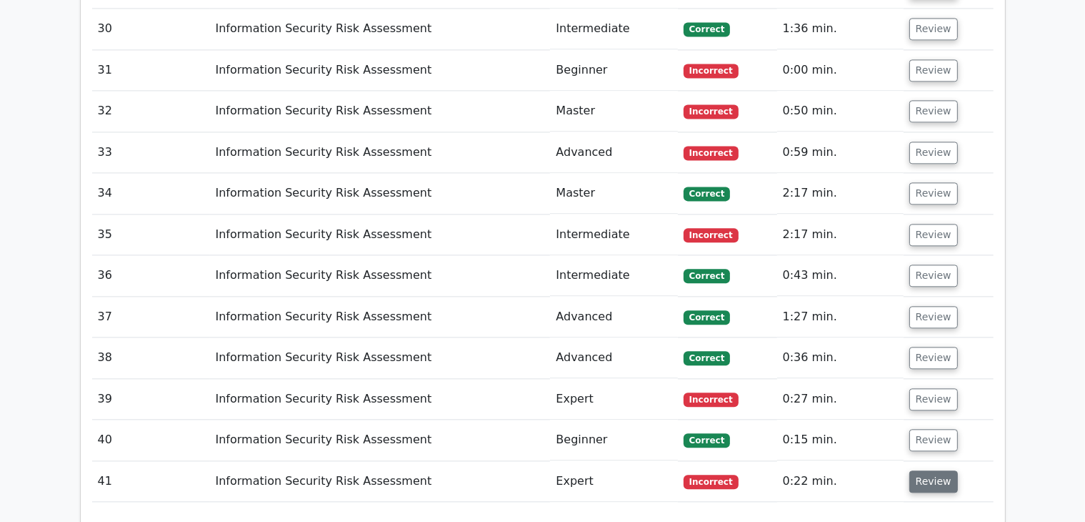
click at [925, 470] on button "Review" at bounding box center [933, 481] width 49 height 22
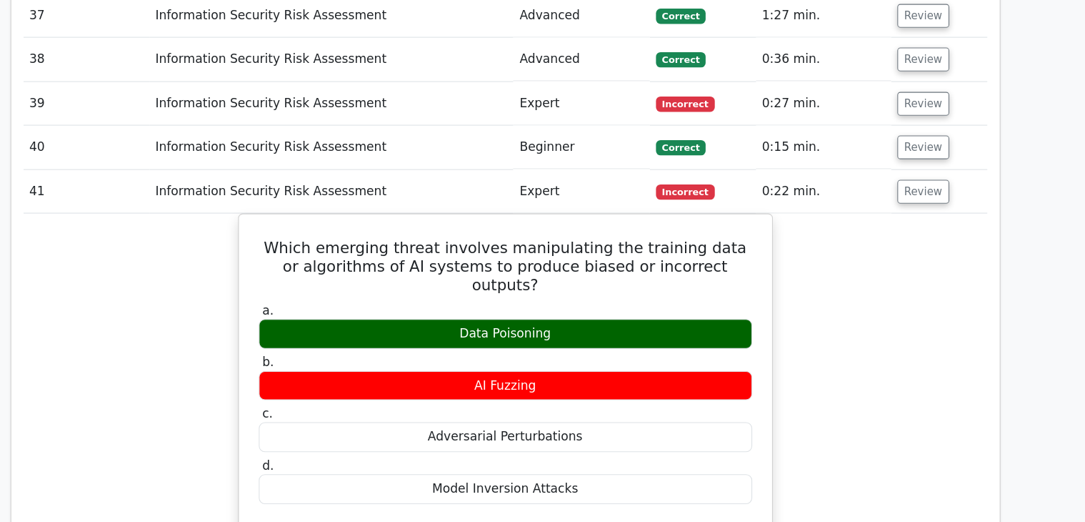
scroll to position [3471, 0]
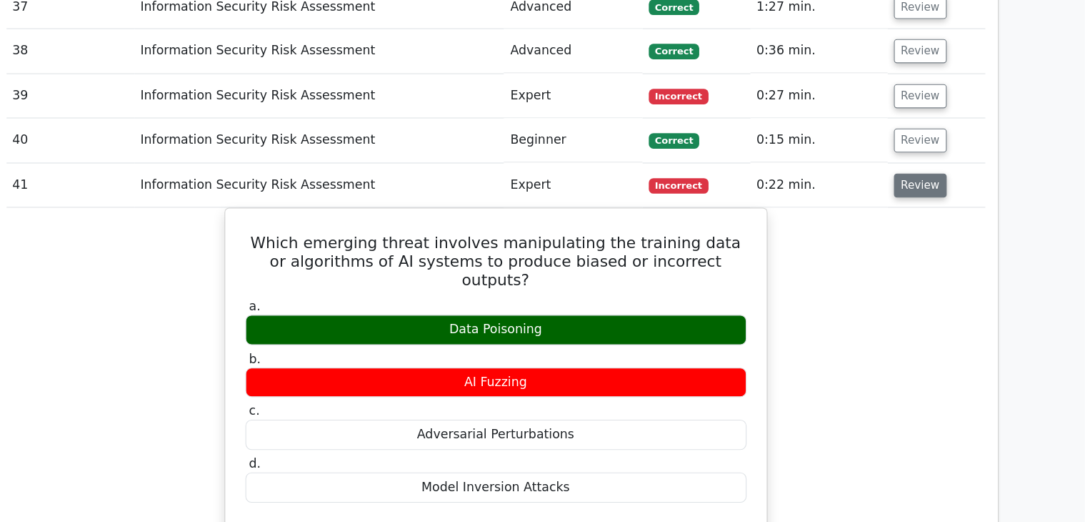
click at [917, 189] on button "Review" at bounding box center [933, 200] width 49 height 22
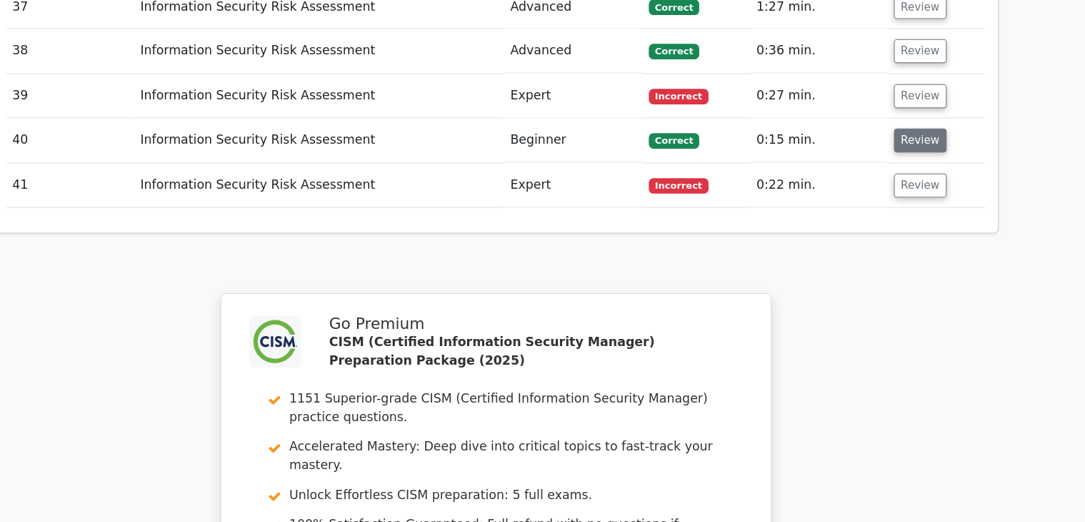
click at [923, 147] on button "Review" at bounding box center [933, 158] width 49 height 22
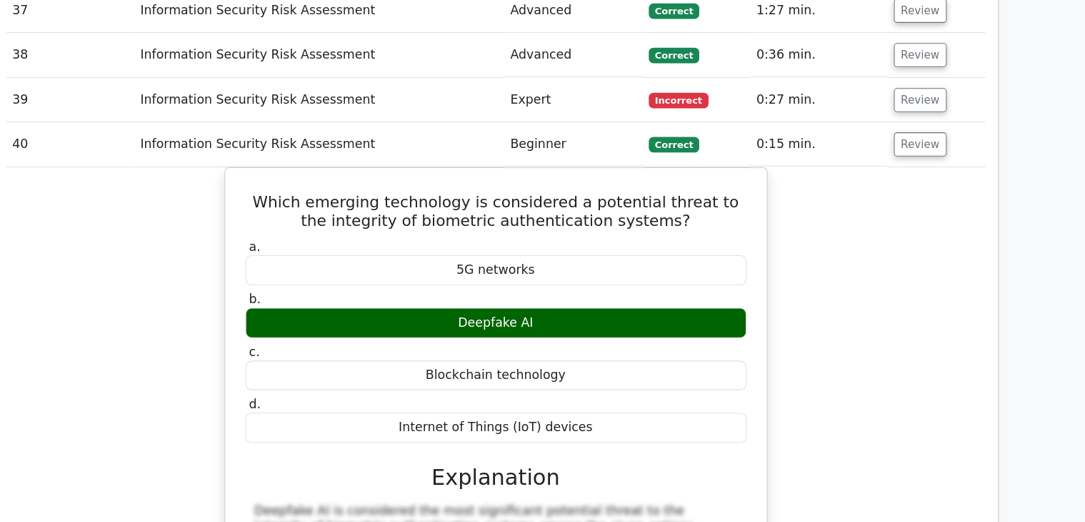
drag, startPoint x: 923, startPoint y: 66, endPoint x: 1056, endPoint y: 57, distance: 133.2
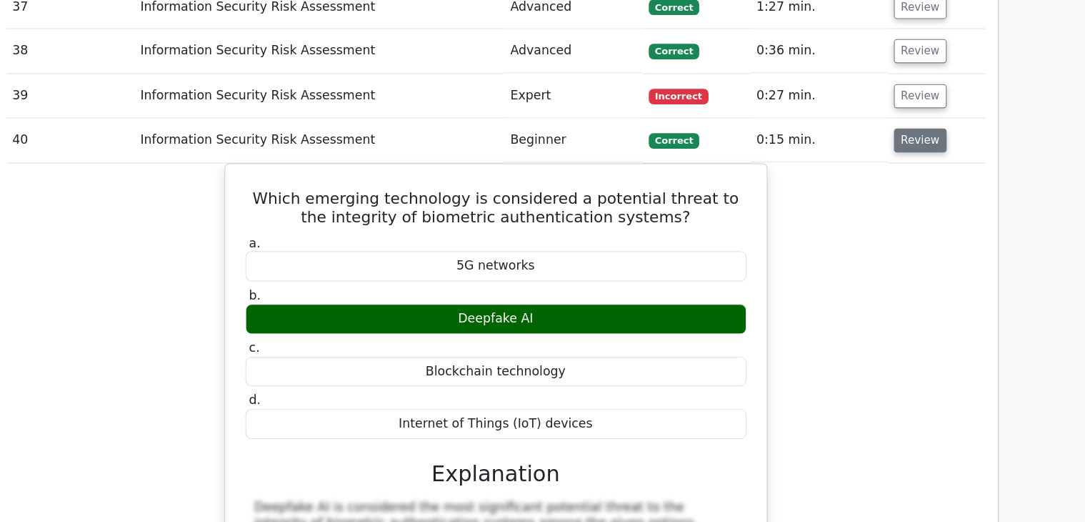
click at [919, 147] on button "Review" at bounding box center [933, 158] width 49 height 22
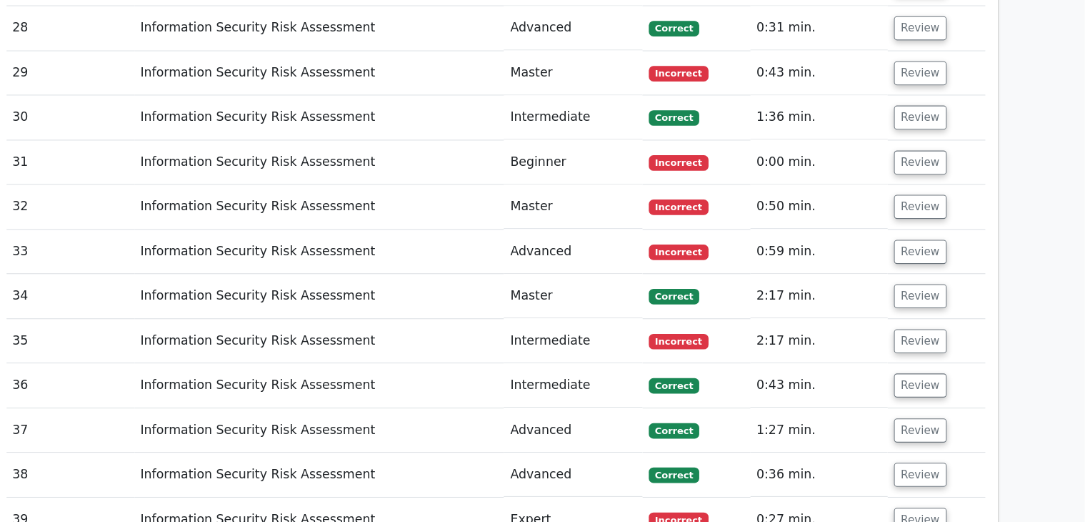
scroll to position [2345, 0]
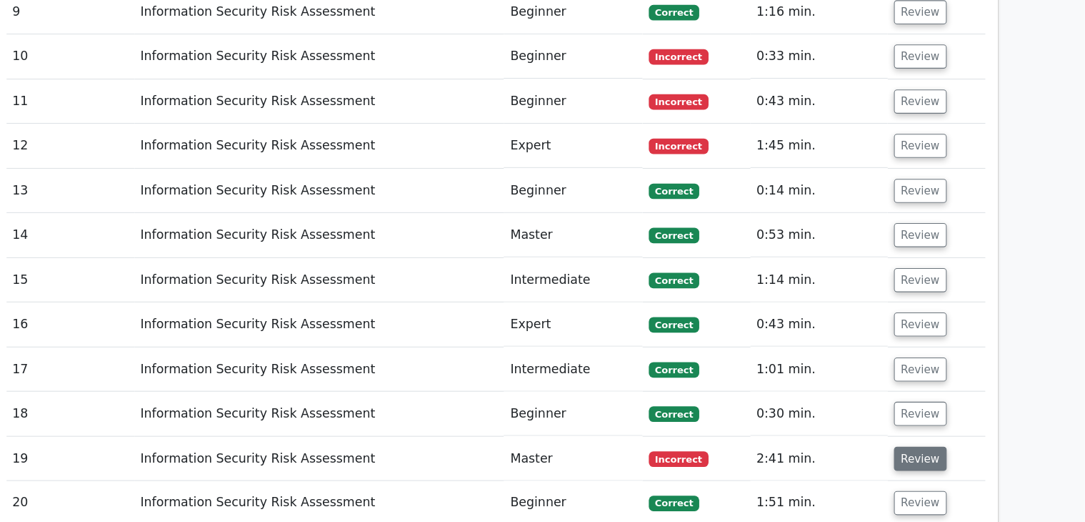
click at [920, 411] on button "Review" at bounding box center [933, 422] width 49 height 22
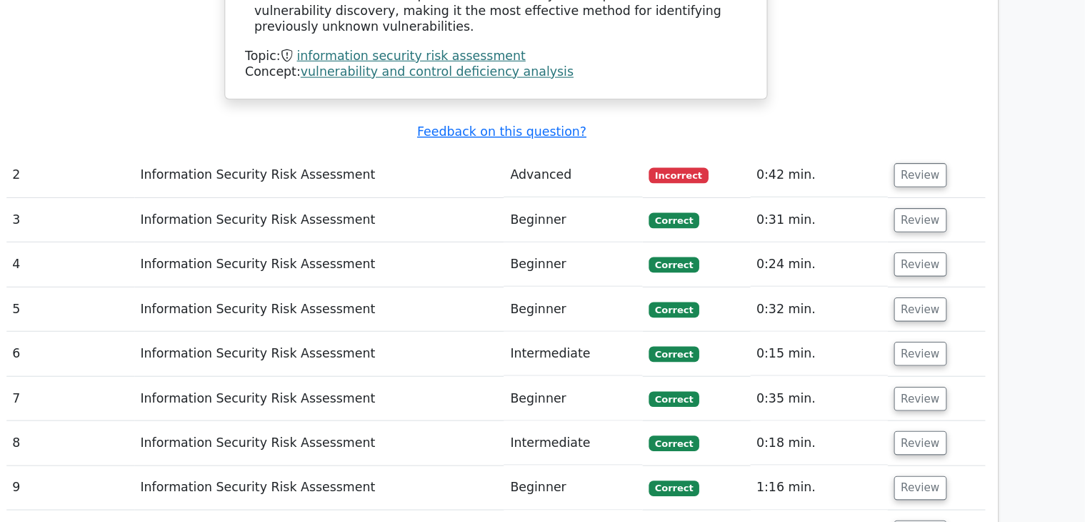
scroll to position [1972, 0]
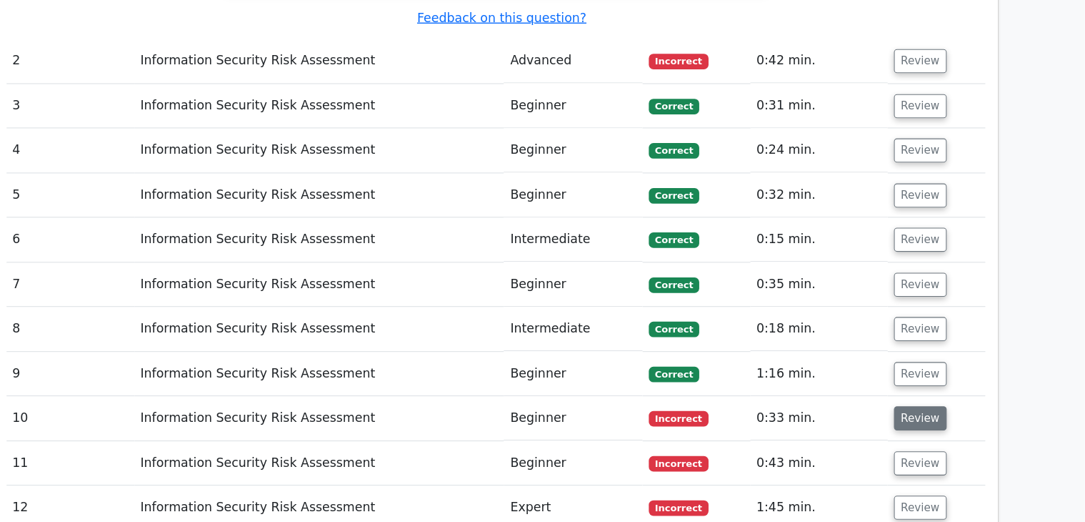
click at [928, 414] on button "Review" at bounding box center [933, 425] width 49 height 22
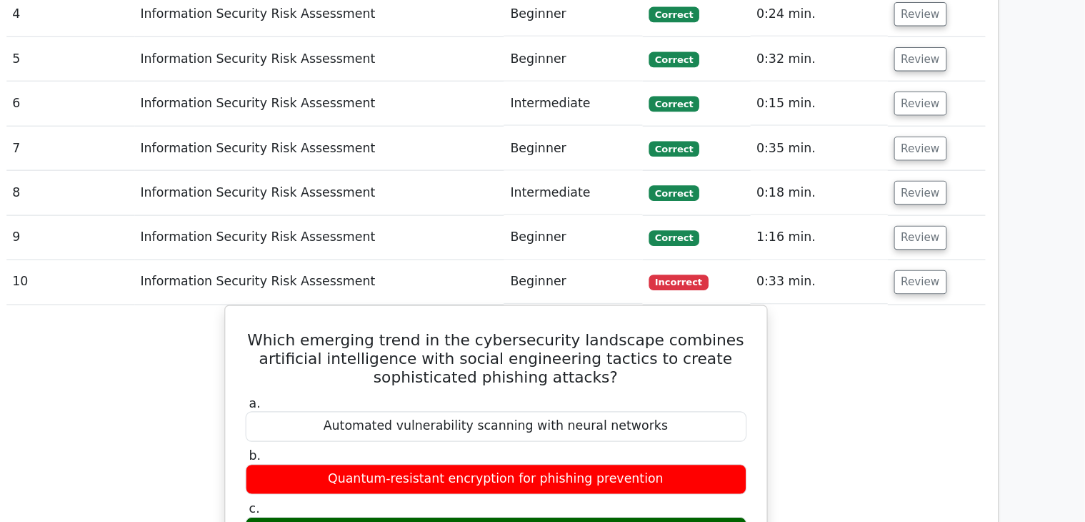
scroll to position [2135, 0]
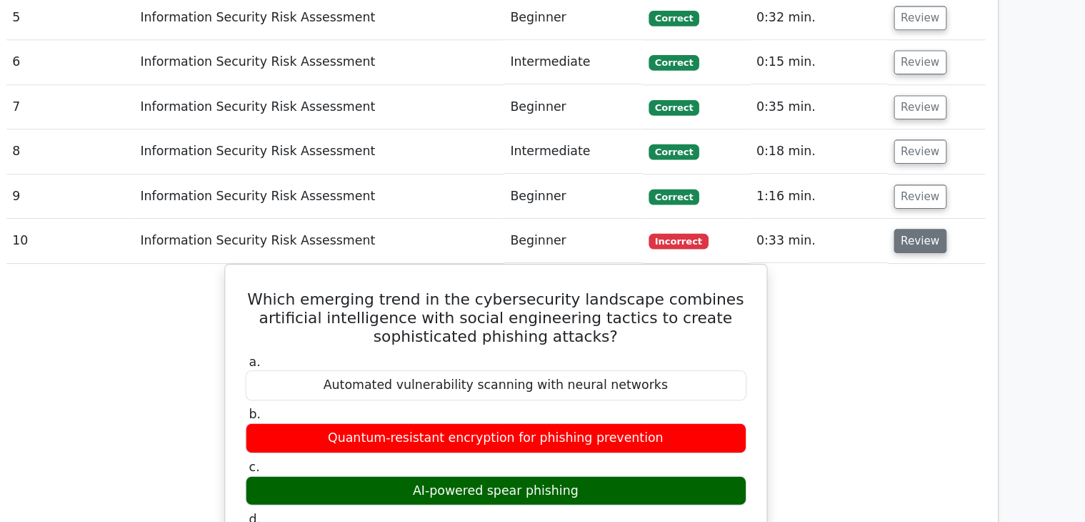
click at [939, 251] on button "Review" at bounding box center [933, 262] width 49 height 22
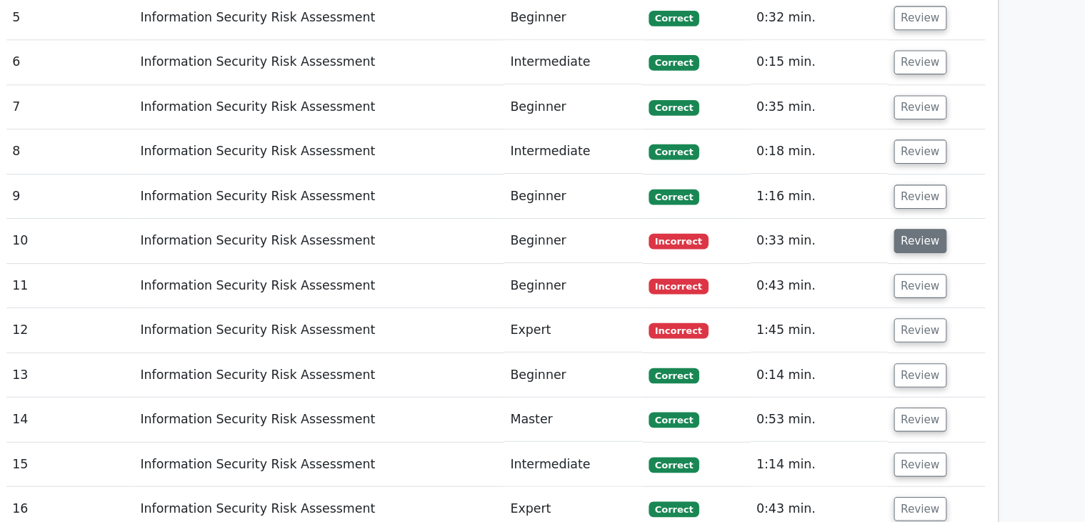
click at [939, 251] on button "Review" at bounding box center [933, 262] width 49 height 22
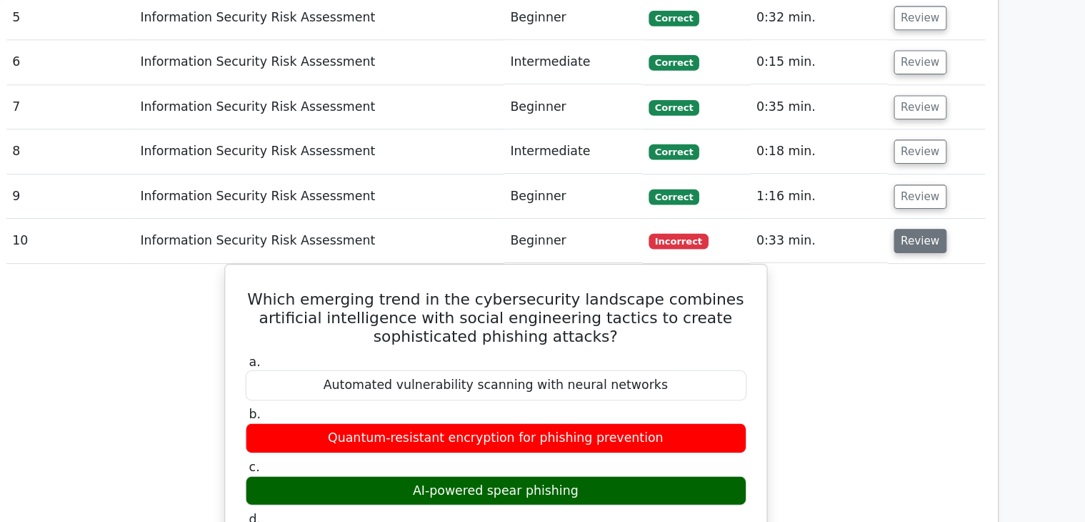
click at [929, 251] on button "Review" at bounding box center [933, 262] width 49 height 22
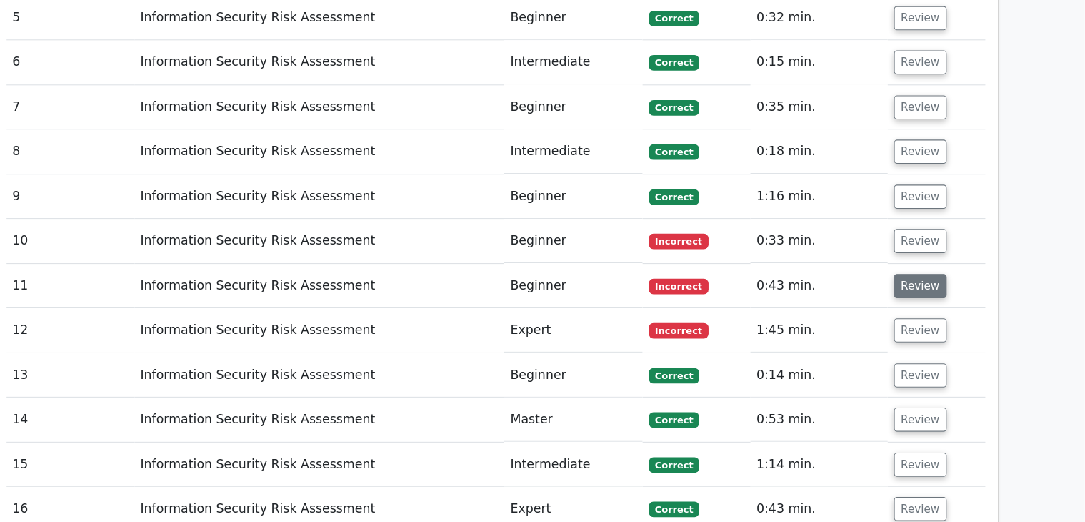
click at [928, 292] on button "Review" at bounding box center [933, 303] width 49 height 22
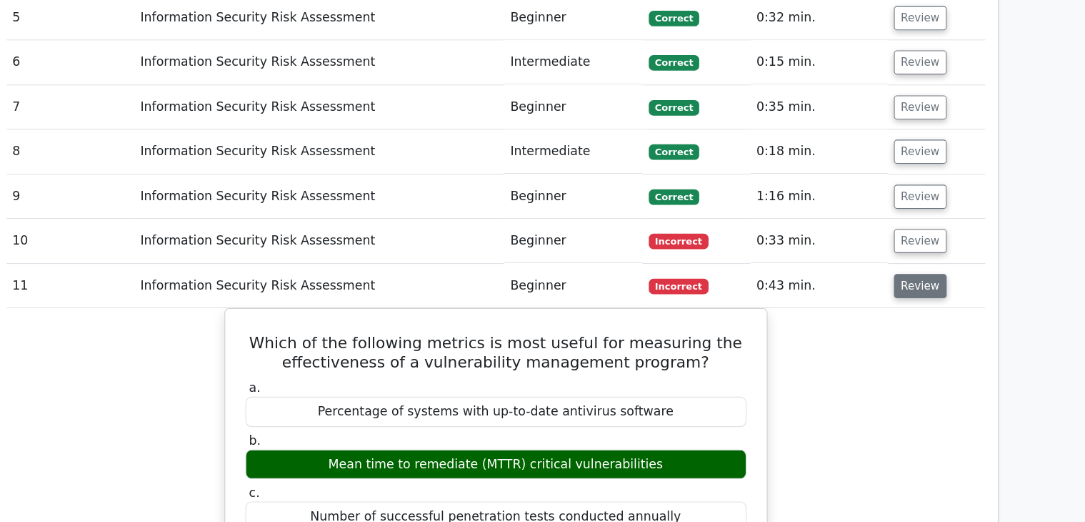
click at [928, 292] on button "Review" at bounding box center [933, 303] width 49 height 22
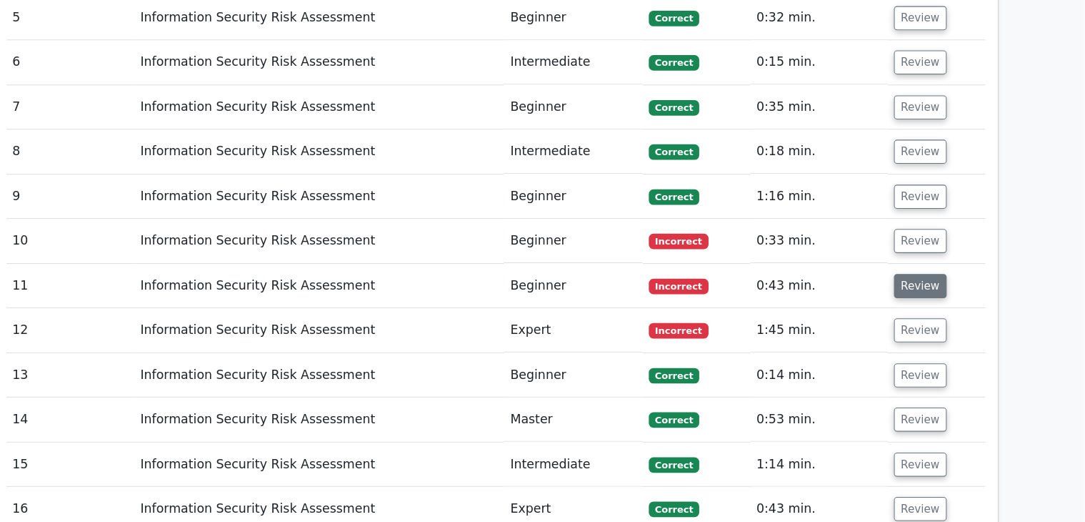
click at [930, 292] on button "Review" at bounding box center [933, 303] width 49 height 22
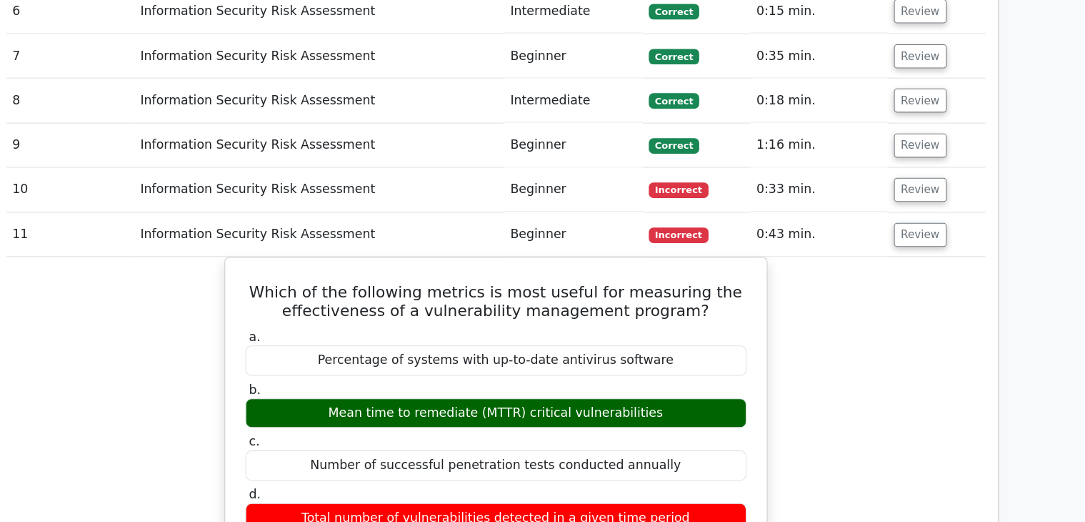
scroll to position [2218, 0]
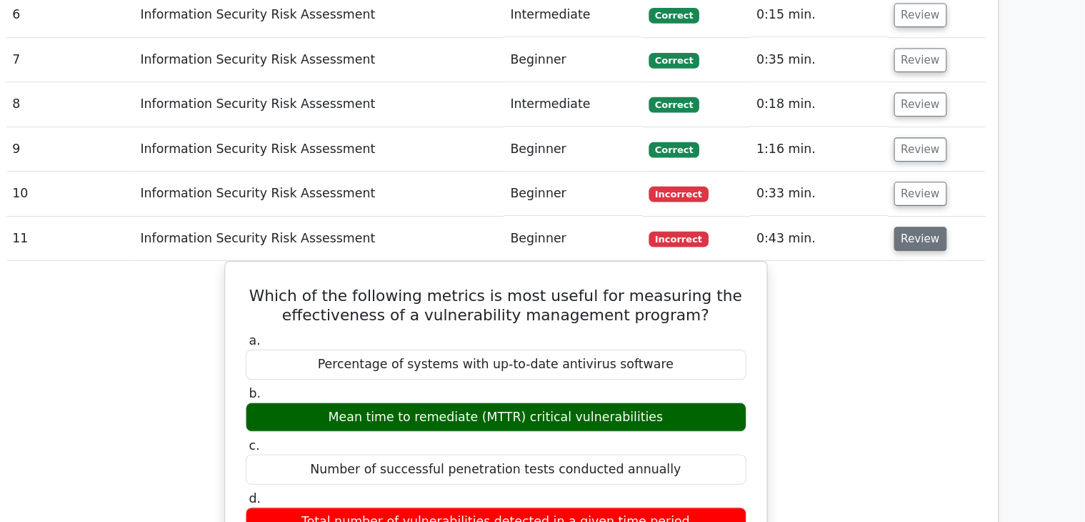
click at [929, 209] on button "Review" at bounding box center [933, 220] width 49 height 22
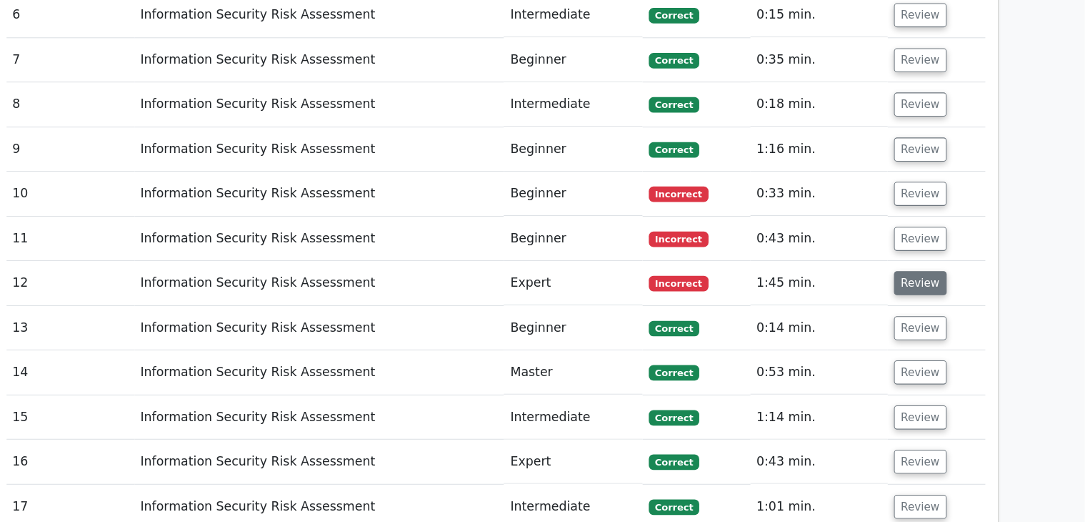
click at [929, 249] on button "Review" at bounding box center [933, 260] width 49 height 22
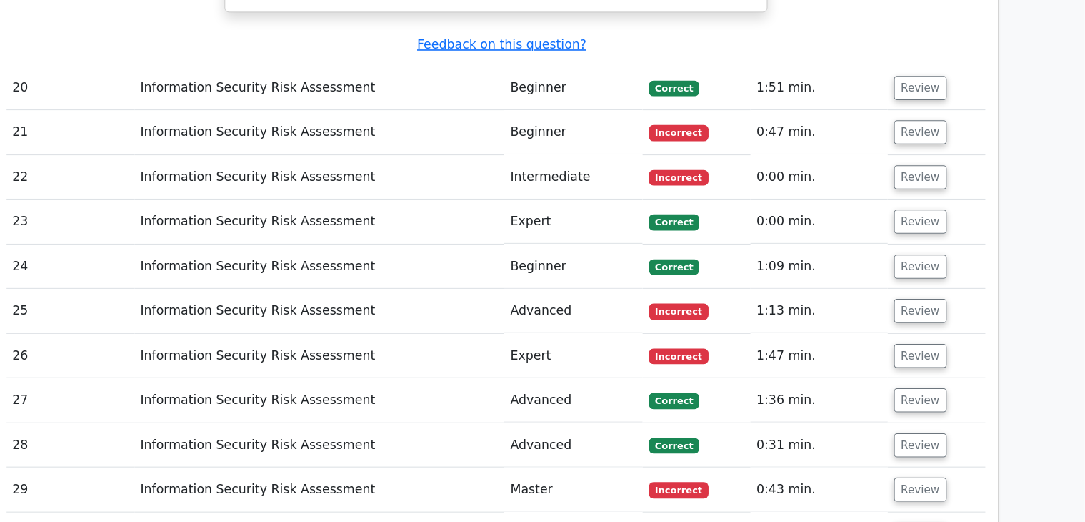
scroll to position [4438, 0]
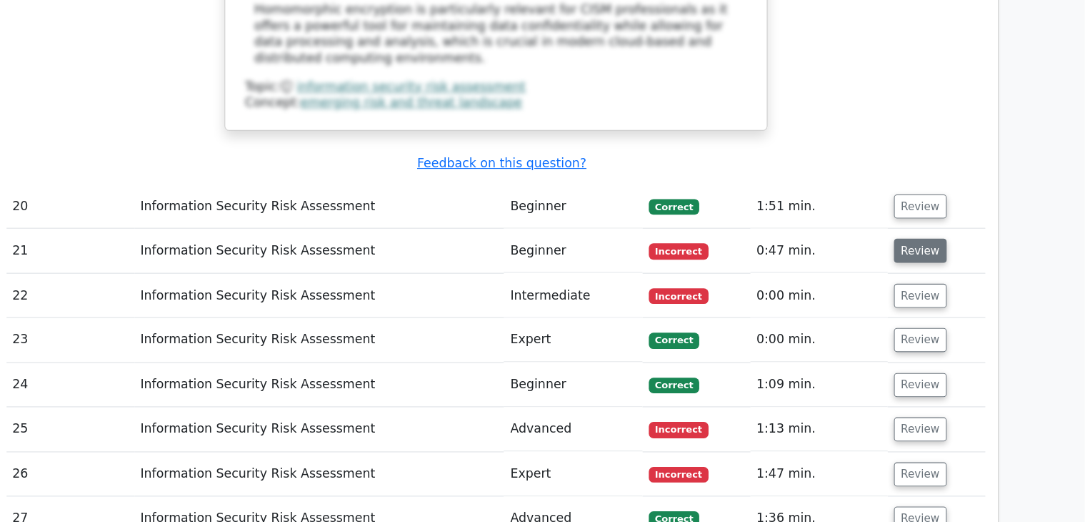
click at [932, 219] on button "Review" at bounding box center [933, 230] width 49 height 22
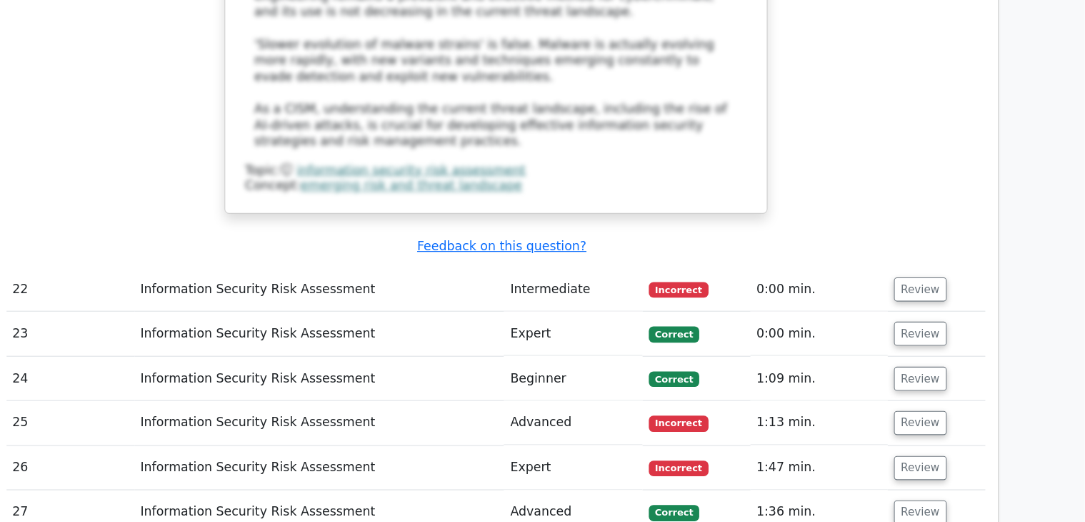
scroll to position [5309, 0]
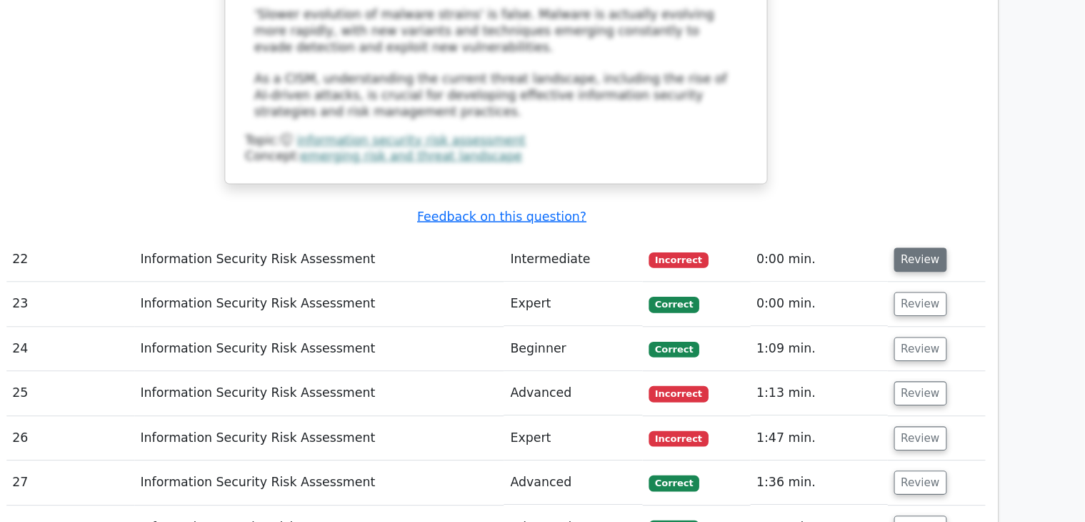
click at [933, 268] on button "Review" at bounding box center [933, 279] width 49 height 22
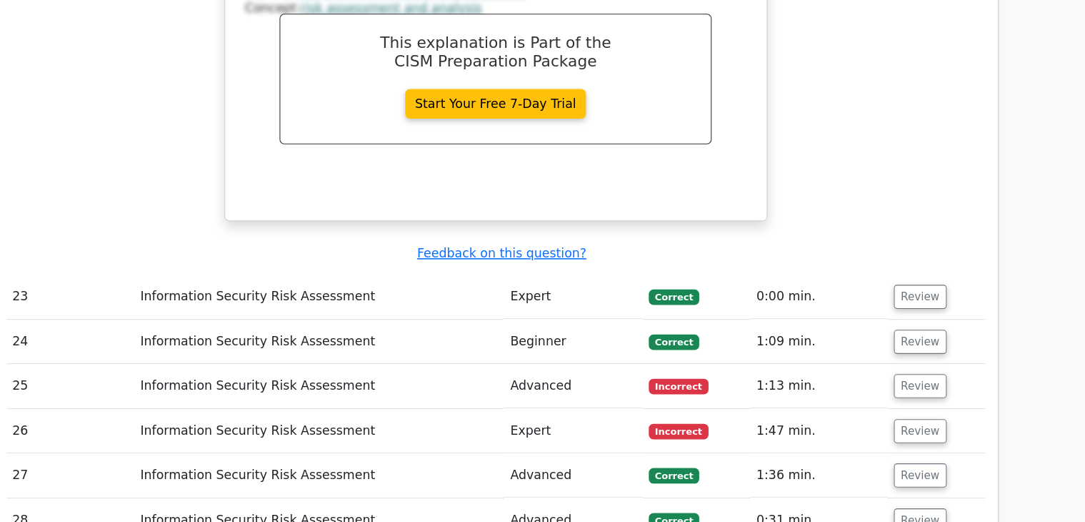
scroll to position [5939, 0]
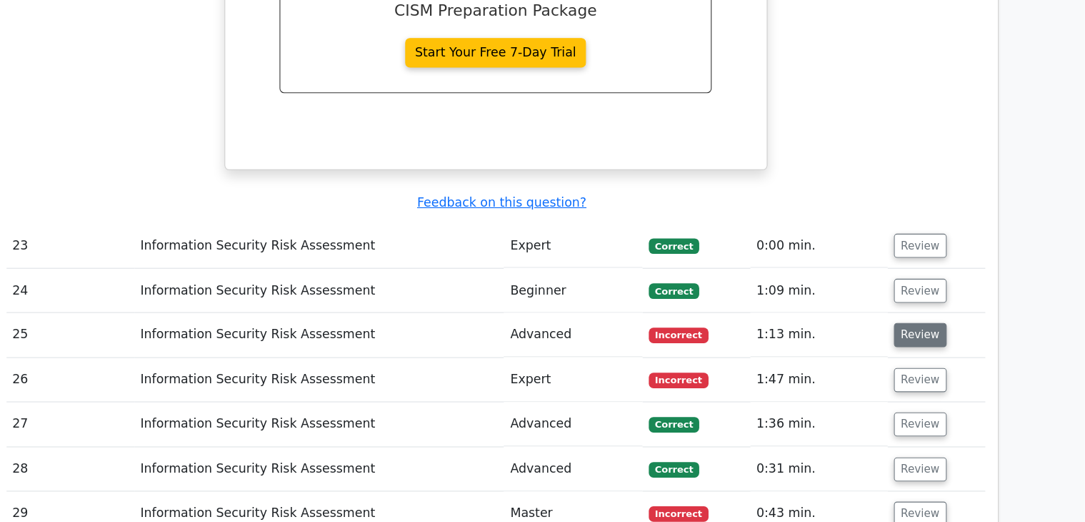
click at [924, 337] on button "Review" at bounding box center [933, 348] width 49 height 22
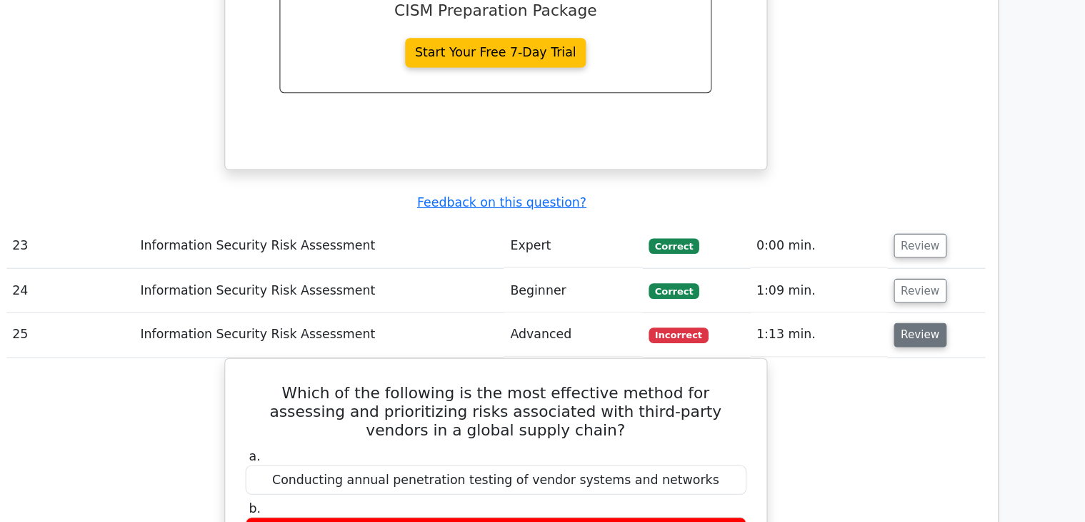
click at [926, 337] on button "Review" at bounding box center [933, 348] width 49 height 22
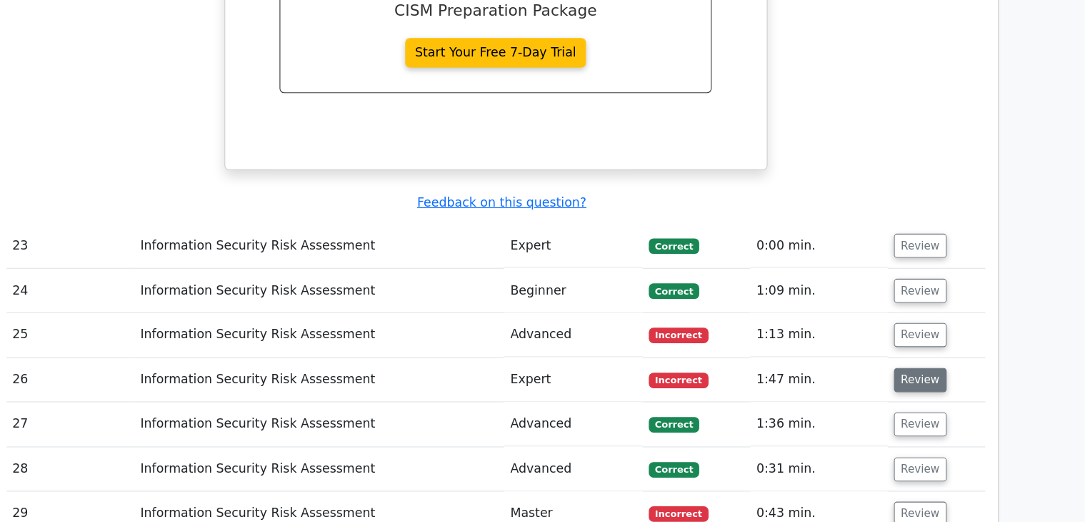
click at [927, 379] on button "Review" at bounding box center [933, 390] width 49 height 22
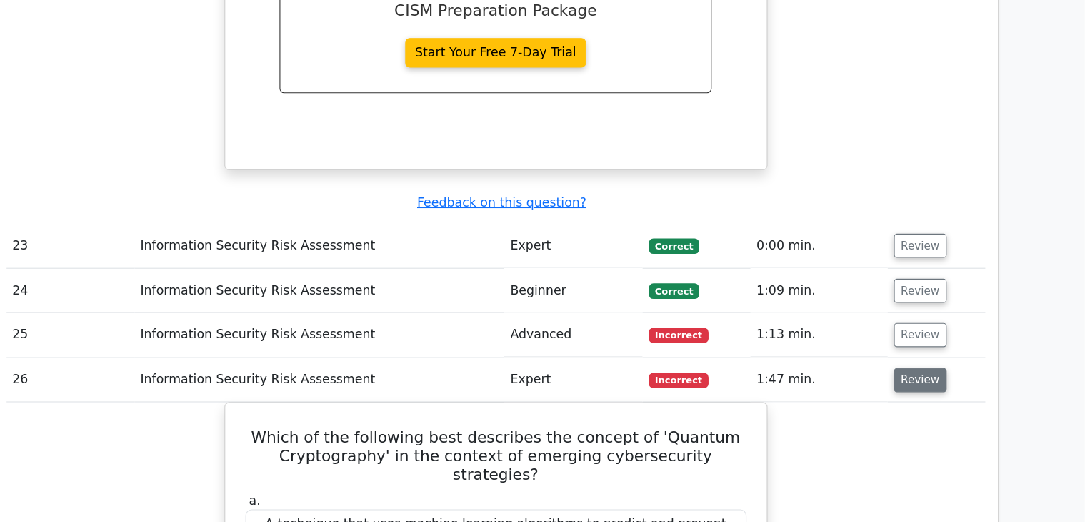
click at [927, 379] on button "Review" at bounding box center [933, 390] width 49 height 22
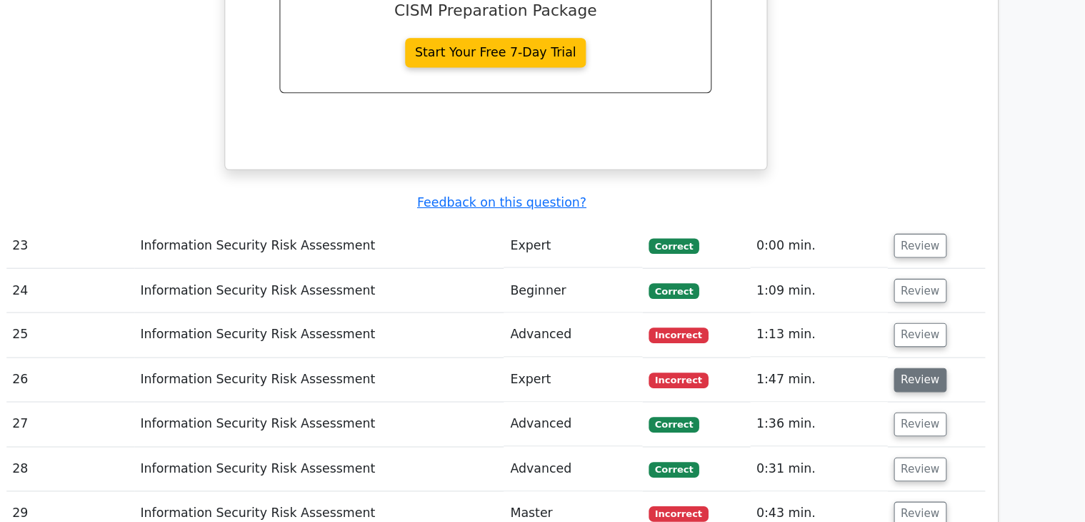
click at [927, 379] on button "Review" at bounding box center [933, 390] width 49 height 22
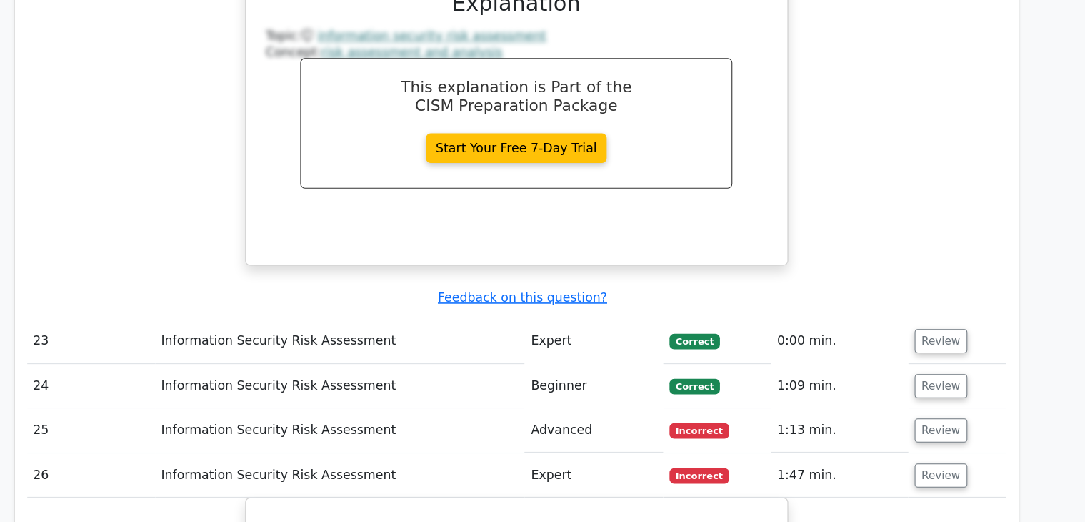
scroll to position [5884, 0]
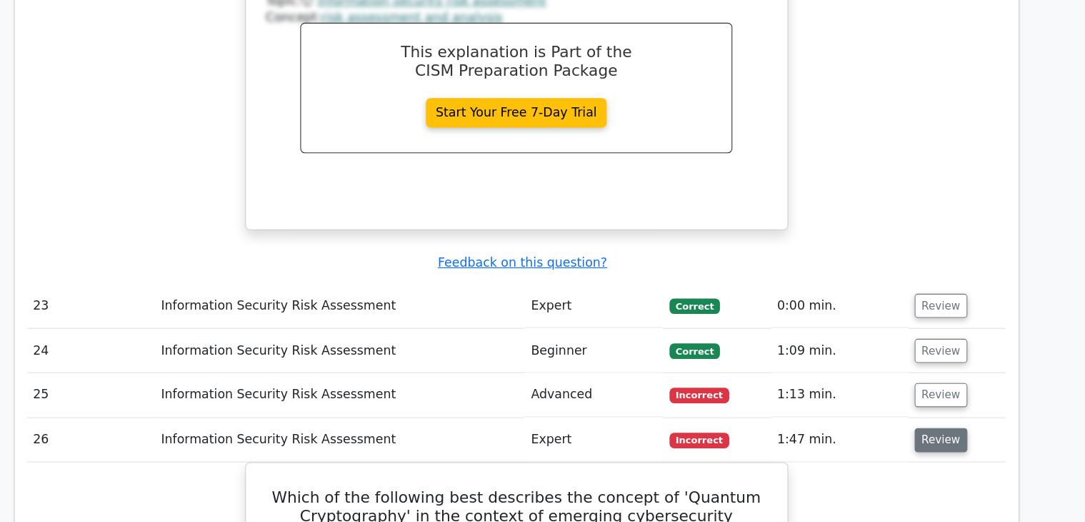
click at [919, 434] on button "Review" at bounding box center [933, 445] width 49 height 22
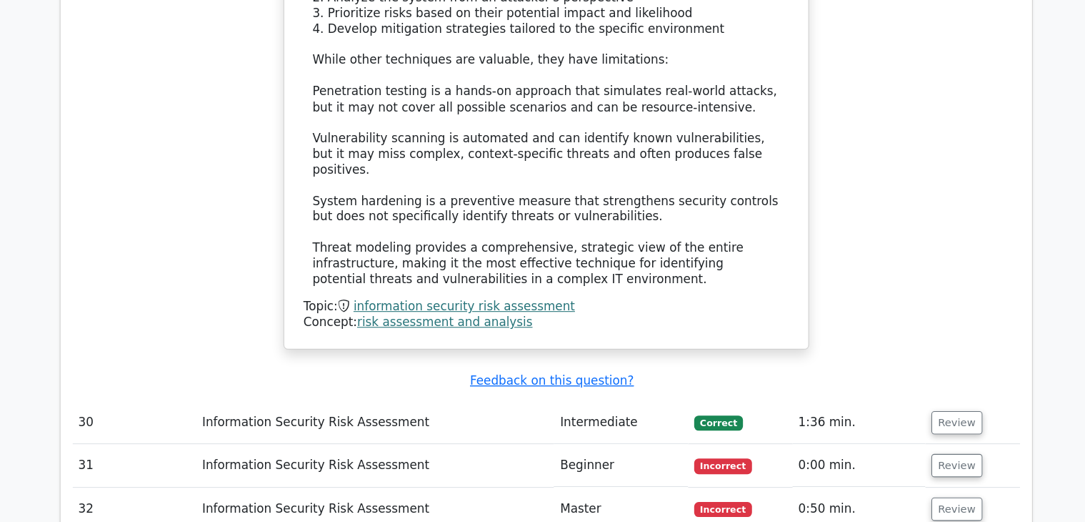
scroll to position [6929, 0]
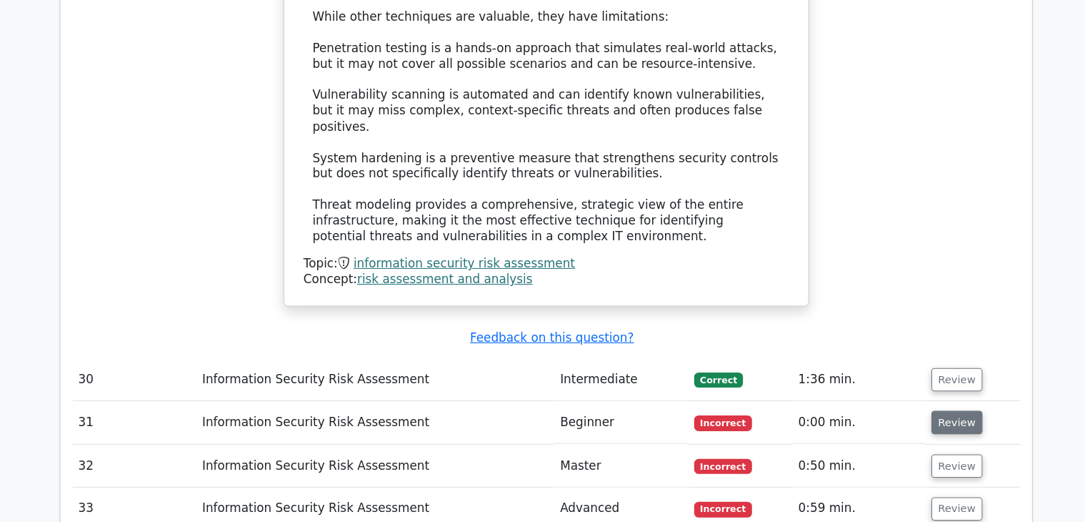
click at [932, 414] on button "Review" at bounding box center [933, 425] width 49 height 22
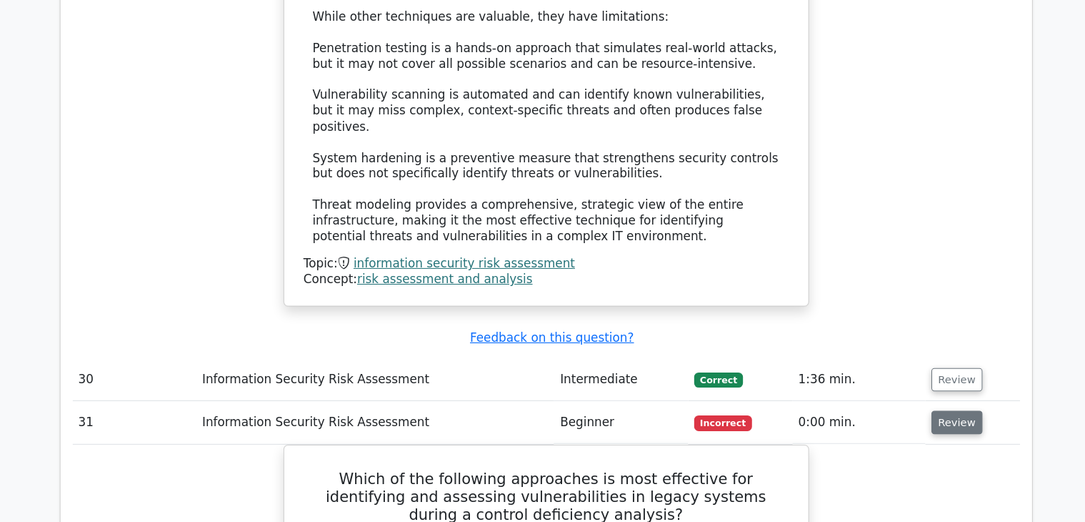
click at [936, 414] on button "Review" at bounding box center [933, 425] width 49 height 22
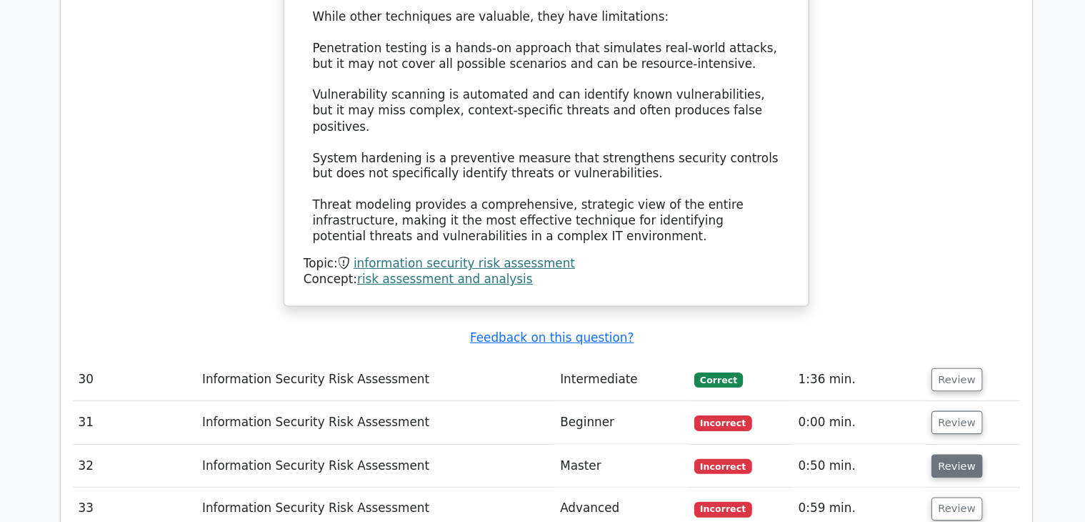
click at [934, 456] on button "Review" at bounding box center [933, 467] width 49 height 22
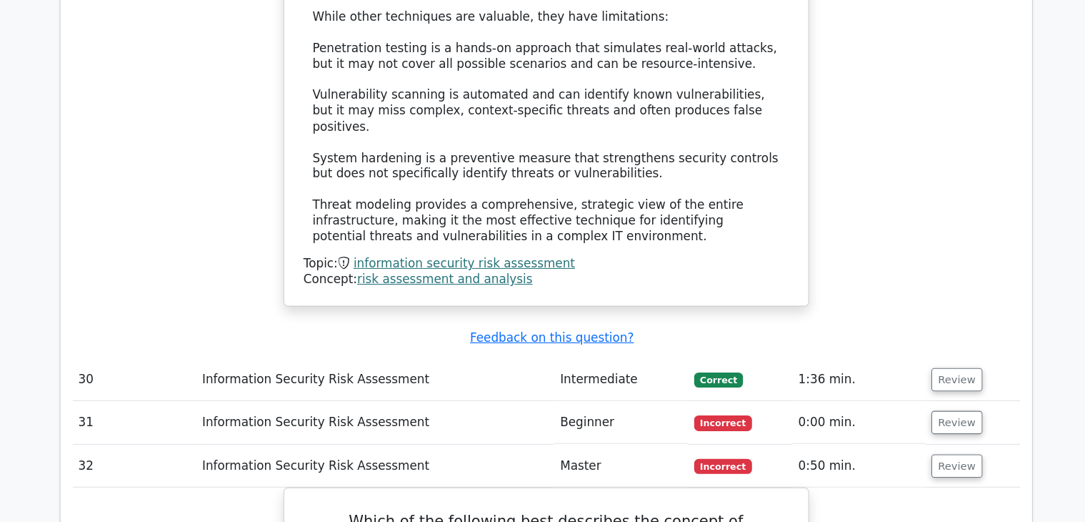
click at [961, 447] on td "Review" at bounding box center [949, 467] width 90 height 41
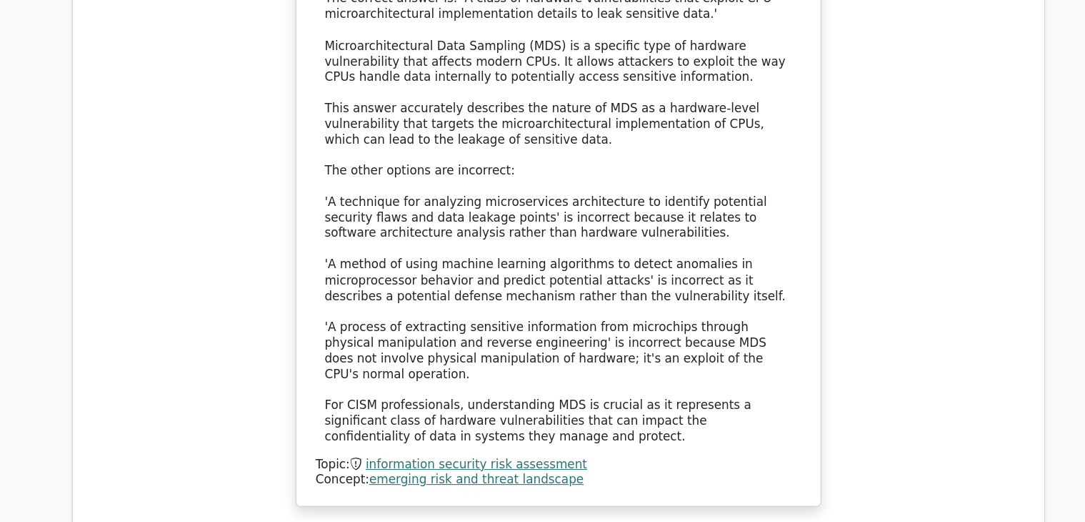
scroll to position [7897, 0]
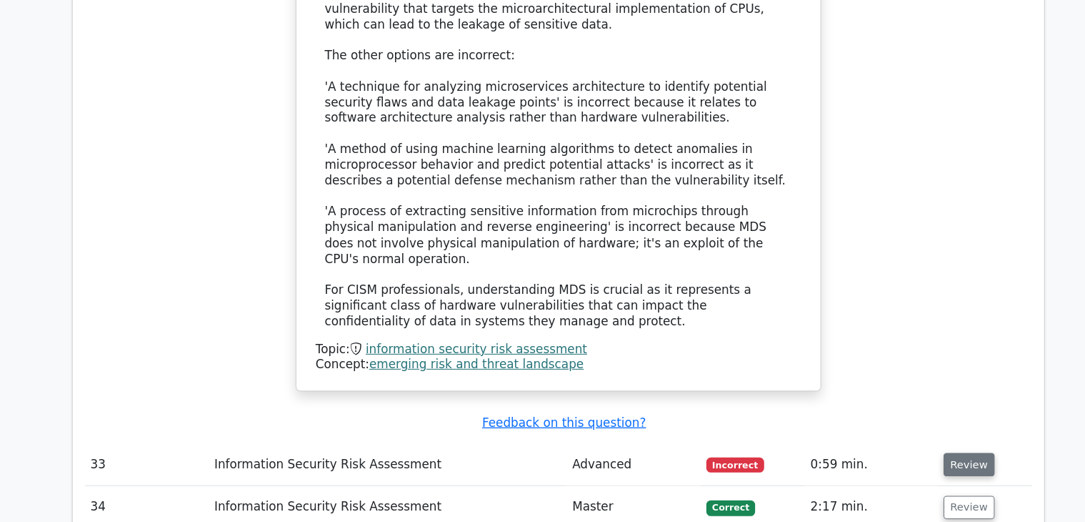
click at [926, 454] on button "Review" at bounding box center [933, 465] width 49 height 22
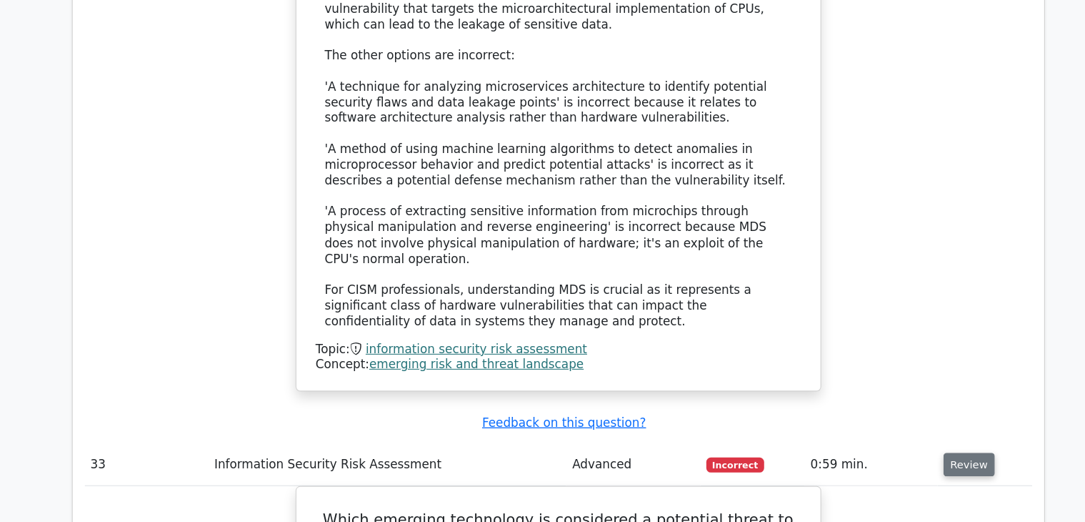
click at [926, 454] on button "Review" at bounding box center [933, 465] width 49 height 22
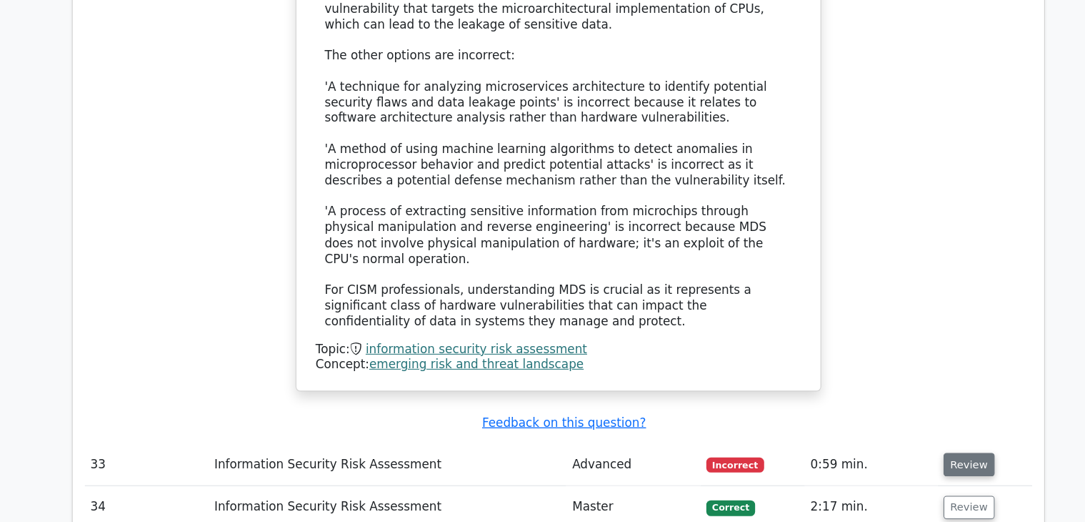
click at [923, 454] on button "Review" at bounding box center [933, 465] width 49 height 22
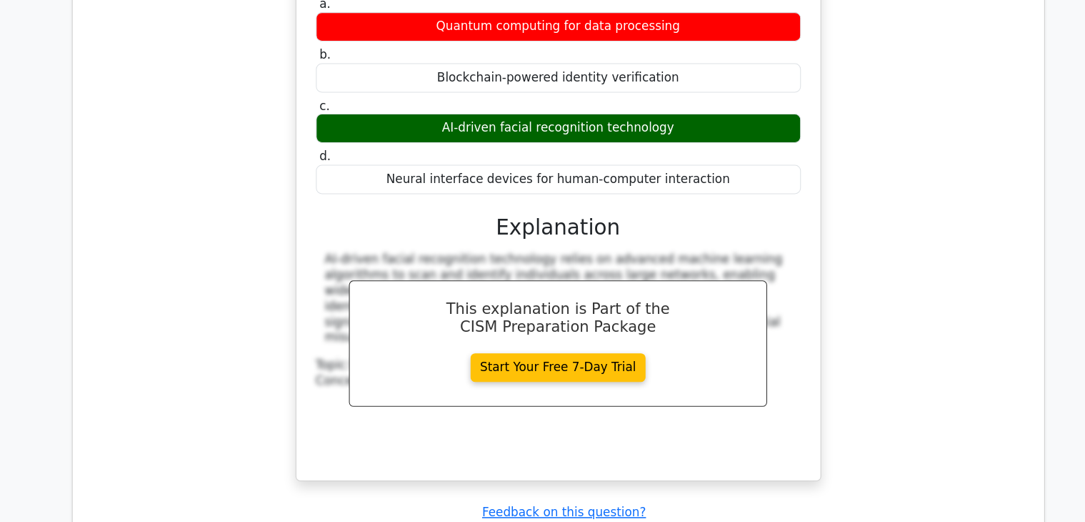
scroll to position [8463, 0]
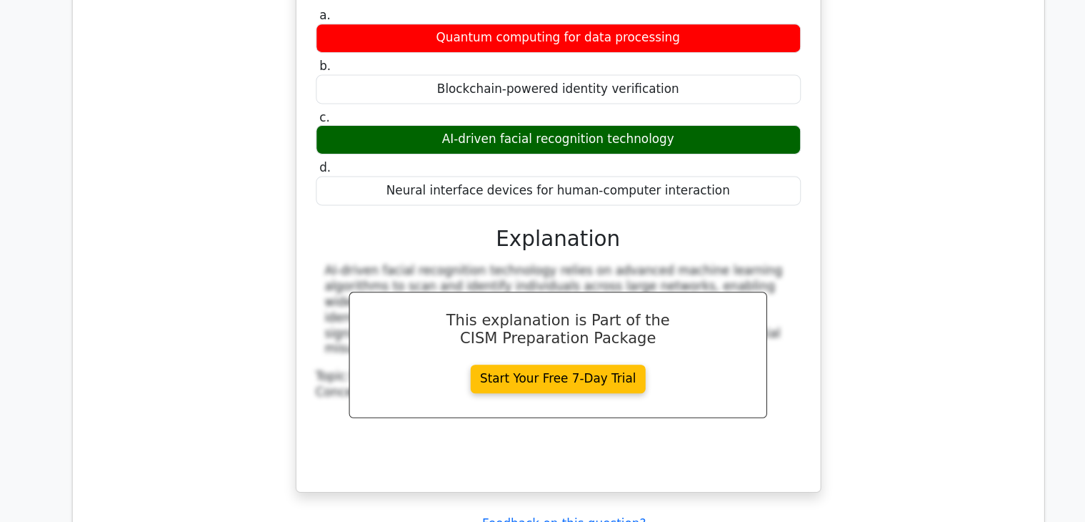
scroll to position [8557, 0]
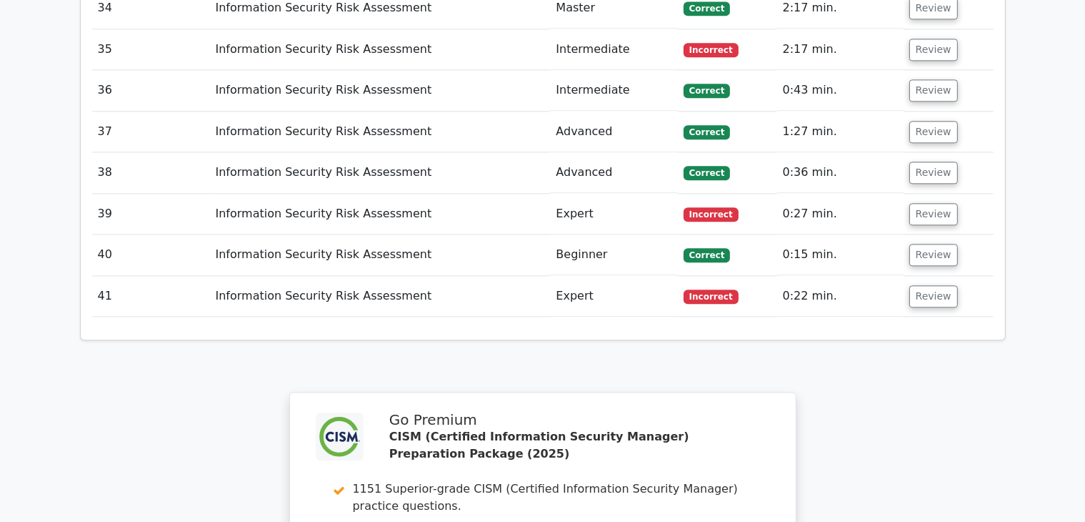
scroll to position [3790, 0]
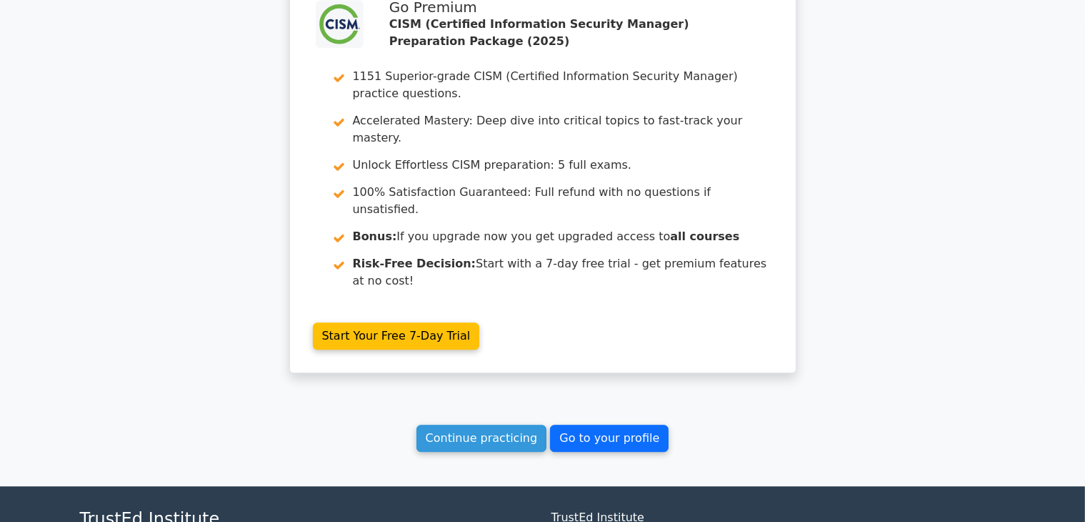
click at [597, 424] on link "Go to your profile" at bounding box center [609, 437] width 119 height 27
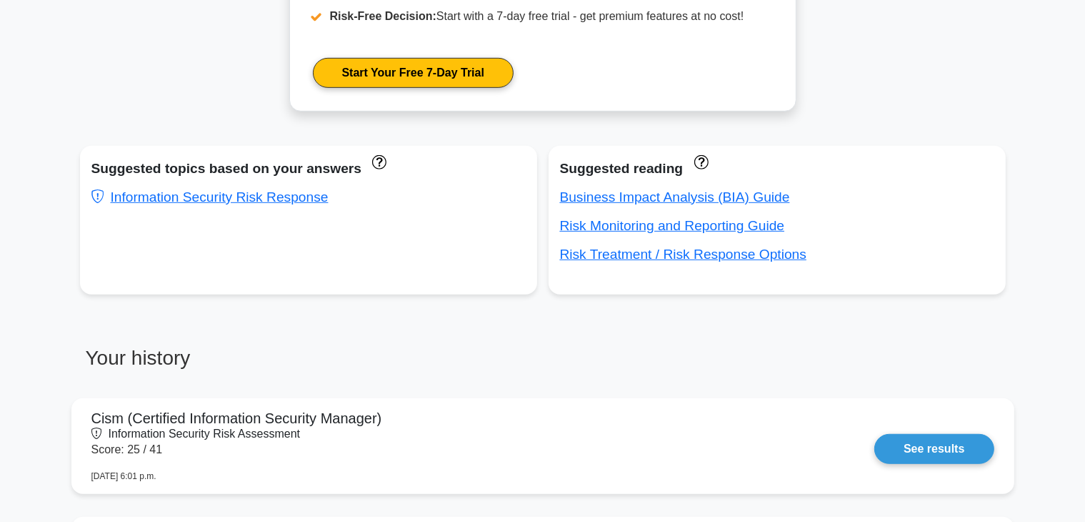
scroll to position [794, 0]
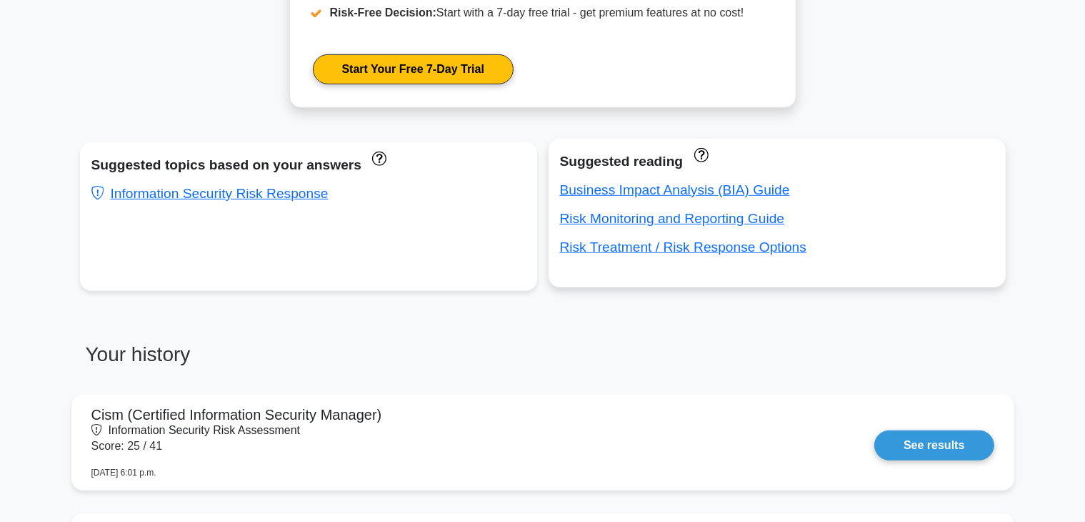
click at [874, 180] on div "Business Impact Analysis (BIA) Guide" at bounding box center [777, 190] width 434 height 23
click at [668, 190] on link "Business Impact Analysis (BIA) Guide" at bounding box center [675, 189] width 230 height 15
click at [721, 221] on link "Risk Monitoring and Reporting Guide" at bounding box center [672, 218] width 225 height 15
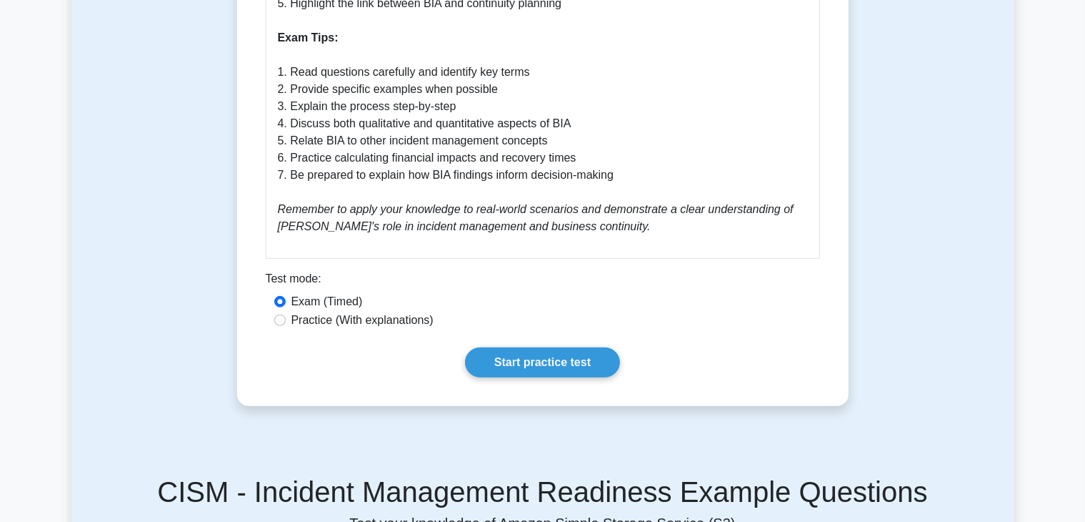
scroll to position [1260, 0]
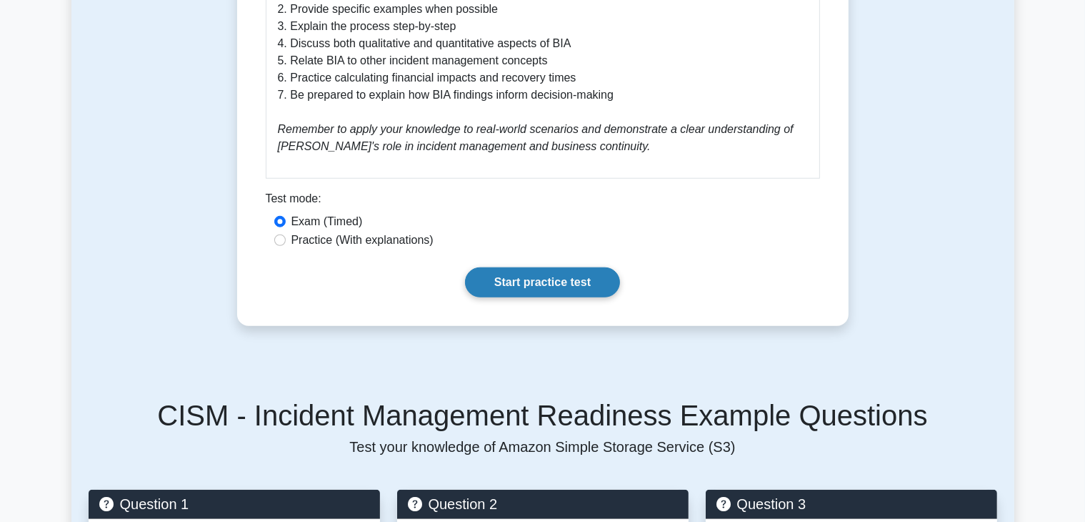
click at [546, 286] on link "Start practice test" at bounding box center [542, 282] width 155 height 30
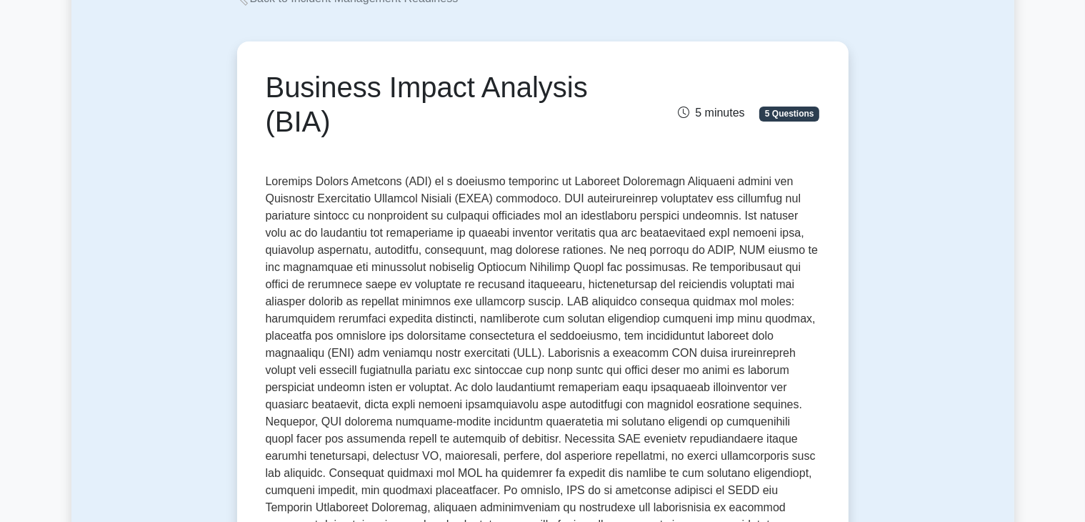
scroll to position [0, 0]
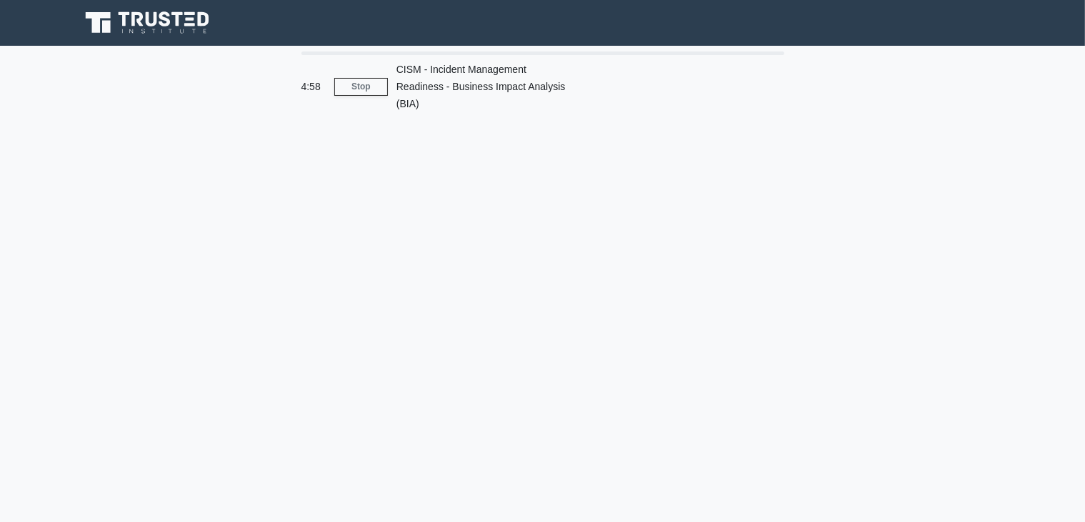
click at [479, 246] on div "4:58 Stop CISM - Incident Management Readiness - Business Impact Analysis (BIA)" at bounding box center [542, 408] width 943 height 714
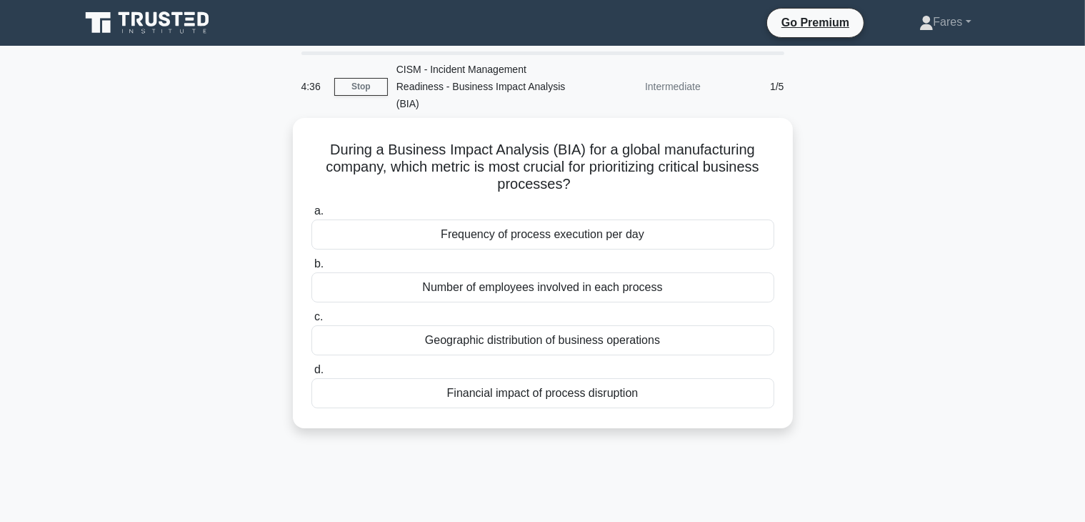
click at [693, 431] on div "4:36 Stop CISM - Incident Management Readiness - Business Impact Analysis (BIA)…" at bounding box center [542, 408] width 943 height 714
click at [693, 431] on div "4:35 Stop CISM - Incident Management Readiness - Business Impact Analysis (BIA)…" at bounding box center [542, 408] width 943 height 714
click at [693, 431] on div "4:24 Stop CISM - Incident Management Readiness - Business Impact Analysis (BIA)…" at bounding box center [542, 408] width 943 height 714
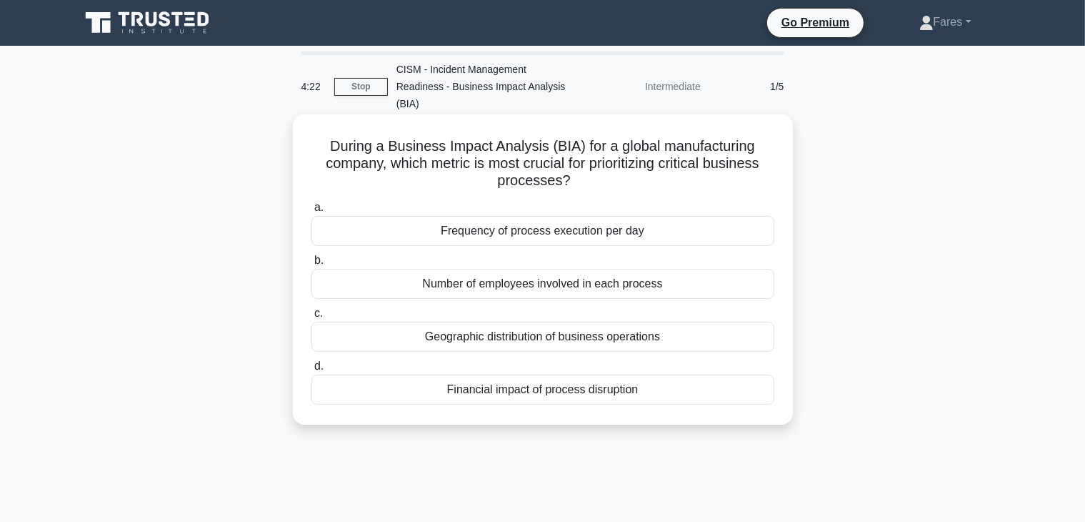
click at [647, 383] on div "Financial impact of process disruption" at bounding box center [542, 389] width 463 height 30
click at [311, 371] on input "d. Financial impact of process disruption" at bounding box center [311, 366] width 0 height 9
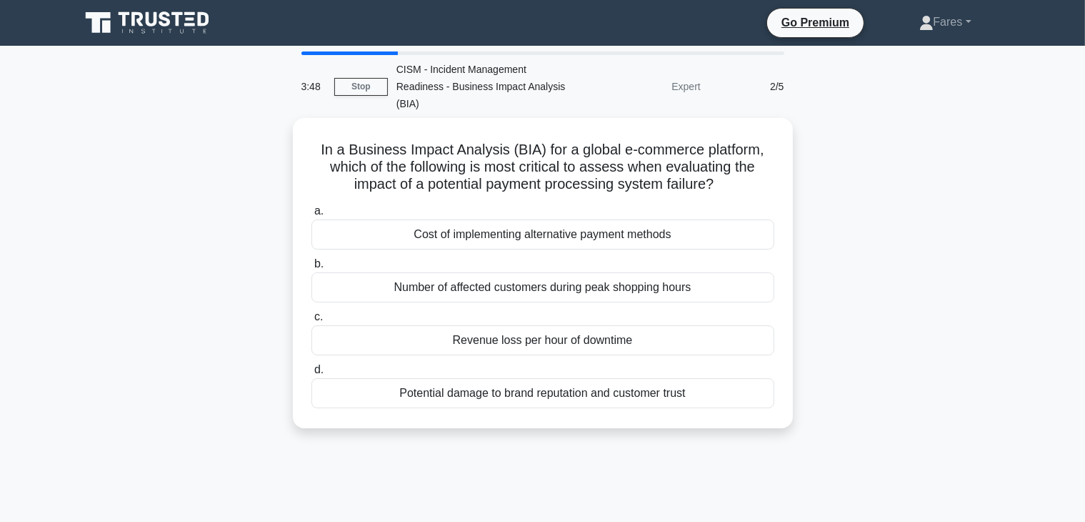
click at [944, 324] on div "In a Business Impact Analysis (BIA) for a global e-commerce platform, which of …" at bounding box center [542, 281] width 943 height 327
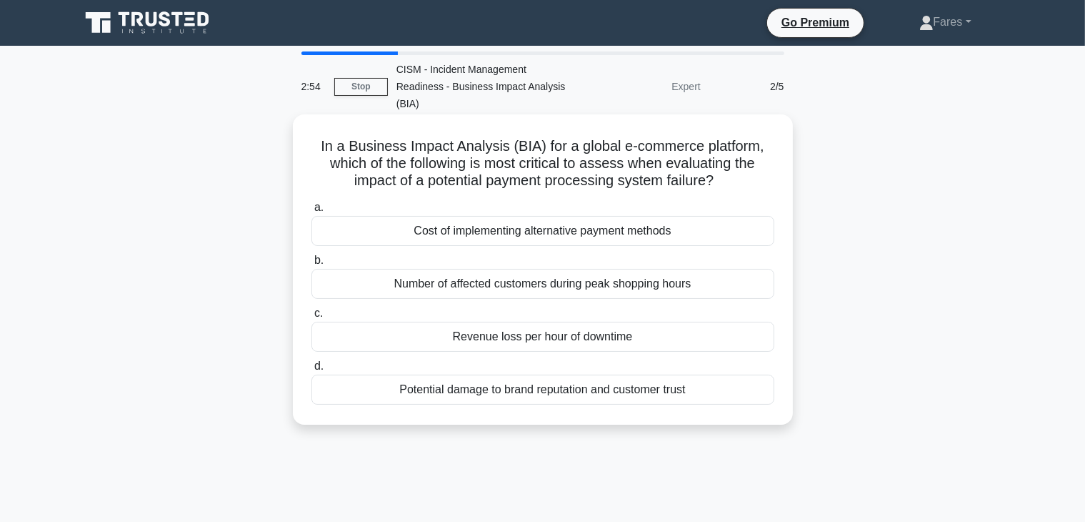
click at [605, 378] on div "Potential damage to brand reputation and customer trust" at bounding box center [542, 389] width 463 height 30
click at [311, 371] on input "d. Potential damage to brand reputation and customer trust" at bounding box center [311, 366] width 0 height 9
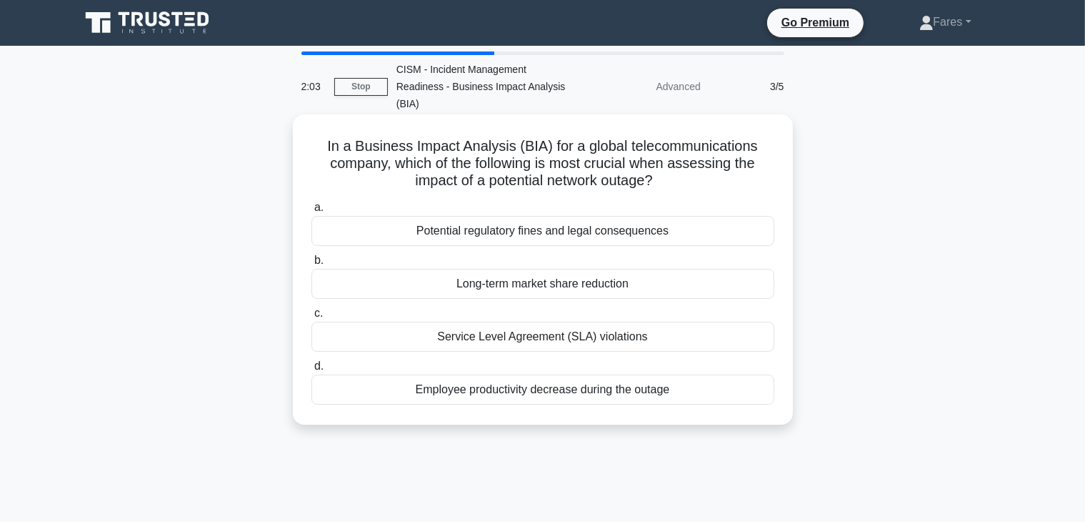
click at [582, 327] on div "Service Level Agreement (SLA) violations" at bounding box center [542, 337] width 463 height 30
click at [311, 318] on input "c. Service Level Agreement (SLA) violations" at bounding box center [311, 313] width 0 height 9
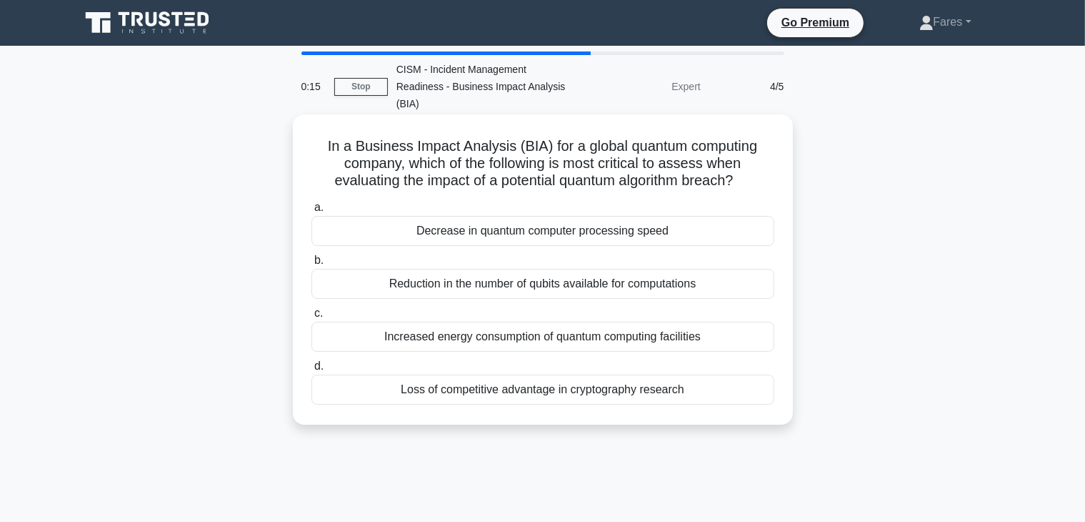
click at [670, 322] on div "Increased energy consumption of quantum computing facilities" at bounding box center [542, 337] width 463 height 30
click at [311, 318] on input "c. Increased energy consumption of quantum computing facilities" at bounding box center [311, 313] width 0 height 9
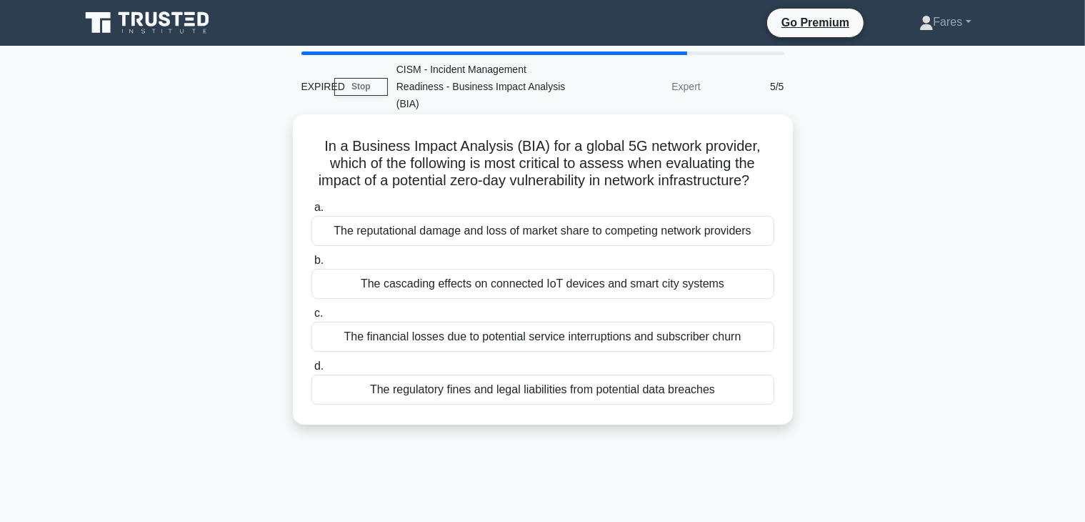
click at [550, 339] on div "The financial losses due to potential service interruptions and subscriber churn" at bounding box center [542, 337] width 463 height 30
click at [311, 318] on input "c. The financial losses due to potential service interruptions and subscriber c…" at bounding box center [311, 313] width 0 height 9
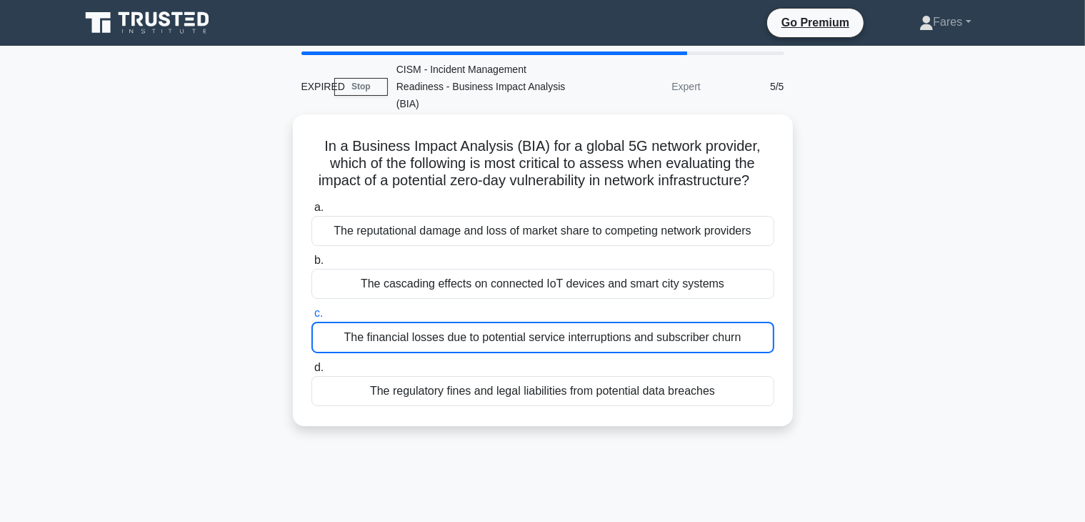
click at [673, 289] on div "The cascading effects on connected IoT devices and smart city systems" at bounding box center [542, 284] width 463 height 30
click at [311, 265] on input "b. The cascading effects on connected IoT devices and smart city systems" at bounding box center [311, 260] width 0 height 9
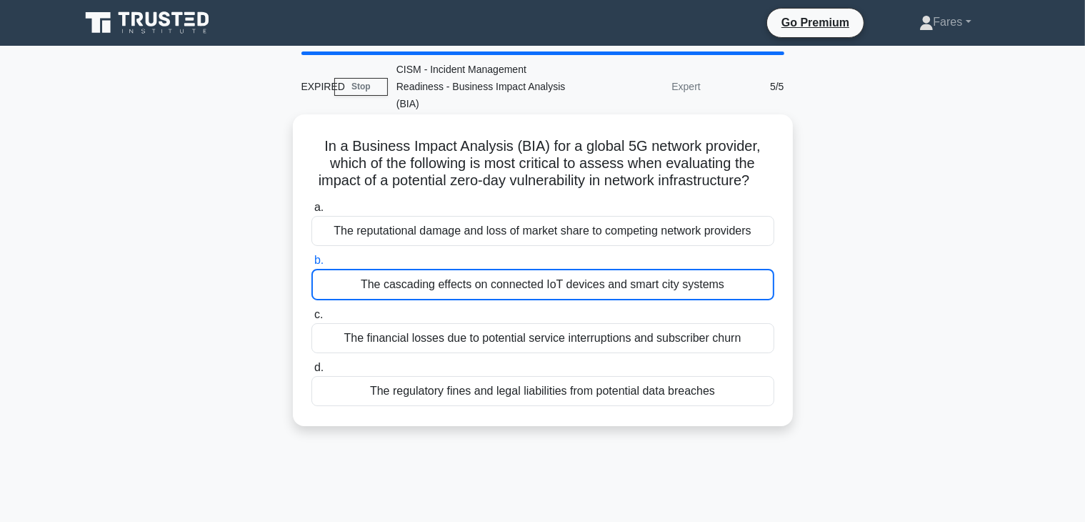
drag, startPoint x: 673, startPoint y: 289, endPoint x: 737, endPoint y: 281, distance: 64.2
click at [737, 281] on div "The cascading effects on connected IoT devices and smart city systems" at bounding box center [542, 284] width 463 height 31
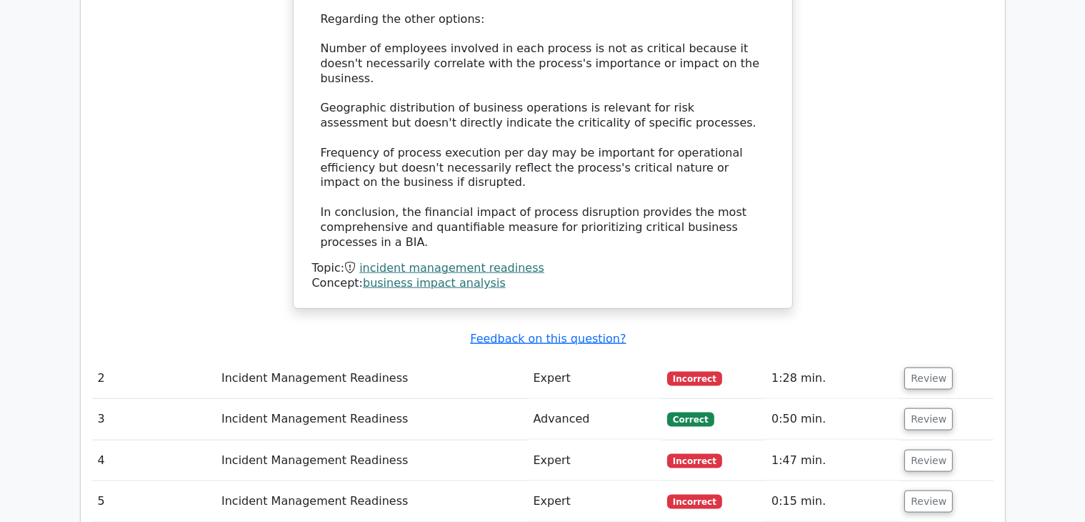
scroll to position [1736, 0]
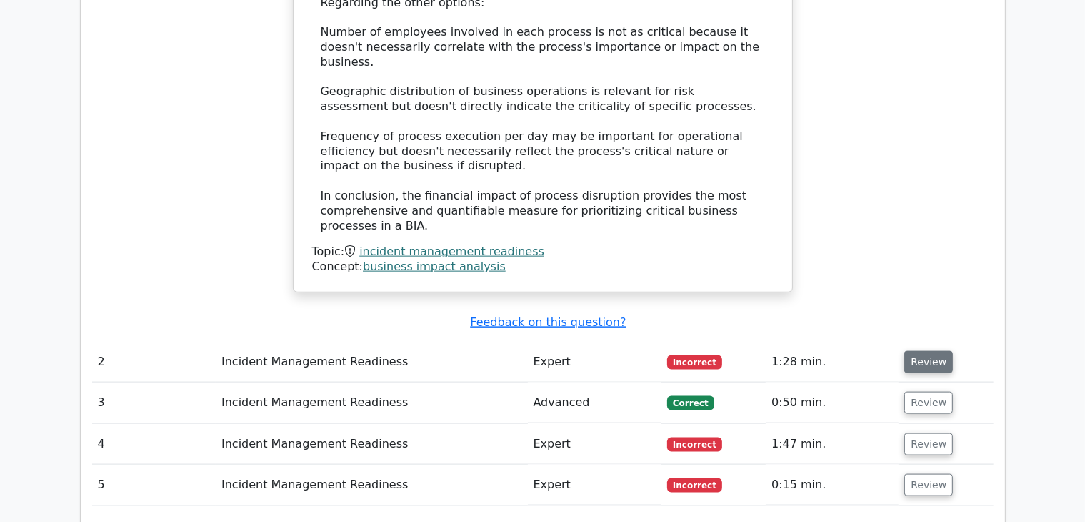
click at [934, 351] on button "Review" at bounding box center [928, 362] width 49 height 22
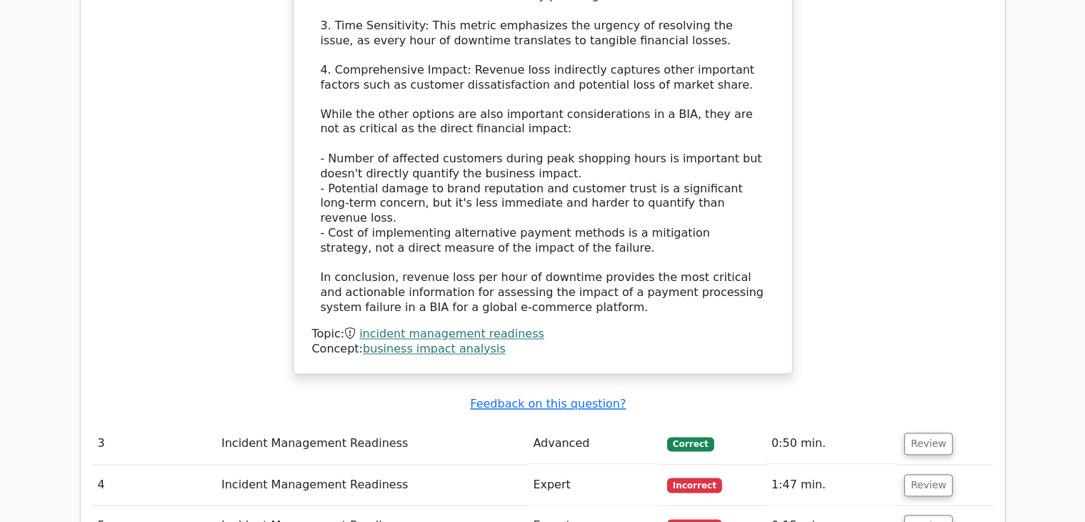
scroll to position [2708, 0]
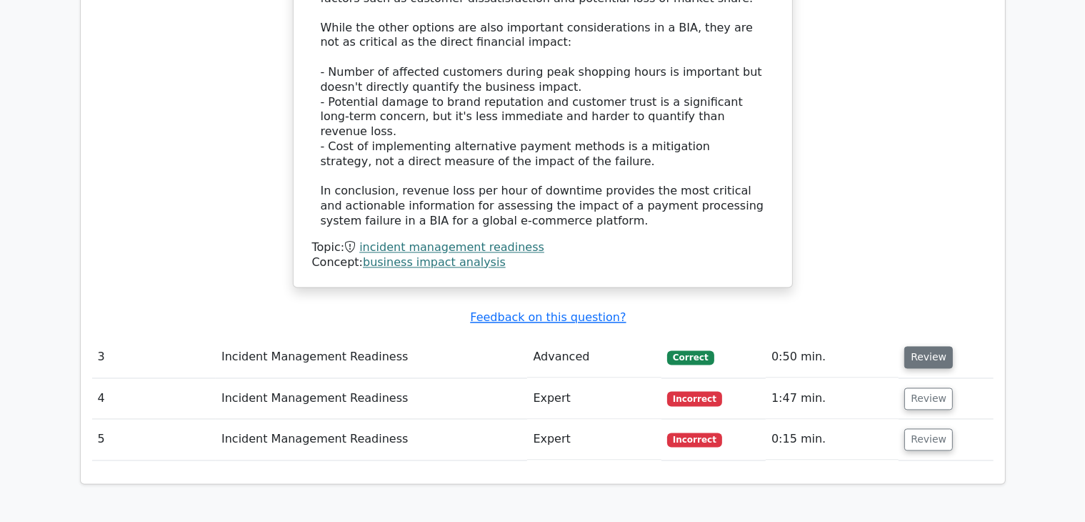
click at [928, 347] on button "Review" at bounding box center [928, 358] width 49 height 22
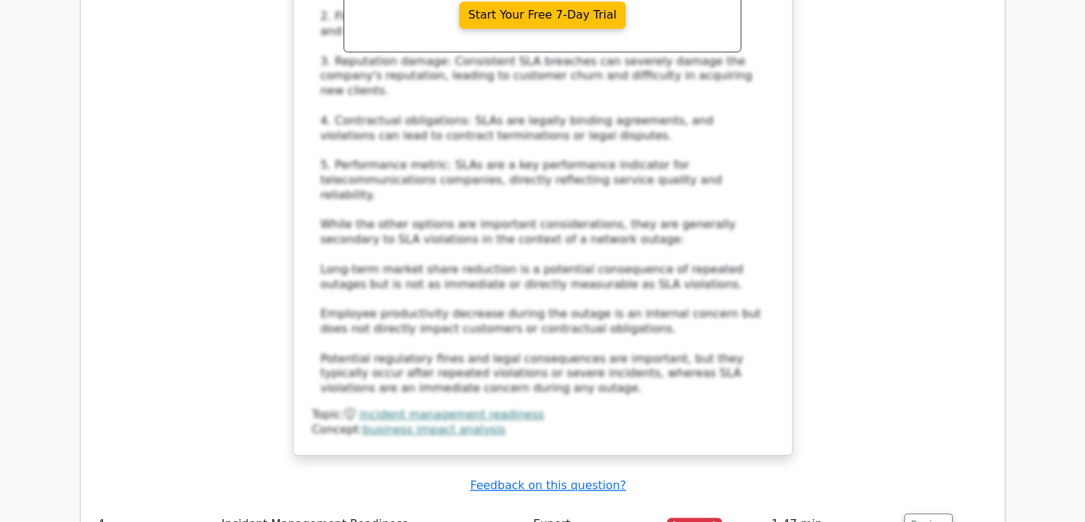
scroll to position [3567, 0]
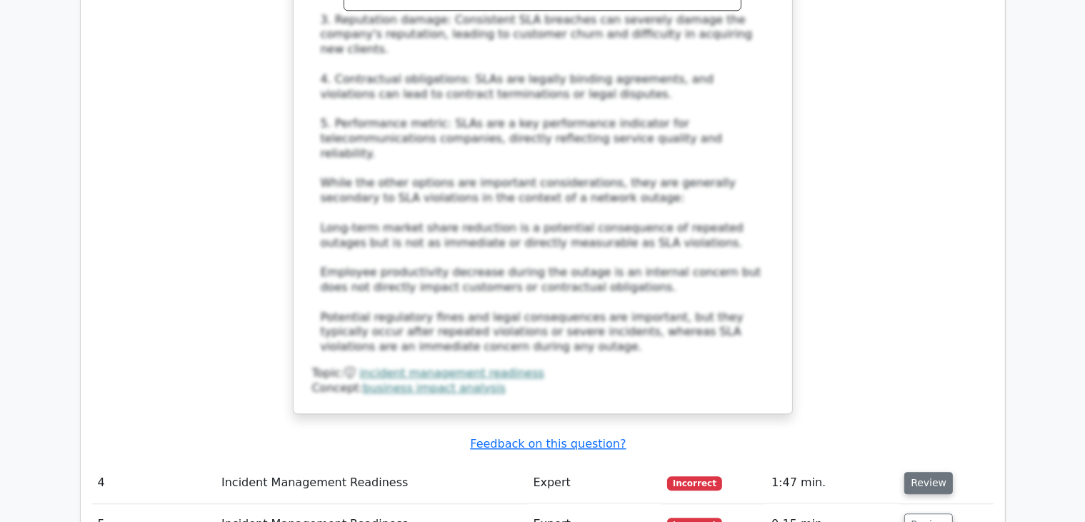
click at [927, 472] on button "Review" at bounding box center [928, 483] width 49 height 22
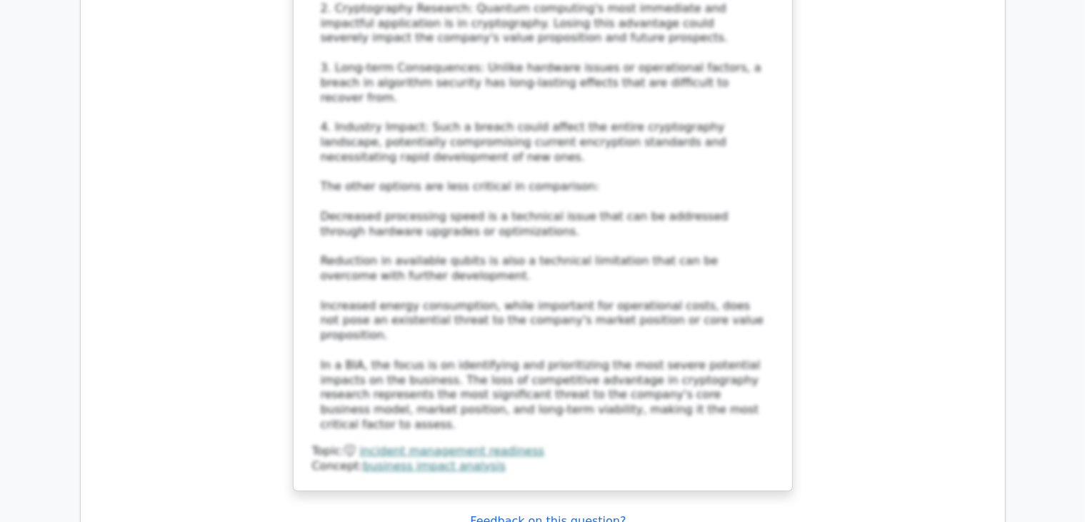
scroll to position [4571, 0]
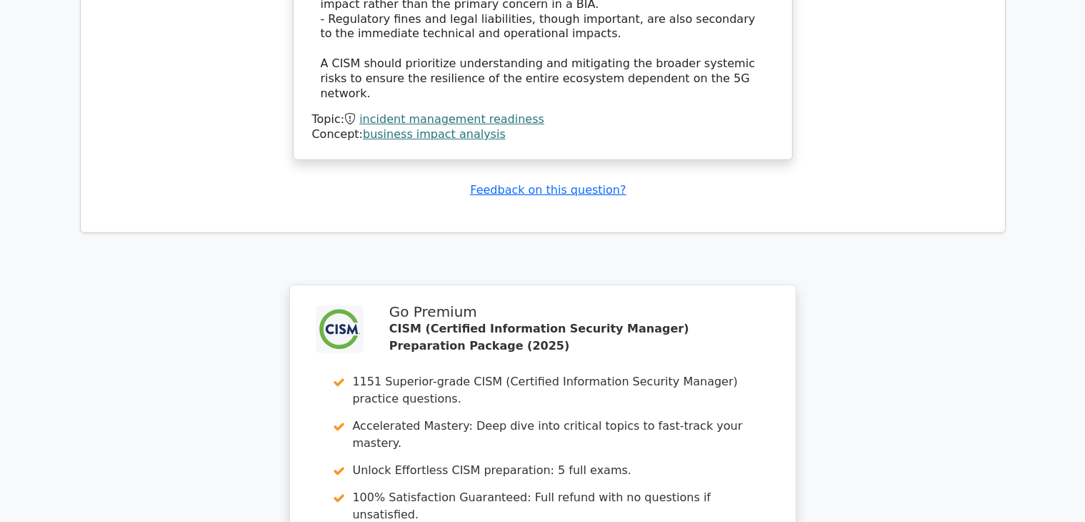
scroll to position [5931, 0]
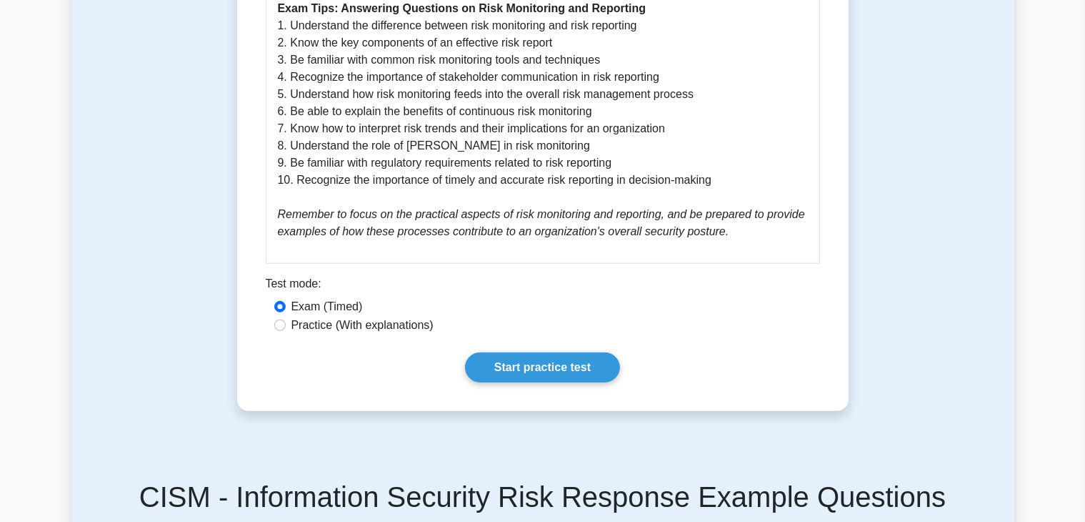
scroll to position [1131, 0]
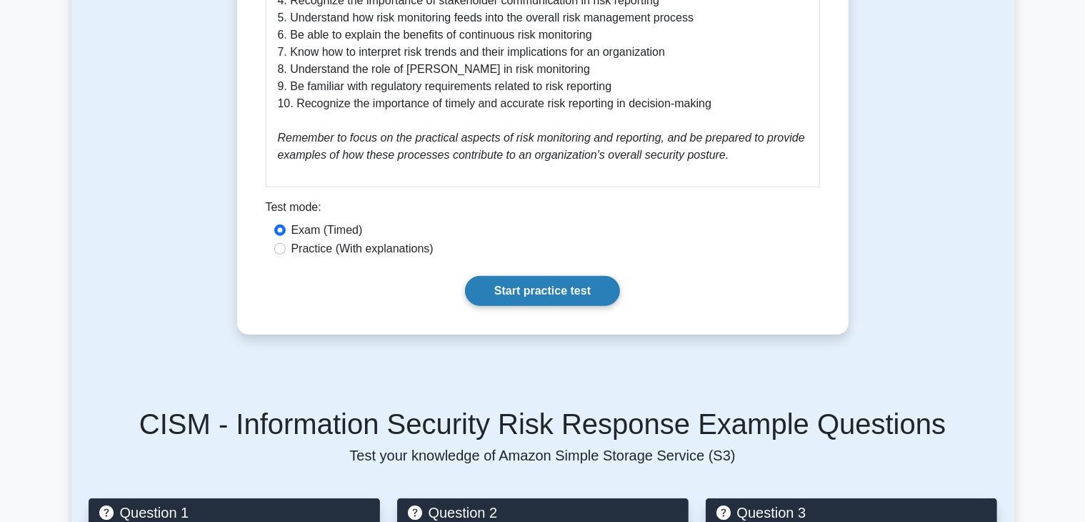
click at [547, 276] on link "Start practice test" at bounding box center [542, 291] width 155 height 30
click at [543, 276] on link "Start practice test" at bounding box center [542, 291] width 155 height 30
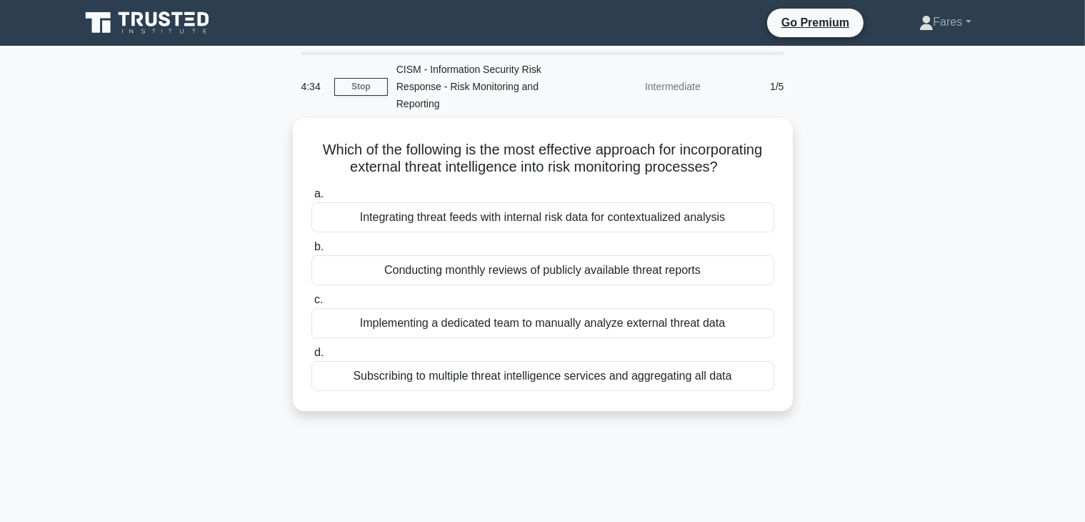
click at [886, 336] on div "Which of the following is the most effective approach for incorporating externa…" at bounding box center [542, 273] width 943 height 310
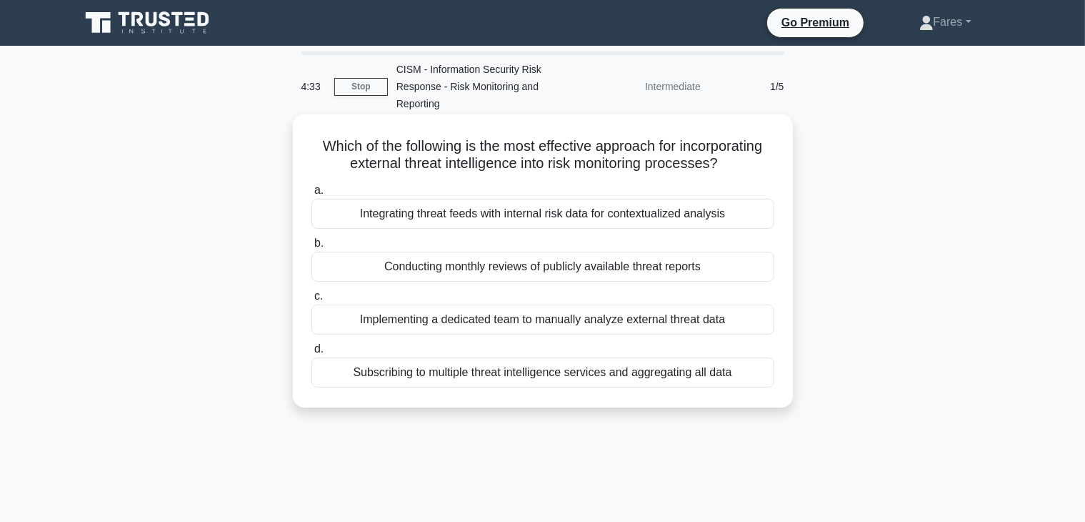
click at [800, 275] on div "Which of the following is the most effective approach for incorporating externa…" at bounding box center [542, 273] width 943 height 310
click at [632, 249] on label "b. Conducting monthly reviews of publicly available threat reports" at bounding box center [542, 257] width 463 height 47
click at [311, 248] on input "b. Conducting monthly reviews of publicly available threat reports" at bounding box center [311, 243] width 0 height 9
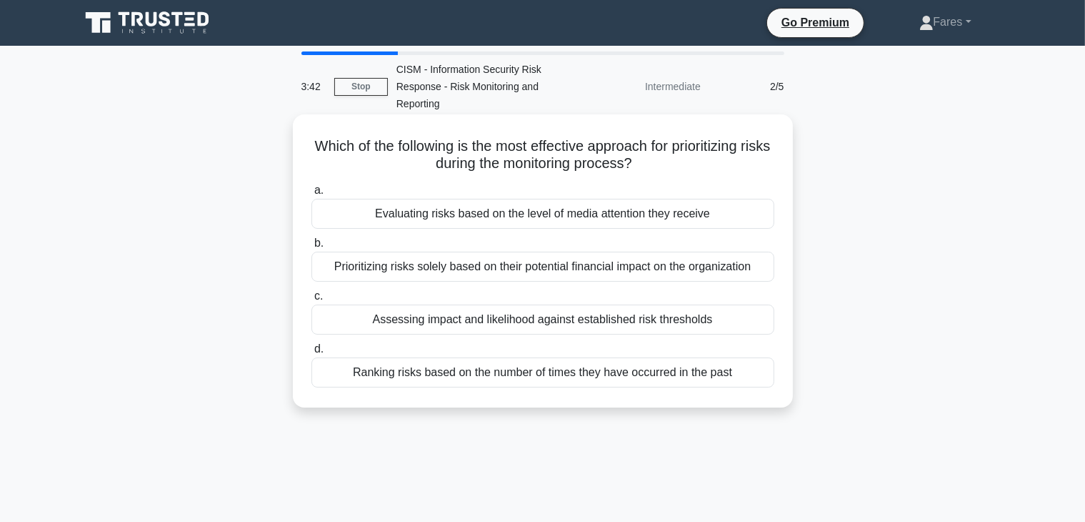
click at [686, 324] on div "Assessing impact and likelihood against established risk thresholds" at bounding box center [542, 319] width 463 height 30
click at [311, 301] on input "c. Assessing impact and likelihood against established risk thresholds" at bounding box center [311, 295] width 0 height 9
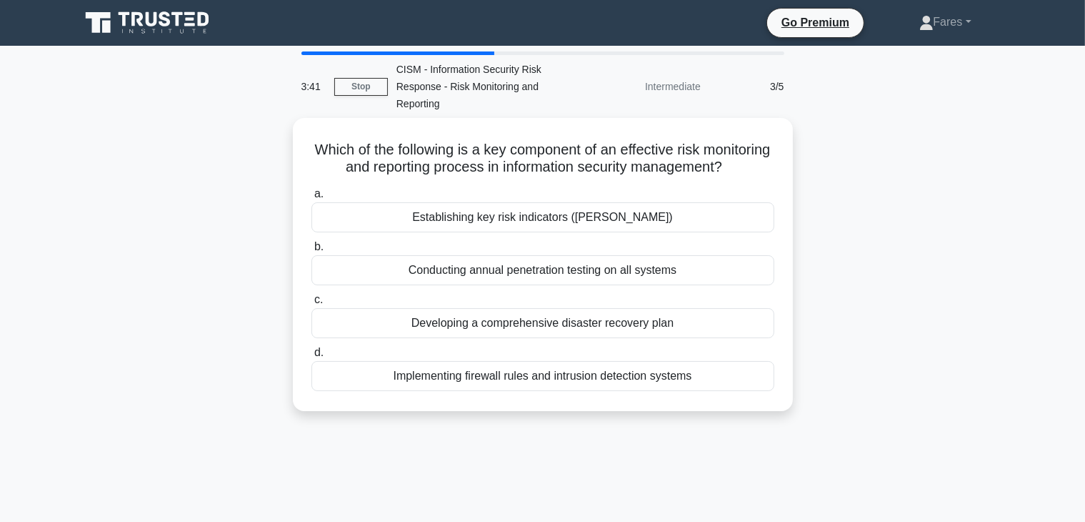
click at [1007, 208] on div "Which of the following is a key component of an effective risk monitoring and r…" at bounding box center [542, 273] width 943 height 310
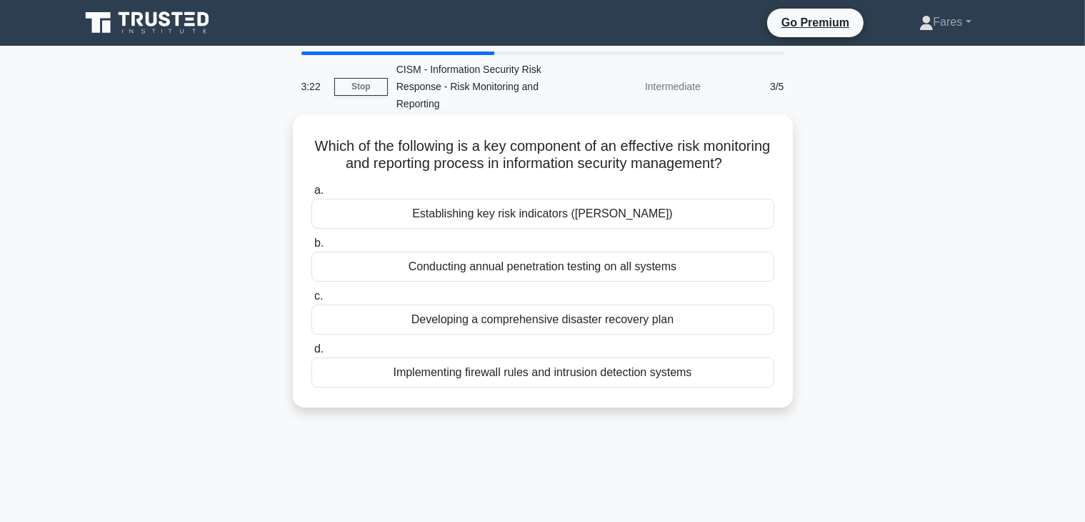
click at [790, 276] on div "Which of the following is a key component of an effective risk monitoring and r…" at bounding box center [543, 260] width 500 height 293
click at [592, 229] on div "Establishing key risk indicators (KRIs)" at bounding box center [542, 214] width 463 height 30
click at [311, 195] on input "a. Establishing key risk indicators (KRIs)" at bounding box center [311, 190] width 0 height 9
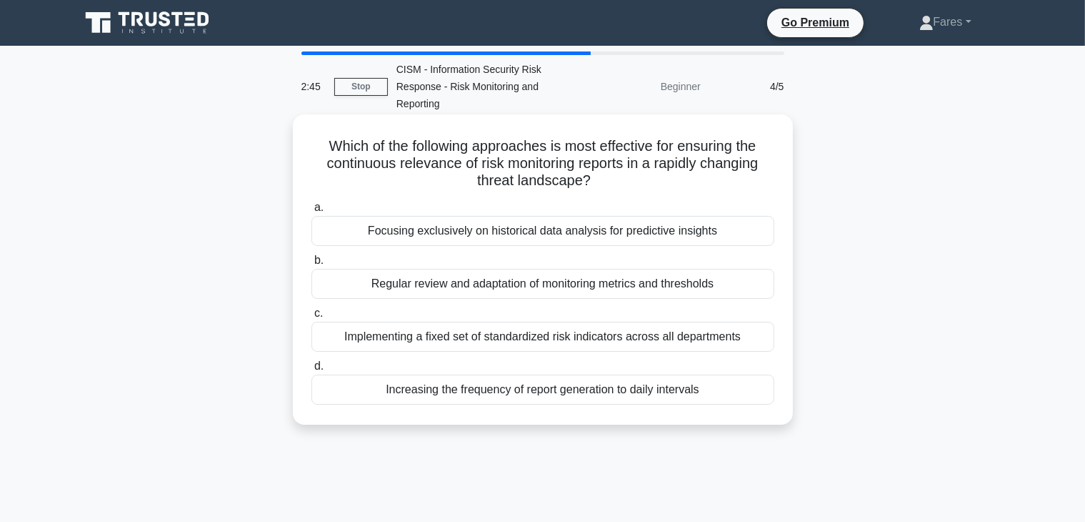
click at [672, 286] on div "Regular review and adaptation of monitoring metrics and thresholds" at bounding box center [542, 284] width 463 height 30
click at [311, 265] on input "b. Regular review and adaptation of monitoring metrics and thresholds" at bounding box center [311, 260] width 0 height 9
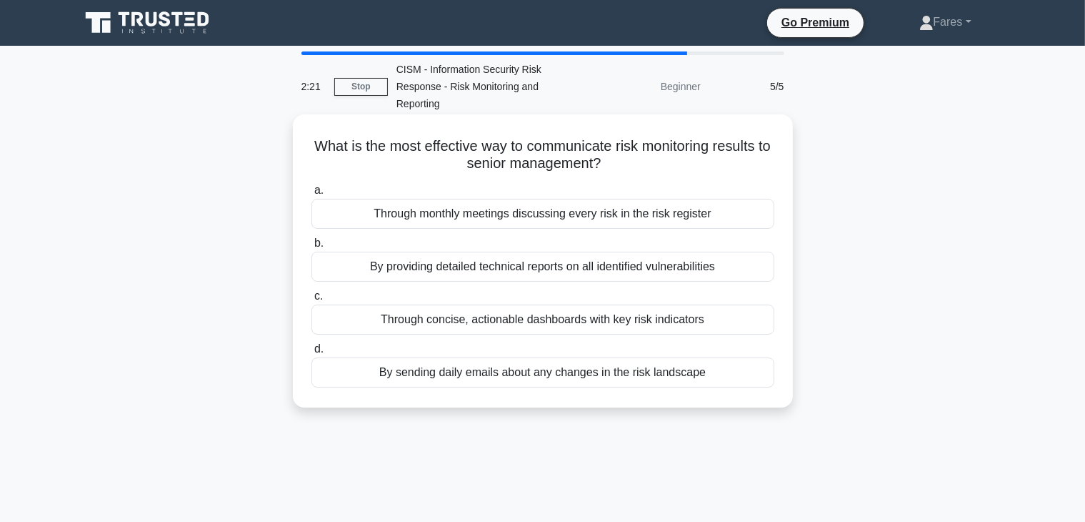
click at [672, 323] on div "Through concise, actionable dashboards with key risk indicators" at bounding box center [542, 319] width 463 height 30
click at [311, 301] on input "c. Through concise, actionable dashboards with key risk indicators" at bounding box center [311, 295] width 0 height 9
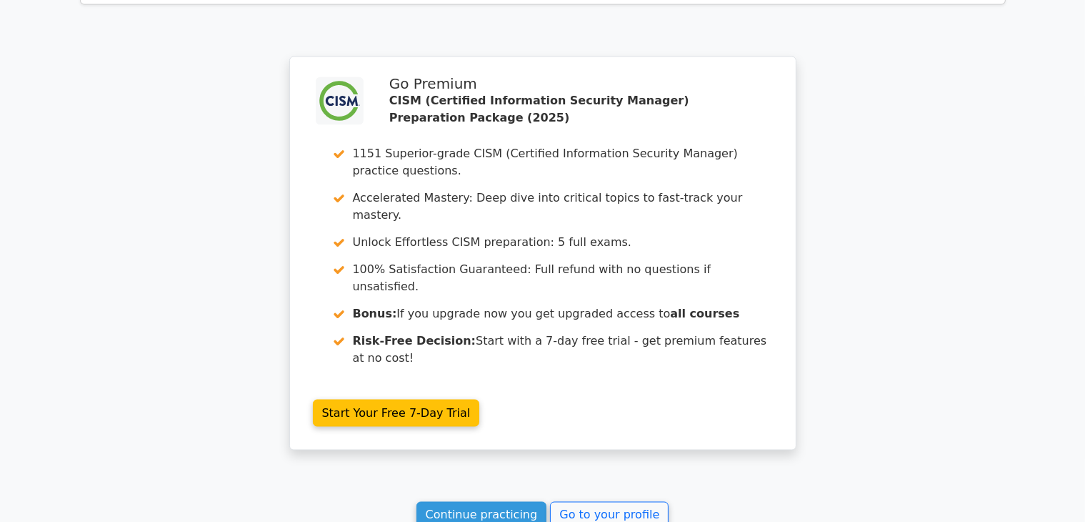
scroll to position [2278, 0]
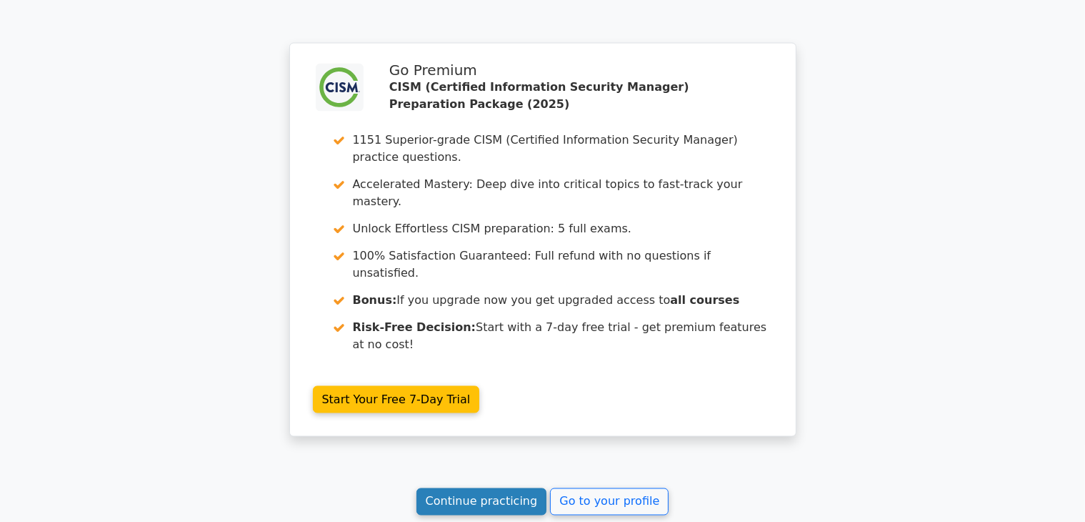
click at [489, 488] on link "Continue practicing" at bounding box center [482, 501] width 131 height 27
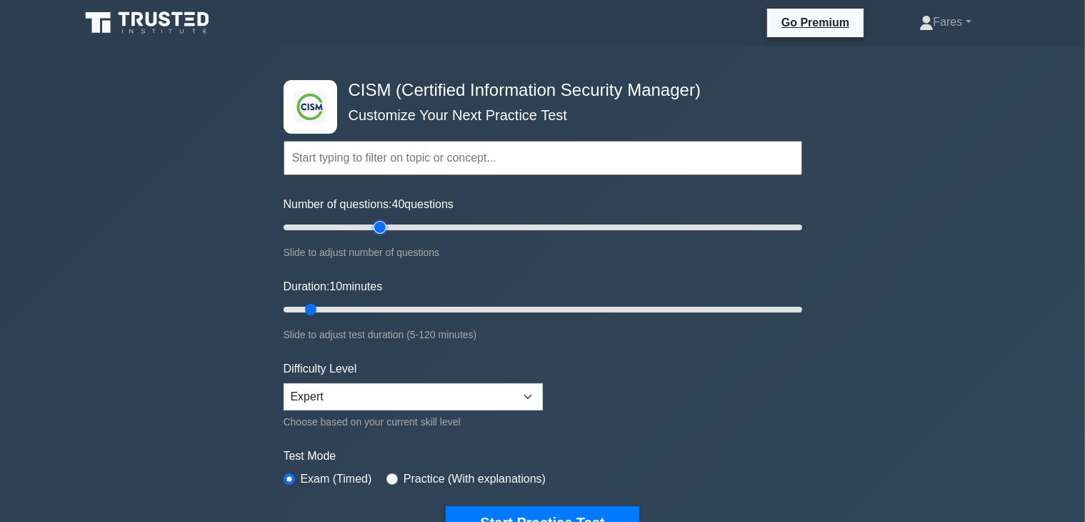
type input "40"
click at [375, 224] on input "Number of questions: 40 questions" at bounding box center [543, 227] width 519 height 17
type input "35"
click at [412, 309] on input "Duration: 10 minutes" at bounding box center [543, 309] width 519 height 17
click at [560, 509] on button "Start Practice Test" at bounding box center [542, 522] width 193 height 33
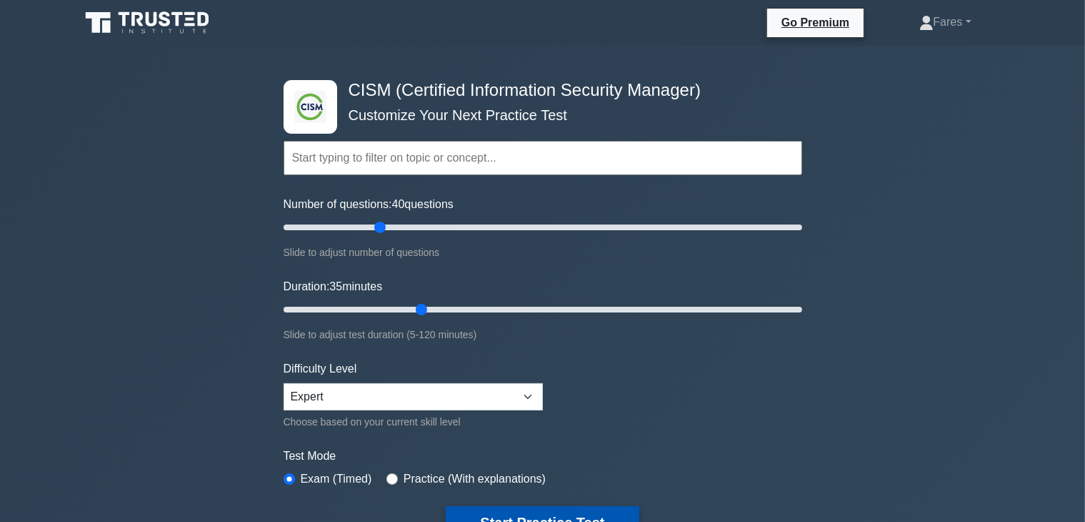
click at [564, 511] on button "Start Practice Test" at bounding box center [542, 522] width 193 height 33
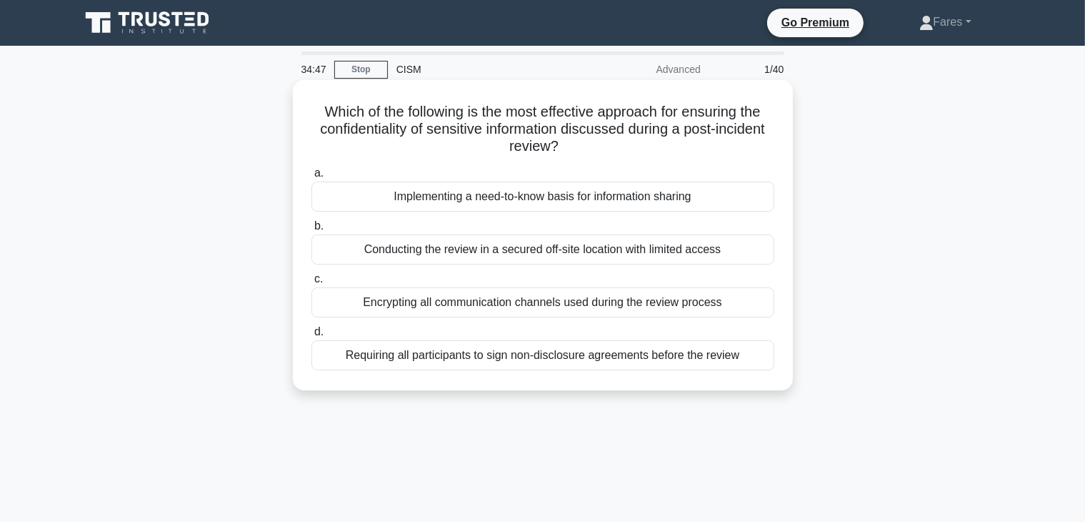
click at [768, 298] on div "Encrypting all communication channels used during the review process" at bounding box center [542, 302] width 463 height 30
click at [311, 284] on input "c. Encrypting all communication channels used during the review process" at bounding box center [311, 278] width 0 height 9
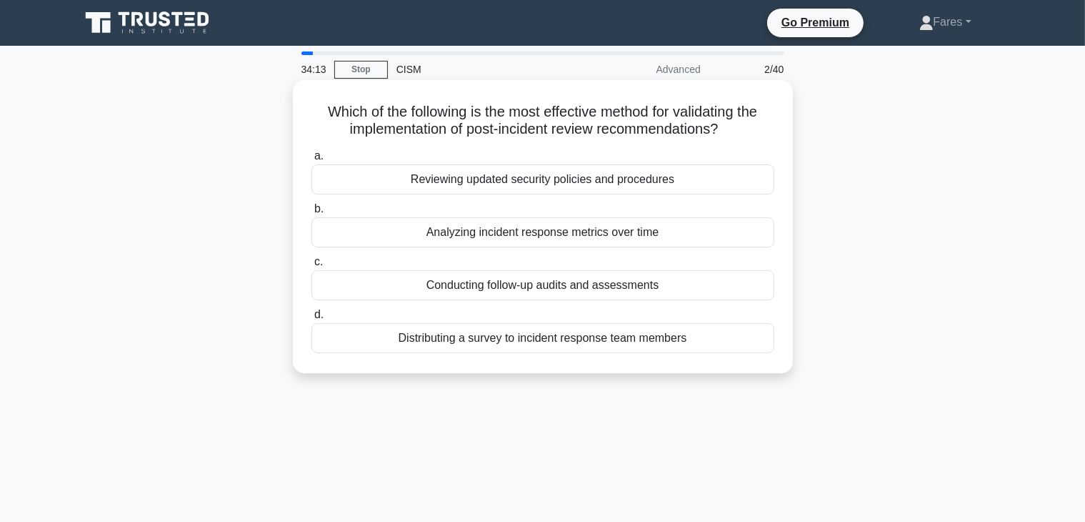
click at [586, 238] on div "Analyzing incident response metrics over time" at bounding box center [542, 232] width 463 height 30
click at [311, 214] on input "b. Analyzing incident response metrics over time" at bounding box center [311, 208] width 0 height 9
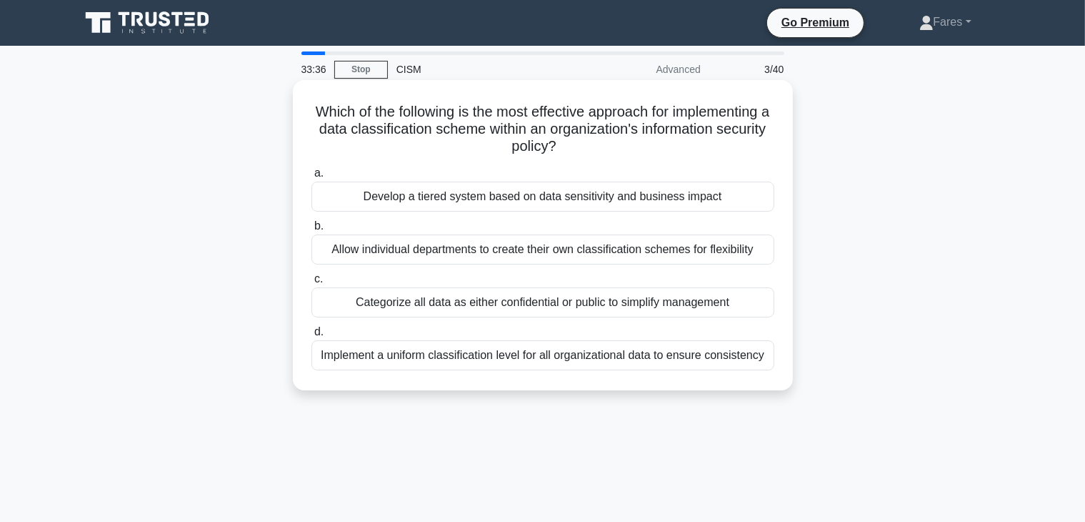
click at [657, 198] on div "Develop a tiered system based on data sensitivity and business impact" at bounding box center [542, 196] width 463 height 30
click at [311, 178] on input "a. Develop a tiered system based on data sensitivity and business impact" at bounding box center [311, 173] width 0 height 9
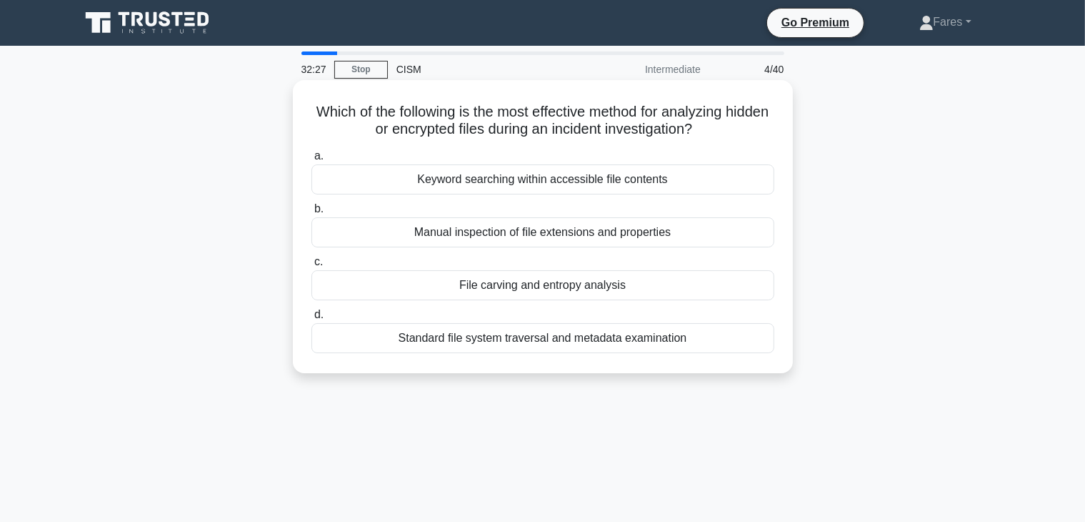
click at [603, 289] on div "File carving and entropy analysis" at bounding box center [542, 285] width 463 height 30
click at [311, 266] on input "c. File carving and entropy analysis" at bounding box center [311, 261] width 0 height 9
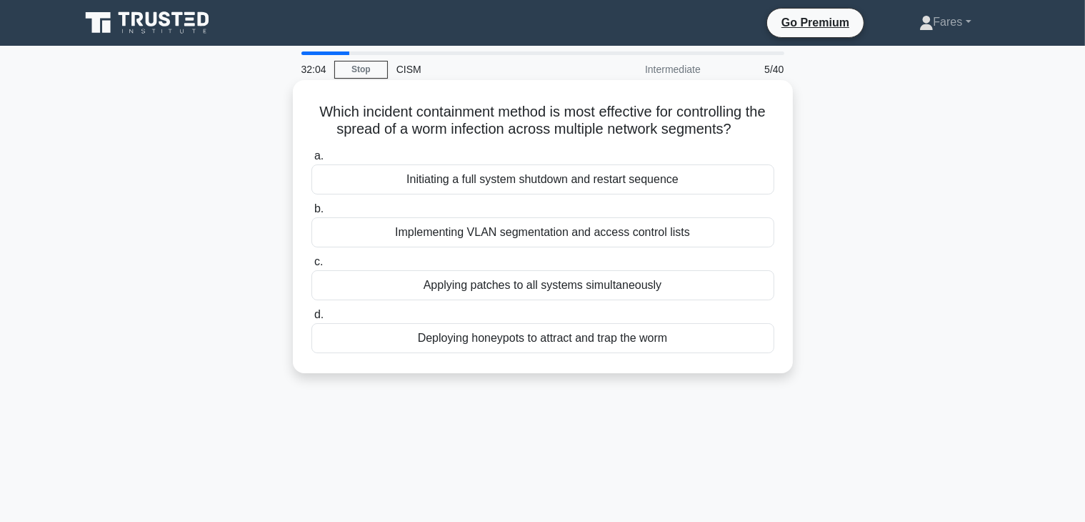
click at [662, 233] on div "Implementing VLAN segmentation and access control lists" at bounding box center [542, 232] width 463 height 30
click at [311, 214] on input "b. Implementing VLAN segmentation and access control lists" at bounding box center [311, 208] width 0 height 9
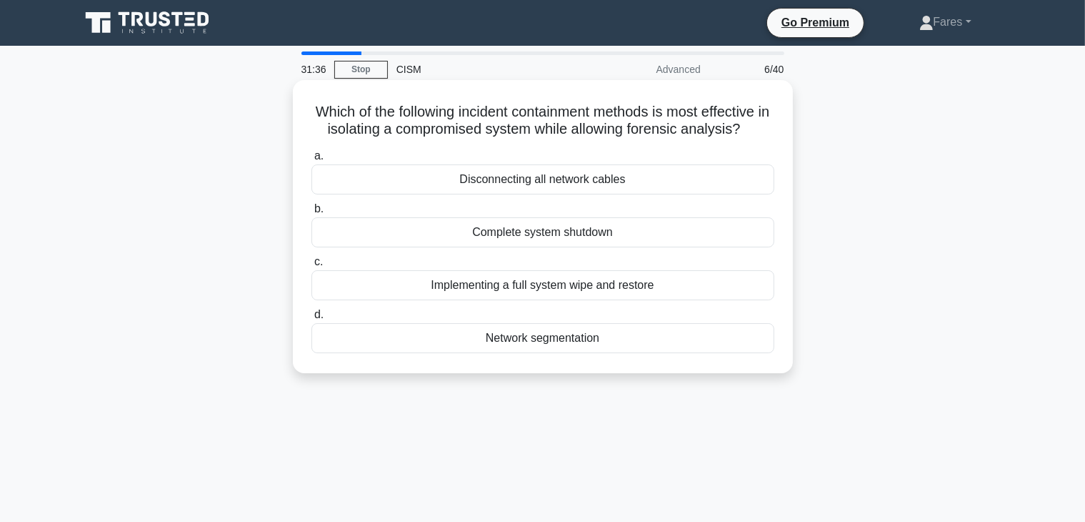
click at [586, 344] on div "Network segmentation" at bounding box center [542, 338] width 463 height 30
click at [311, 319] on input "d. Network segmentation" at bounding box center [311, 314] width 0 height 9
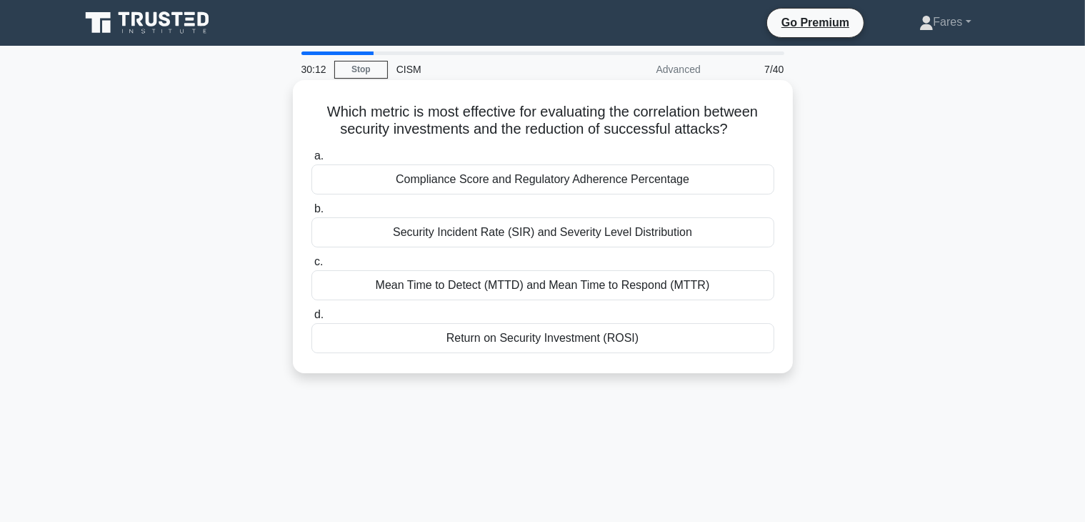
click at [554, 342] on div "Return on Security Investment (ROSI)" at bounding box center [542, 338] width 463 height 30
click at [311, 319] on input "d. Return on Security Investment (ROSI)" at bounding box center [311, 314] width 0 height 9
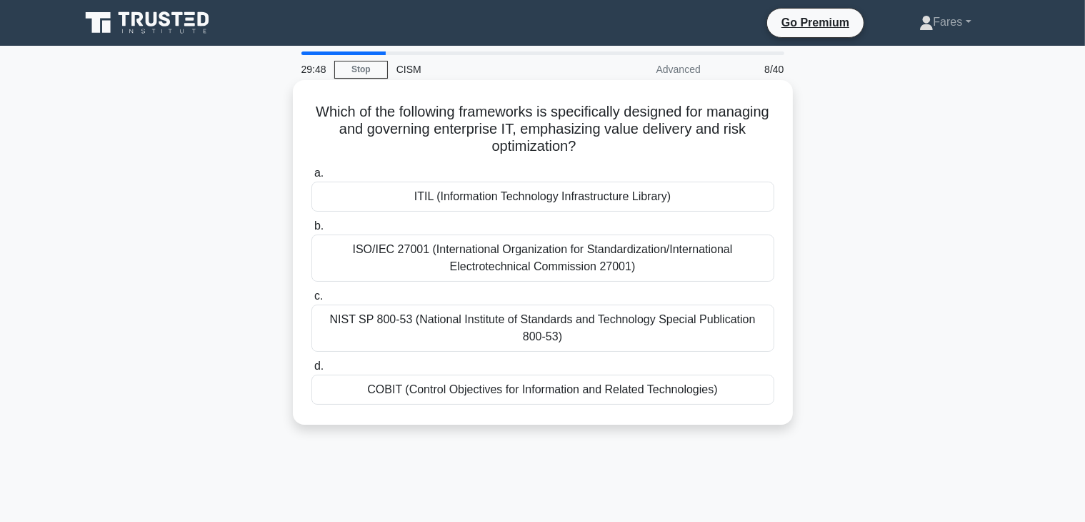
click at [584, 391] on div "COBIT (Control Objectives for Information and Related Technologies)" at bounding box center [542, 389] width 463 height 30
click at [311, 371] on input "d. COBIT (Control Objectives for Information and Related Technologies)" at bounding box center [311, 366] width 0 height 9
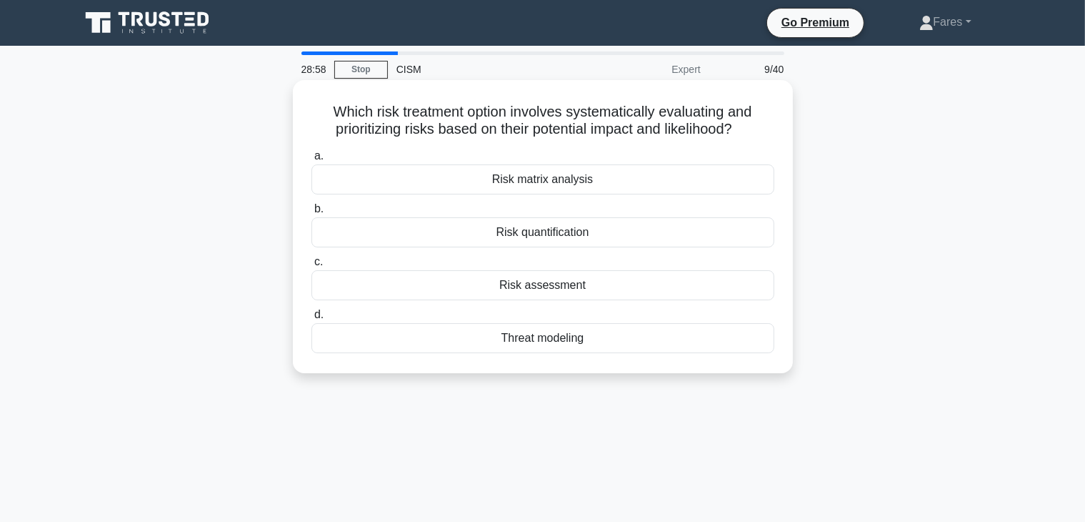
click at [551, 184] on div "Risk matrix analysis" at bounding box center [542, 179] width 463 height 30
click at [311, 161] on input "a. Risk matrix analysis" at bounding box center [311, 155] width 0 height 9
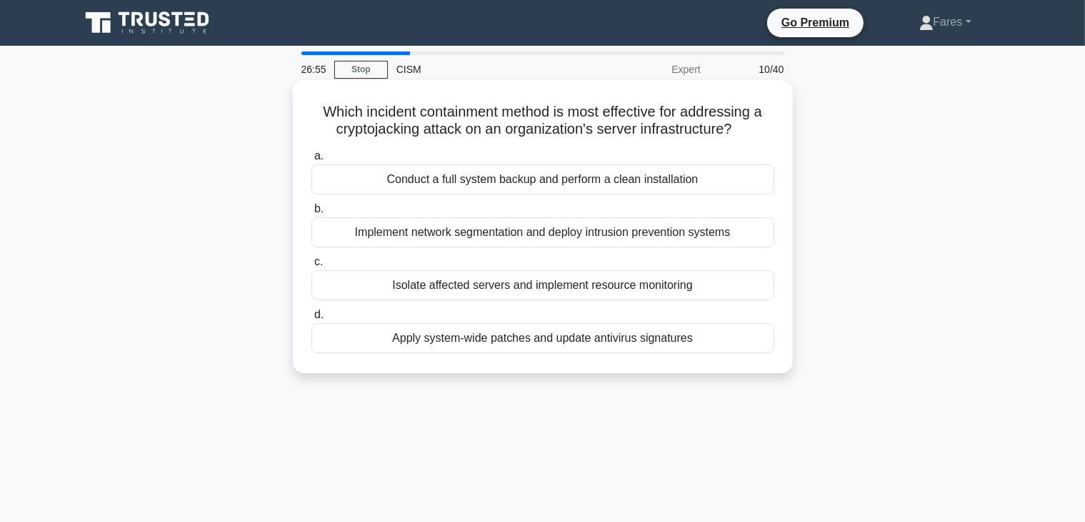
click at [553, 286] on div "Isolate affected servers and implement resource monitoring" at bounding box center [542, 285] width 463 height 30
click at [311, 266] on input "c. Isolate affected servers and implement resource monitoring" at bounding box center [311, 261] width 0 height 9
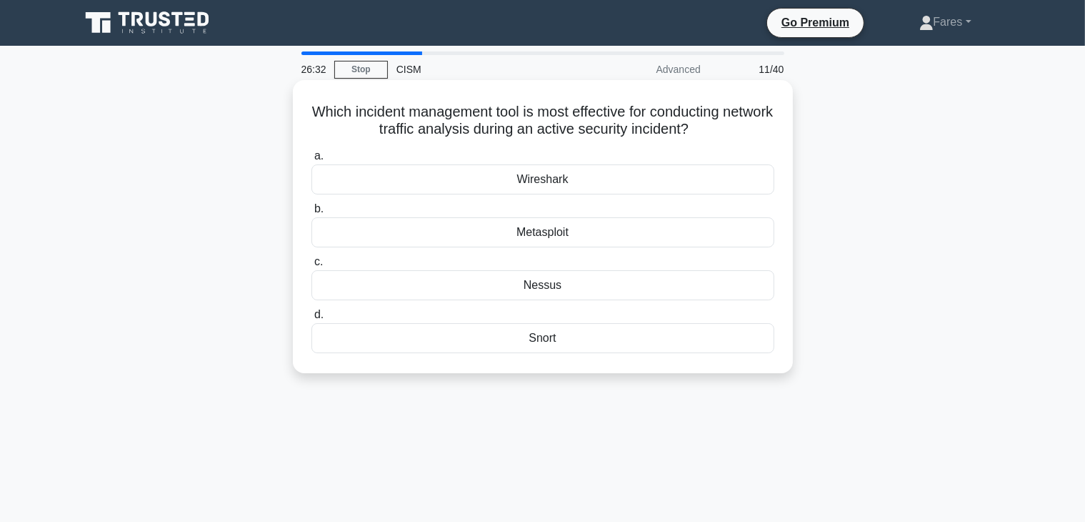
click at [560, 184] on div "Wireshark" at bounding box center [542, 179] width 463 height 30
click at [311, 161] on input "a. Wireshark" at bounding box center [311, 155] width 0 height 9
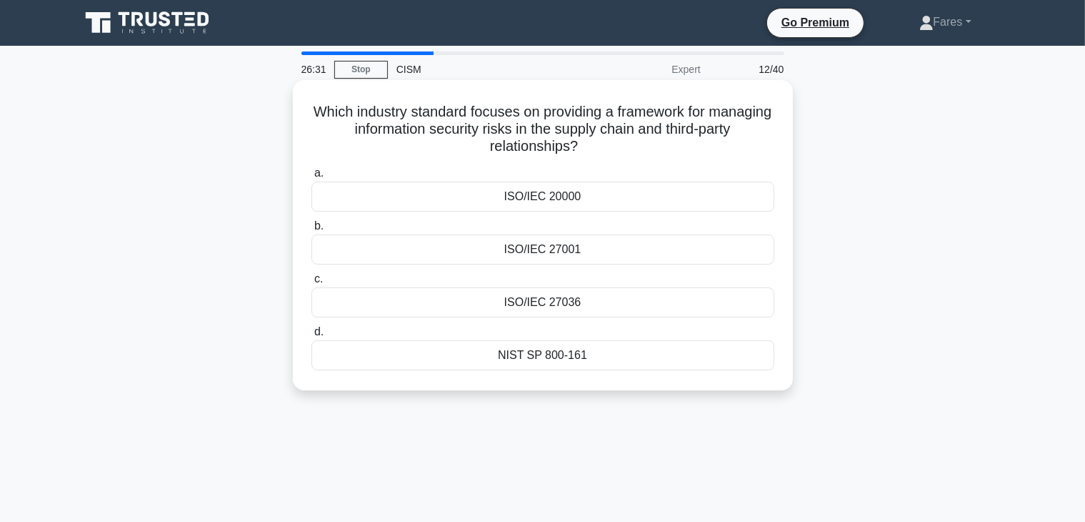
click at [782, 211] on div "a. ISO/IEC 20000" at bounding box center [543, 187] width 480 height 47
click at [556, 301] on div "ISO/IEC 27036" at bounding box center [542, 302] width 463 height 30
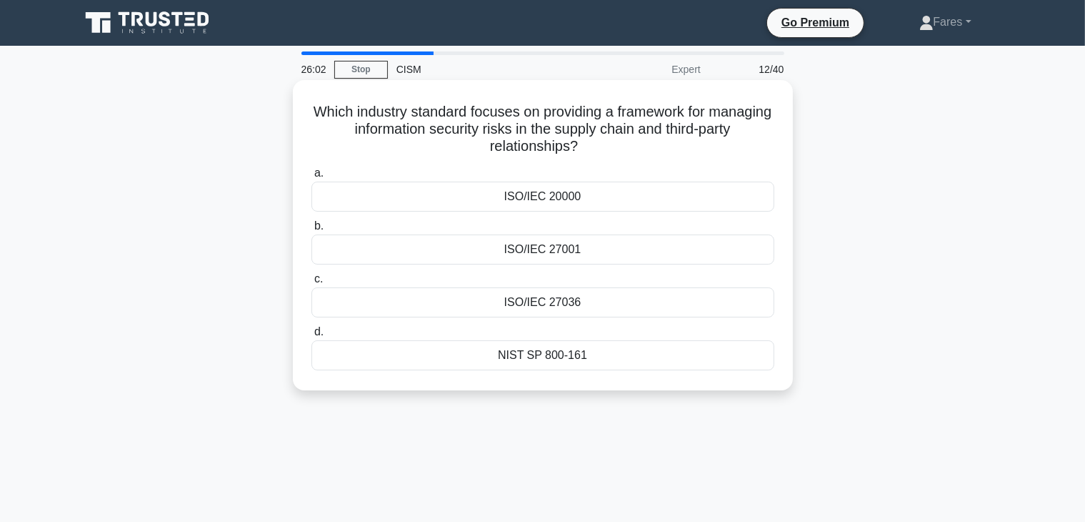
click at [311, 284] on input "c. ISO/IEC 27036" at bounding box center [311, 278] width 0 height 9
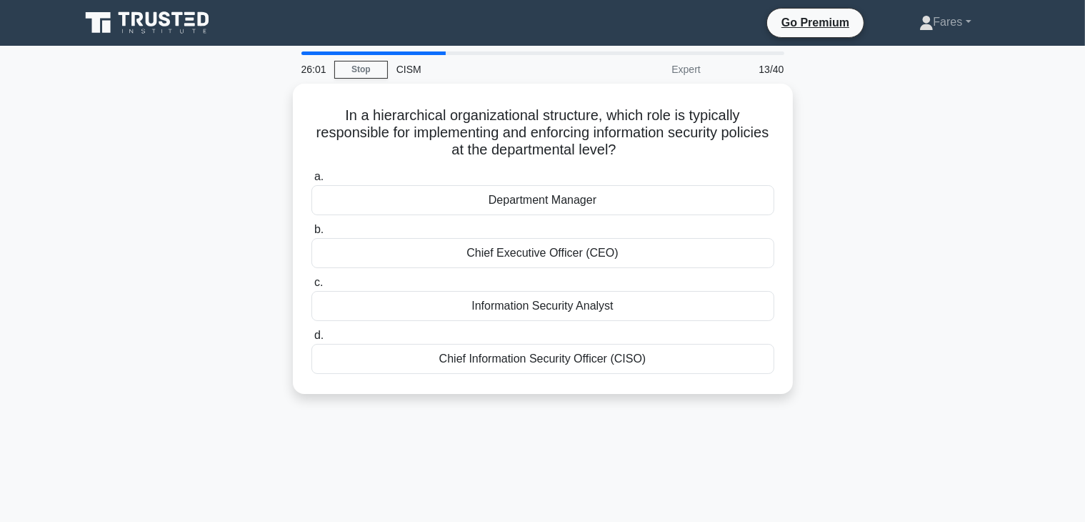
click at [830, 243] on div "In a hierarchical organizational structure, which role is typically responsible…" at bounding box center [542, 247] width 943 height 327
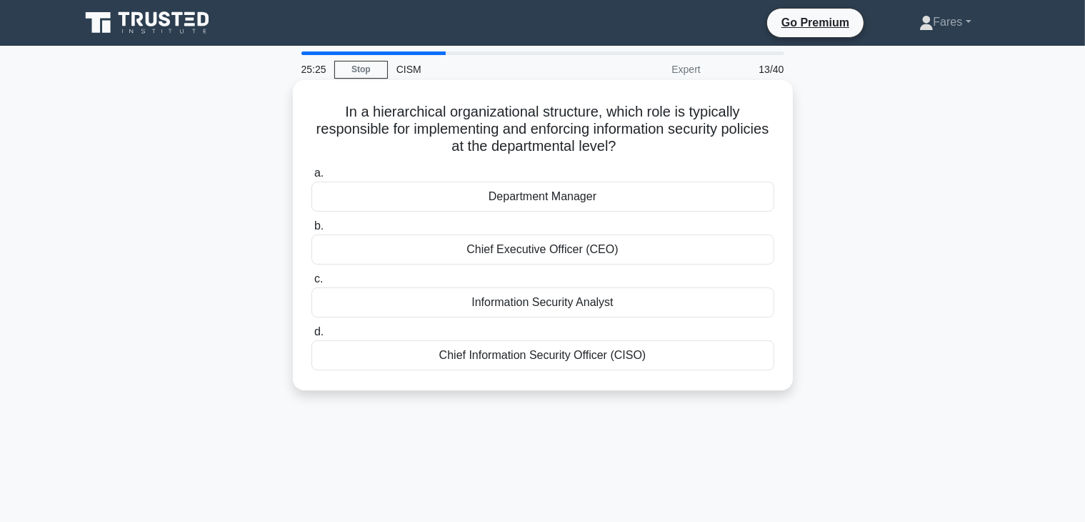
click at [589, 360] on div "Chief Information Security Officer (CISO)" at bounding box center [542, 355] width 463 height 30
click at [311, 337] on input "d. Chief Information Security Officer (CISO)" at bounding box center [311, 331] width 0 height 9
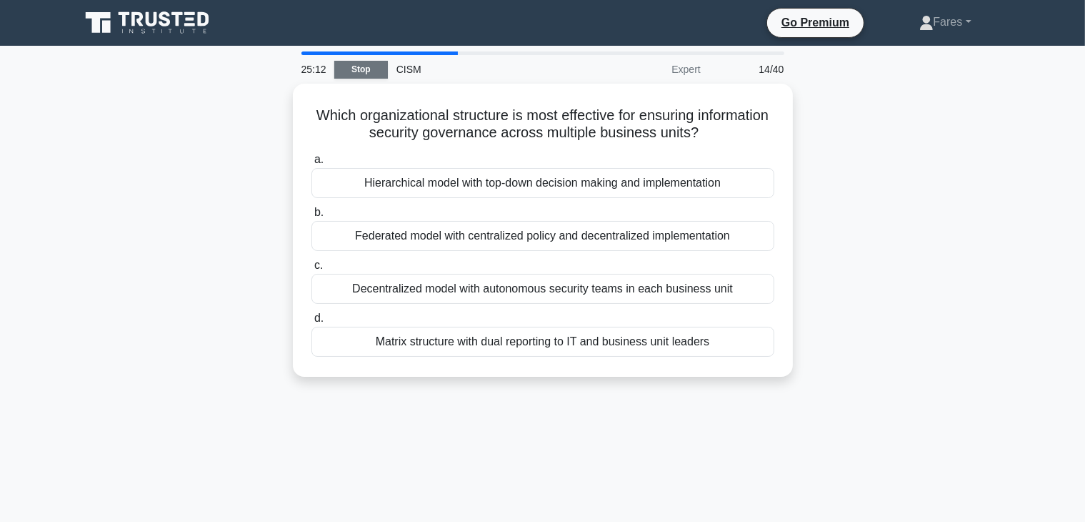
click at [367, 68] on link "Stop" at bounding box center [361, 70] width 54 height 18
